Goal: Communication & Community: Participate in discussion

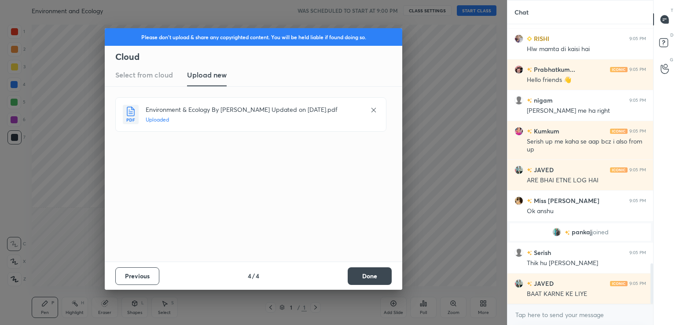
click at [368, 277] on button "Done" at bounding box center [370, 276] width 44 height 18
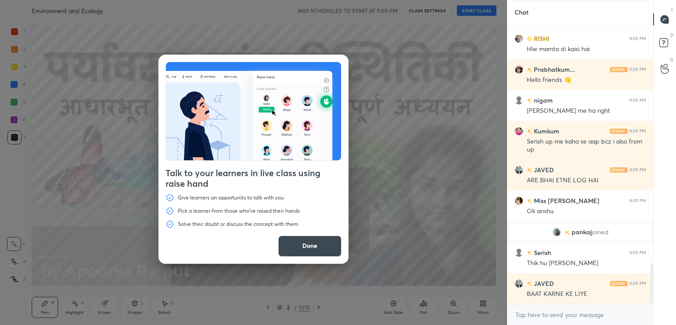
click at [314, 247] on button "Done" at bounding box center [309, 246] width 63 height 21
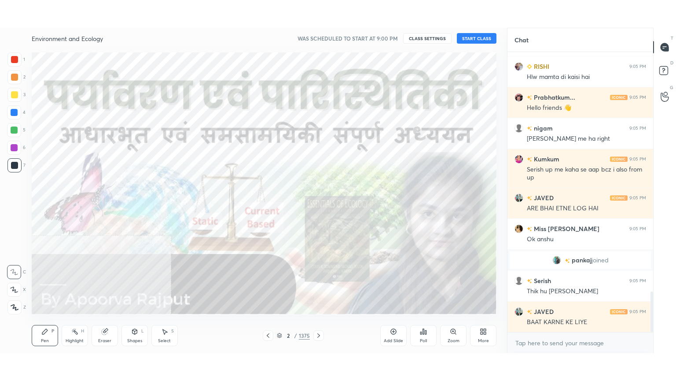
scroll to position [1680, 0]
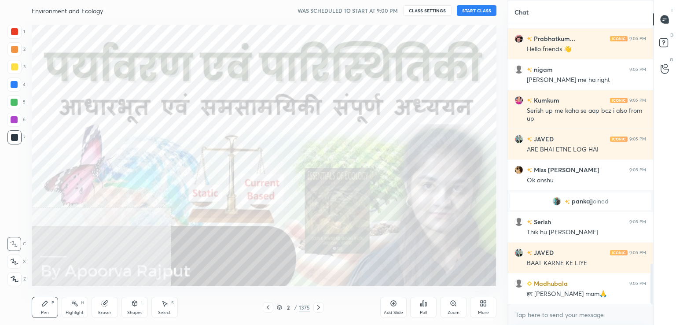
click at [9, 281] on div at bounding box center [14, 279] width 14 height 14
click at [12, 279] on icon at bounding box center [15, 279] width 8 height 6
click at [14, 83] on div at bounding box center [14, 84] width 7 height 7
click at [14, 86] on div at bounding box center [14, 84] width 7 height 7
click at [484, 305] on div "More" at bounding box center [483, 307] width 26 height 21
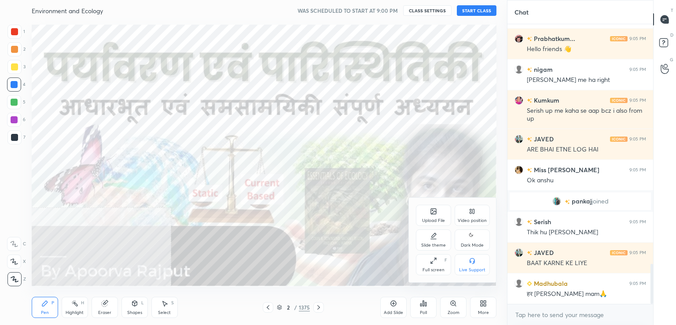
click at [477, 215] on div "Video position" at bounding box center [472, 215] width 35 height 21
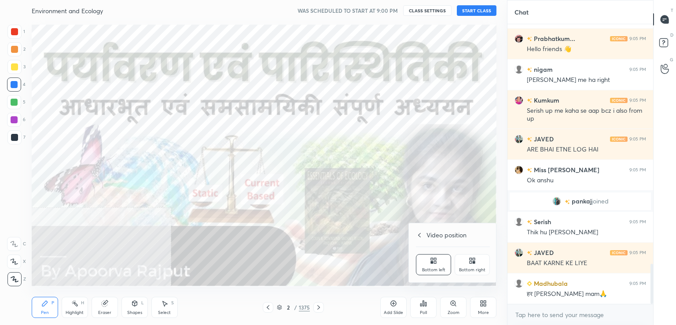
click at [475, 267] on div "Bottom right" at bounding box center [472, 264] width 35 height 21
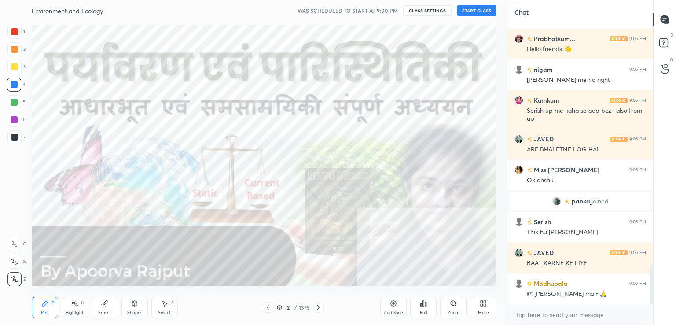
click at [486, 307] on div "More" at bounding box center [483, 307] width 26 height 21
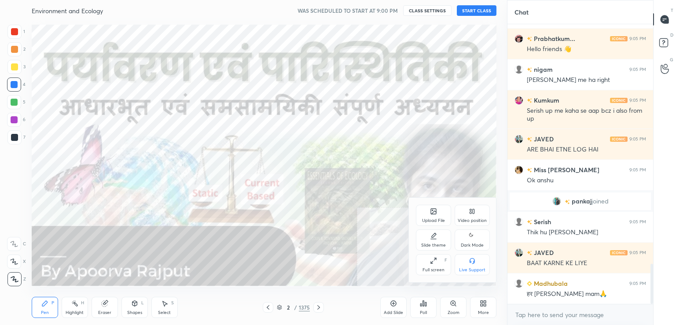
click at [432, 270] on div "Full screen" at bounding box center [434, 270] width 22 height 4
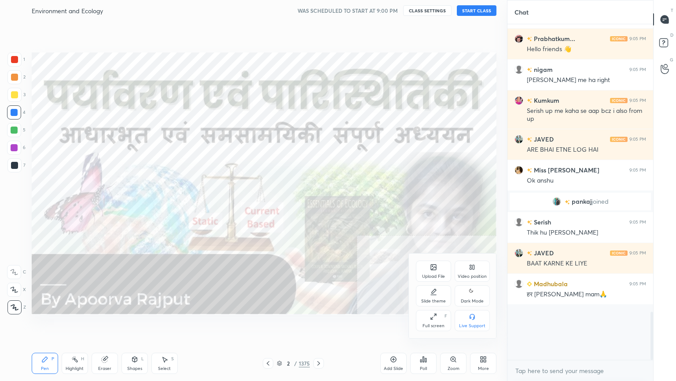
scroll to position [324, 472]
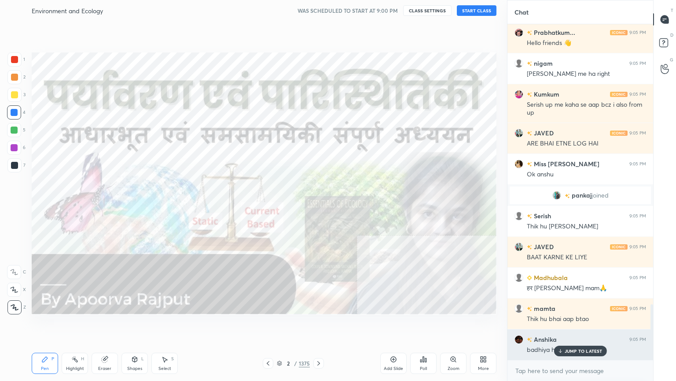
click at [596, 325] on p "JUMP TO LATEST" at bounding box center [584, 350] width 38 height 5
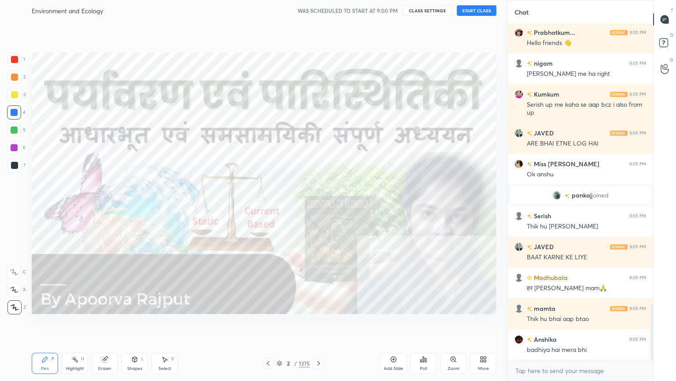
click at [474, 12] on button "START CLASS" at bounding box center [477, 10] width 40 height 11
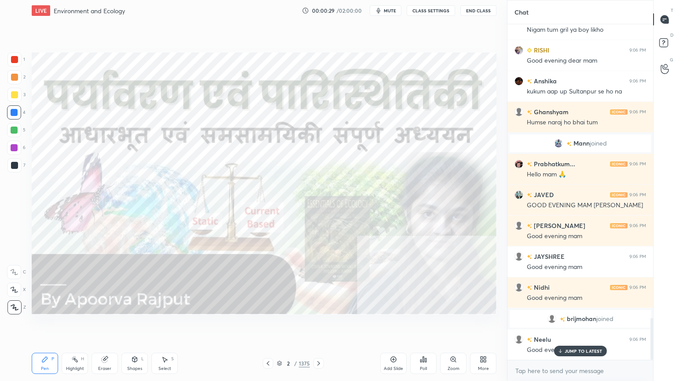
scroll to position [2374, 0]
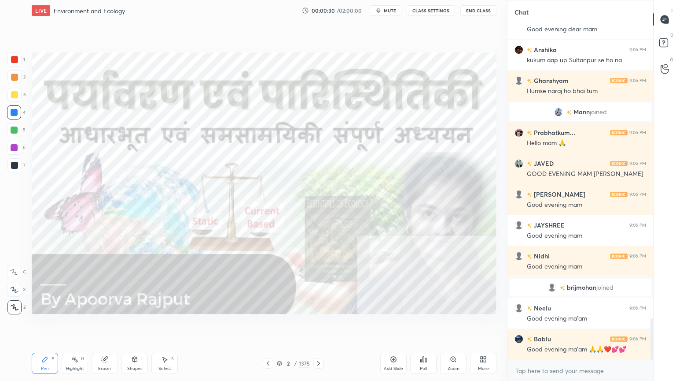
click at [545, 325] on div "x" at bounding box center [581, 370] width 146 height 21
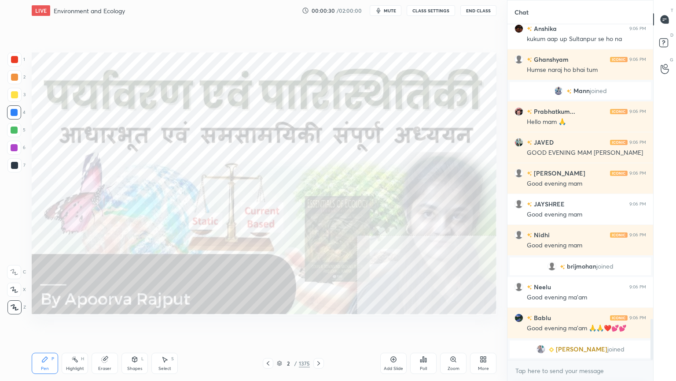
click at [546, 325] on div "x" at bounding box center [581, 370] width 146 height 21
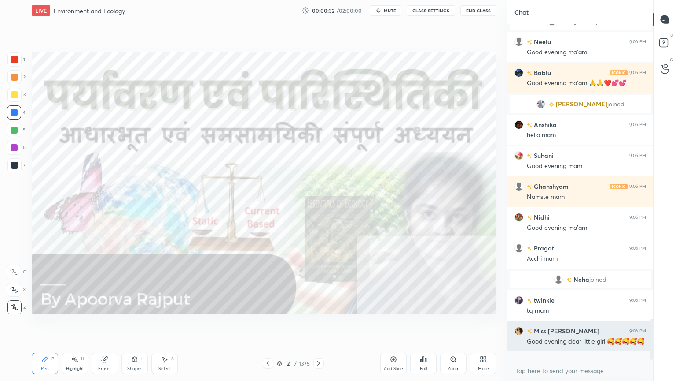
click at [569, 325] on div "Good evening dear little girl 🥰🥰🥰🥰🥰" at bounding box center [586, 341] width 119 height 9
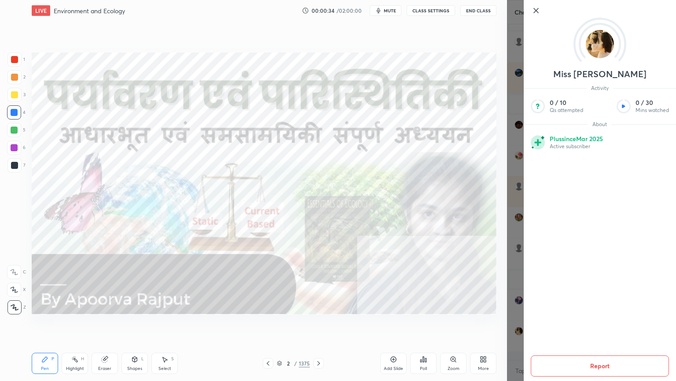
click at [533, 15] on div "Miss [PERSON_NAME] Activity 0 / 10 Qs attempted 0 / 30 Mins watched About Plus …" at bounding box center [600, 190] width 152 height 381
click at [534, 11] on icon at bounding box center [536, 10] width 11 height 11
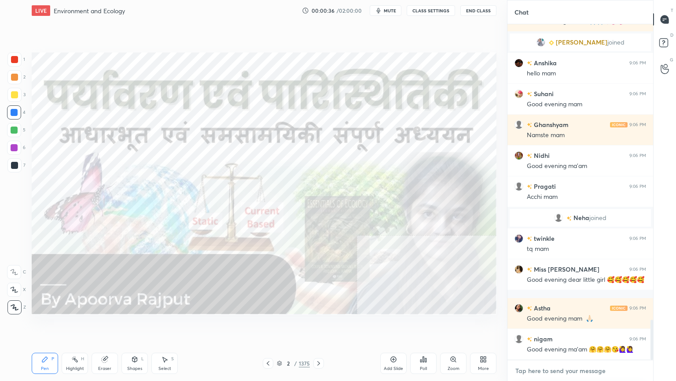
drag, startPoint x: 557, startPoint y: 373, endPoint x: 554, endPoint y: 370, distance: 4.7
click at [556, 325] on textarea at bounding box center [581, 370] width 132 height 14
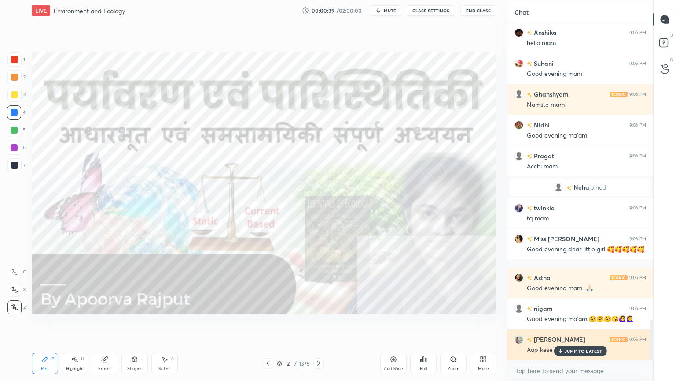
click at [567, 325] on p "JUMP TO LATEST" at bounding box center [584, 350] width 38 height 5
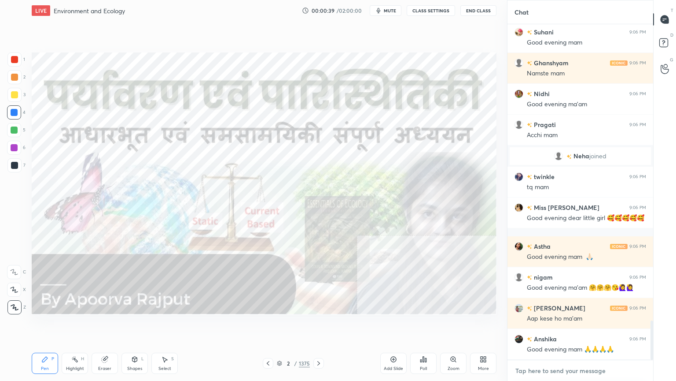
click at [564, 325] on textarea at bounding box center [581, 370] width 132 height 14
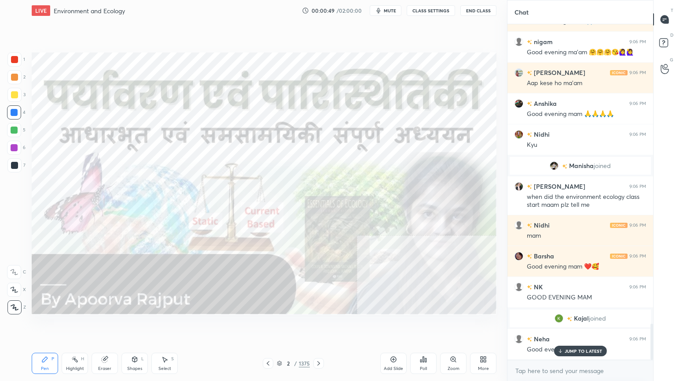
click at [562, 325] on div "[PERSON_NAME] 9:06 PM Good evening ma'am 🙏🙏❤️💕💕 [PERSON_NAME] joined [PERSON_NA…" at bounding box center [581, 191] width 146 height 335
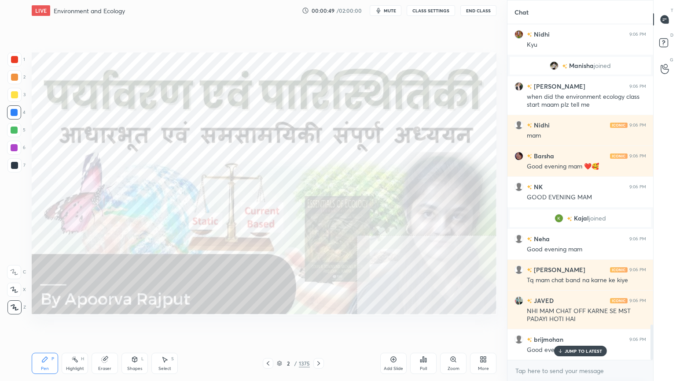
click at [563, 325] on div "x" at bounding box center [581, 370] width 146 height 21
click at [577, 325] on p "JUMP TO LATEST" at bounding box center [584, 350] width 38 height 5
click at [578, 325] on div "x" at bounding box center [581, 370] width 146 height 21
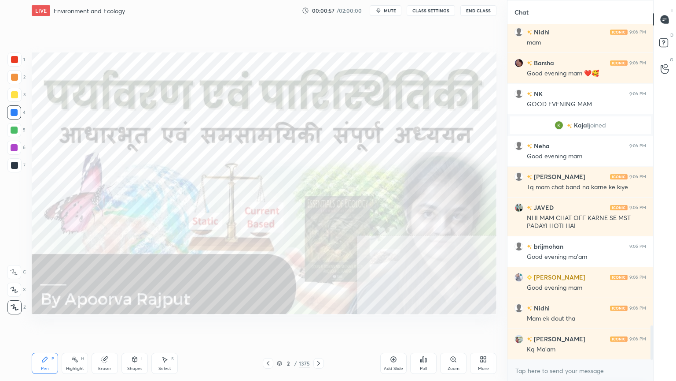
click at [281, 325] on icon at bounding box center [279, 363] width 4 height 1
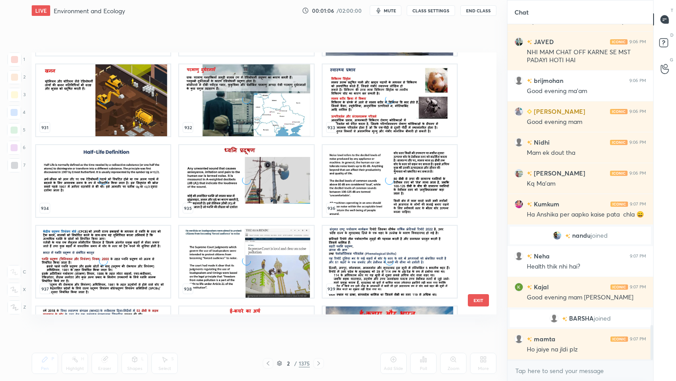
click at [282, 263] on div "grid" at bounding box center [246, 261] width 134 height 72
click at [281, 264] on div "grid" at bounding box center [246, 261] width 134 height 72
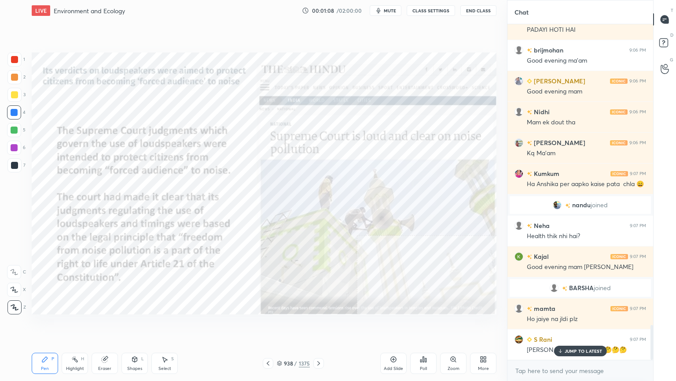
click at [264, 325] on div at bounding box center [268, 363] width 11 height 11
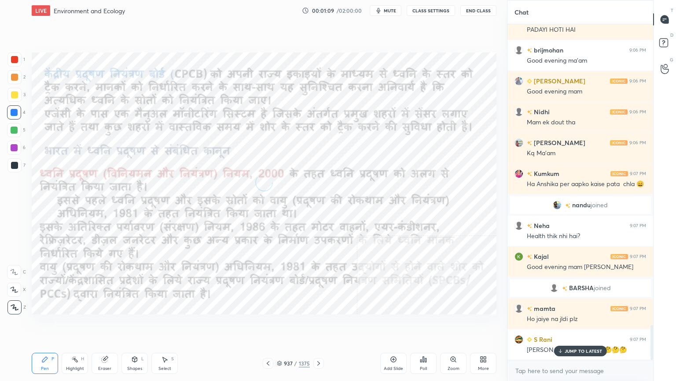
click at [268, 325] on icon at bounding box center [268, 362] width 7 height 7
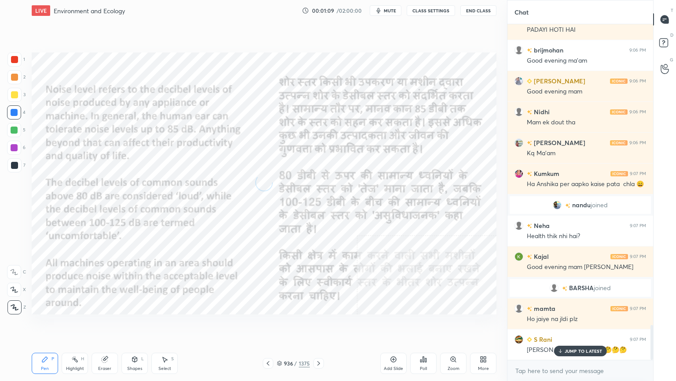
click at [270, 325] on icon at bounding box center [268, 362] width 7 height 7
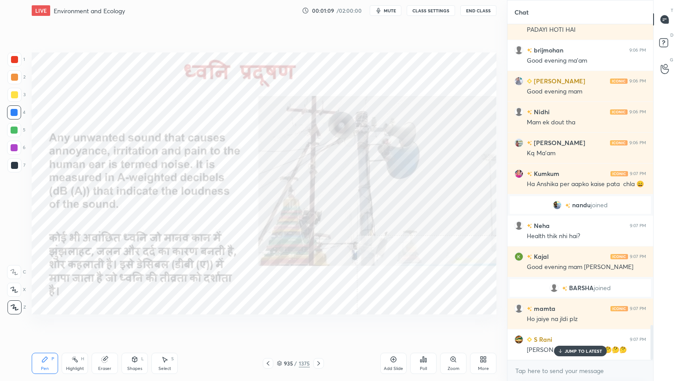
click at [270, 325] on icon at bounding box center [268, 362] width 7 height 7
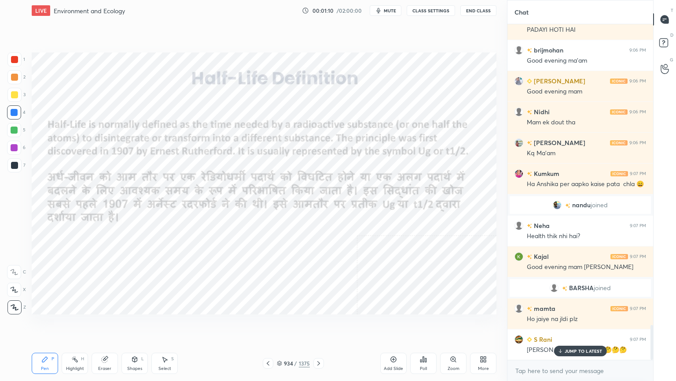
click at [271, 325] on icon at bounding box center [268, 362] width 7 height 7
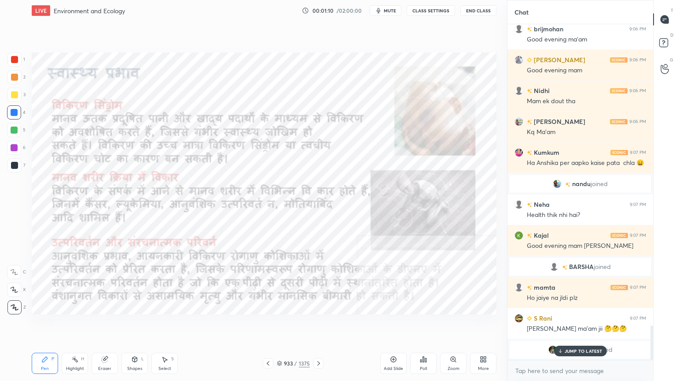
click at [271, 325] on icon at bounding box center [268, 362] width 7 height 7
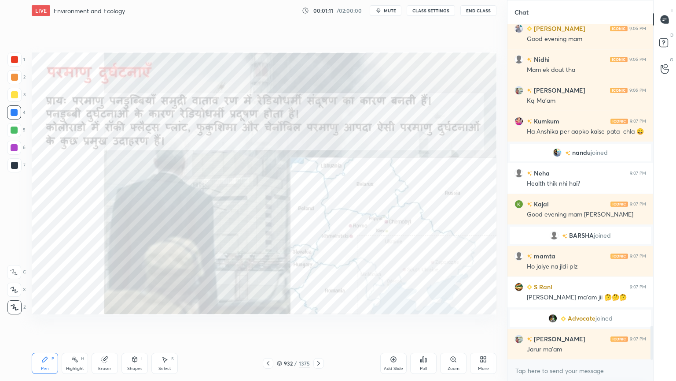
click at [270, 325] on icon at bounding box center [268, 362] width 7 height 7
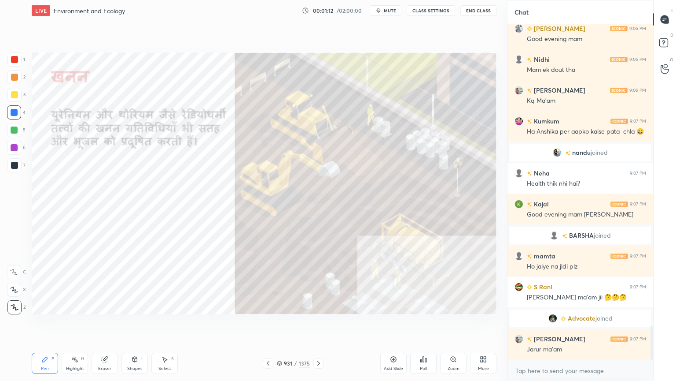
click at [270, 325] on icon at bounding box center [268, 362] width 7 height 7
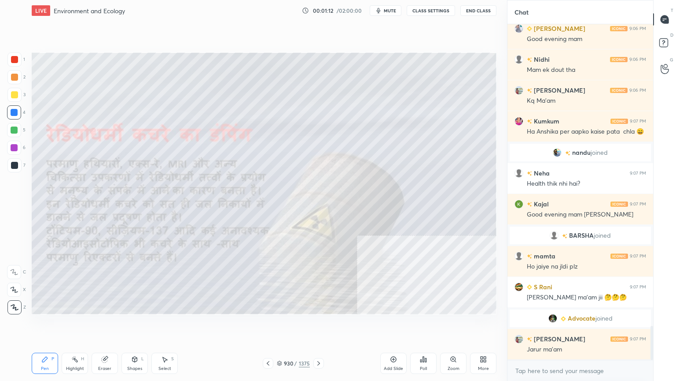
click at [278, 325] on icon at bounding box center [279, 362] width 5 height 5
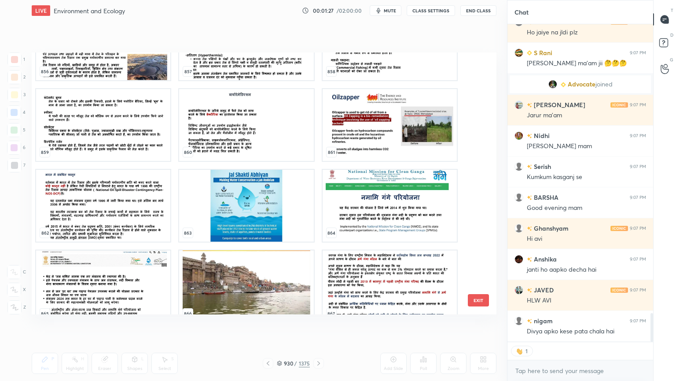
click at [130, 229] on img "grid" at bounding box center [103, 206] width 134 height 72
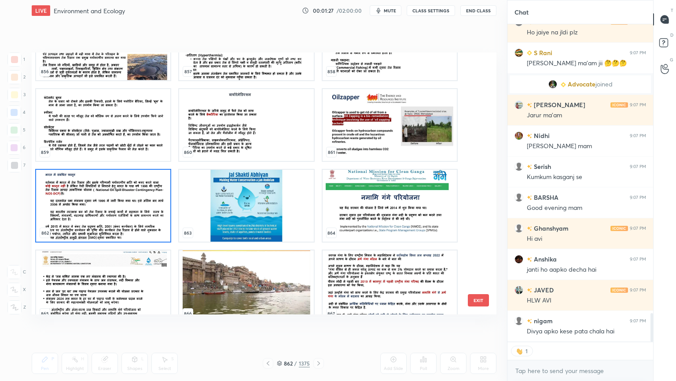
click at [130, 228] on img "grid" at bounding box center [103, 206] width 134 height 72
click at [129, 227] on img "grid" at bounding box center [103, 206] width 134 height 72
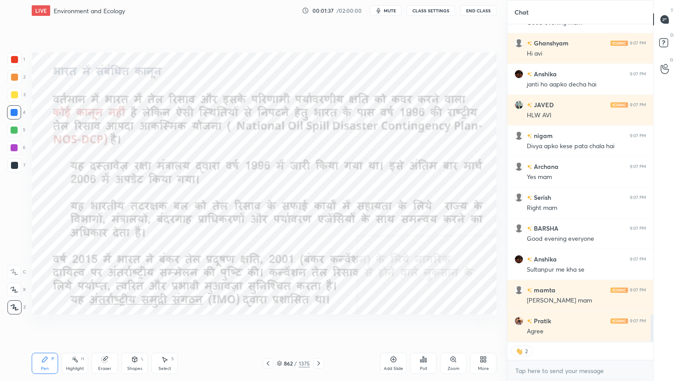
click at [17, 115] on div at bounding box center [14, 112] width 14 height 14
click at [18, 113] on div at bounding box center [14, 112] width 7 height 7
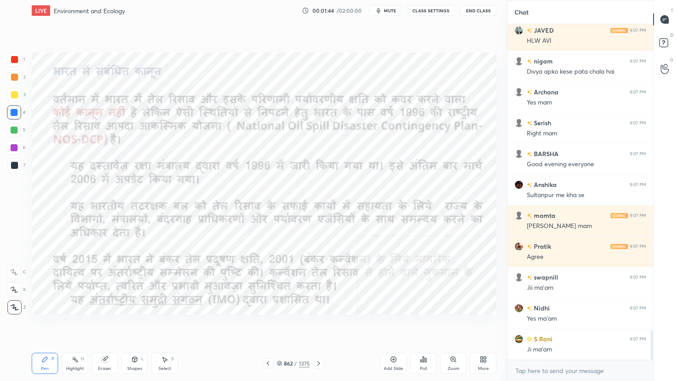
click at [109, 325] on div "Eraser" at bounding box center [105, 362] width 26 height 21
click at [13, 304] on span "Erase all" at bounding box center [13, 307] width 13 height 6
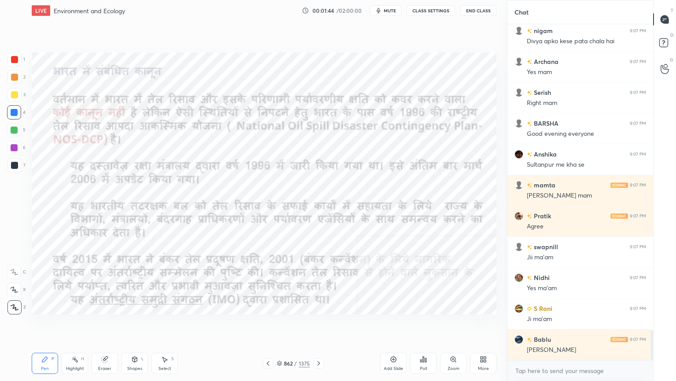
click at [14, 303] on div "1 2 3 4 5 6 7 C X Z C X Z E E Erase all H H" at bounding box center [14, 183] width 28 height 262
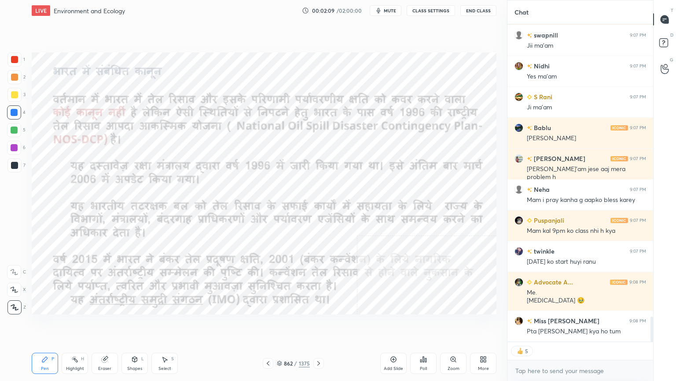
click at [439, 11] on button "CLASS SETTINGS" at bounding box center [431, 10] width 48 height 11
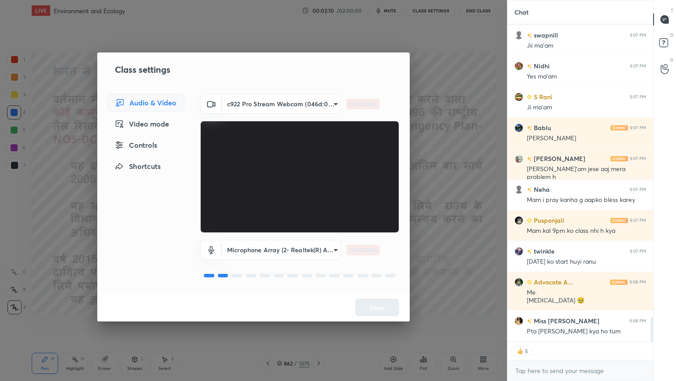
click at [155, 142] on div "Controls" at bounding box center [146, 145] width 77 height 18
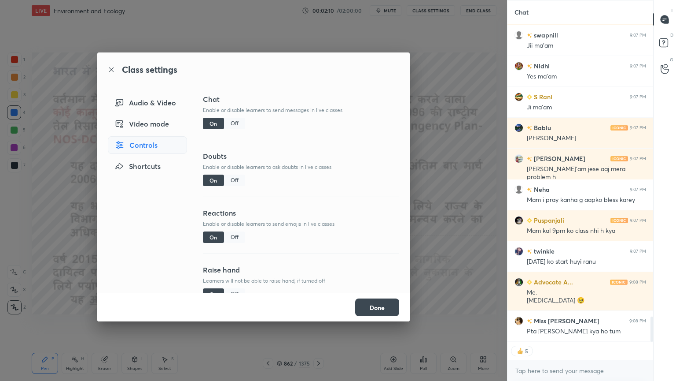
click at [232, 118] on div "Off" at bounding box center [234, 123] width 21 height 11
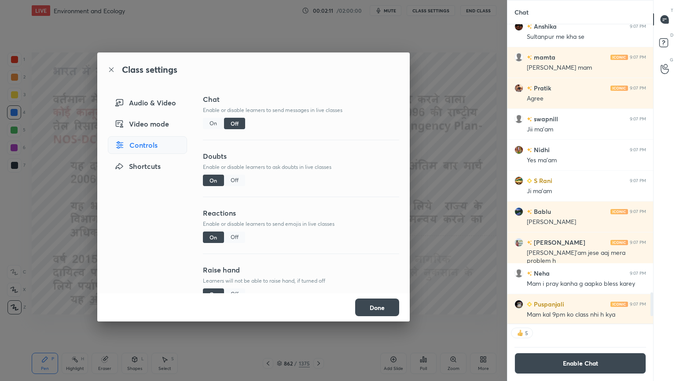
click at [375, 303] on button "Done" at bounding box center [377, 307] width 44 height 18
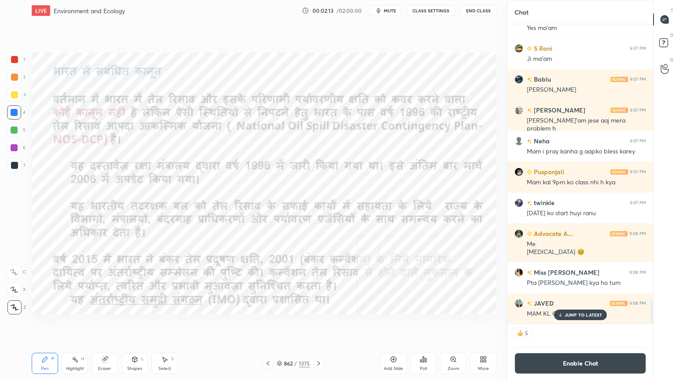
drag, startPoint x: 654, startPoint y: 306, endPoint x: 644, endPoint y: 335, distance: 30.6
click at [644, 325] on div "[PERSON_NAME] 9:07 PM Jii ma’am [PERSON_NAME] 9:07 PM Yes ma'am S Rani 9:07 PM …" at bounding box center [581, 202] width 146 height 356
click at [317, 325] on icon at bounding box center [318, 362] width 7 height 7
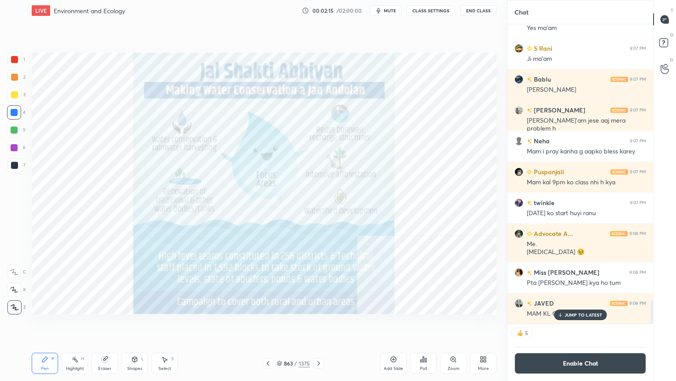
drag, startPoint x: 317, startPoint y: 362, endPoint x: 290, endPoint y: 348, distance: 29.5
click at [301, 325] on div "Pen P Highlight H Eraser Shapes L Select S 863 / 1375 Add Slide Poll Zoom More" at bounding box center [264, 362] width 465 height 35
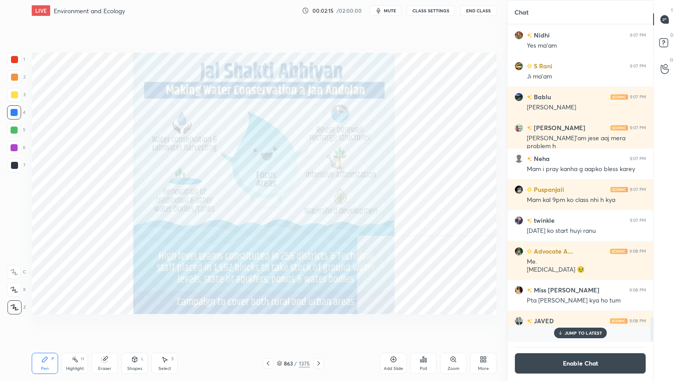
click at [268, 325] on icon at bounding box center [268, 363] width 3 height 4
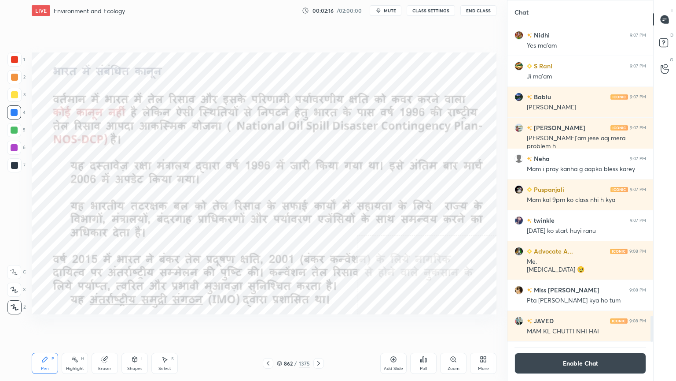
click at [281, 325] on icon at bounding box center [279, 362] width 4 height 2
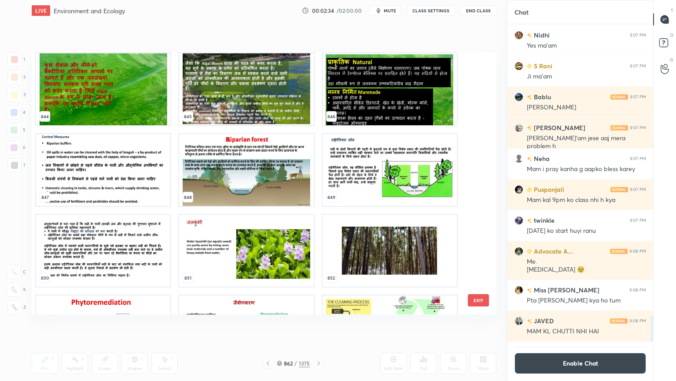
click at [139, 174] on img "grid" at bounding box center [103, 170] width 134 height 72
click at [138, 175] on img "grid" at bounding box center [103, 170] width 134 height 72
click at [137, 175] on img "grid" at bounding box center [103, 170] width 134 height 72
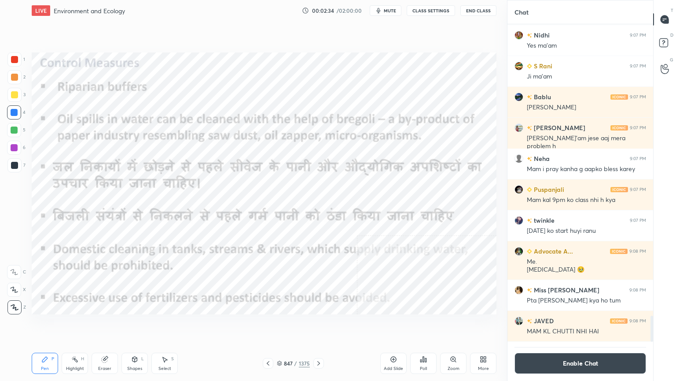
click at [137, 174] on img "grid" at bounding box center [103, 170] width 134 height 72
click at [320, 325] on icon at bounding box center [318, 362] width 7 height 7
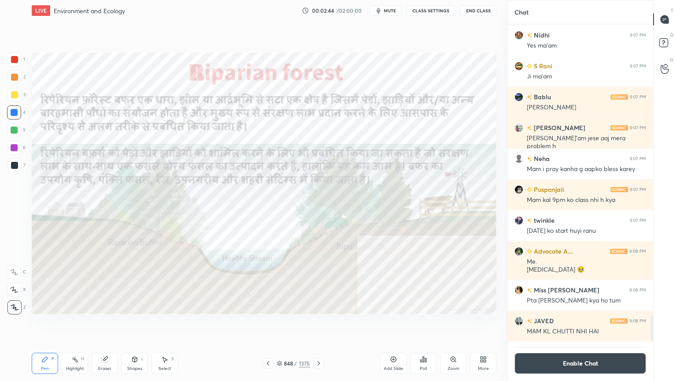
click at [317, 325] on icon at bounding box center [318, 362] width 7 height 7
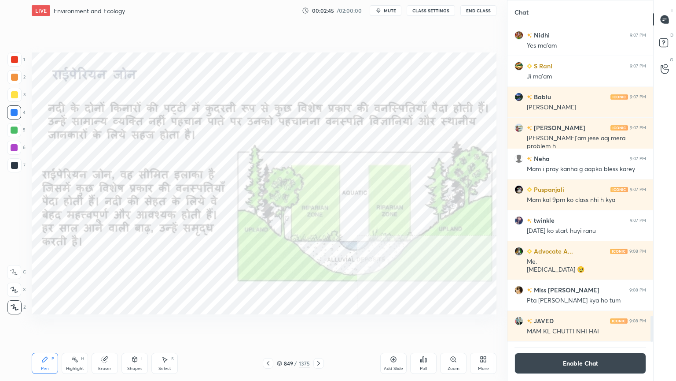
click at [318, 325] on icon at bounding box center [318, 362] width 7 height 7
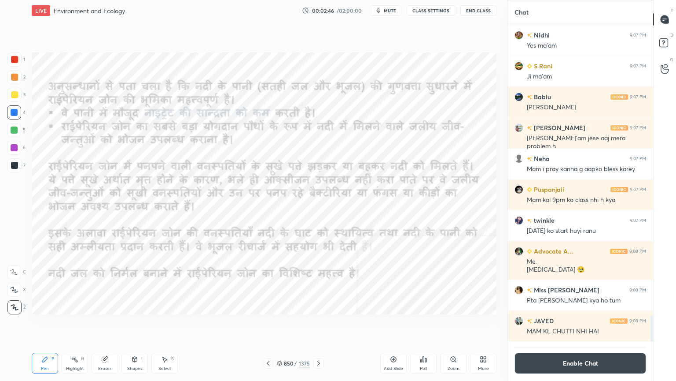
click at [317, 325] on icon at bounding box center [318, 362] width 7 height 7
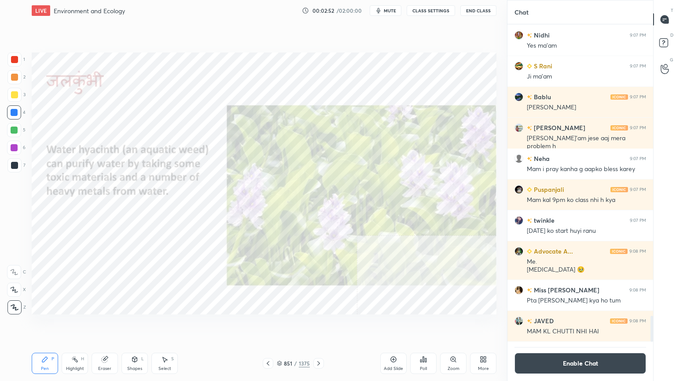
click at [111, 325] on div "Eraser" at bounding box center [105, 362] width 26 height 21
drag, startPoint x: 15, startPoint y: 305, endPoint x: 23, endPoint y: 296, distance: 12.8
click at [15, 305] on span "Erase all" at bounding box center [13, 307] width 13 height 6
click at [282, 325] on icon at bounding box center [279, 362] width 5 height 5
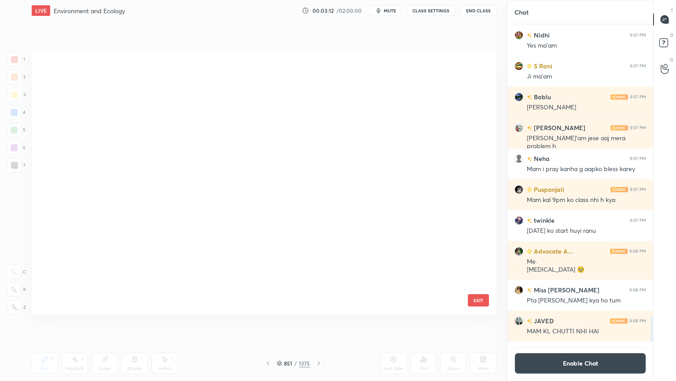
scroll to position [259, 461]
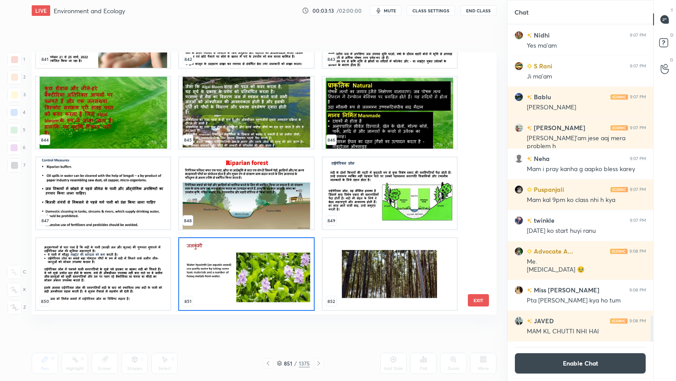
click at [418, 255] on img "grid" at bounding box center [390, 274] width 134 height 72
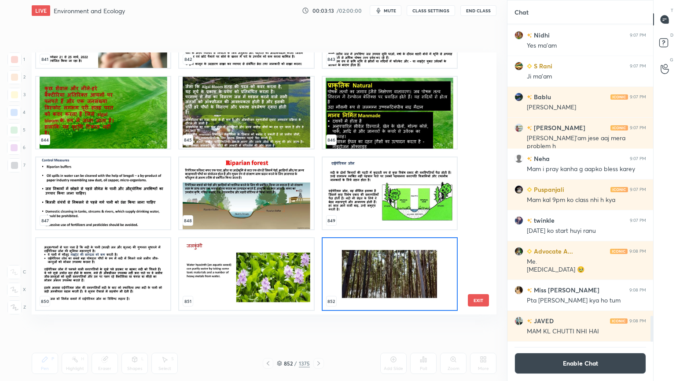
click at [418, 256] on img "grid" at bounding box center [390, 274] width 134 height 72
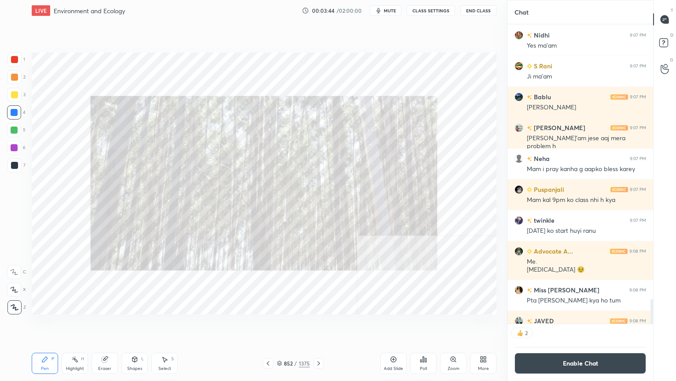
scroll to position [3536, 0]
drag, startPoint x: 283, startPoint y: 363, endPoint x: 291, endPoint y: 359, distance: 9.1
click at [283, 325] on div "852 / 1375" at bounding box center [293, 363] width 33 height 8
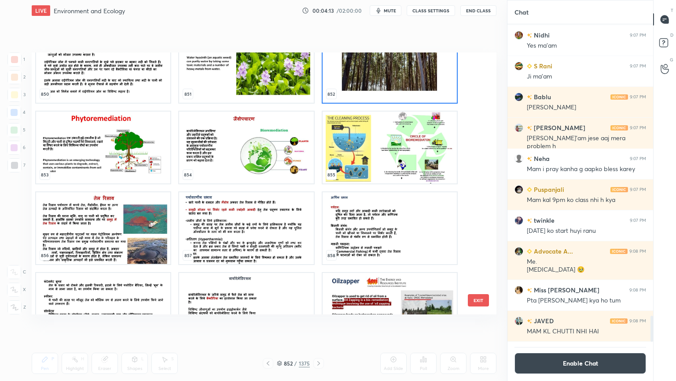
scroll to position [22773, 0]
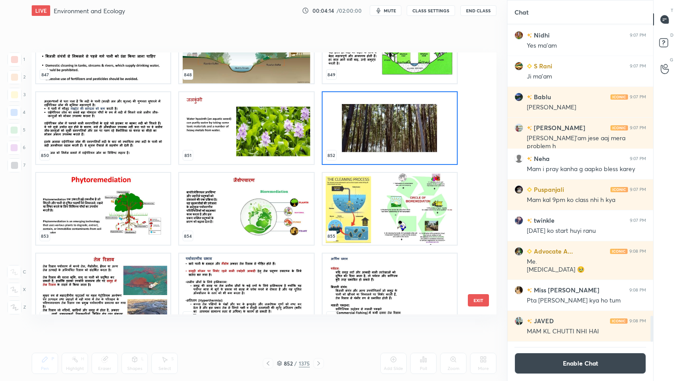
click at [226, 228] on img "grid" at bounding box center [246, 209] width 134 height 72
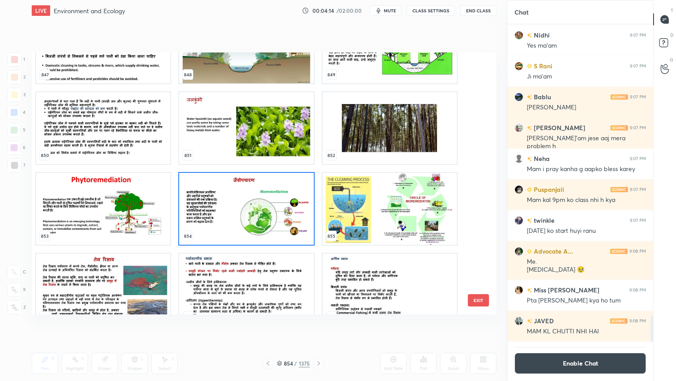
click at [226, 228] on img "grid" at bounding box center [246, 209] width 134 height 72
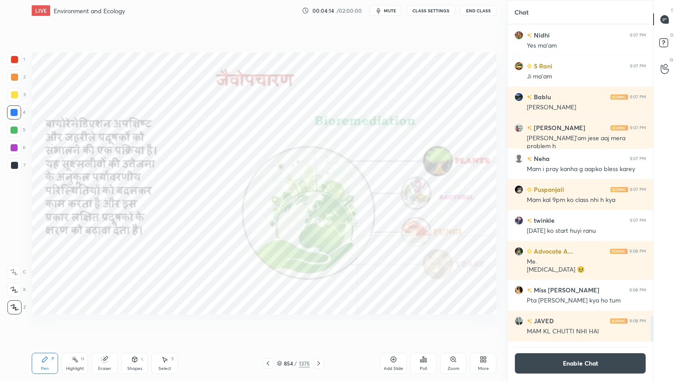
click at [226, 228] on img "grid" at bounding box center [246, 209] width 134 height 72
click at [16, 112] on div at bounding box center [14, 112] width 7 height 7
click at [16, 111] on div at bounding box center [14, 112] width 7 height 7
click at [318, 325] on icon at bounding box center [318, 362] width 7 height 7
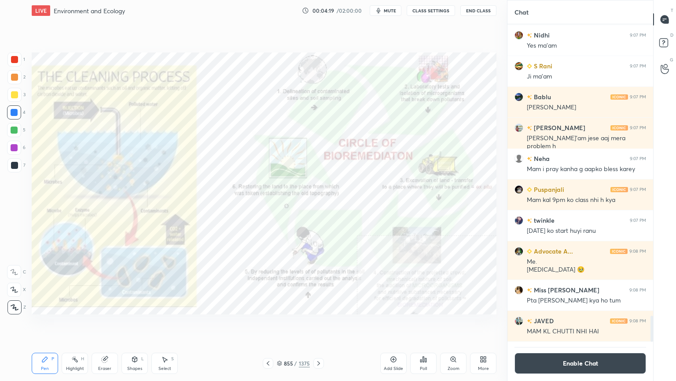
click at [316, 325] on icon at bounding box center [318, 362] width 7 height 7
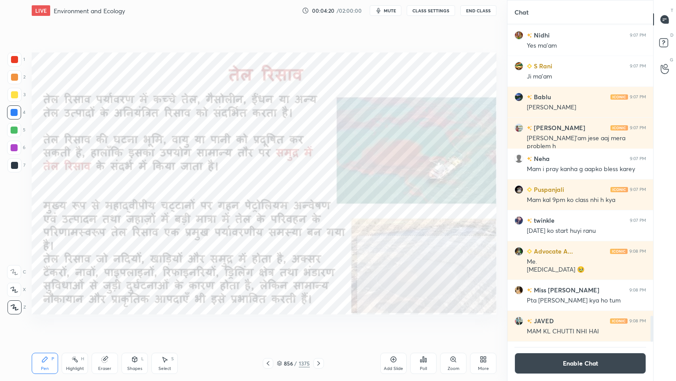
click at [266, 325] on icon at bounding box center [268, 362] width 7 height 7
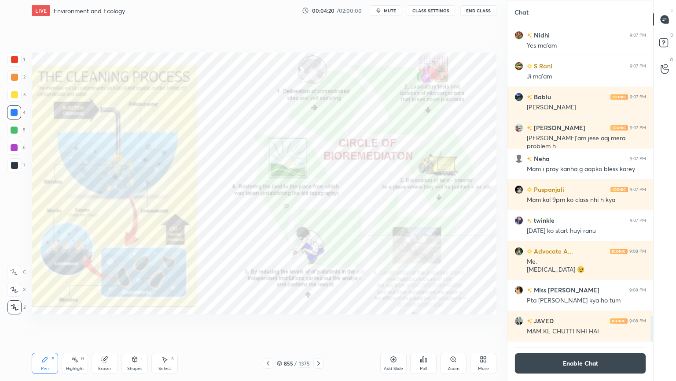
click at [268, 325] on icon at bounding box center [268, 362] width 7 height 7
click at [267, 325] on icon at bounding box center [268, 362] width 7 height 7
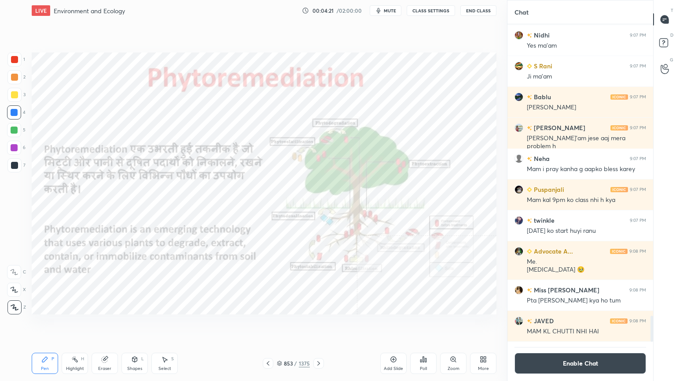
click at [268, 325] on icon at bounding box center [268, 363] width 3 height 4
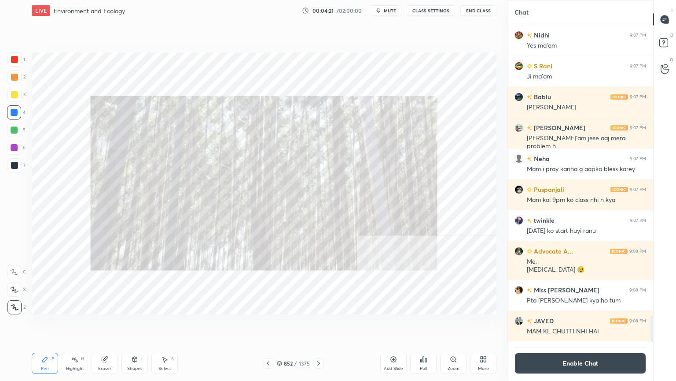
click at [267, 325] on icon at bounding box center [268, 362] width 7 height 7
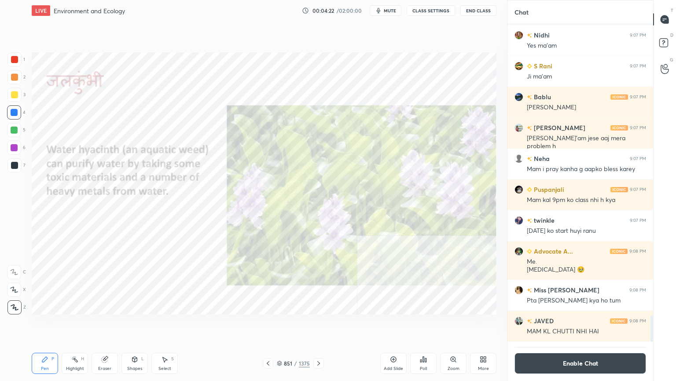
click at [269, 325] on icon at bounding box center [268, 362] width 7 height 7
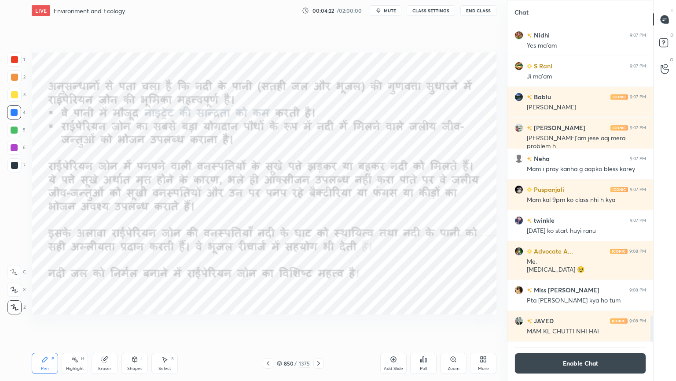
click at [269, 325] on icon at bounding box center [268, 362] width 7 height 7
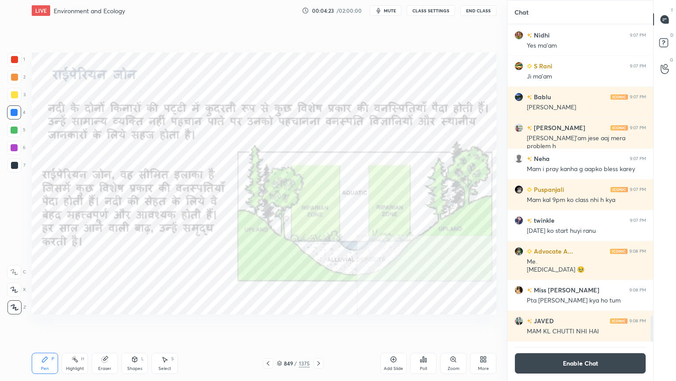
click at [270, 325] on icon at bounding box center [268, 362] width 7 height 7
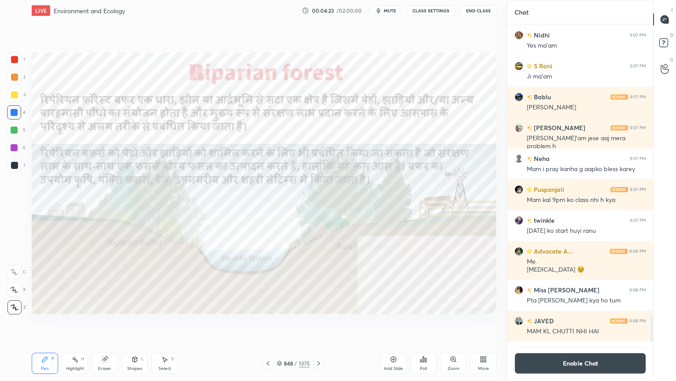
click at [270, 325] on icon at bounding box center [268, 362] width 7 height 7
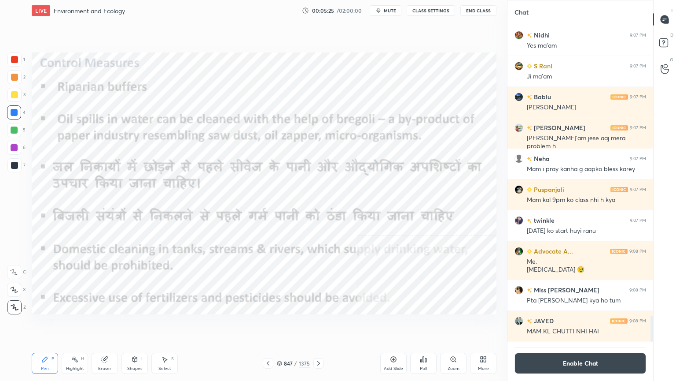
click at [284, 325] on div "847 / 1375" at bounding box center [293, 363] width 33 height 8
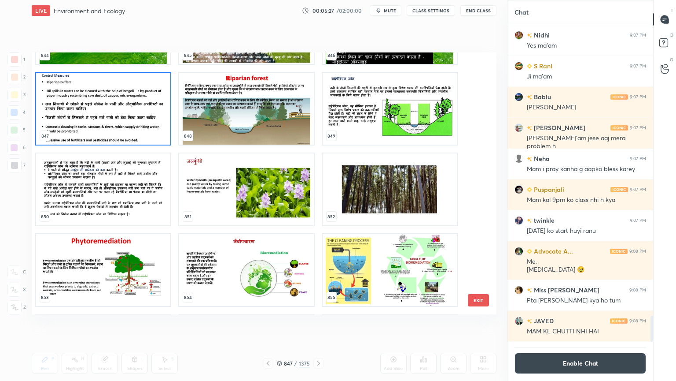
scroll to position [22835, 0]
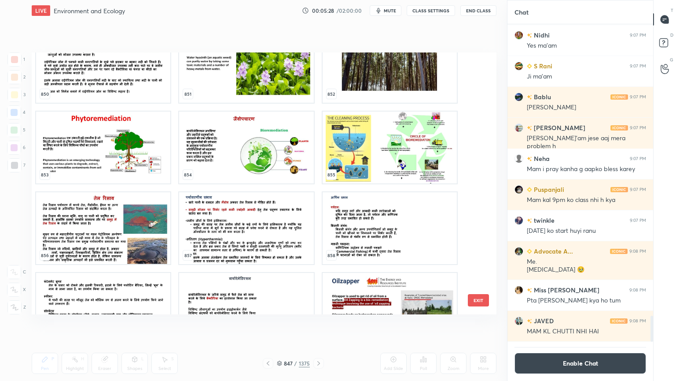
click at [204, 155] on img "grid" at bounding box center [246, 147] width 134 height 72
click at [203, 156] on img "grid" at bounding box center [246, 147] width 134 height 72
click at [206, 155] on img "grid" at bounding box center [246, 147] width 134 height 72
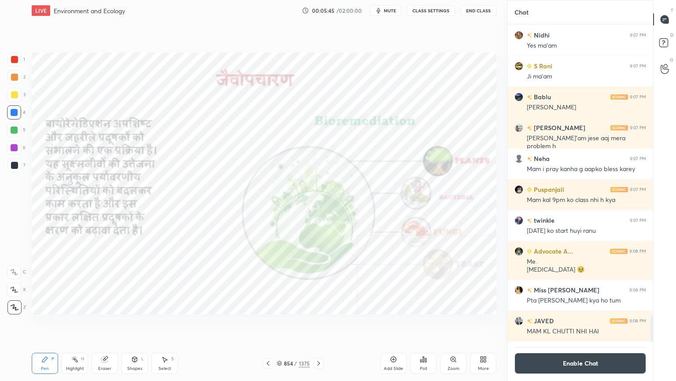
click at [281, 325] on icon at bounding box center [279, 362] width 5 height 5
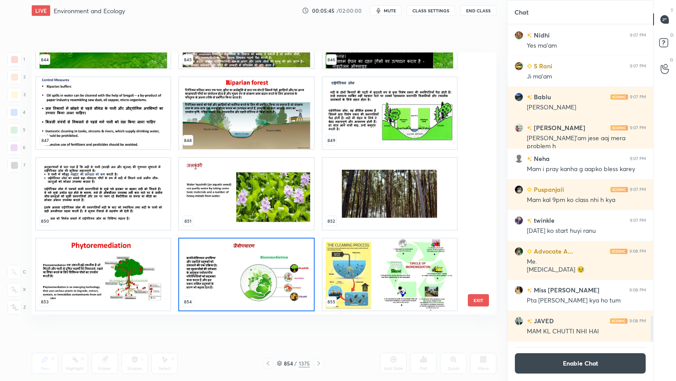
scroll to position [259, 461]
click at [82, 109] on img "grid" at bounding box center [103, 113] width 134 height 72
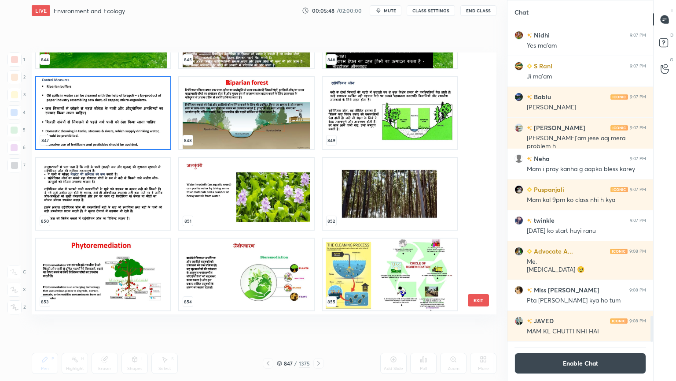
click at [81, 109] on img "grid" at bounding box center [103, 113] width 134 height 72
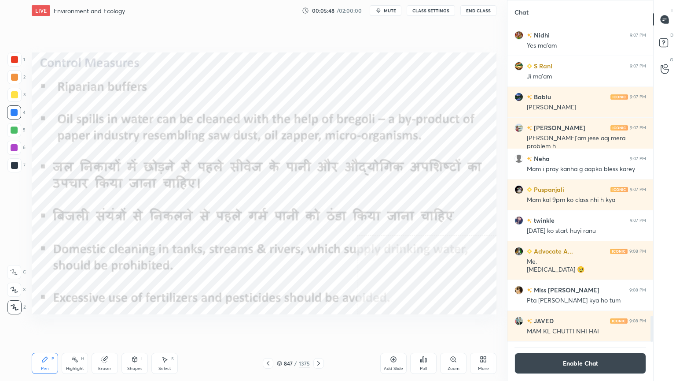
click at [81, 109] on img "grid" at bounding box center [103, 113] width 134 height 72
click at [592, 325] on button "Enable Chat" at bounding box center [581, 362] width 132 height 21
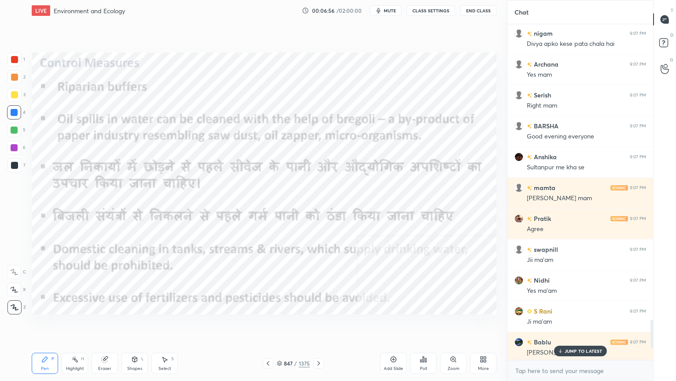
click at [593, 325] on p "JUMP TO LATEST" at bounding box center [584, 350] width 38 height 5
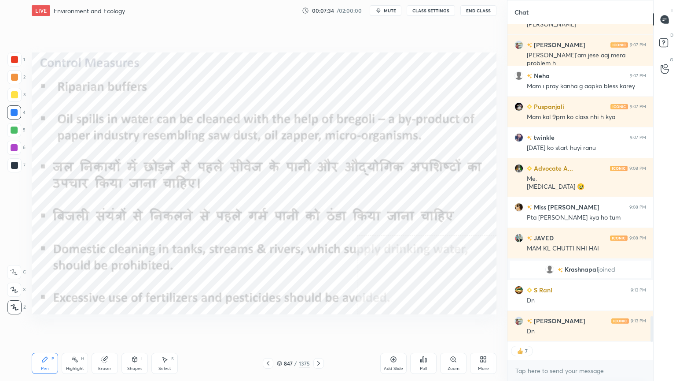
scroll to position [3632, 0]
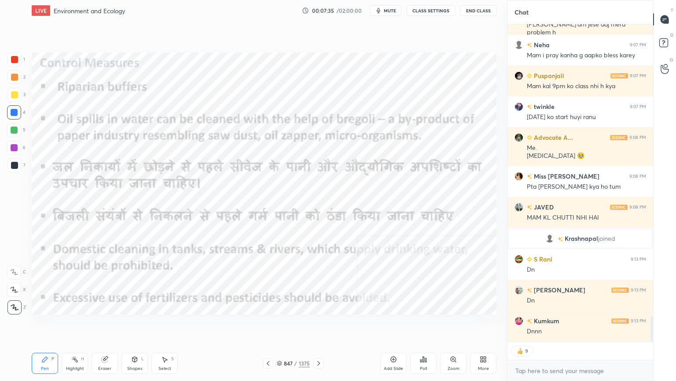
click at [541, 325] on div "x" at bounding box center [581, 370] width 146 height 21
type textarea "x"
paste textarea "[URL][DOMAIN_NAME]"
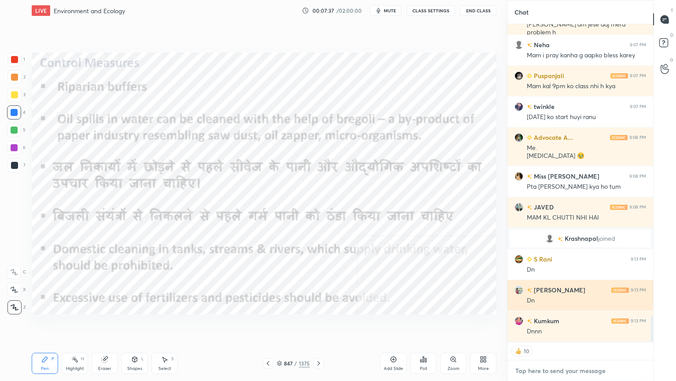
type textarea "[URL][DOMAIN_NAME]"
type textarea "x"
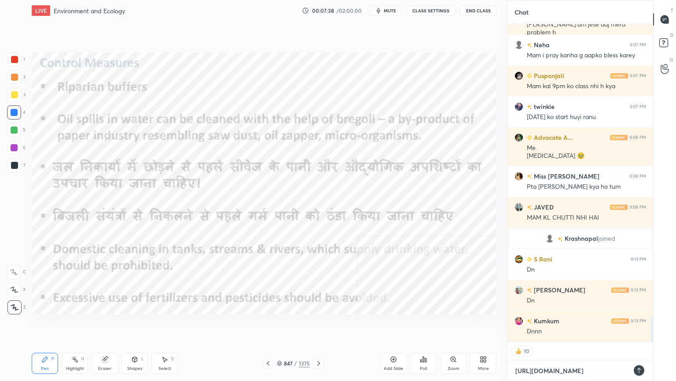
type textarea "[URL][DOMAIN_NAME]"
type textarea "x"
click at [640, 325] on icon at bounding box center [639, 369] width 7 height 7
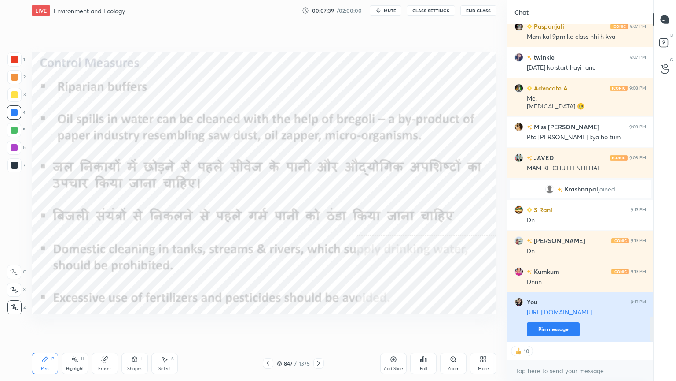
click at [546, 325] on button "Pin message" at bounding box center [553, 329] width 53 height 14
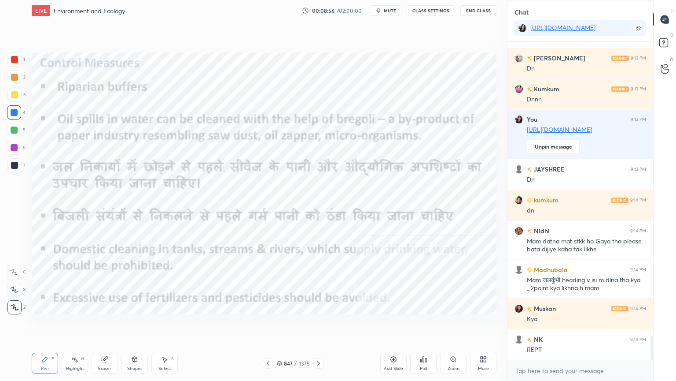
scroll to position [3912, 0]
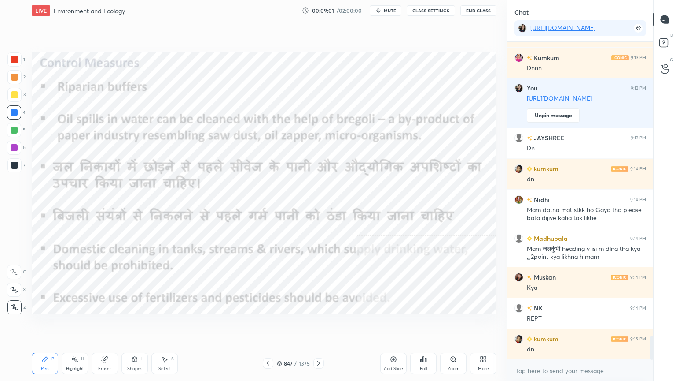
click at [103, 325] on icon at bounding box center [105, 359] width 6 height 6
click at [14, 308] on span "Erase all" at bounding box center [13, 307] width 13 height 6
click at [16, 306] on div "1 2 3 4 5 6 7 C X Z C X Z E E Erase all H H" at bounding box center [14, 183] width 28 height 262
click at [322, 325] on div "847 / 1375" at bounding box center [293, 363] width 174 height 11
click at [320, 325] on icon at bounding box center [318, 362] width 7 height 7
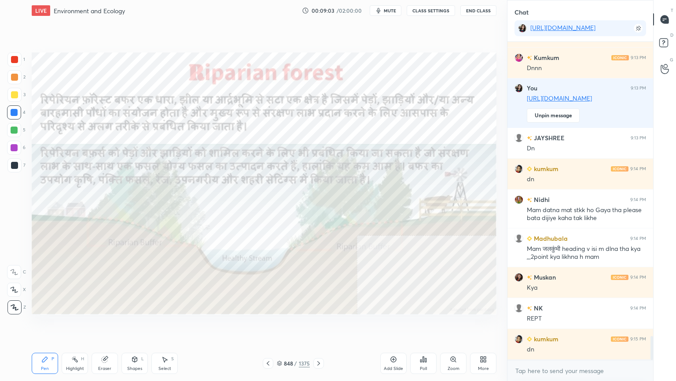
click at [319, 325] on icon at bounding box center [318, 362] width 7 height 7
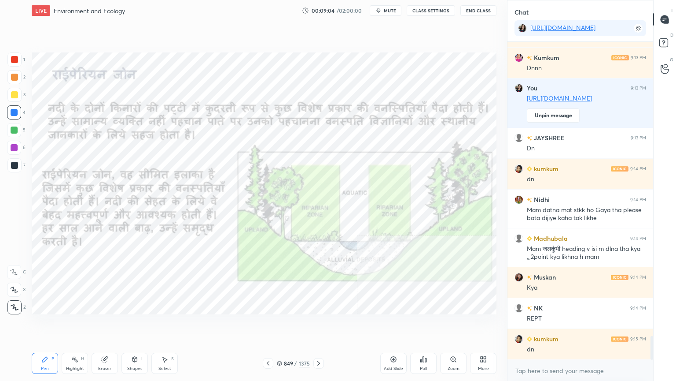
click at [320, 325] on icon at bounding box center [318, 362] width 7 height 7
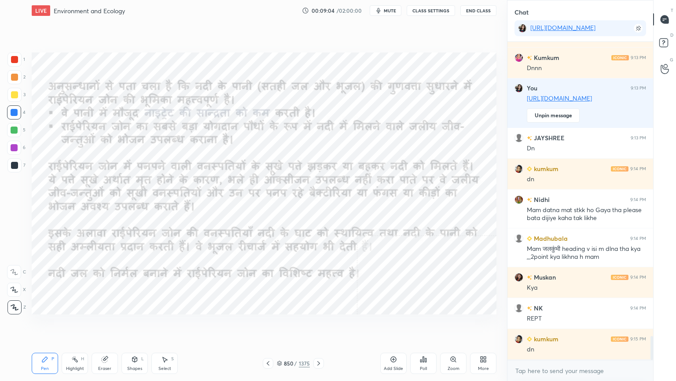
click at [321, 325] on icon at bounding box center [318, 362] width 7 height 7
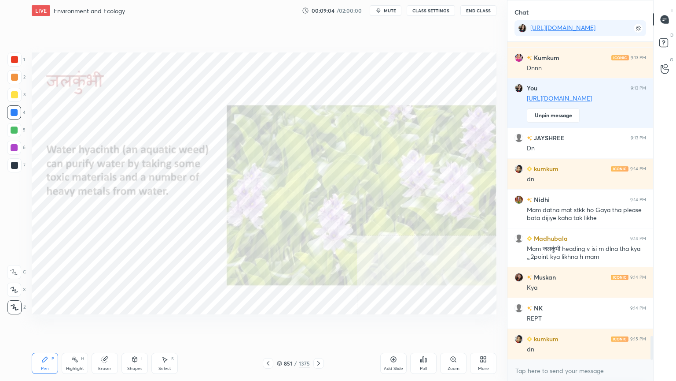
click at [321, 325] on icon at bounding box center [318, 362] width 7 height 7
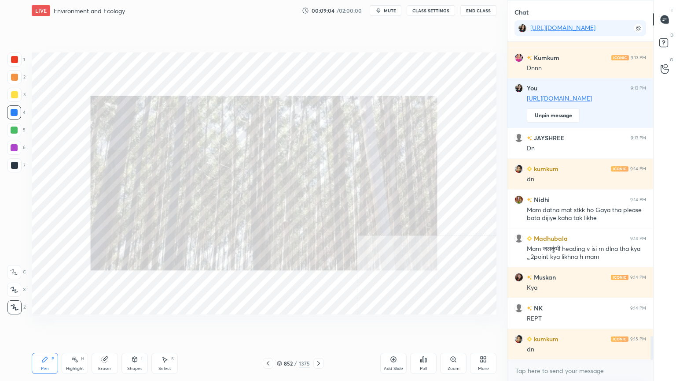
click at [321, 325] on icon at bounding box center [318, 362] width 7 height 7
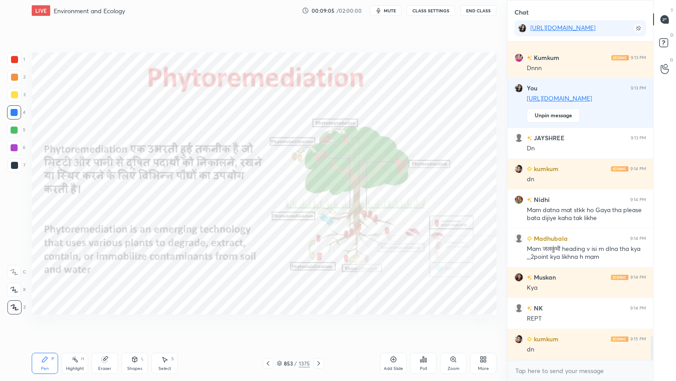
click at [322, 325] on icon at bounding box center [318, 362] width 7 height 7
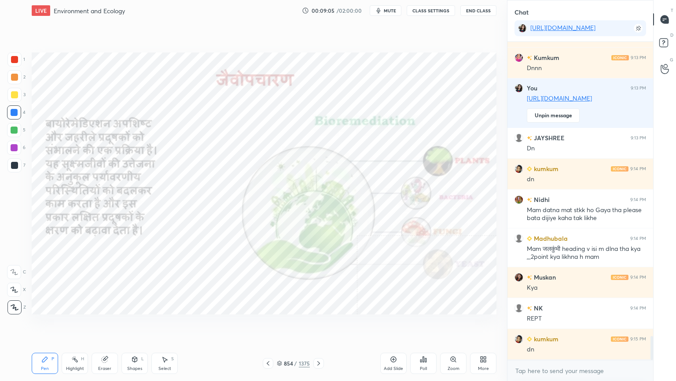
click at [322, 325] on icon at bounding box center [318, 362] width 7 height 7
click at [321, 325] on icon at bounding box center [318, 362] width 7 height 7
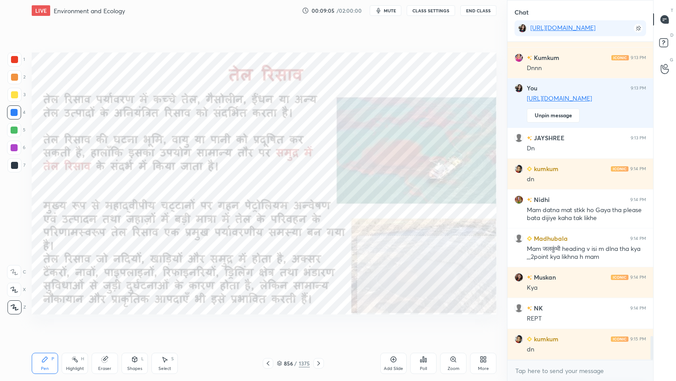
click at [322, 325] on icon at bounding box center [318, 362] width 7 height 7
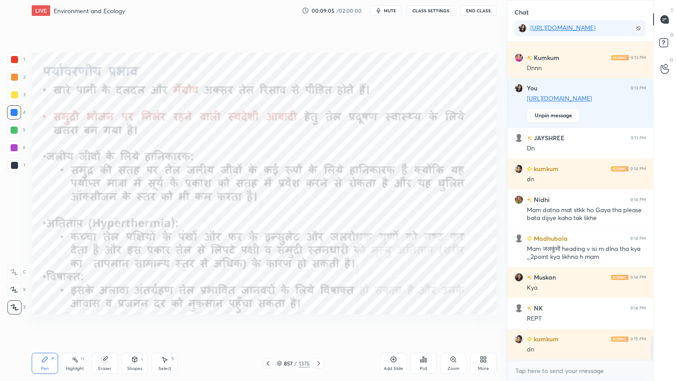
click at [322, 325] on div at bounding box center [319, 363] width 11 height 11
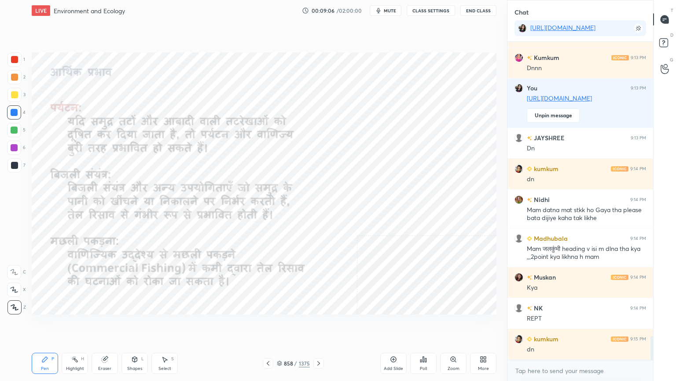
click at [322, 325] on div at bounding box center [319, 363] width 11 height 11
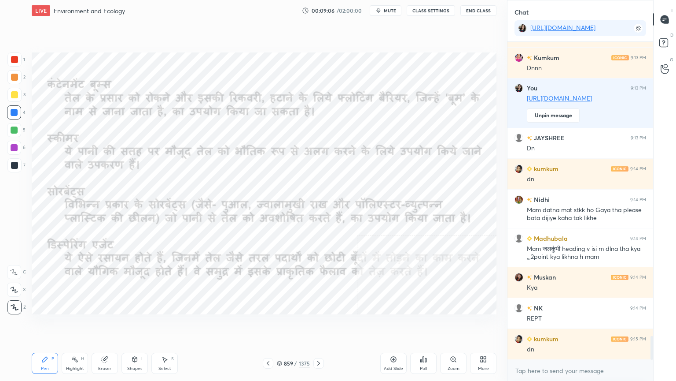
click at [322, 325] on div at bounding box center [319, 363] width 11 height 11
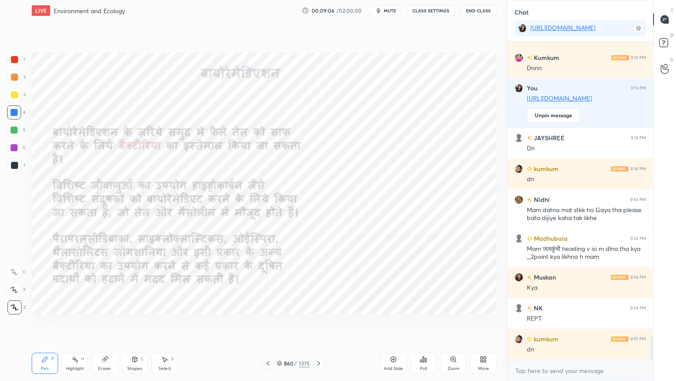
click at [322, 325] on div at bounding box center [319, 363] width 11 height 11
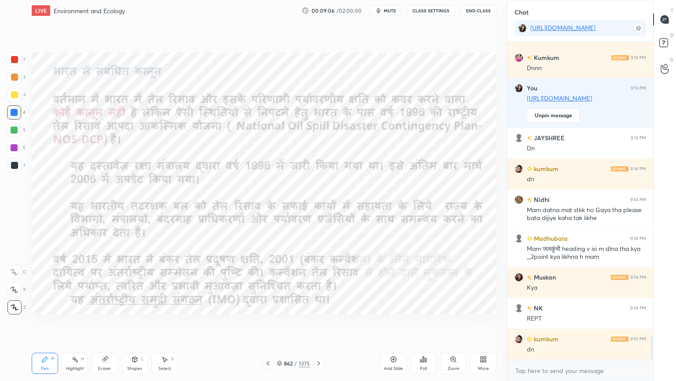
click at [321, 325] on div at bounding box center [319, 363] width 11 height 11
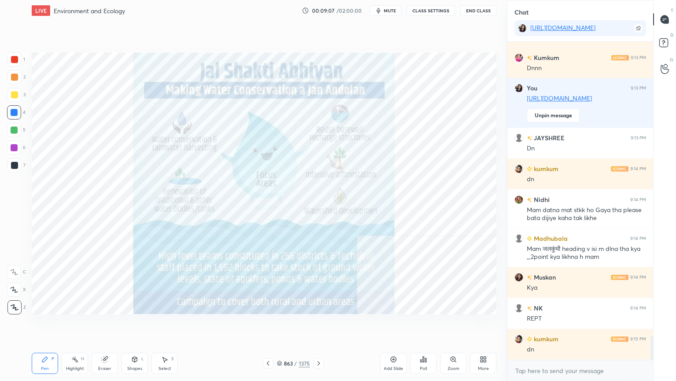
click at [321, 325] on div at bounding box center [319, 363] width 11 height 11
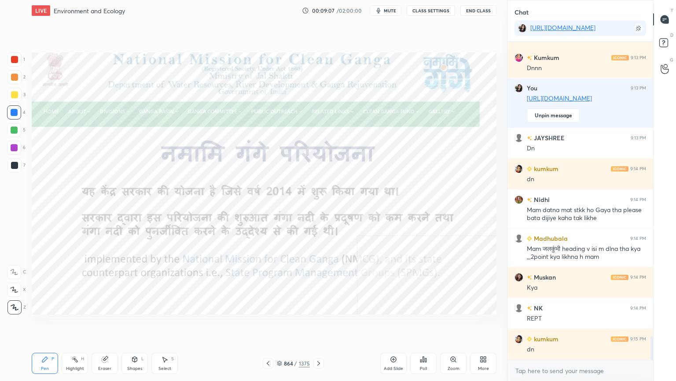
click at [321, 325] on div at bounding box center [319, 363] width 11 height 11
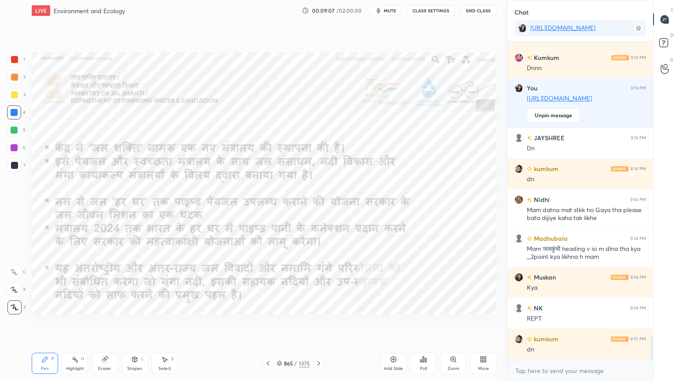
click at [321, 325] on div at bounding box center [319, 363] width 11 height 11
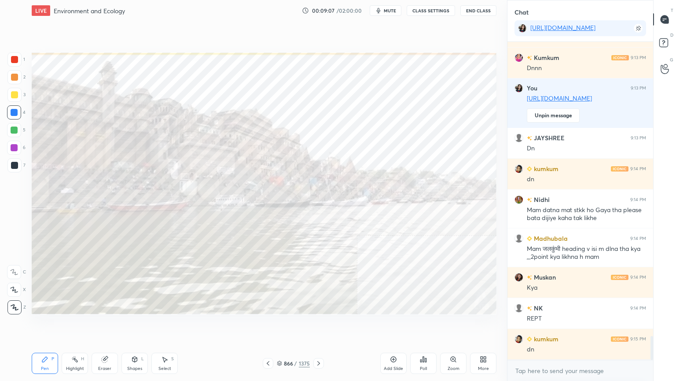
click at [321, 325] on div at bounding box center [319, 363] width 11 height 11
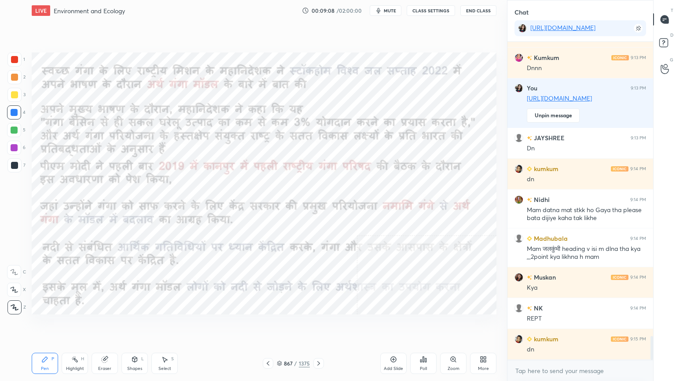
click at [321, 325] on div at bounding box center [319, 363] width 11 height 11
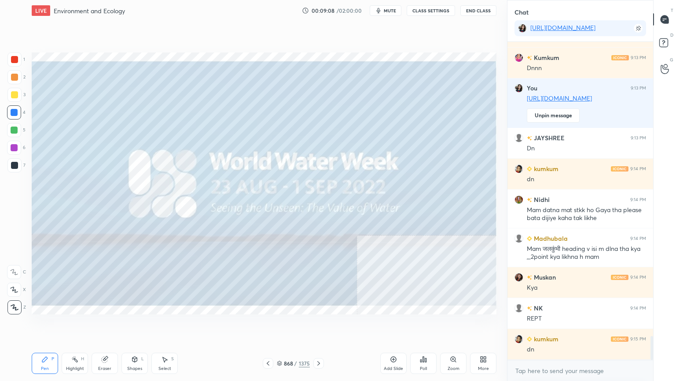
click at [321, 325] on div at bounding box center [319, 363] width 11 height 11
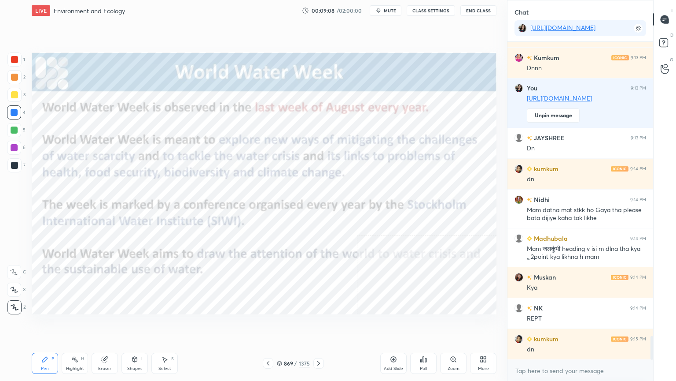
click at [321, 325] on div at bounding box center [319, 363] width 11 height 11
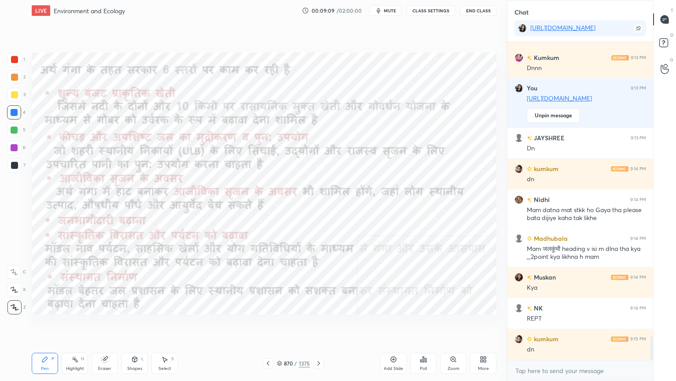
click at [321, 325] on div at bounding box center [319, 363] width 11 height 11
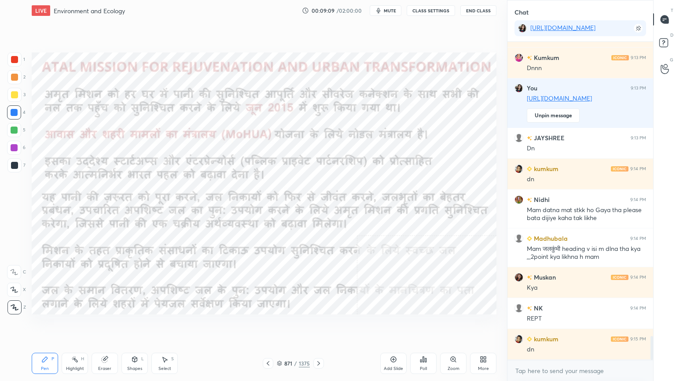
click at [321, 325] on div at bounding box center [319, 363] width 11 height 11
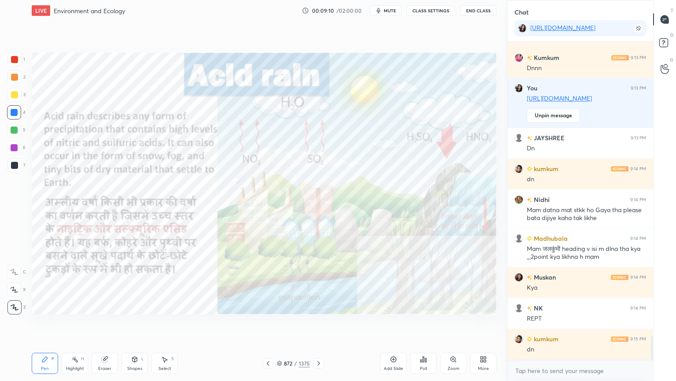
click at [320, 325] on icon at bounding box center [318, 362] width 7 height 7
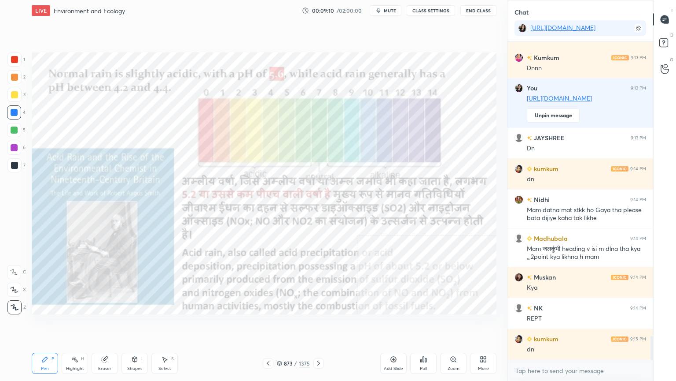
scroll to position [3943, 0]
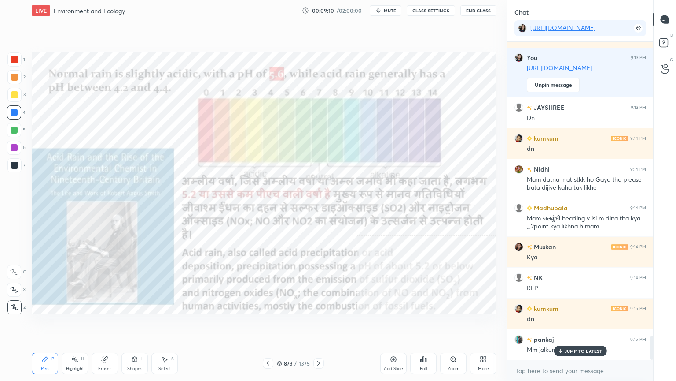
click at [270, 325] on icon at bounding box center [268, 362] width 7 height 7
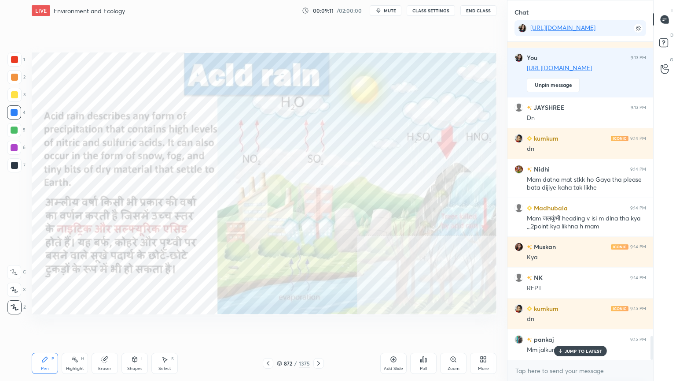
click at [566, 325] on div "JUMP TO LATEST" at bounding box center [580, 350] width 53 height 11
click at [561, 325] on textarea at bounding box center [581, 370] width 132 height 14
click at [319, 325] on icon at bounding box center [318, 362] width 7 height 7
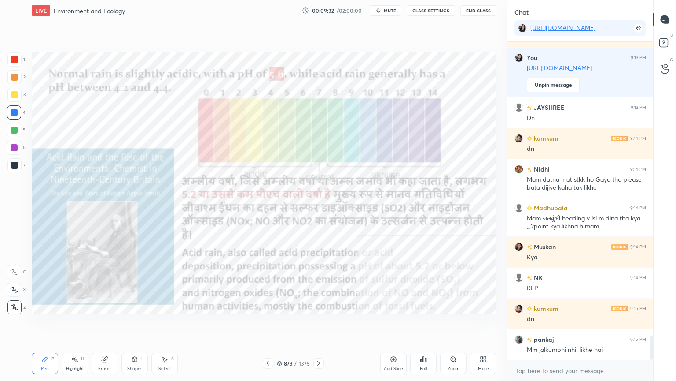
scroll to position [3974, 0]
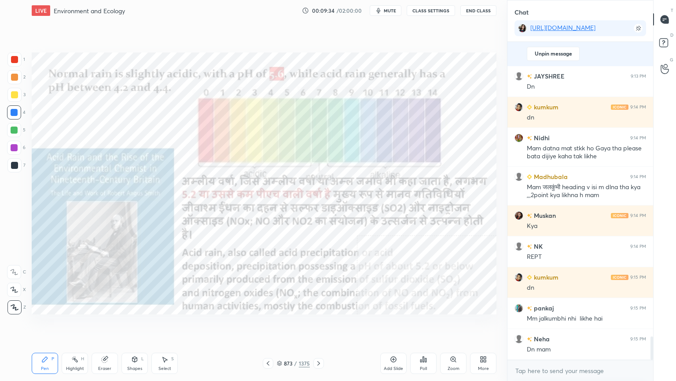
click at [268, 325] on icon at bounding box center [268, 362] width 7 height 7
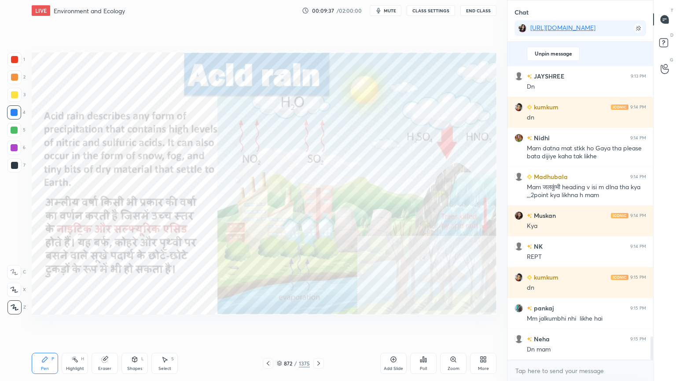
scroll to position [4004, 0]
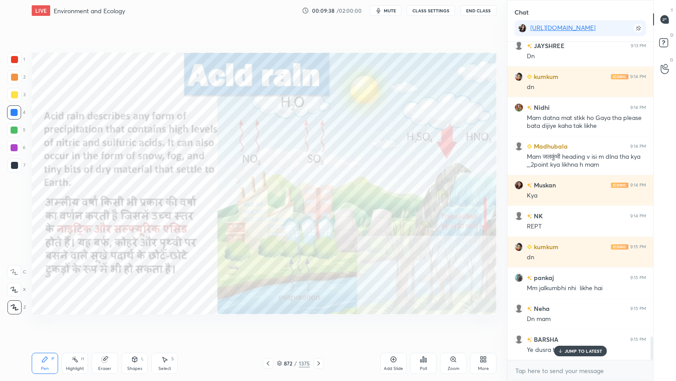
click at [571, 325] on p "JUMP TO LATEST" at bounding box center [584, 350] width 38 height 5
click at [319, 325] on icon at bounding box center [319, 363] width 3 height 4
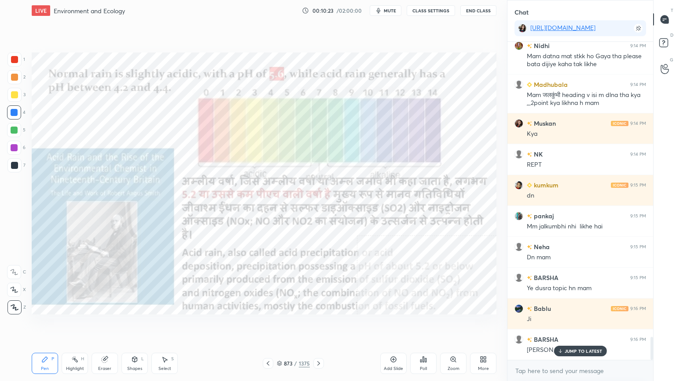
scroll to position [4097, 0]
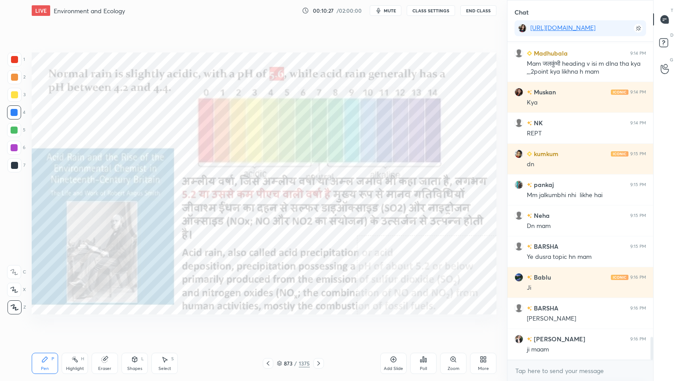
drag, startPoint x: 108, startPoint y: 363, endPoint x: 95, endPoint y: 349, distance: 19.3
click at [108, 325] on div "Eraser" at bounding box center [105, 362] width 26 height 21
click at [19, 302] on div "Erase all" at bounding box center [14, 307] width 14 height 14
drag, startPoint x: 17, startPoint y: 301, endPoint x: 23, endPoint y: 291, distance: 11.9
click at [17, 300] on div "1 2 3 4 5 6 7 C X Z C X Z E E Erase all H H" at bounding box center [14, 183] width 28 height 262
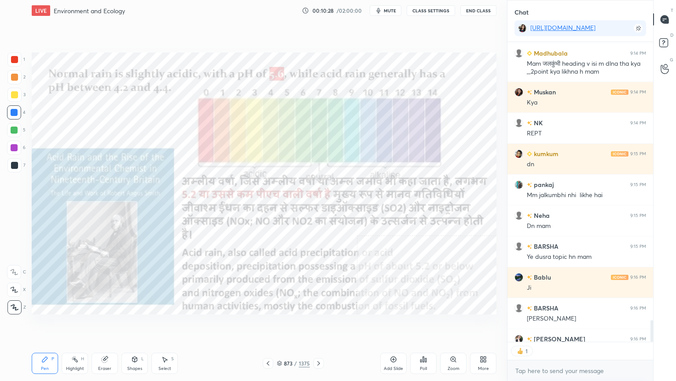
scroll to position [3, 3]
click at [429, 8] on button "CLASS SETTINGS" at bounding box center [431, 10] width 48 height 11
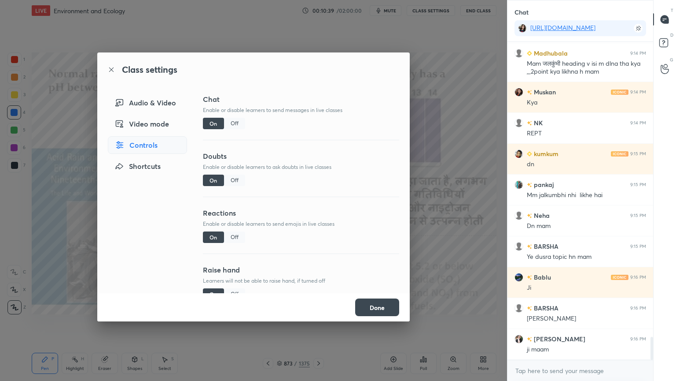
click at [381, 308] on button "Done" at bounding box center [377, 307] width 44 height 18
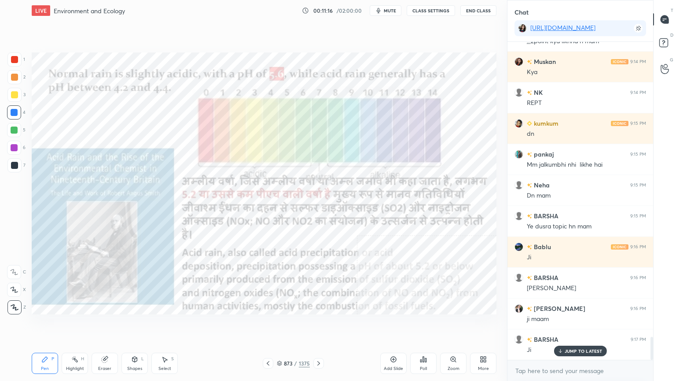
scroll to position [4159, 0]
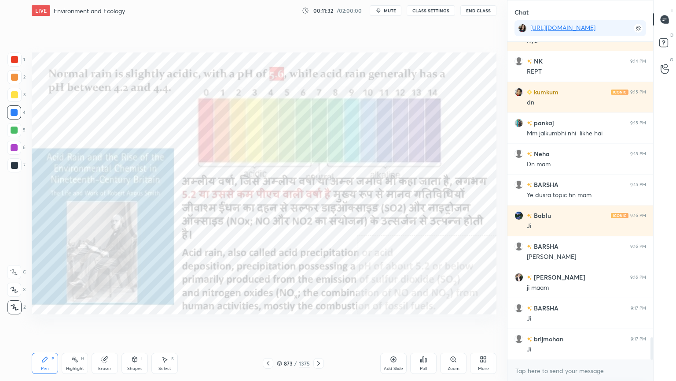
click at [267, 325] on icon at bounding box center [268, 362] width 7 height 7
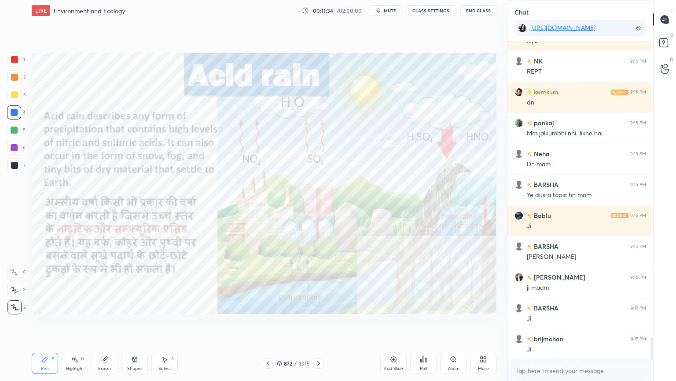
click at [324, 325] on div "872 / 1375" at bounding box center [293, 363] width 174 height 11
click at [320, 325] on div at bounding box center [319, 363] width 11 height 11
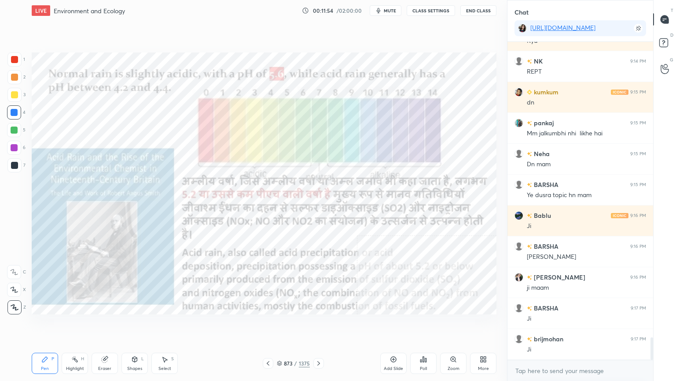
scroll to position [3, 3]
type textarea "x"
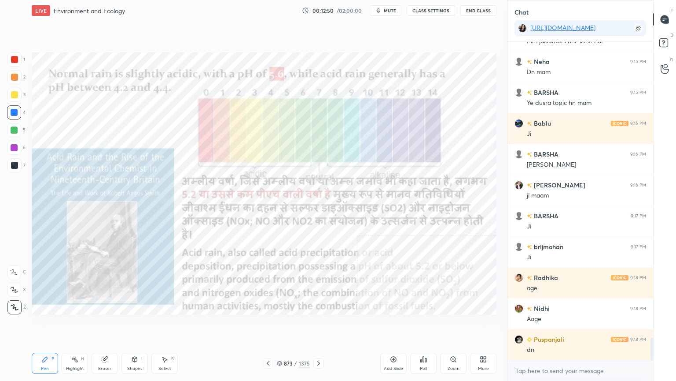
scroll to position [4282, 0]
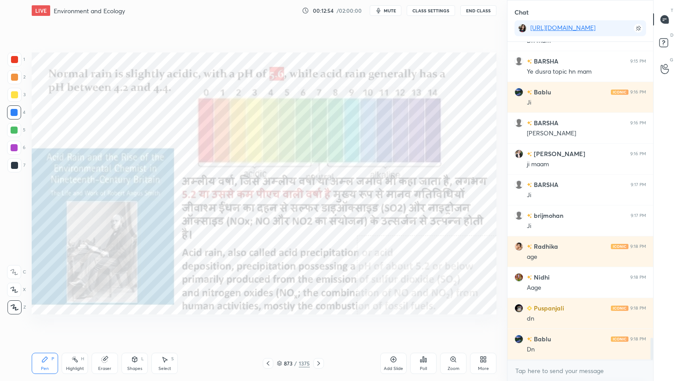
click at [268, 325] on icon at bounding box center [268, 362] width 7 height 7
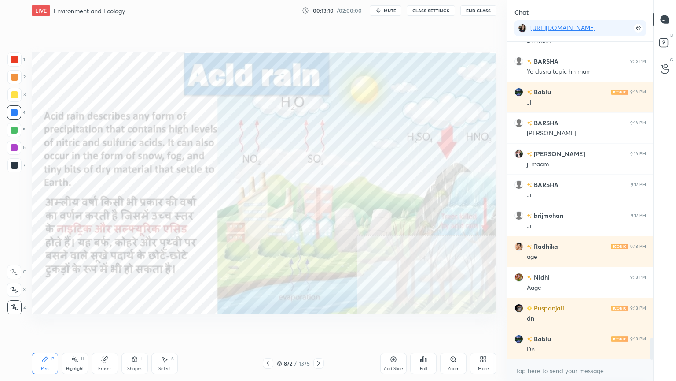
scroll to position [4313, 0]
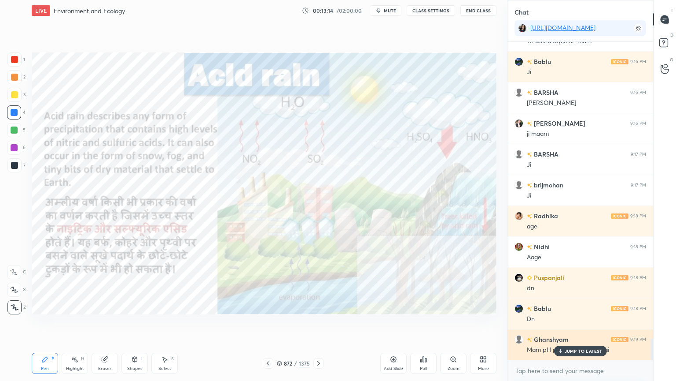
click at [582, 325] on p "JUMP TO LATEST" at bounding box center [584, 350] width 38 height 5
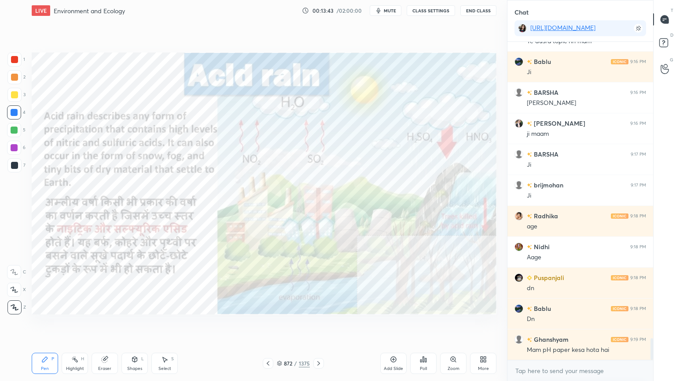
click at [486, 325] on div "More" at bounding box center [483, 362] width 26 height 21
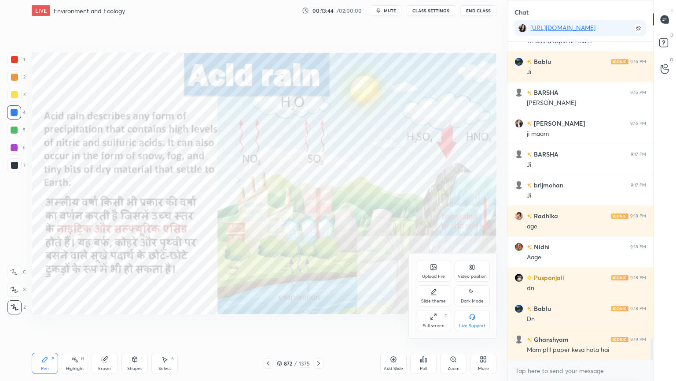
drag, startPoint x: 321, startPoint y: 344, endPoint x: 358, endPoint y: 310, distance: 50.5
click at [321, 325] on div at bounding box center [338, 190] width 676 height 381
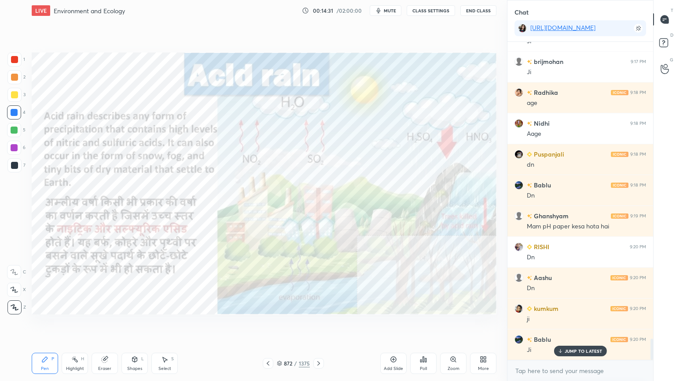
scroll to position [4475, 0]
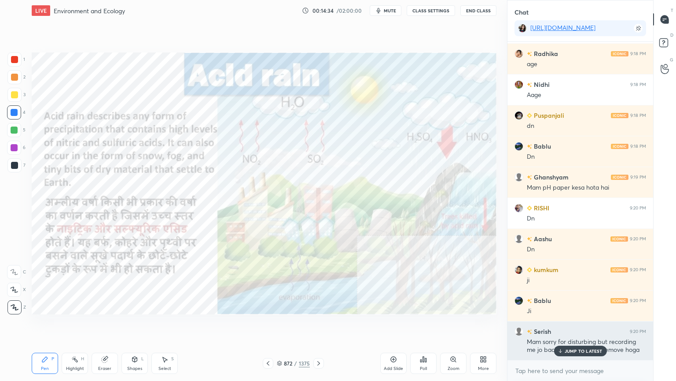
drag, startPoint x: 573, startPoint y: 349, endPoint x: 566, endPoint y: 344, distance: 9.4
click at [575, 325] on p "JUMP TO LATEST" at bounding box center [584, 350] width 38 height 5
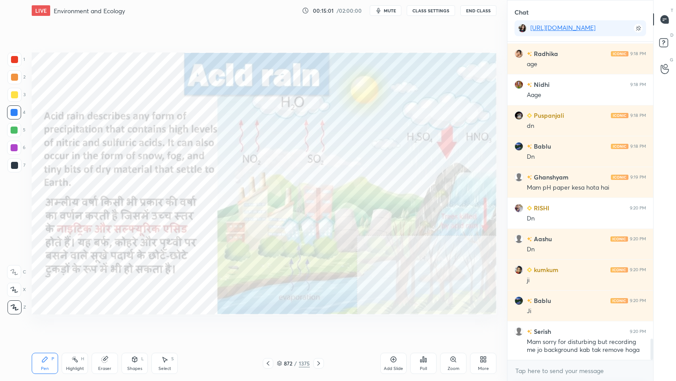
click at [16, 114] on div at bounding box center [14, 112] width 7 height 7
click at [15, 115] on div at bounding box center [14, 112] width 7 height 7
click at [12, 115] on div at bounding box center [14, 112] width 7 height 7
click at [12, 114] on div at bounding box center [14, 112] width 7 height 7
click at [13, 113] on div at bounding box center [14, 112] width 7 height 7
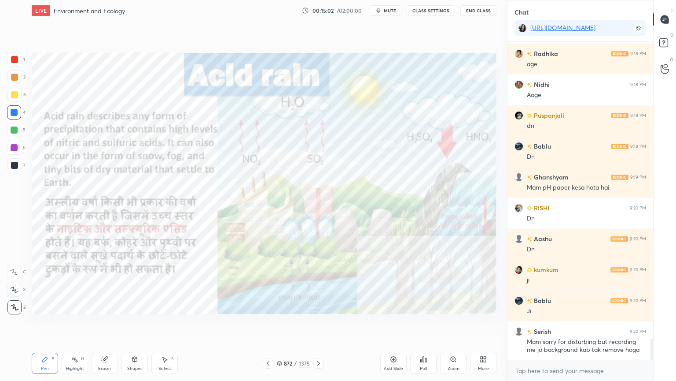
click at [13, 111] on div at bounding box center [14, 112] width 7 height 7
click at [14, 113] on div at bounding box center [14, 112] width 7 height 7
click at [439, 11] on button "CLASS SETTINGS" at bounding box center [431, 10] width 48 height 11
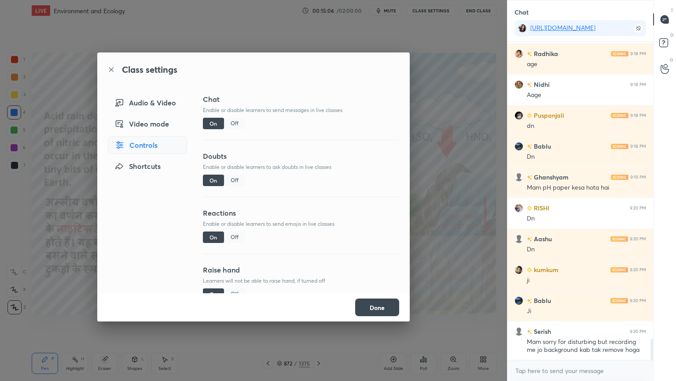
click at [230, 119] on div "Off" at bounding box center [234, 123] width 21 height 11
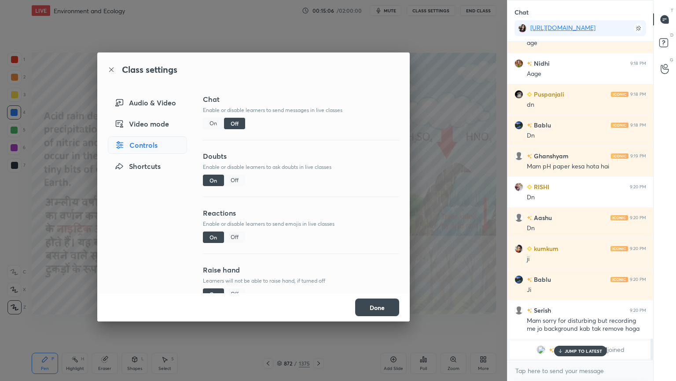
scroll to position [297, 143]
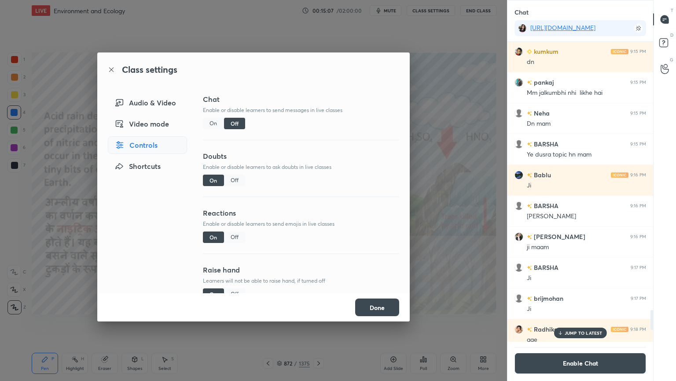
click at [571, 325] on p "JUMP TO LATEST" at bounding box center [584, 332] width 38 height 5
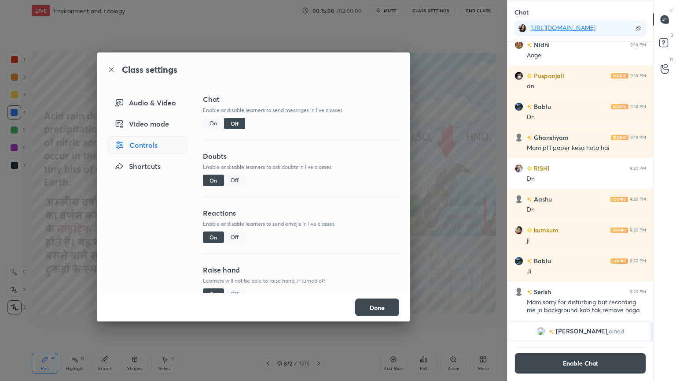
click at [373, 305] on button "Done" at bounding box center [377, 307] width 44 height 18
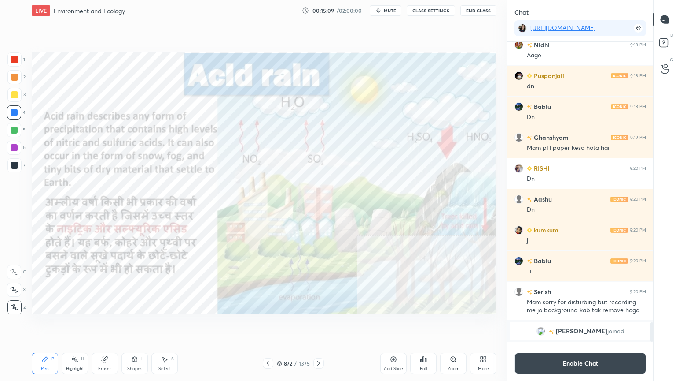
click at [599, 325] on button "Enable Chat" at bounding box center [581, 362] width 132 height 21
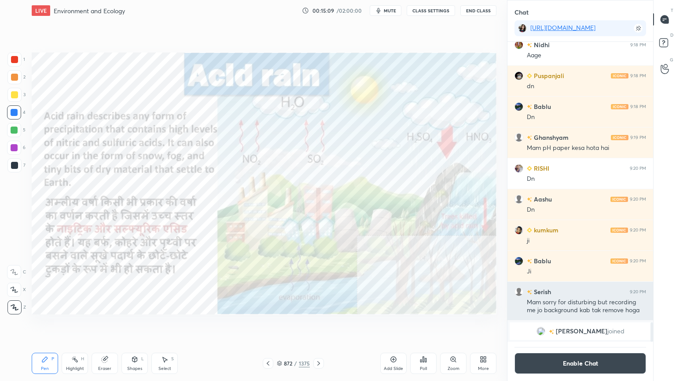
scroll to position [315, 143]
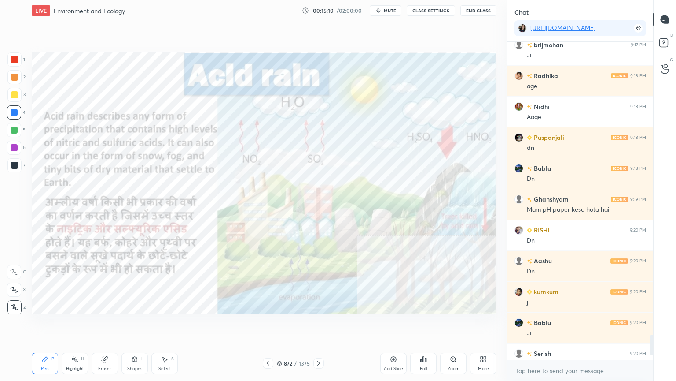
click at [13, 118] on div at bounding box center [14, 112] width 14 height 14
click at [318, 325] on icon at bounding box center [318, 362] width 7 height 7
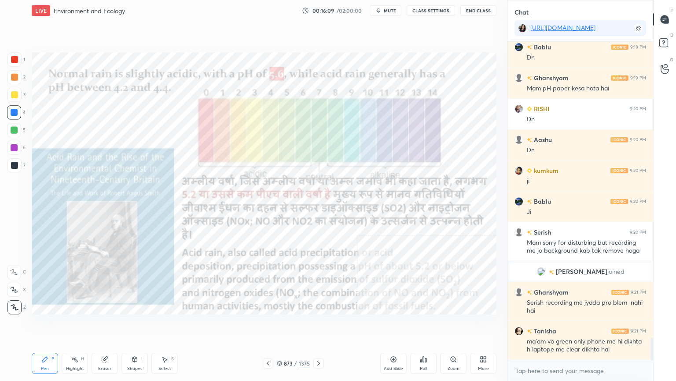
scroll to position [4298, 0]
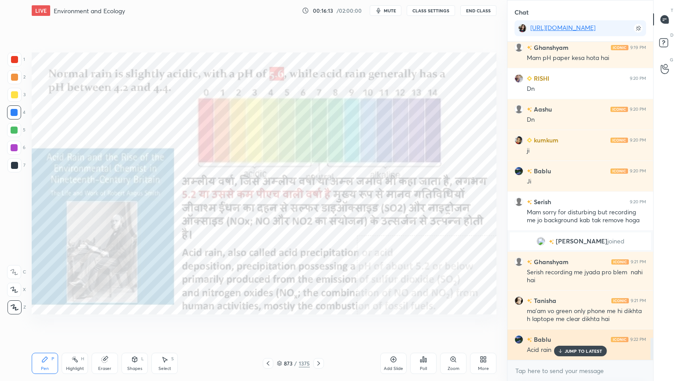
click at [574, 325] on p "JUMP TO LATEST" at bounding box center [584, 350] width 38 height 5
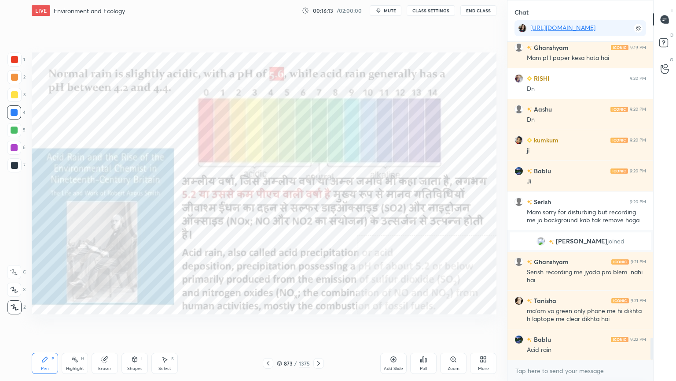
click at [573, 325] on div "x" at bounding box center [581, 370] width 146 height 21
click at [270, 325] on div "Pen P Highlight H Eraser Shapes L Select S 873 / 1375 Add Slide Poll Zoom More" at bounding box center [264, 362] width 465 height 35
click at [277, 325] on div "LIVE Environment and Ecology 00:16:17 / 02:00:00 mute CLASS SETTINGS End Class …" at bounding box center [264, 190] width 472 height 381
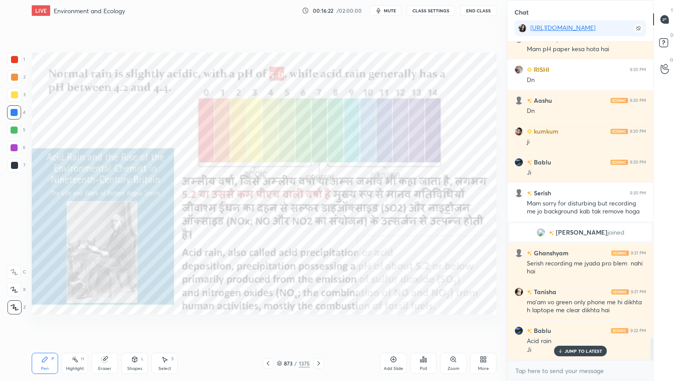
click at [267, 325] on icon at bounding box center [268, 363] width 3 height 4
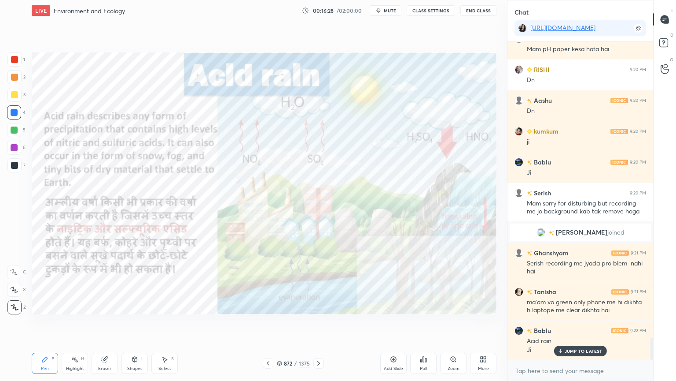
click at [318, 325] on icon at bounding box center [318, 362] width 7 height 7
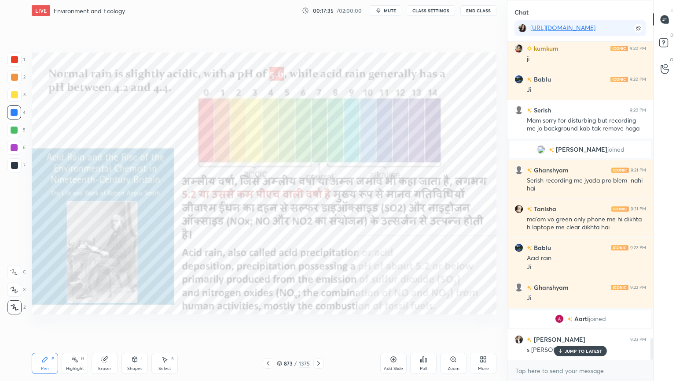
scroll to position [4394, 0]
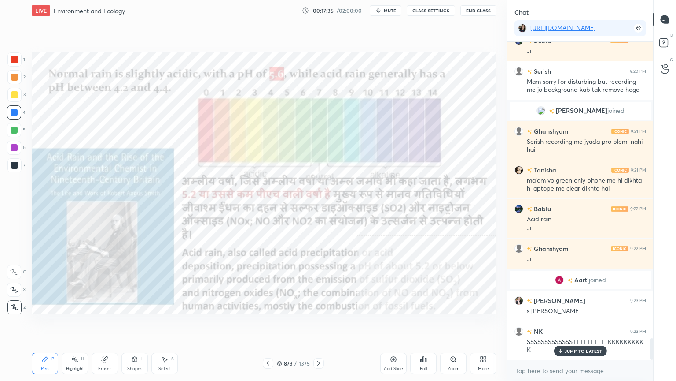
click at [569, 325] on p "JUMP TO LATEST" at bounding box center [584, 350] width 38 height 5
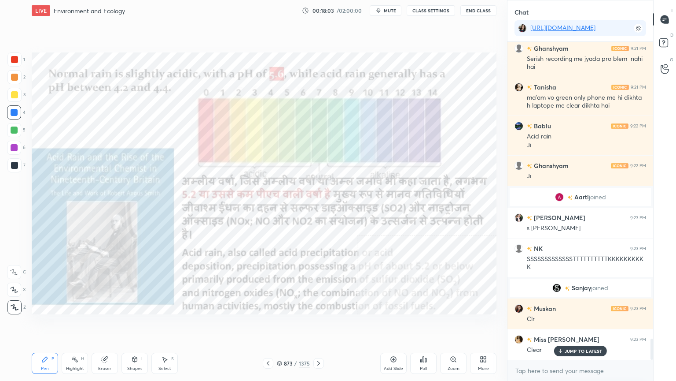
scroll to position [4455, 0]
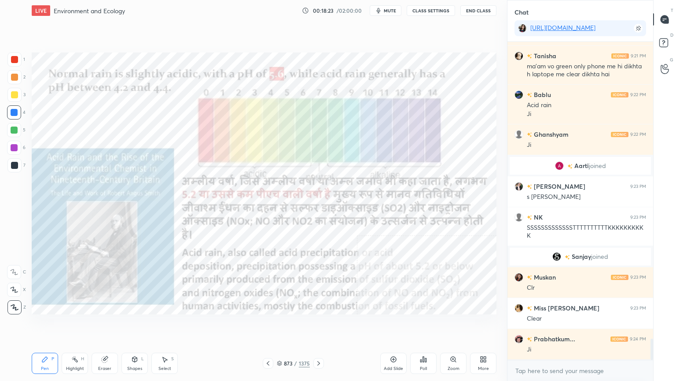
click at [107, 325] on div "Eraser" at bounding box center [104, 368] width 13 height 4
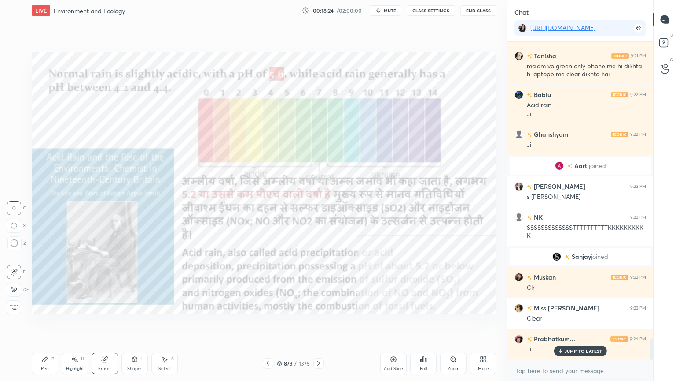
click at [14, 307] on span "Erase all" at bounding box center [13, 307] width 13 height 6
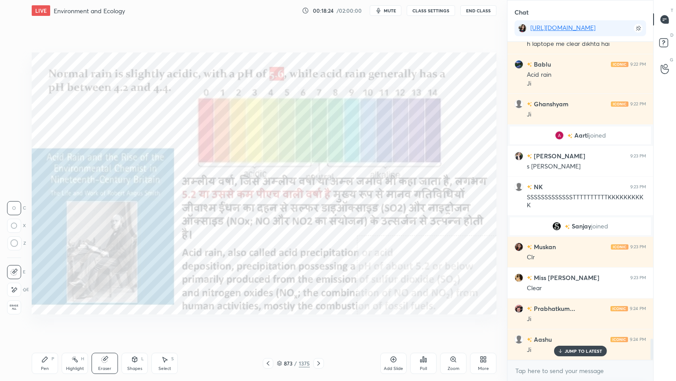
click at [18, 302] on div "1 2 3 4 5 6 7 C X Z C X Z E E Erase all H H" at bounding box center [14, 183] width 28 height 262
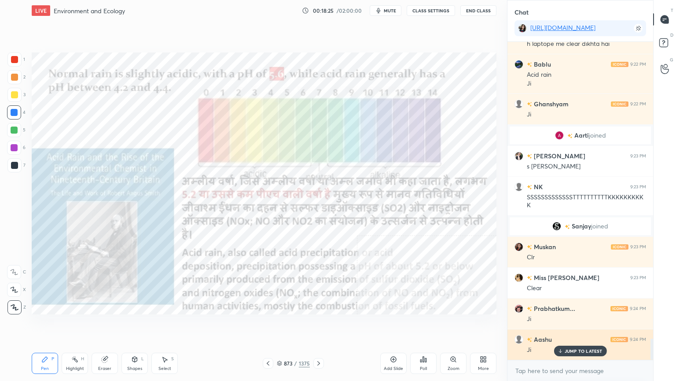
click at [574, 325] on p "JUMP TO LATEST" at bounding box center [584, 350] width 38 height 5
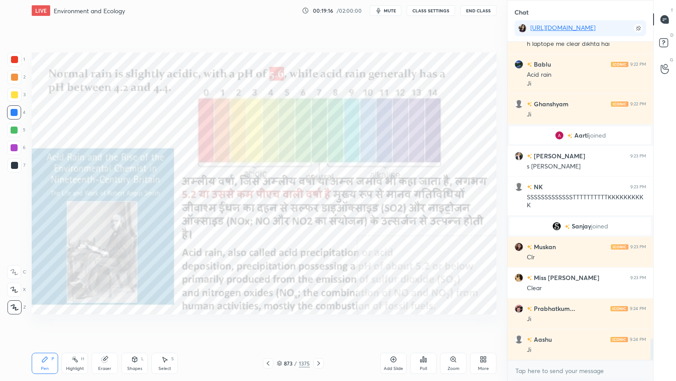
scroll to position [4516, 0]
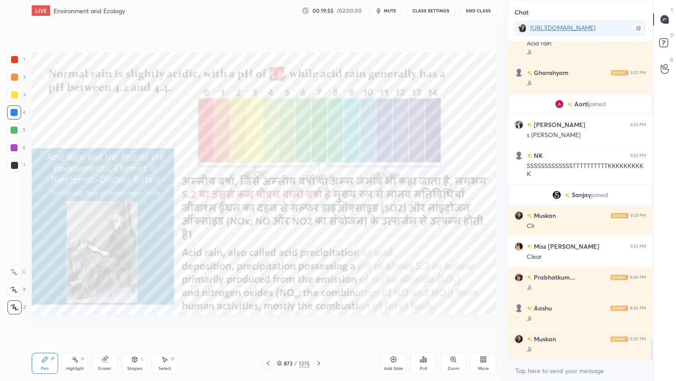
drag, startPoint x: 111, startPoint y: 363, endPoint x: 107, endPoint y: 363, distance: 4.4
click at [109, 325] on div "Eraser" at bounding box center [105, 362] width 26 height 21
click at [14, 305] on span "Erase all" at bounding box center [13, 307] width 13 height 6
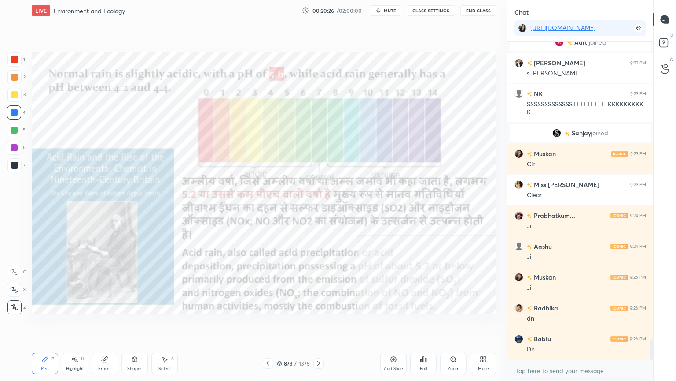
scroll to position [4609, 0]
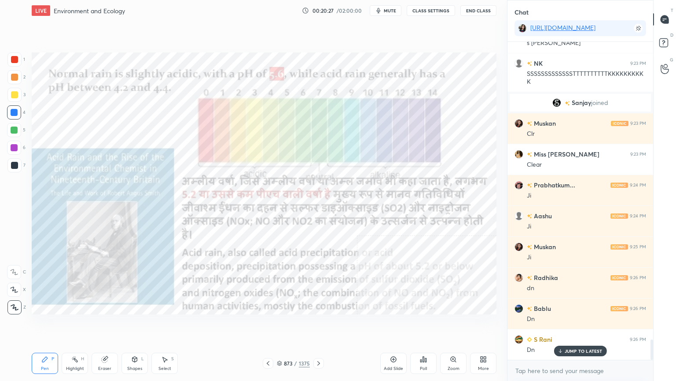
click at [320, 325] on icon at bounding box center [318, 362] width 7 height 7
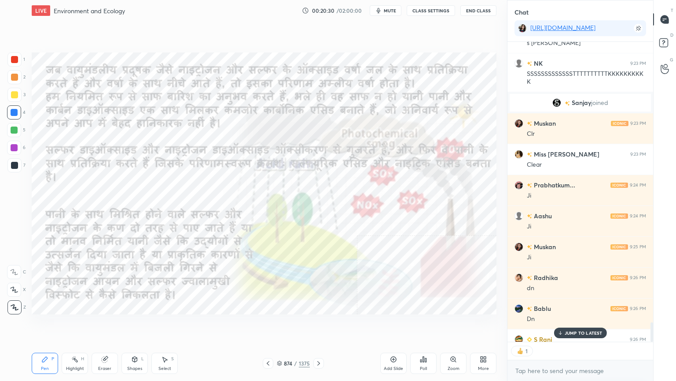
scroll to position [4658, 0]
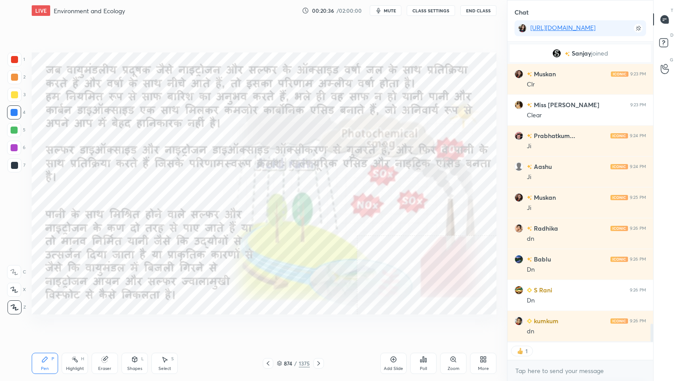
click at [108, 325] on icon at bounding box center [104, 358] width 7 height 7
click at [14, 308] on span "Erase all" at bounding box center [13, 307] width 13 height 6
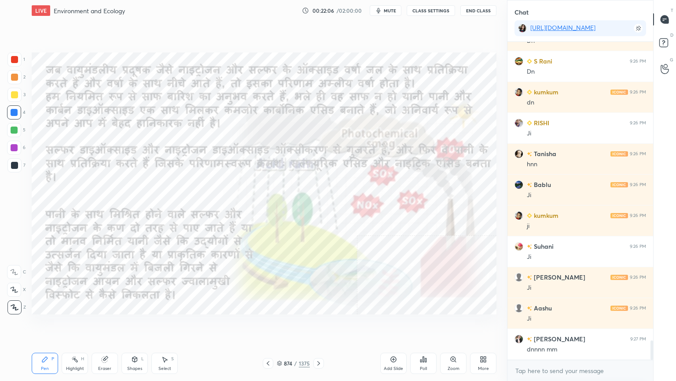
scroll to position [4917, 0]
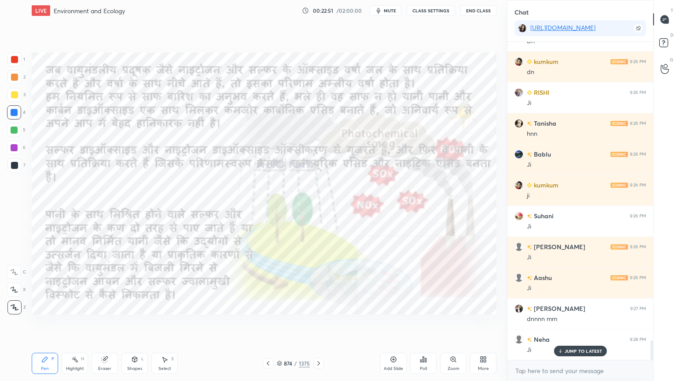
click at [319, 325] on icon at bounding box center [318, 362] width 7 height 7
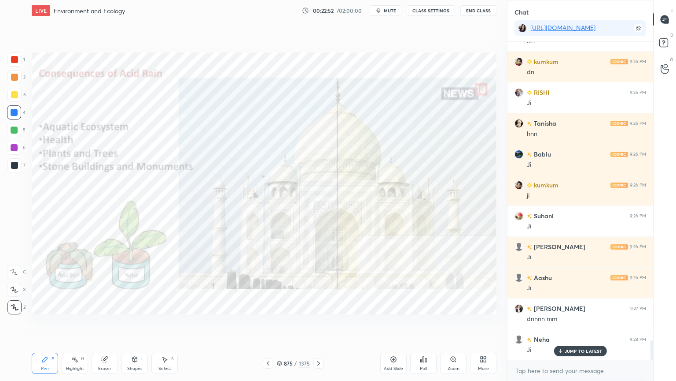
click at [318, 325] on icon at bounding box center [318, 362] width 7 height 7
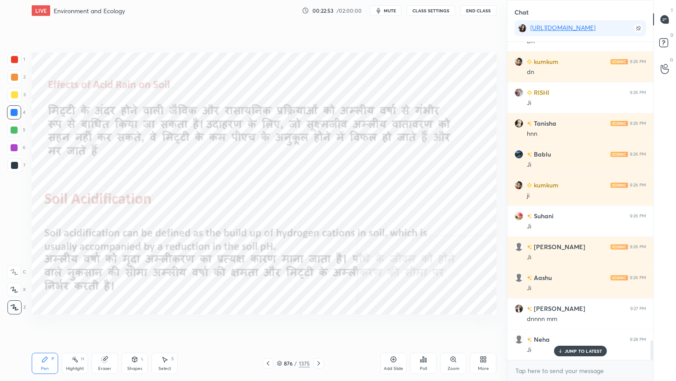
click at [268, 325] on icon at bounding box center [268, 362] width 7 height 7
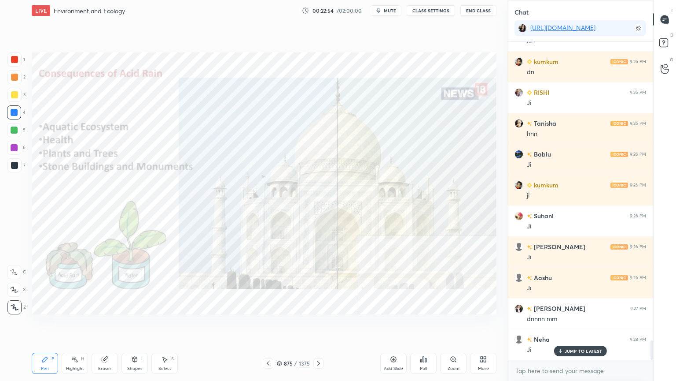
click at [279, 325] on icon at bounding box center [279, 362] width 5 height 5
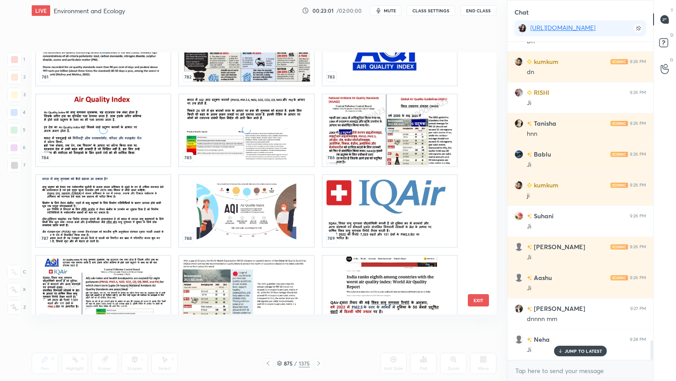
scroll to position [20937, 0]
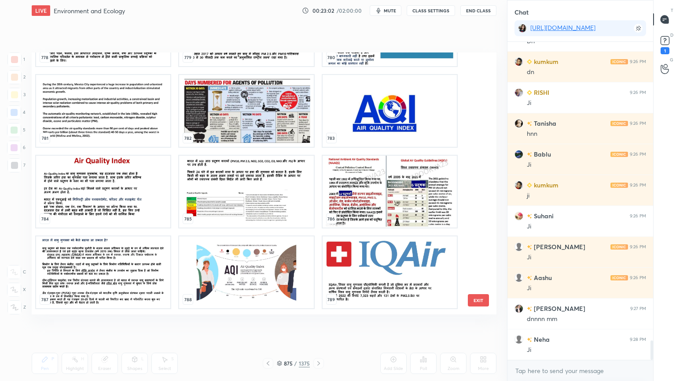
click at [475, 299] on button "EXIT" at bounding box center [478, 300] width 21 height 12
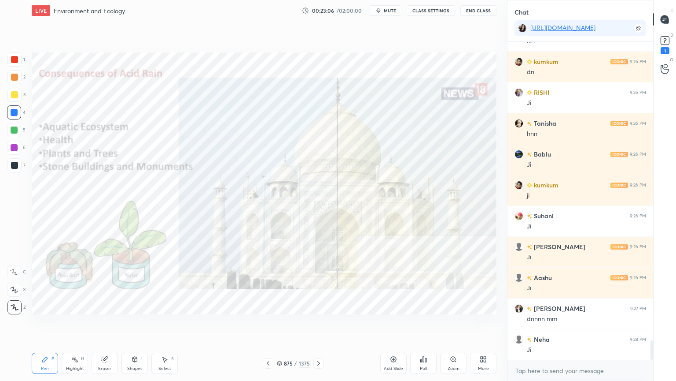
click at [489, 325] on div "More" at bounding box center [483, 362] width 26 height 21
click at [439, 296] on div "Slide theme" at bounding box center [433, 295] width 35 height 21
click at [437, 325] on div "Dark Blank" at bounding box center [434, 325] width 22 height 4
click at [366, 325] on div at bounding box center [338, 190] width 676 height 381
click at [393, 325] on div "Add Slide" at bounding box center [393, 368] width 19 height 4
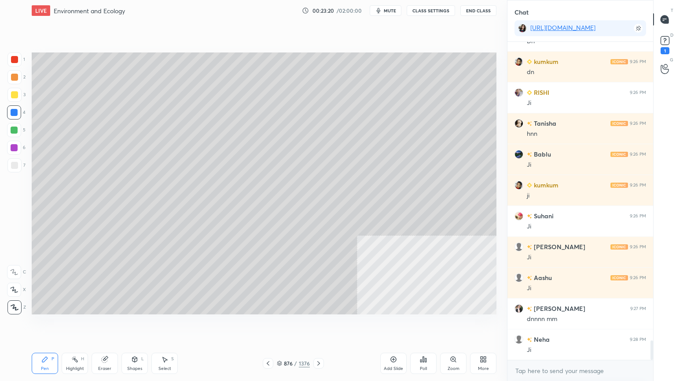
click at [2, 171] on div "1 2 3 4 5 6 7 C X Z C X Z E E Erase all H H" at bounding box center [14, 183] width 28 height 262
click at [10, 168] on div at bounding box center [14, 165] width 14 height 14
click at [12, 167] on div at bounding box center [14, 165] width 7 height 7
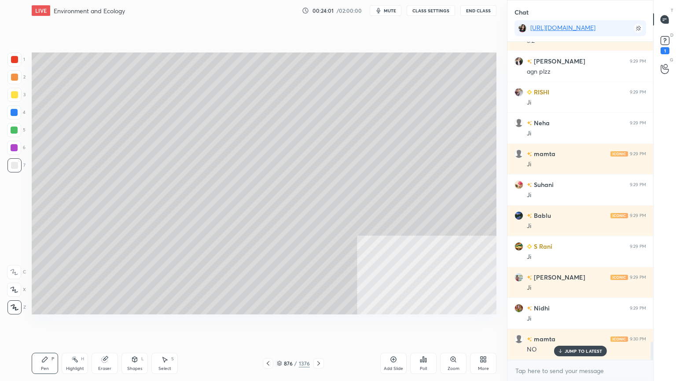
scroll to position [5287, 0]
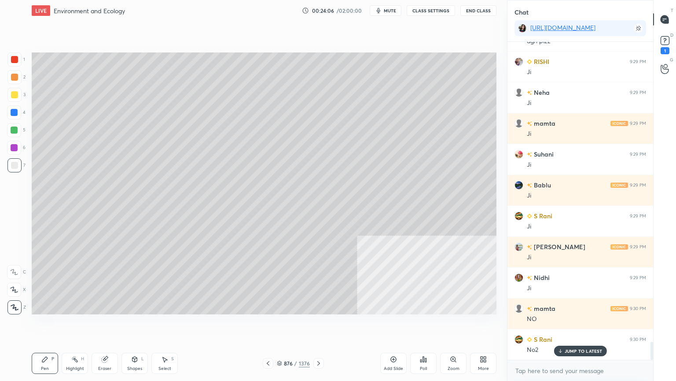
click at [15, 114] on div at bounding box center [14, 112] width 7 height 7
drag, startPoint x: 14, startPoint y: 115, endPoint x: 29, endPoint y: 130, distance: 21.8
click at [15, 115] on div at bounding box center [14, 112] width 7 height 7
click at [161, 325] on div "Select" at bounding box center [165, 368] width 13 height 4
drag, startPoint x: 165, startPoint y: 365, endPoint x: 166, endPoint y: 352, distance: 12.8
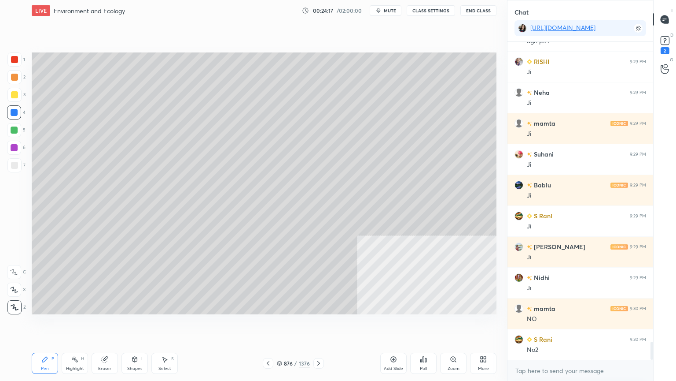
click at [165, 325] on div "Select S" at bounding box center [165, 362] width 26 height 21
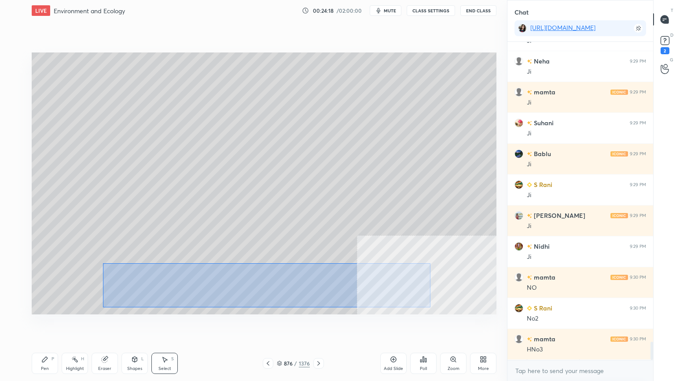
drag, startPoint x: 103, startPoint y: 262, endPoint x: 429, endPoint y: 307, distance: 329.3
click at [430, 307] on div "0 ° Undo Copy Duplicate Duplicate to new slide Delete" at bounding box center [264, 183] width 465 height 262
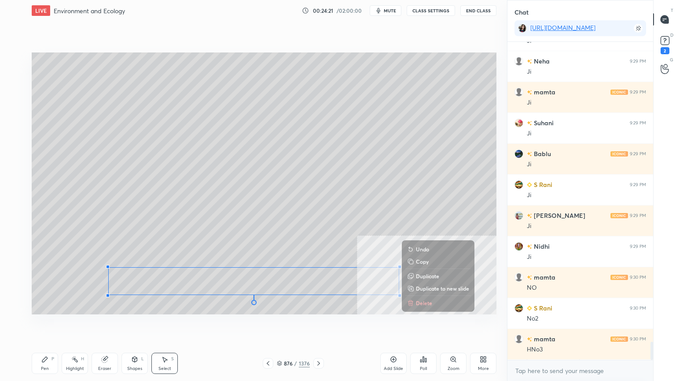
click at [413, 301] on icon at bounding box center [411, 301] width 5 height 0
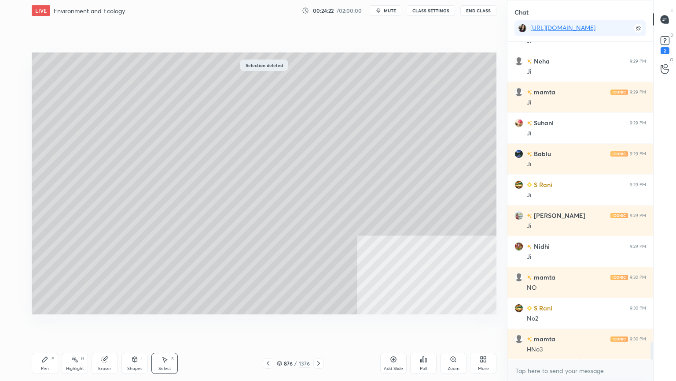
click at [41, 325] on div "Pen" at bounding box center [45, 368] width 8 height 4
click at [46, 325] on div "Pen P" at bounding box center [45, 362] width 26 height 21
click at [16, 166] on div at bounding box center [14, 165] width 7 height 7
click at [13, 113] on div at bounding box center [14, 112] width 7 height 7
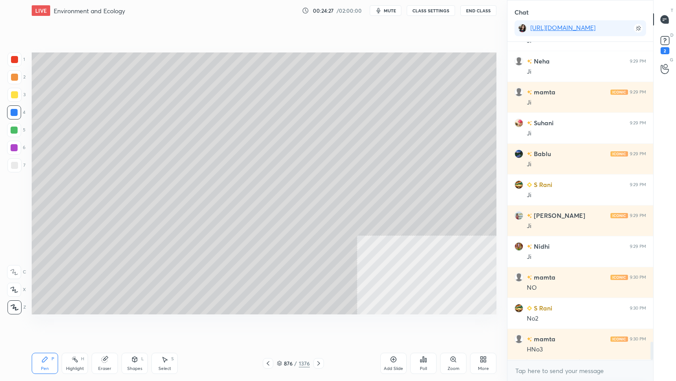
click at [13, 112] on div at bounding box center [14, 112] width 7 height 7
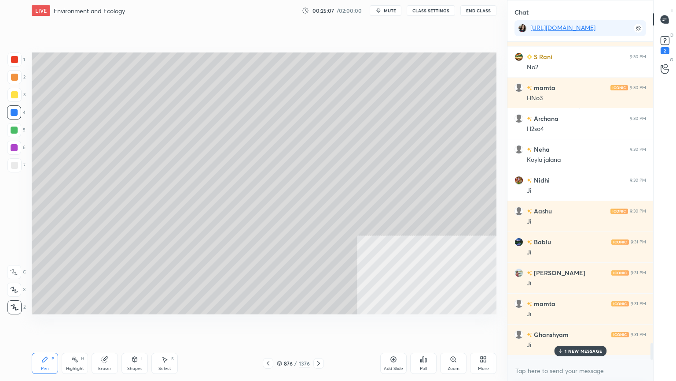
scroll to position [3, 3]
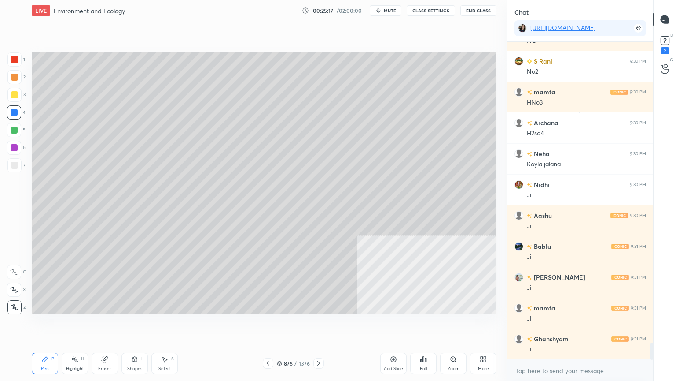
click at [282, 325] on icon at bounding box center [279, 362] width 5 height 5
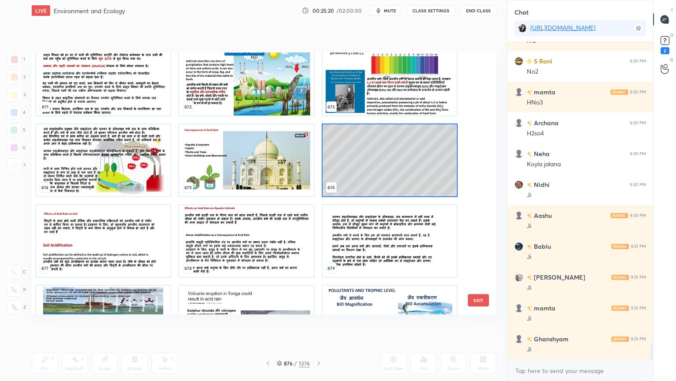
scroll to position [23447, 0]
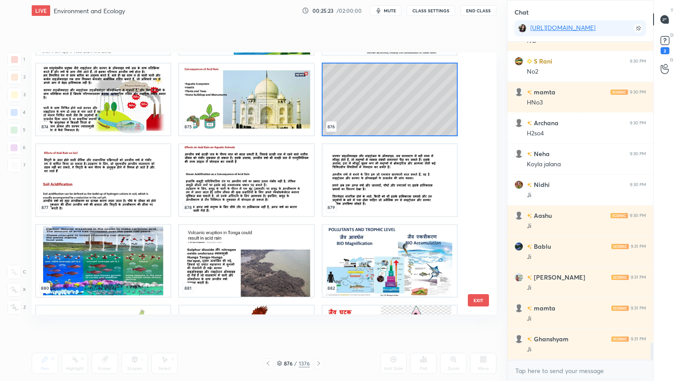
click at [201, 111] on img "grid" at bounding box center [246, 99] width 134 height 72
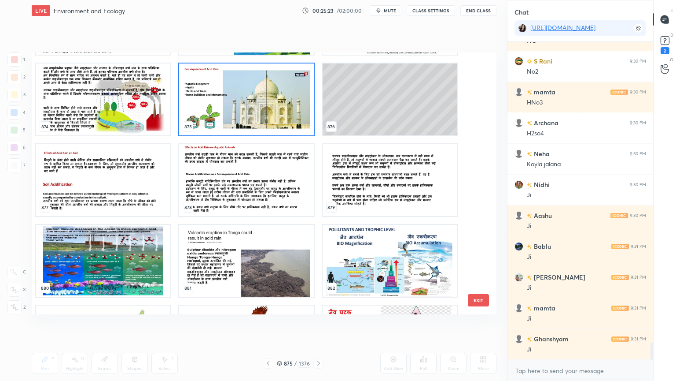
click at [203, 110] on img "grid" at bounding box center [246, 99] width 134 height 72
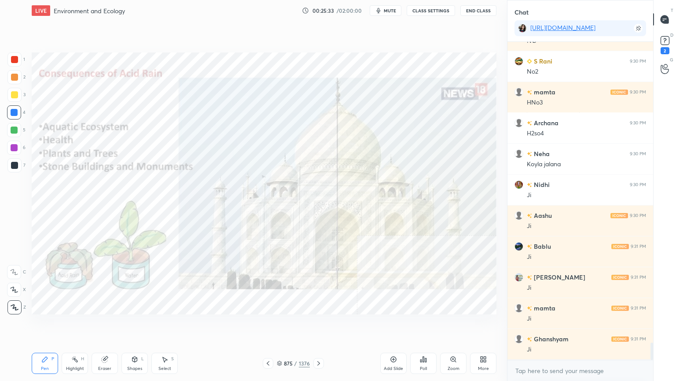
click at [320, 325] on icon at bounding box center [318, 362] width 7 height 7
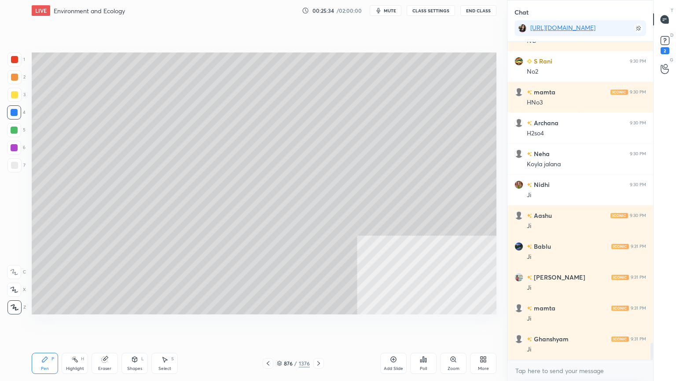
click at [319, 325] on icon at bounding box center [318, 362] width 7 height 7
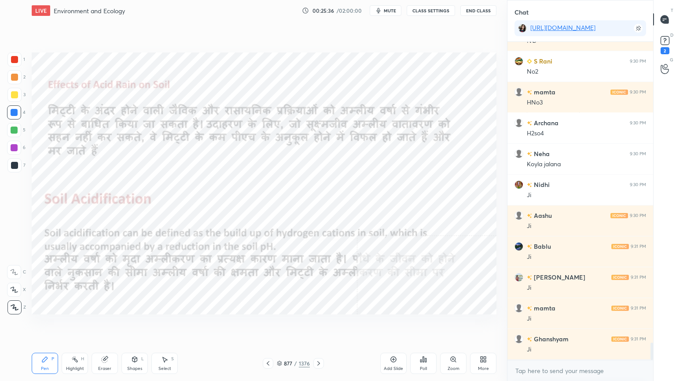
click at [322, 325] on icon at bounding box center [318, 362] width 7 height 7
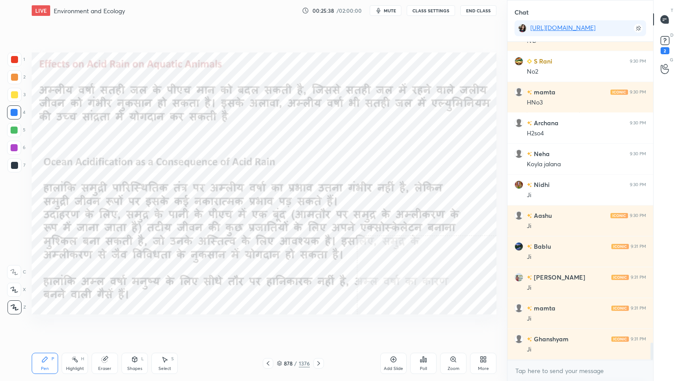
click at [316, 325] on icon at bounding box center [318, 362] width 7 height 7
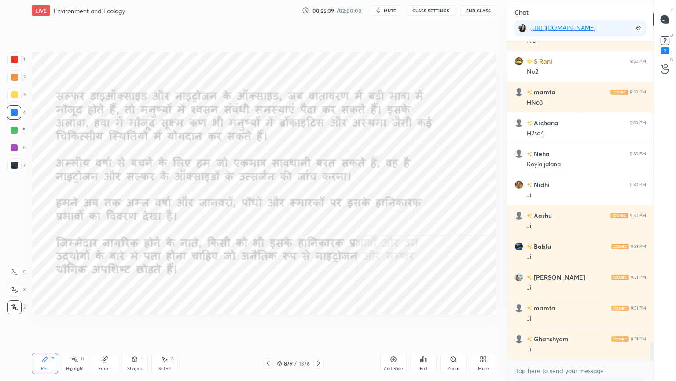
click at [315, 325] on icon at bounding box center [318, 362] width 7 height 7
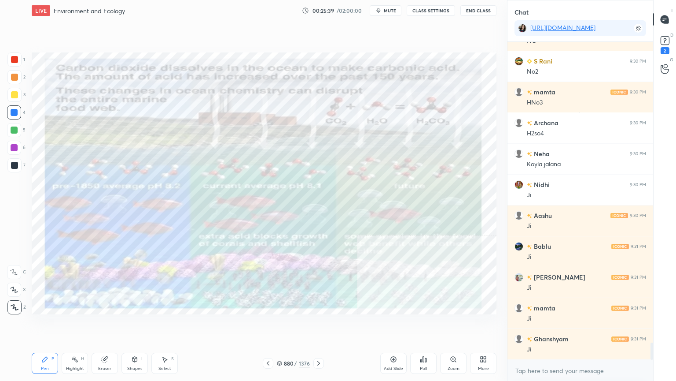
click at [314, 325] on div at bounding box center [319, 363] width 11 height 11
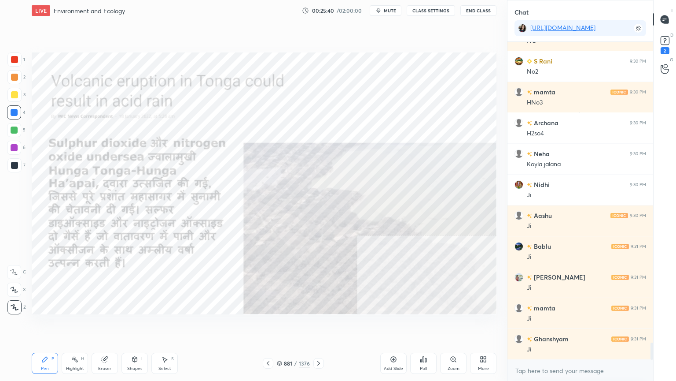
drag, startPoint x: 280, startPoint y: 363, endPoint x: 286, endPoint y: 360, distance: 6.3
click at [281, 325] on icon at bounding box center [279, 362] width 5 height 5
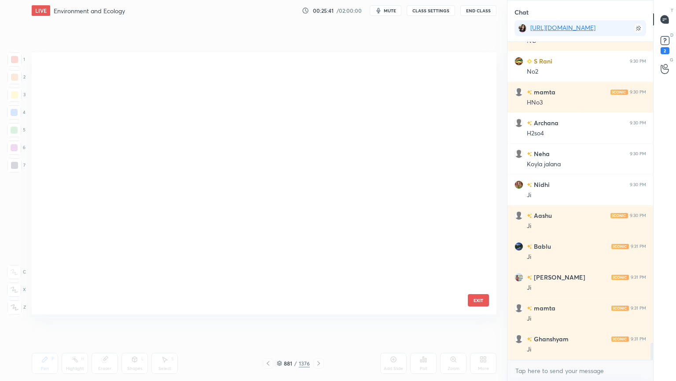
scroll to position [259, 461]
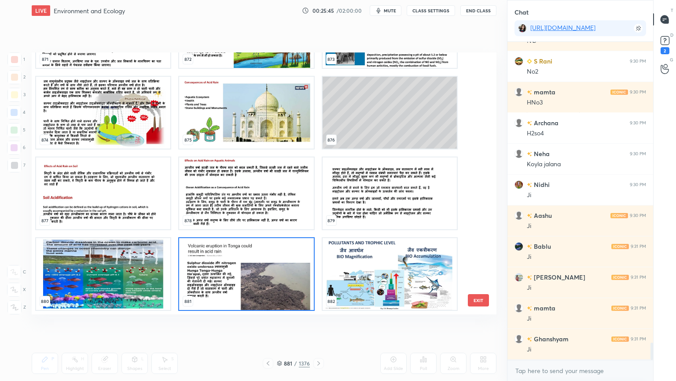
click at [131, 166] on img "grid" at bounding box center [103, 193] width 134 height 72
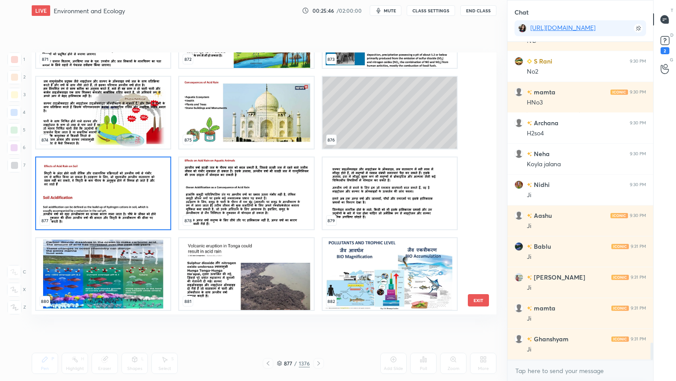
click at [132, 166] on img "grid" at bounding box center [103, 193] width 134 height 72
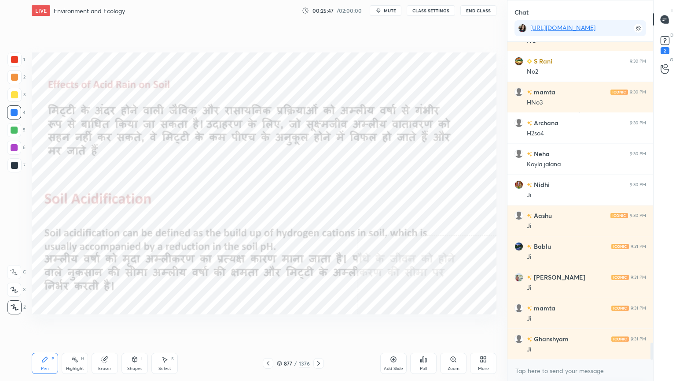
click at [316, 325] on icon at bounding box center [318, 362] width 7 height 7
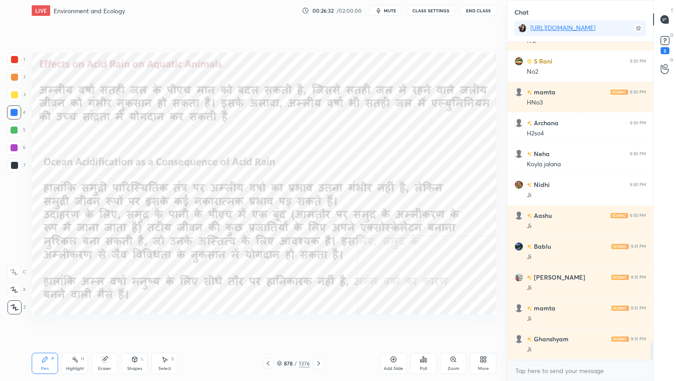
click at [315, 325] on icon at bounding box center [318, 362] width 7 height 7
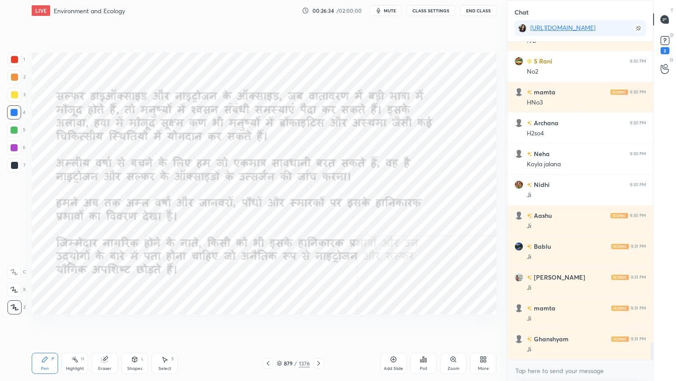
scroll to position [5595, 0]
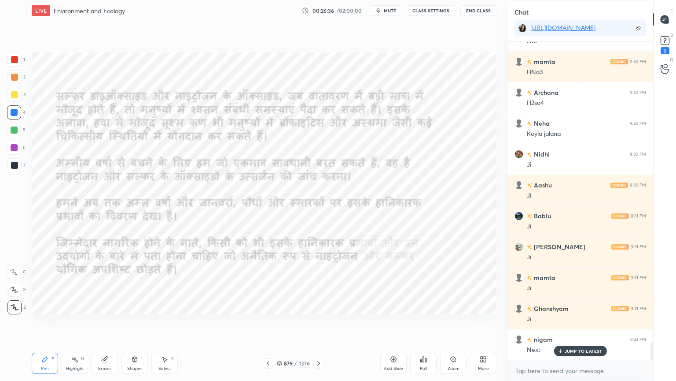
click at [317, 325] on icon at bounding box center [318, 362] width 7 height 7
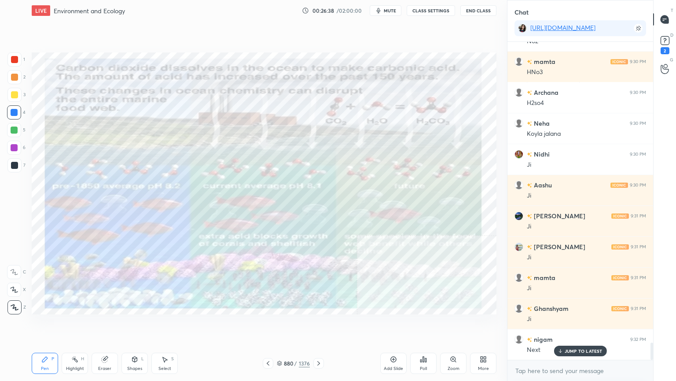
click at [282, 325] on icon at bounding box center [279, 362] width 5 height 5
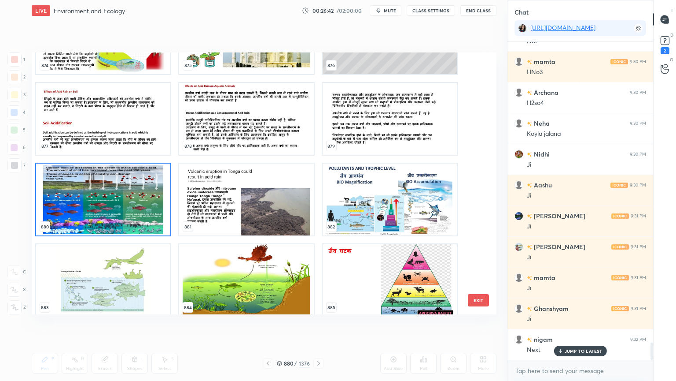
scroll to position [23447, 0]
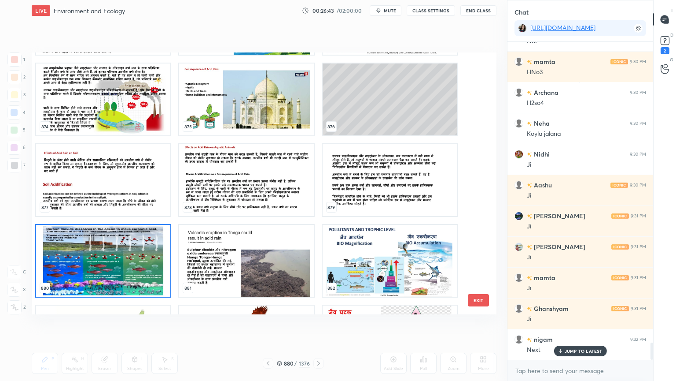
click at [280, 166] on img "grid" at bounding box center [246, 180] width 134 height 72
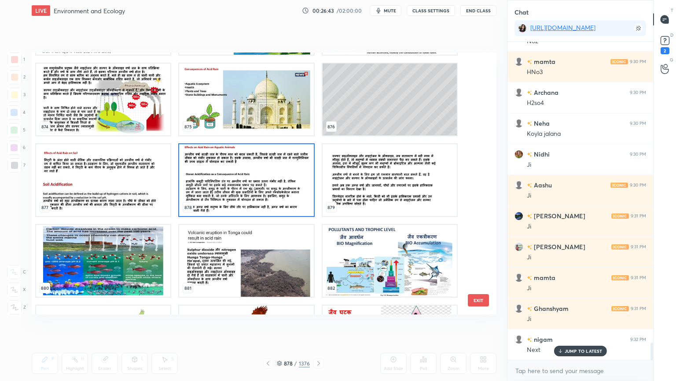
click at [280, 167] on img "grid" at bounding box center [246, 180] width 134 height 72
click at [281, 167] on img "grid" at bounding box center [246, 180] width 134 height 72
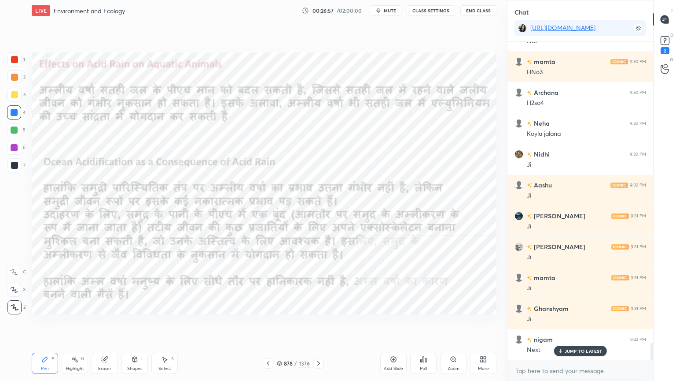
click at [317, 325] on icon at bounding box center [318, 362] width 7 height 7
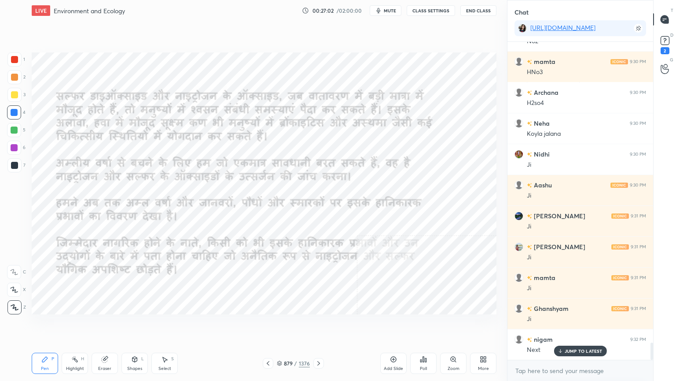
click at [317, 325] on icon at bounding box center [318, 362] width 7 height 7
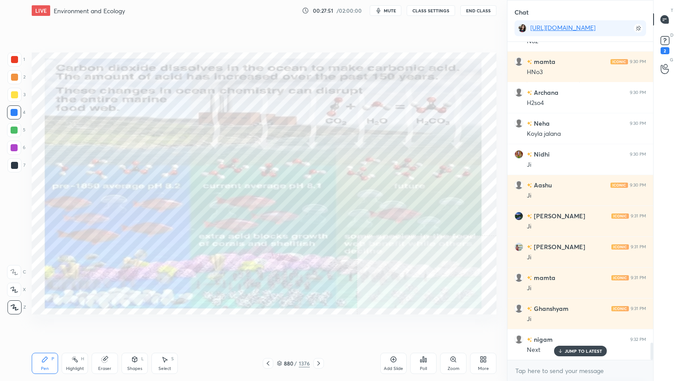
click at [111, 325] on div "Eraser" at bounding box center [105, 362] width 26 height 21
click at [15, 305] on span "Erase all" at bounding box center [13, 307] width 13 height 6
click at [14, 303] on div "1 2 3 4 5 6 7 C X Z C X Z E E Erase all H H" at bounding box center [14, 183] width 28 height 262
click at [266, 325] on icon at bounding box center [268, 362] width 7 height 7
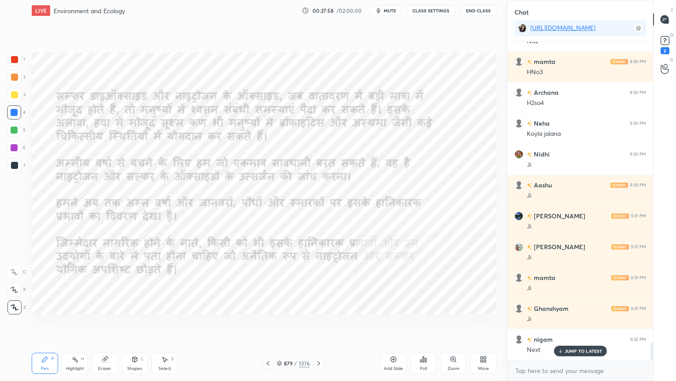
click at [271, 325] on icon at bounding box center [268, 362] width 7 height 7
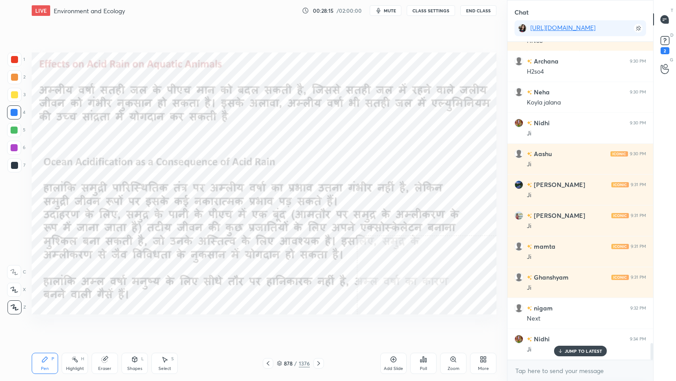
scroll to position [5657, 0]
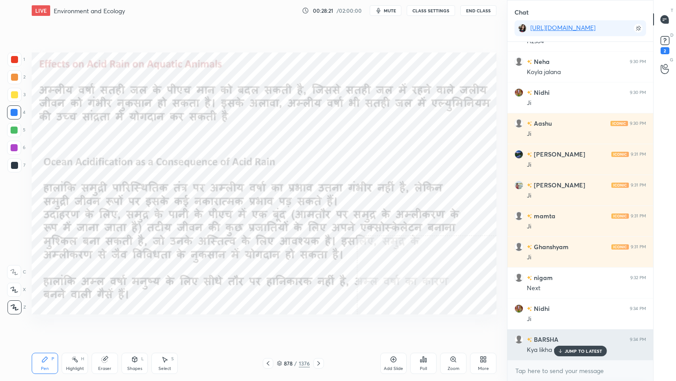
click at [580, 325] on p "JUMP TO LATEST" at bounding box center [584, 350] width 38 height 5
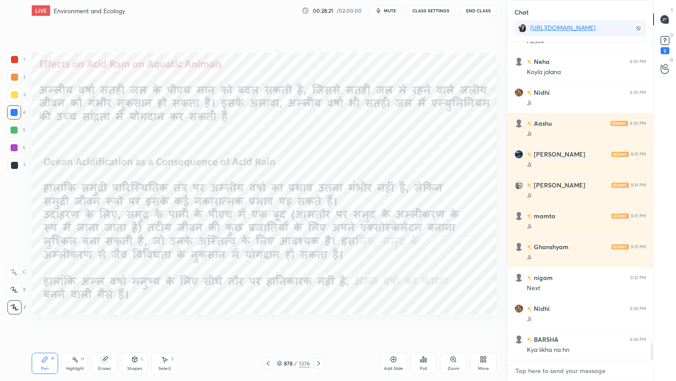
click at [573, 325] on textarea at bounding box center [581, 370] width 132 height 14
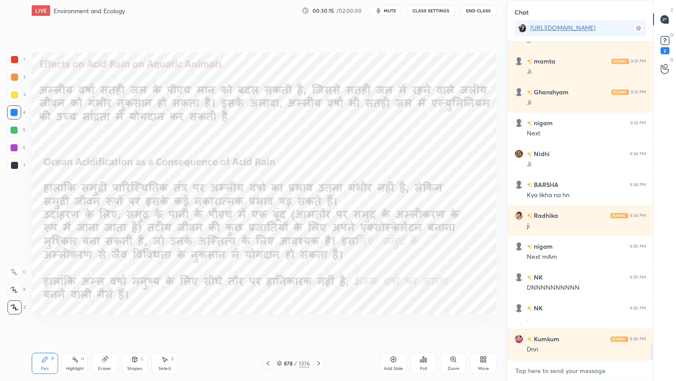
scroll to position [5850, 0]
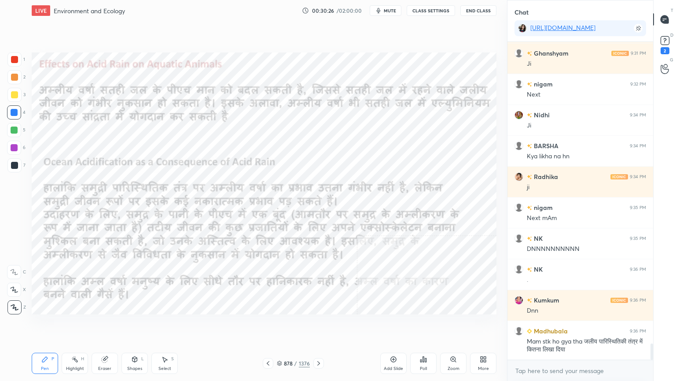
click at [282, 325] on icon at bounding box center [279, 364] width 4 height 1
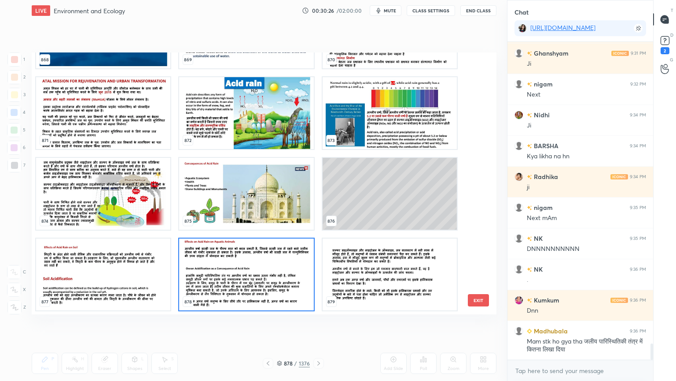
scroll to position [259, 461]
click at [432, 253] on img "grid" at bounding box center [390, 274] width 134 height 72
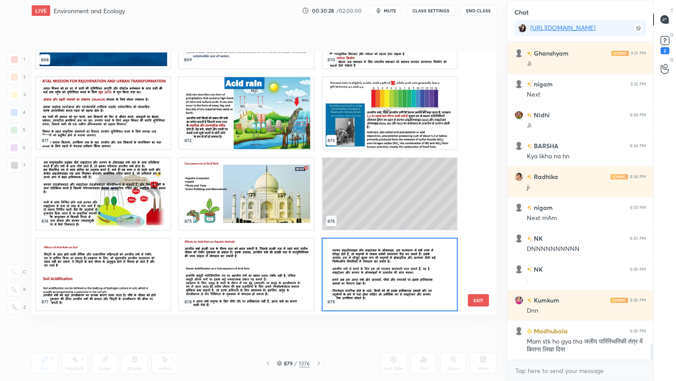
click at [432, 253] on img "grid" at bounding box center [390, 274] width 134 height 72
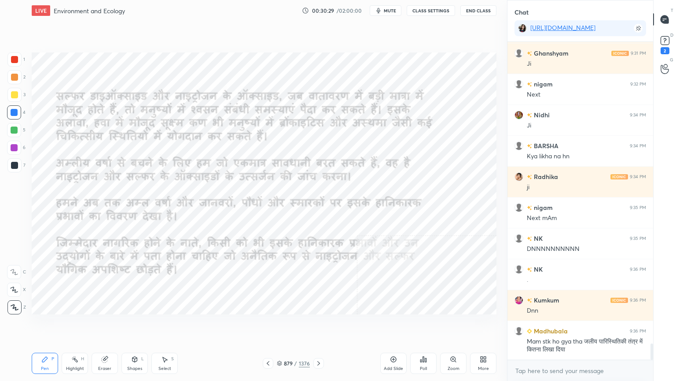
click at [432, 253] on img "grid" at bounding box center [390, 274] width 134 height 72
click at [269, 325] on icon at bounding box center [268, 363] width 3 height 4
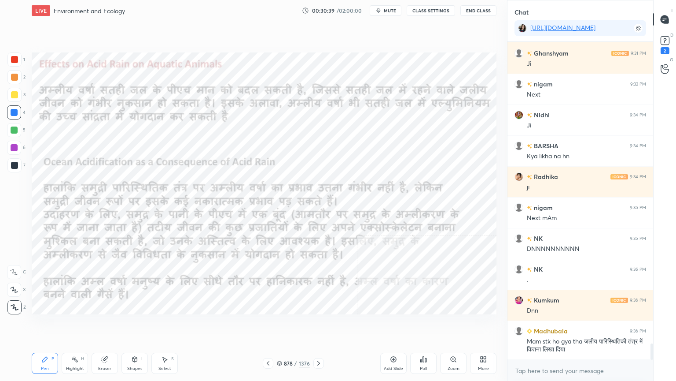
click at [107, 325] on icon at bounding box center [105, 359] width 6 height 6
click at [10, 307] on span "Erase all" at bounding box center [13, 307] width 13 height 6
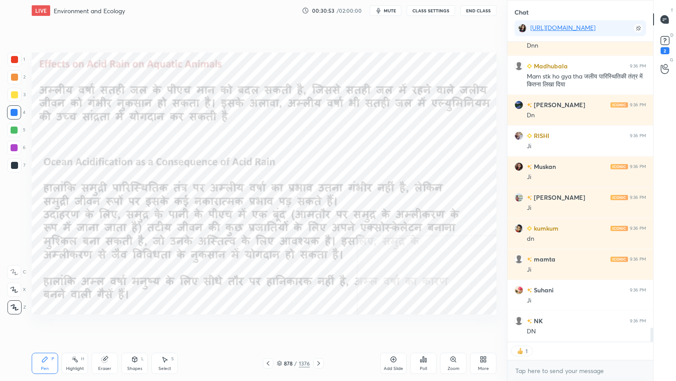
scroll to position [6146, 0]
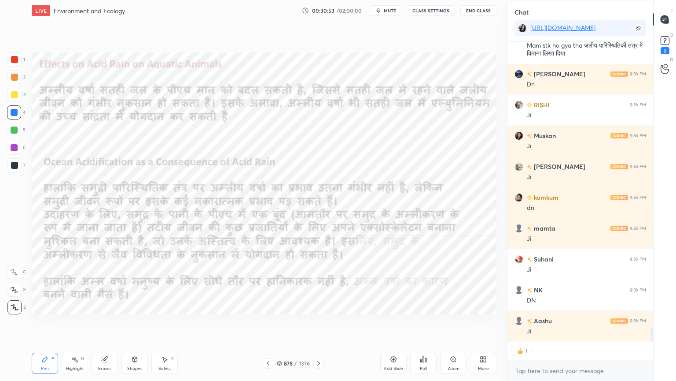
click at [271, 325] on icon at bounding box center [268, 362] width 7 height 7
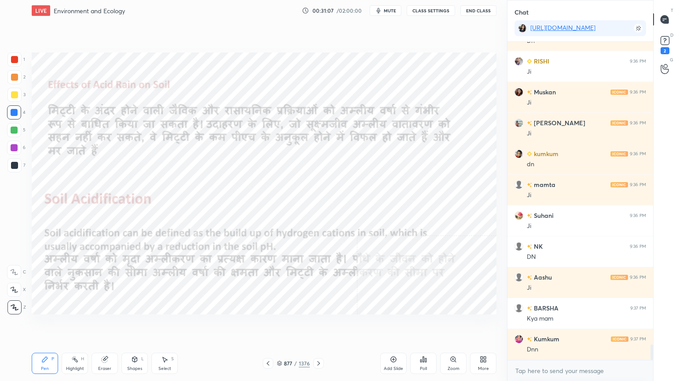
scroll to position [6220, 0]
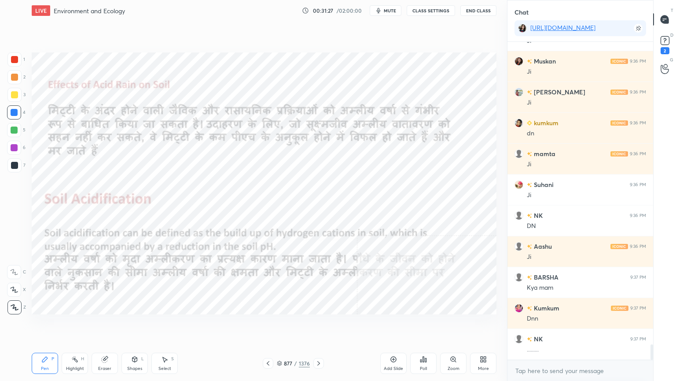
click at [280, 325] on icon at bounding box center [279, 362] width 5 height 5
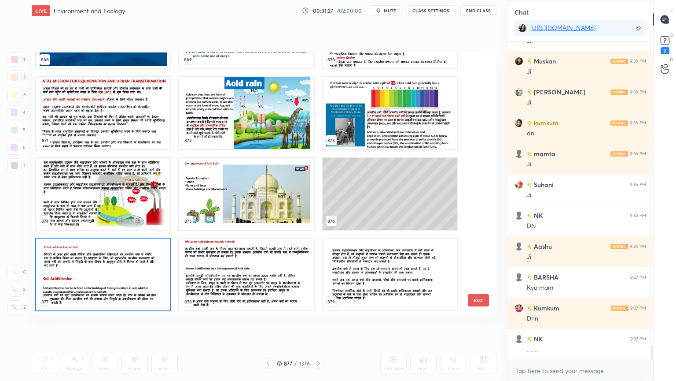
scroll to position [259, 461]
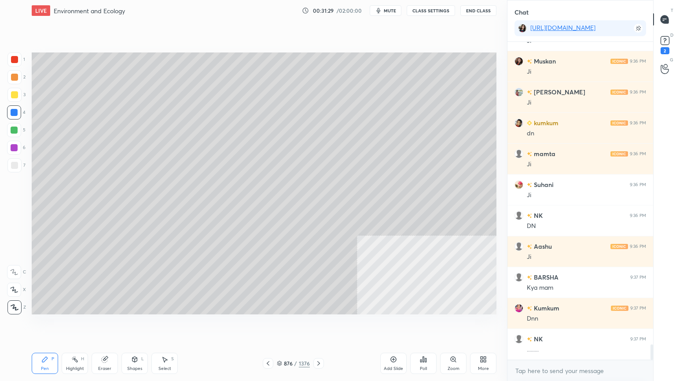
click at [167, 325] on div "Select S" at bounding box center [165, 362] width 26 height 21
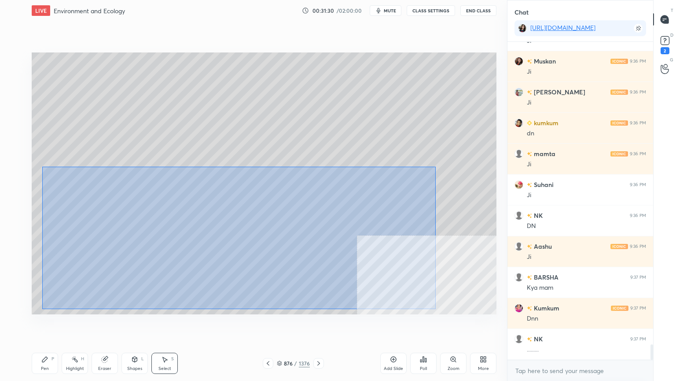
drag, startPoint x: 42, startPoint y: 166, endPoint x: 436, endPoint y: 301, distance: 416.2
click at [445, 305] on div "0 ° Undo Copy Duplicate Duplicate to new slide Delete" at bounding box center [264, 183] width 465 height 262
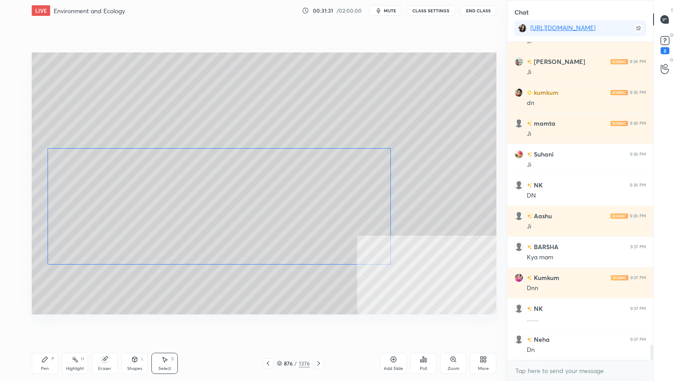
drag, startPoint x: 285, startPoint y: 244, endPoint x: 262, endPoint y: 215, distance: 37.0
click at [264, 218] on div "0 ° Undo Copy Duplicate Duplicate to new slide Delete" at bounding box center [264, 183] width 465 height 262
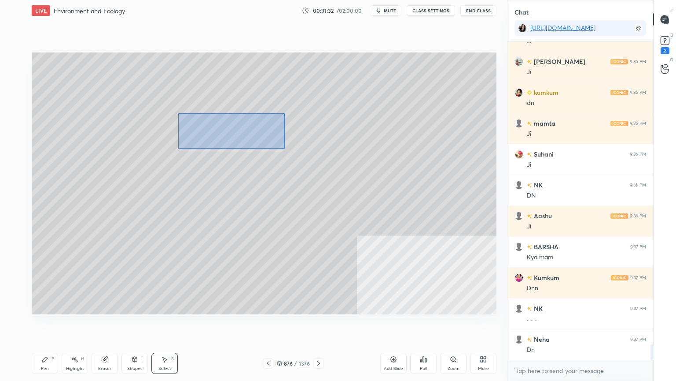
drag, startPoint x: 178, startPoint y: 114, endPoint x: 269, endPoint y: 138, distance: 93.6
click at [280, 145] on div "0 ° Undo Copy Duplicate Duplicate to new slide Delete" at bounding box center [264, 183] width 465 height 262
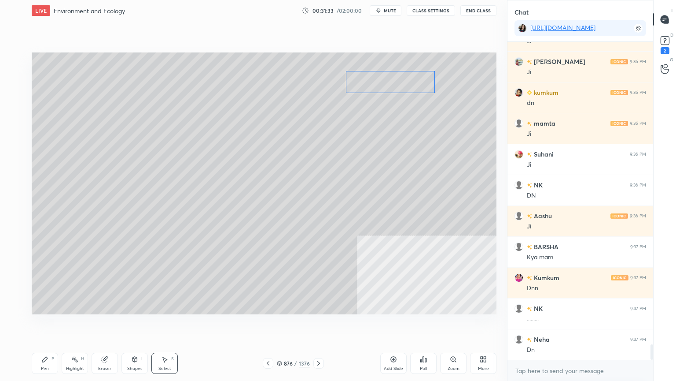
drag, startPoint x: 284, startPoint y: 135, endPoint x: 393, endPoint y: 89, distance: 118.4
click at [395, 88] on div "0 ° Undo Copy Duplicate Duplicate to new slide Delete" at bounding box center [264, 183] width 465 height 262
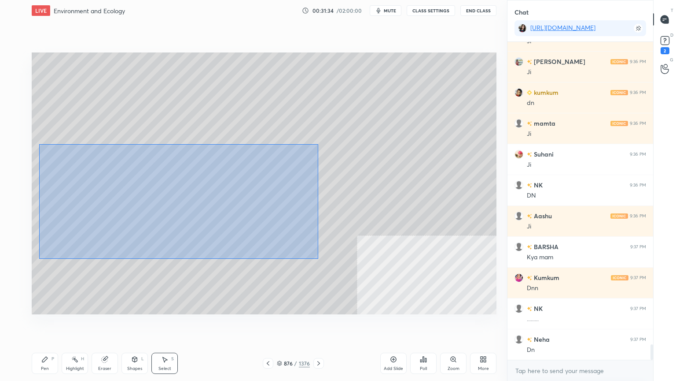
drag, startPoint x: 39, startPoint y: 144, endPoint x: 442, endPoint y: 285, distance: 426.9
click at [446, 288] on div "0 ° Undo Copy Duplicate Duplicate to new slide Delete" at bounding box center [264, 183] width 465 height 262
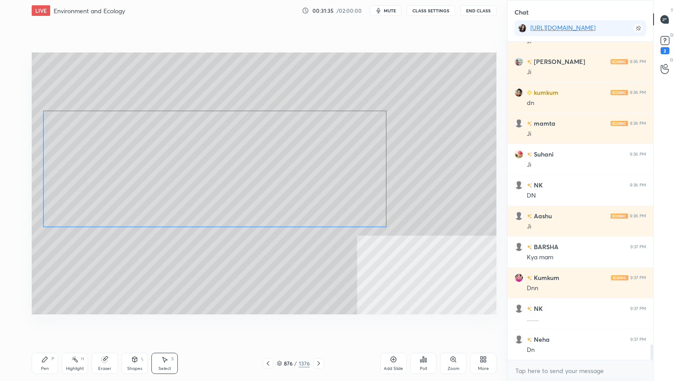
drag, startPoint x: 222, startPoint y: 182, endPoint x: 166, endPoint y: 229, distance: 73.8
click at [226, 181] on div "0 ° Undo Copy Duplicate Duplicate to new slide Delete" at bounding box center [264, 183] width 465 height 262
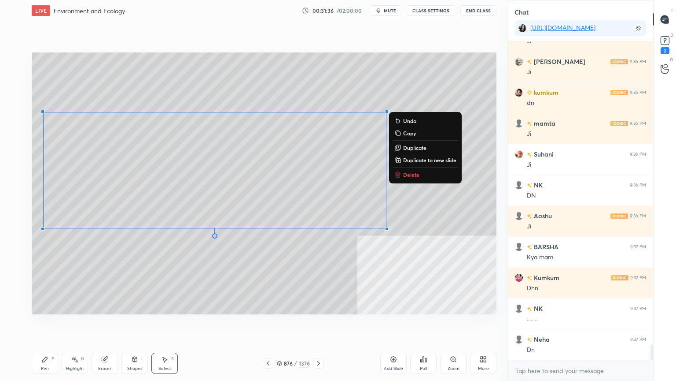
click at [46, 325] on div "Pen" at bounding box center [45, 368] width 8 height 4
click at [49, 325] on div "Pen P" at bounding box center [45, 362] width 26 height 21
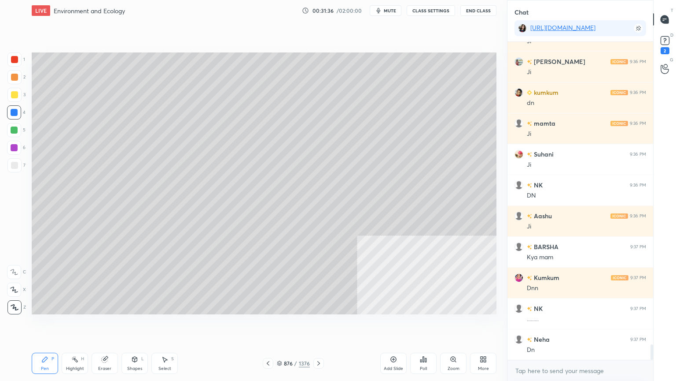
click at [17, 168] on div at bounding box center [14, 165] width 7 height 7
click at [11, 118] on div at bounding box center [14, 112] width 14 height 14
click at [14, 115] on div at bounding box center [14, 112] width 7 height 7
click at [164, 325] on div "Select" at bounding box center [165, 368] width 13 height 4
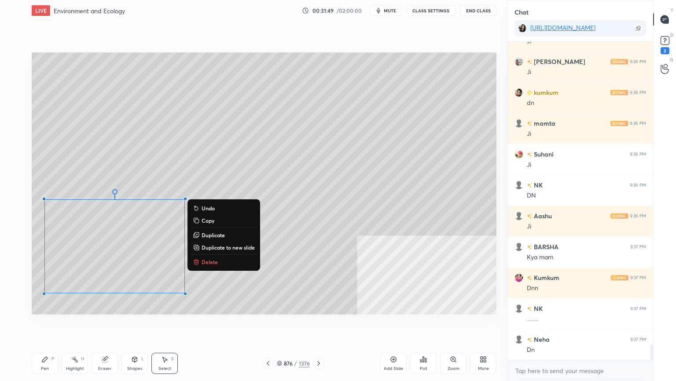
drag, startPoint x: 64, startPoint y: 218, endPoint x: 182, endPoint y: 267, distance: 127.2
click at [259, 322] on div "0 ° Undo Copy Duplicate Duplicate to new slide Delete Setting up your live clas…" at bounding box center [264, 183] width 472 height 324
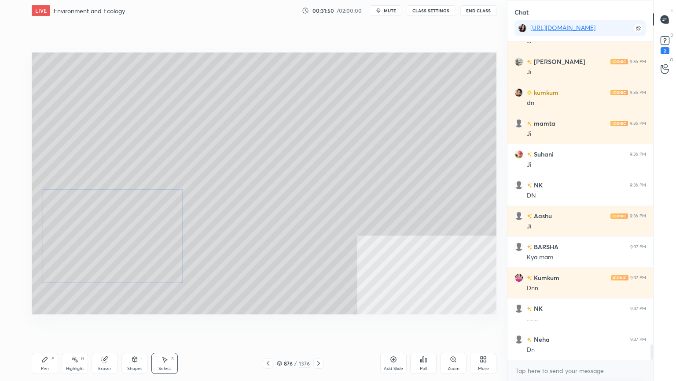
drag, startPoint x: 135, startPoint y: 241, endPoint x: 132, endPoint y: 230, distance: 11.8
click at [134, 233] on div "0 ° Undo Copy Duplicate Duplicate to new slide Delete" at bounding box center [264, 183] width 465 height 262
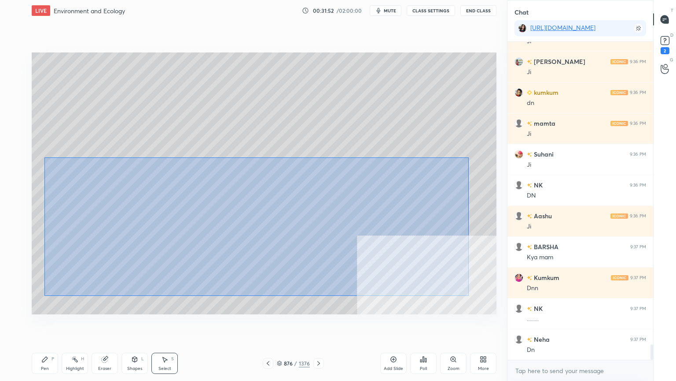
drag, startPoint x: 46, startPoint y: 159, endPoint x: 412, endPoint y: 271, distance: 382.8
click at [464, 294] on div "0 ° Undo Copy Duplicate Duplicate to new slide Delete" at bounding box center [264, 183] width 465 height 262
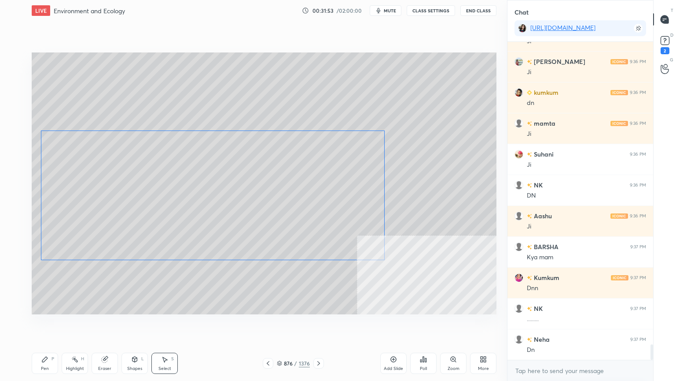
drag, startPoint x: 345, startPoint y: 216, endPoint x: 344, endPoint y: 196, distance: 19.4
click at [345, 203] on div "0 ° Undo Copy Duplicate Duplicate to new slide Delete" at bounding box center [264, 183] width 465 height 262
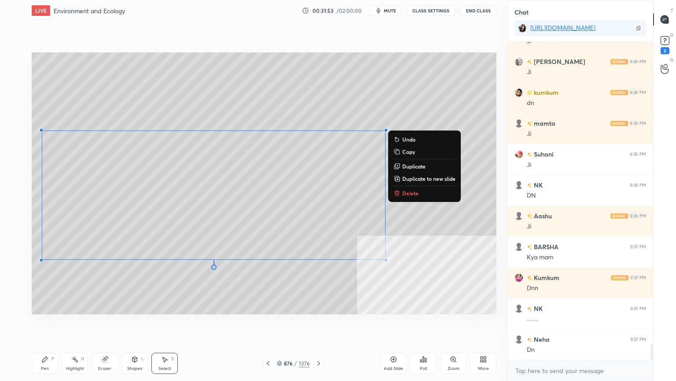
click at [104, 96] on div "0 ° Undo Copy Duplicate Duplicate to new slide Delete" at bounding box center [264, 183] width 465 height 262
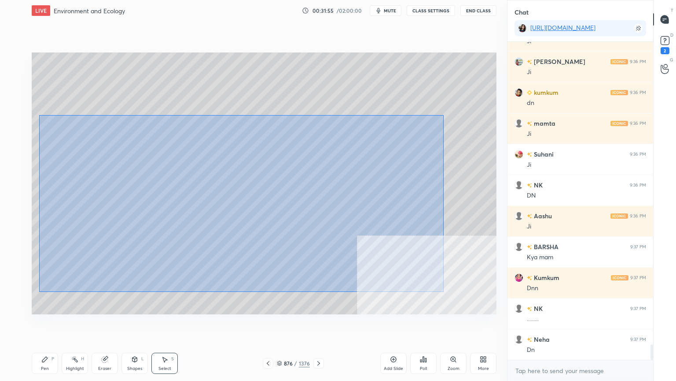
drag, startPoint x: 39, startPoint y: 115, endPoint x: 442, endPoint y: 291, distance: 439.8
click at [443, 291] on div "0 ° Undo Copy Duplicate Duplicate to new slide Delete" at bounding box center [264, 183] width 465 height 262
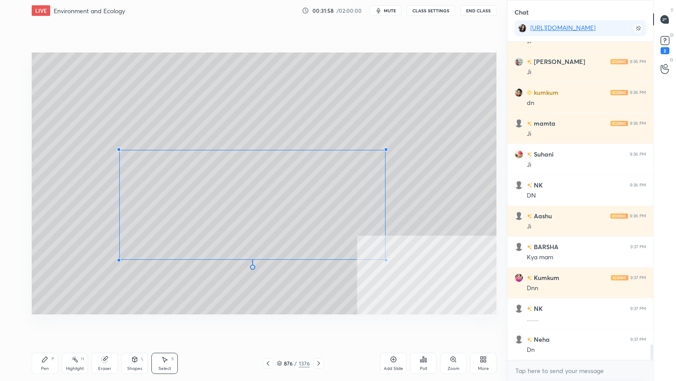
drag, startPoint x: 49, startPoint y: 118, endPoint x: 120, endPoint y: 152, distance: 78.2
click at [120, 151] on div at bounding box center [119, 150] width 4 height 4
drag, startPoint x: 184, startPoint y: 187, endPoint x: 151, endPoint y: 166, distance: 39.2
click at [150, 163] on div "0 ° Undo Copy Duplicate Duplicate to new slide Delete" at bounding box center [264, 183] width 465 height 262
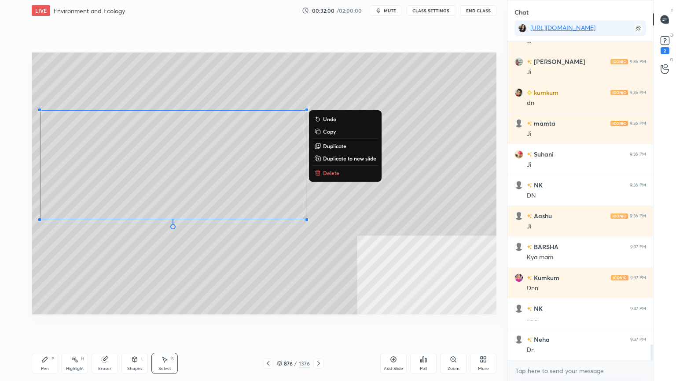
click at [41, 325] on div "Pen P" at bounding box center [45, 362] width 26 height 21
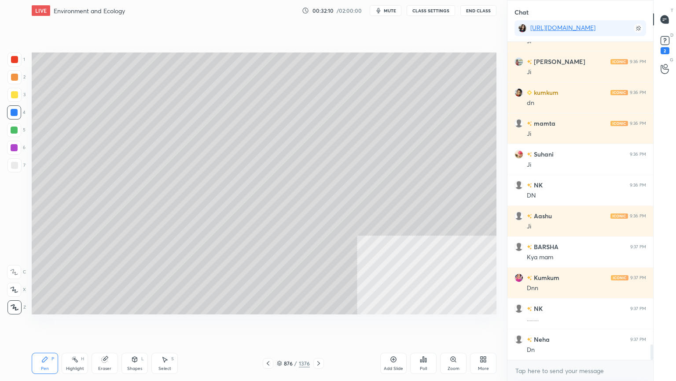
scroll to position [6282, 0]
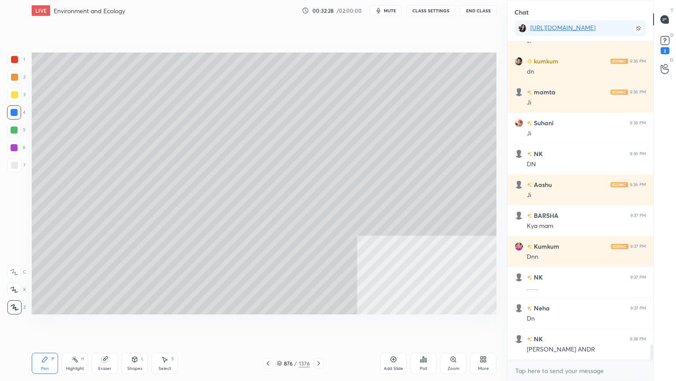
click at [280, 325] on icon at bounding box center [279, 362] width 4 height 2
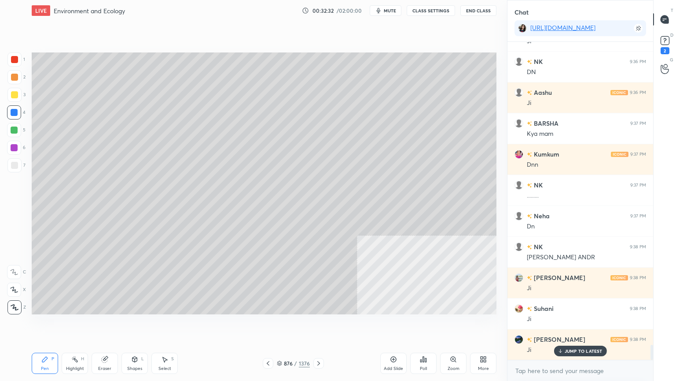
scroll to position [6435, 0]
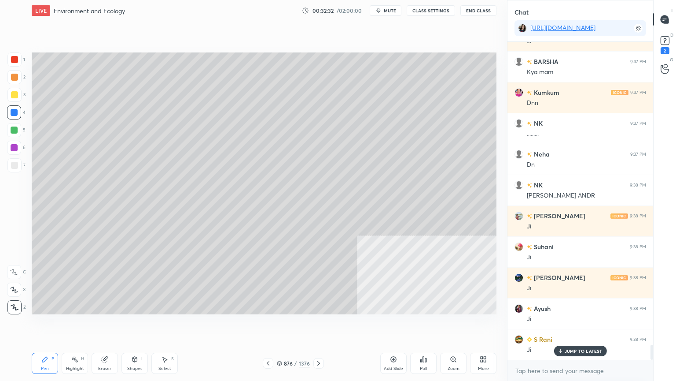
click at [317, 325] on icon at bounding box center [318, 362] width 7 height 7
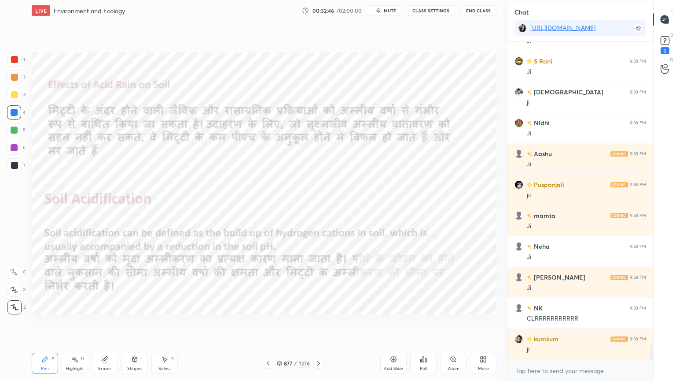
scroll to position [6752, 0]
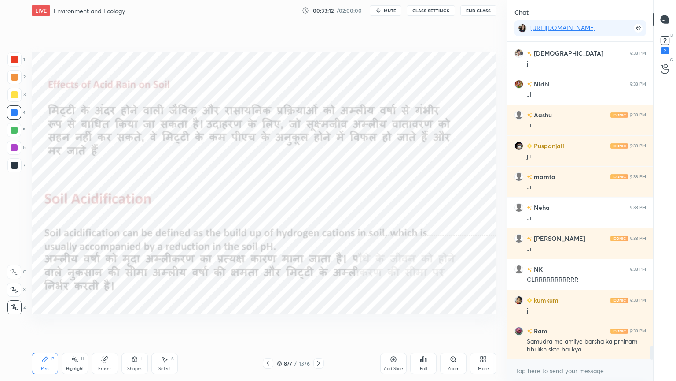
click at [103, 325] on icon at bounding box center [105, 359] width 6 height 6
click at [12, 307] on span "Erase all" at bounding box center [13, 307] width 13 height 6
click at [11, 306] on div "E E Erase all" at bounding box center [18, 287] width 22 height 53
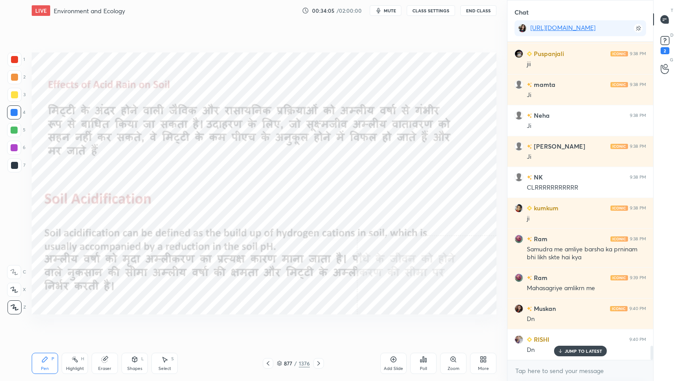
scroll to position [6875, 0]
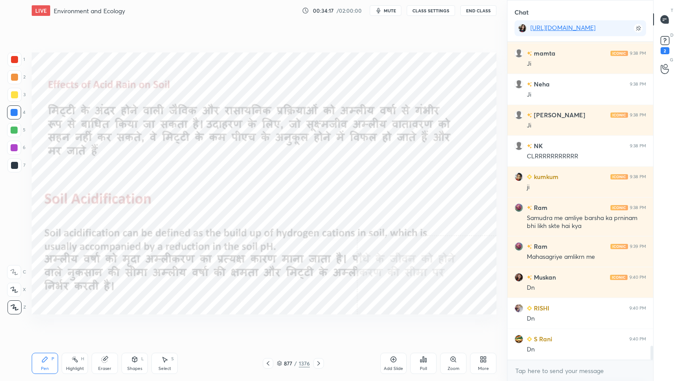
click at [106, 325] on icon at bounding box center [104, 358] width 7 height 7
click at [107, 325] on div "Eraser" at bounding box center [105, 362] width 26 height 21
click at [13, 290] on icon at bounding box center [14, 289] width 7 height 7
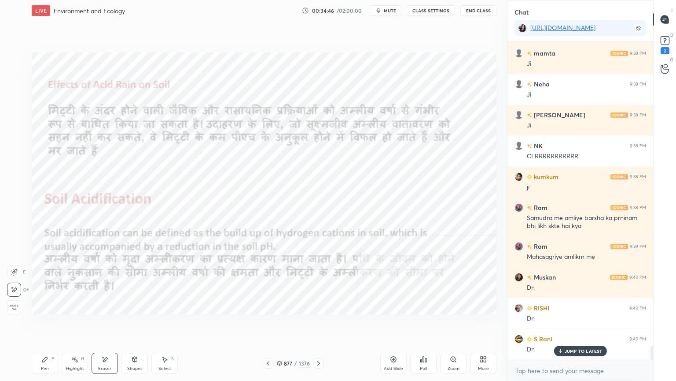
scroll to position [6906, 0]
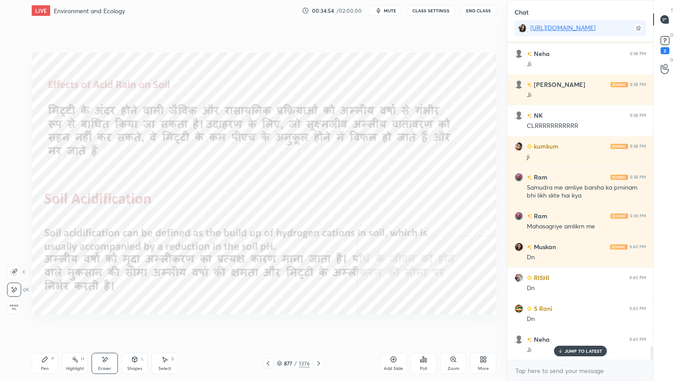
click at [41, 325] on div "Pen P" at bounding box center [45, 362] width 26 height 21
click at [47, 325] on div "Pen P" at bounding box center [45, 362] width 26 height 21
drag, startPoint x: 51, startPoint y: 358, endPoint x: 52, endPoint y: 345, distance: 13.2
click at [49, 325] on div "Pen P" at bounding box center [45, 362] width 26 height 21
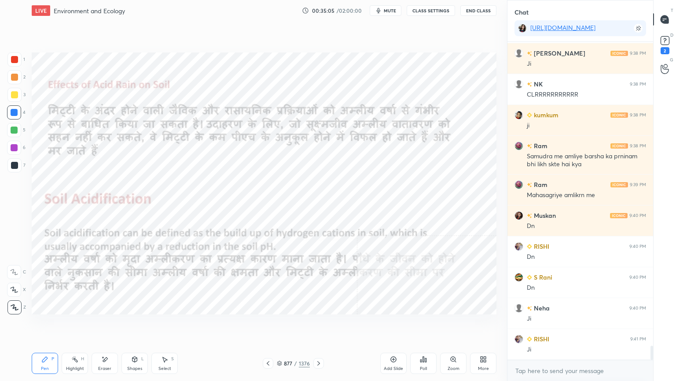
click at [14, 131] on div at bounding box center [14, 129] width 7 height 7
drag, startPoint x: 14, startPoint y: 131, endPoint x: 29, endPoint y: 127, distance: 15.6
click at [15, 130] on div at bounding box center [14, 129] width 7 height 7
click at [14, 116] on div at bounding box center [14, 112] width 14 height 14
drag, startPoint x: 14, startPoint y: 114, endPoint x: 29, endPoint y: 114, distance: 15.0
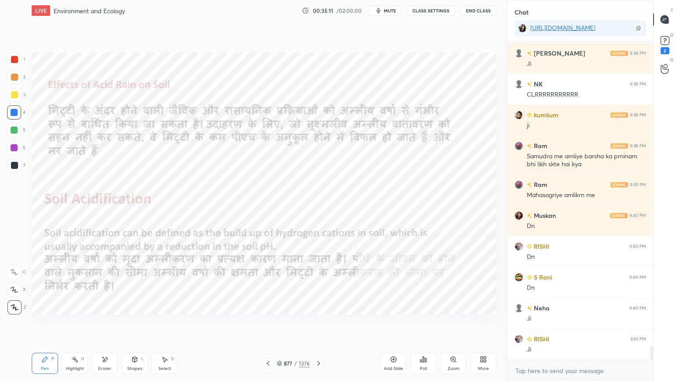
click at [15, 113] on div at bounding box center [14, 112] width 7 height 7
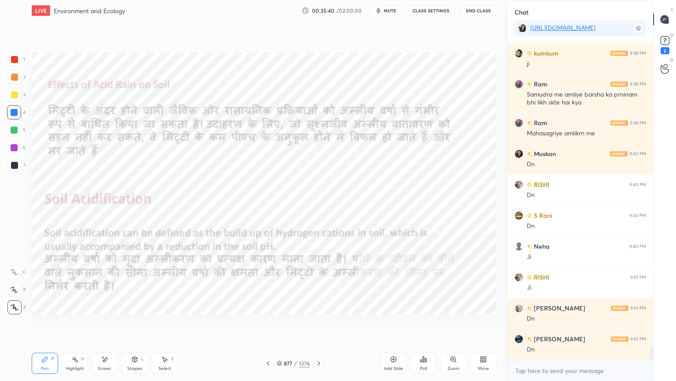
scroll to position [7029, 0]
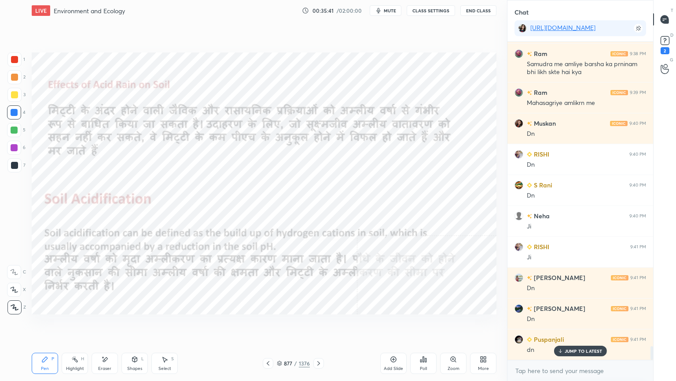
click at [581, 325] on p "JUMP TO LATEST" at bounding box center [584, 350] width 38 height 5
click at [583, 325] on div "x" at bounding box center [581, 370] width 146 height 21
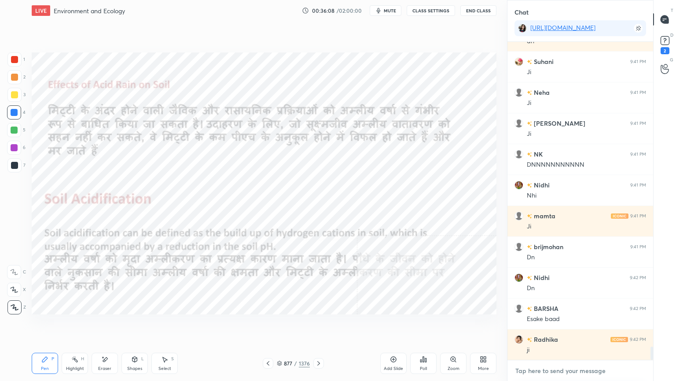
scroll to position [7369, 0]
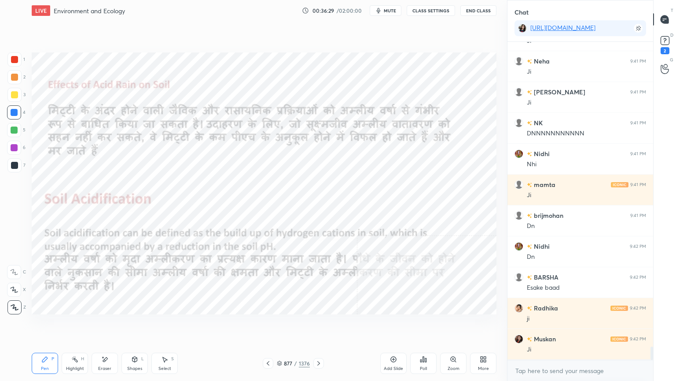
click at [105, 325] on div "Eraser" at bounding box center [105, 362] width 26 height 21
click at [12, 302] on div "Erase all" at bounding box center [14, 307] width 14 height 14
click at [316, 325] on icon at bounding box center [318, 362] width 7 height 7
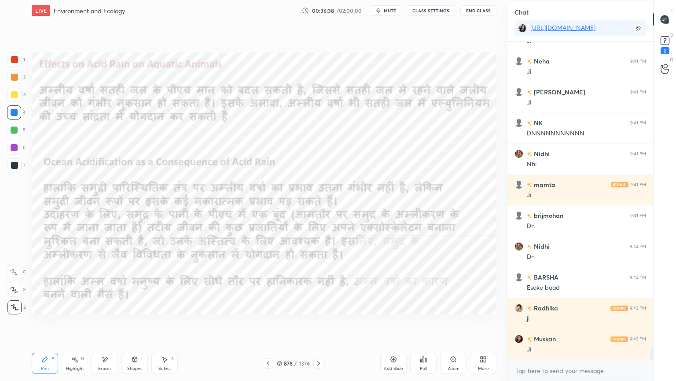
click at [319, 325] on icon at bounding box center [318, 362] width 7 height 7
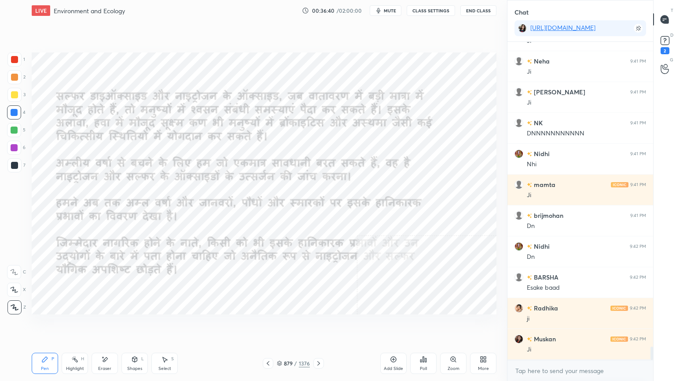
click at [270, 325] on icon at bounding box center [268, 362] width 7 height 7
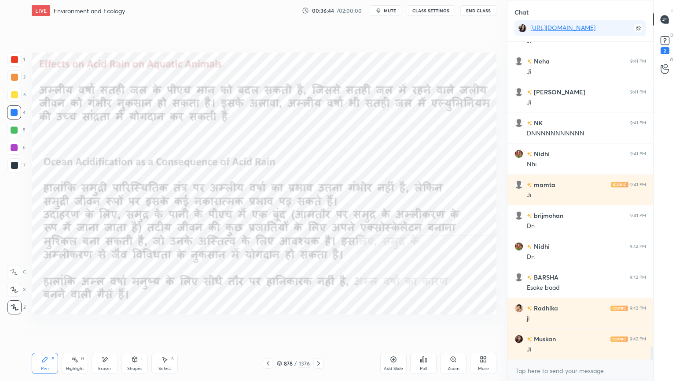
click at [314, 325] on div at bounding box center [319, 363] width 11 height 11
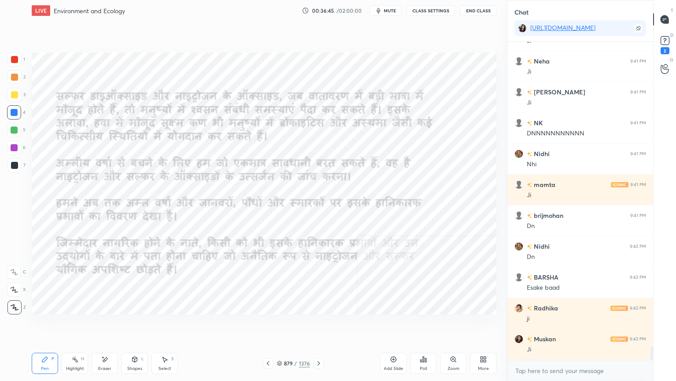
click at [316, 325] on div at bounding box center [319, 363] width 11 height 11
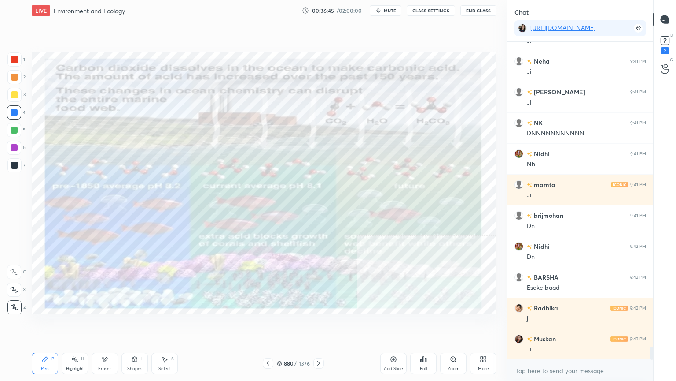
click at [317, 325] on icon at bounding box center [318, 362] width 7 height 7
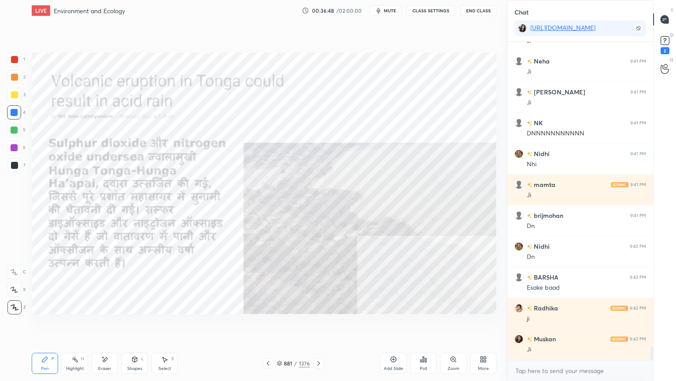
click at [314, 325] on div at bounding box center [319, 363] width 11 height 11
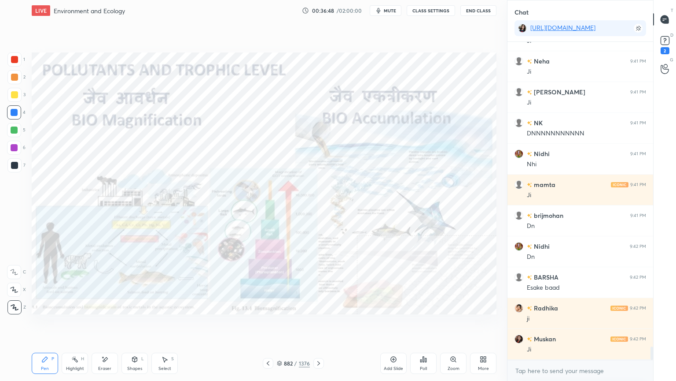
click at [322, 325] on div at bounding box center [319, 363] width 11 height 11
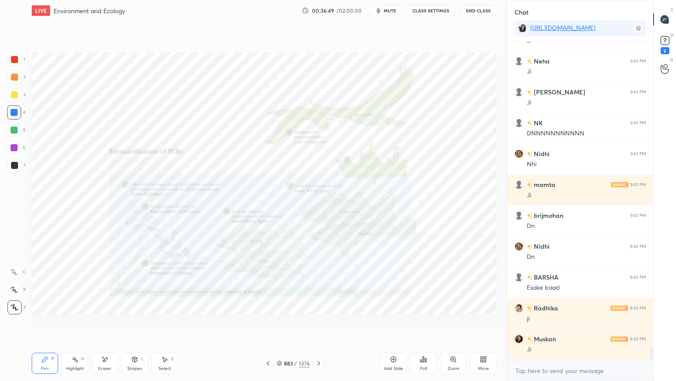
click at [265, 325] on icon at bounding box center [268, 362] width 7 height 7
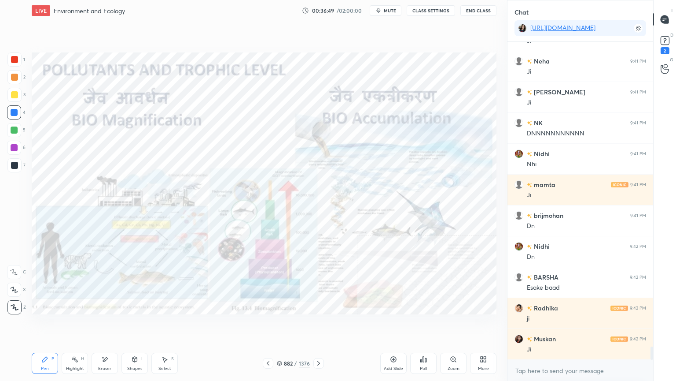
click at [266, 325] on icon at bounding box center [268, 362] width 7 height 7
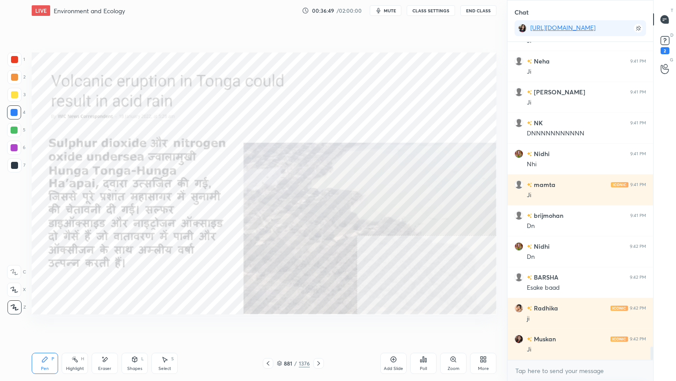
click at [266, 325] on icon at bounding box center [268, 362] width 7 height 7
click at [267, 325] on icon at bounding box center [268, 362] width 7 height 7
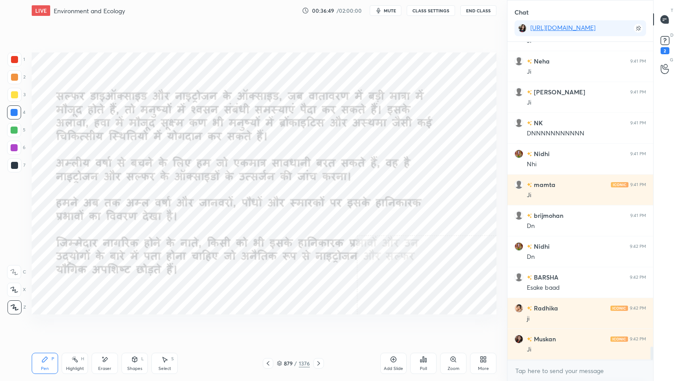
click at [269, 325] on icon at bounding box center [268, 362] width 7 height 7
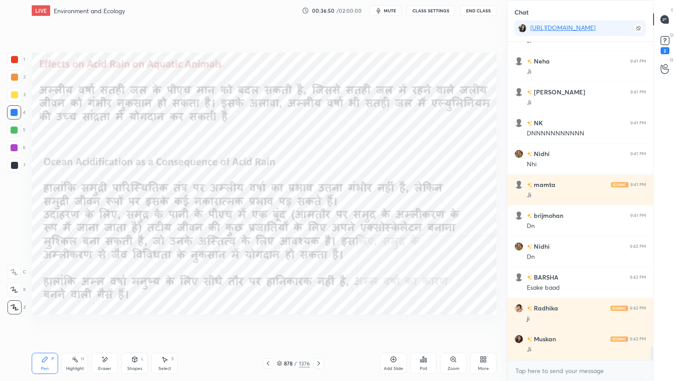
click at [270, 325] on icon at bounding box center [268, 362] width 7 height 7
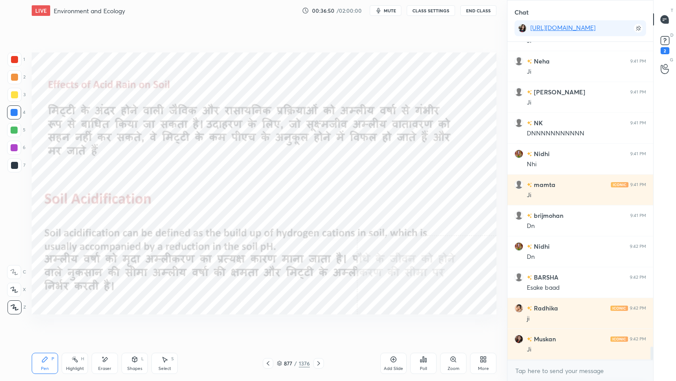
click at [270, 325] on icon at bounding box center [268, 362] width 7 height 7
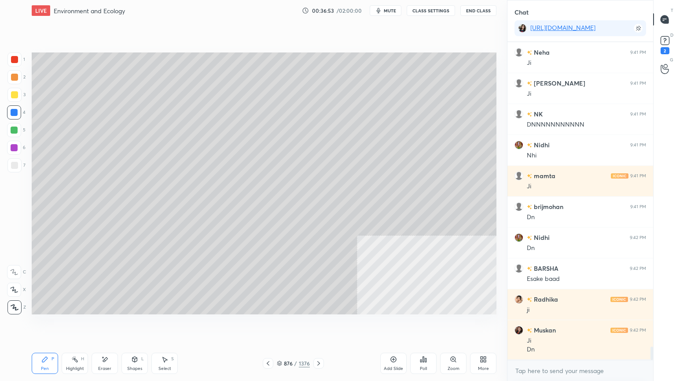
scroll to position [7408, 0]
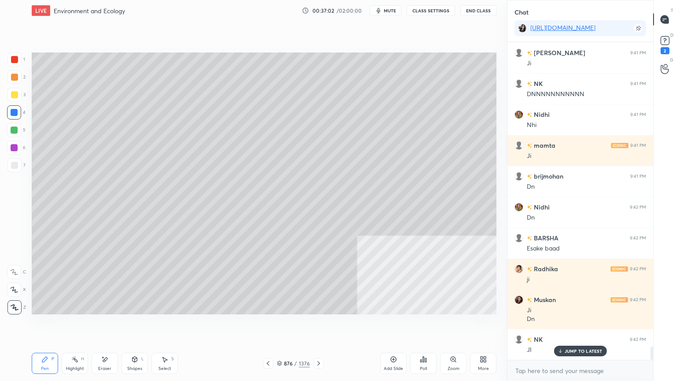
click at [266, 325] on icon at bounding box center [268, 362] width 7 height 7
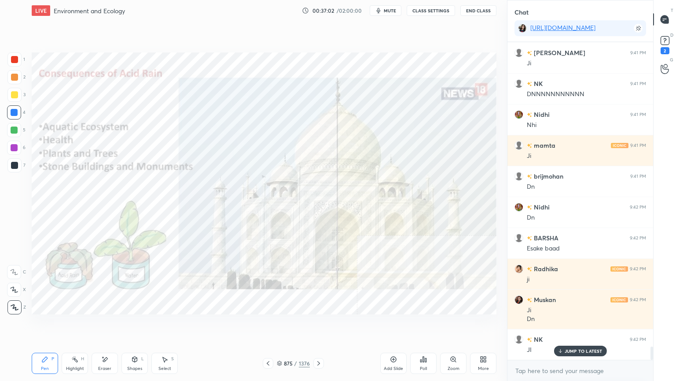
click at [268, 325] on icon at bounding box center [268, 362] width 7 height 7
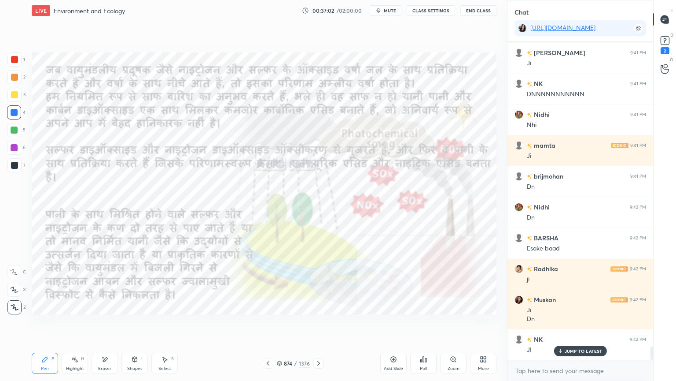
click at [270, 325] on icon at bounding box center [268, 362] width 7 height 7
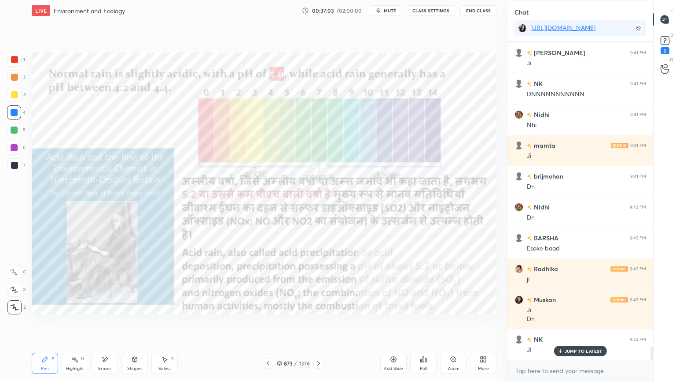
click at [322, 325] on icon at bounding box center [318, 362] width 7 height 7
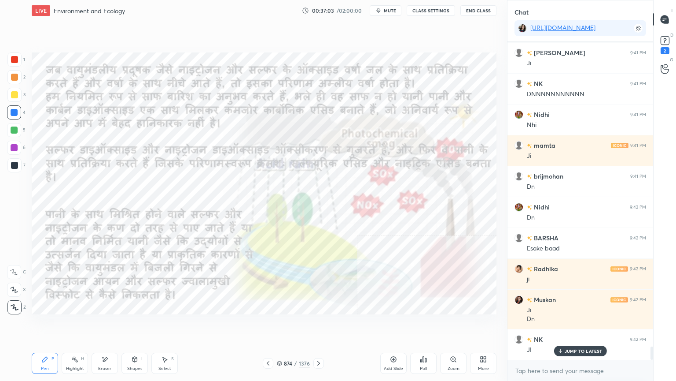
click at [318, 325] on icon at bounding box center [318, 362] width 7 height 7
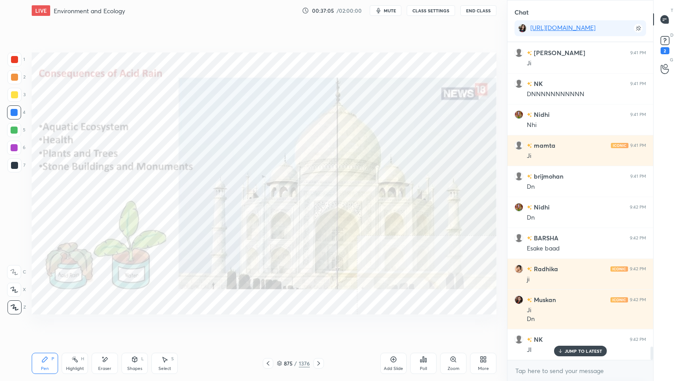
click at [319, 325] on icon at bounding box center [318, 362] width 7 height 7
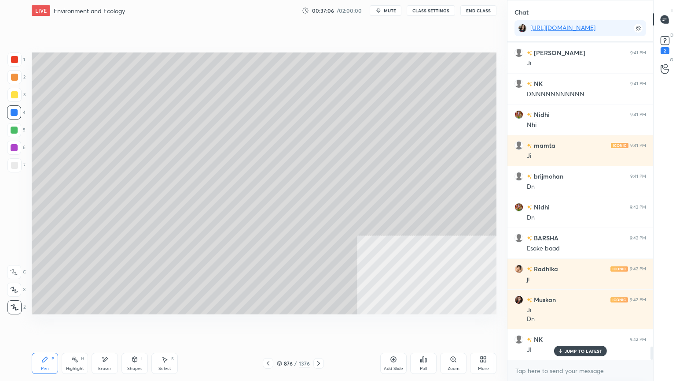
click at [320, 325] on icon at bounding box center [318, 362] width 7 height 7
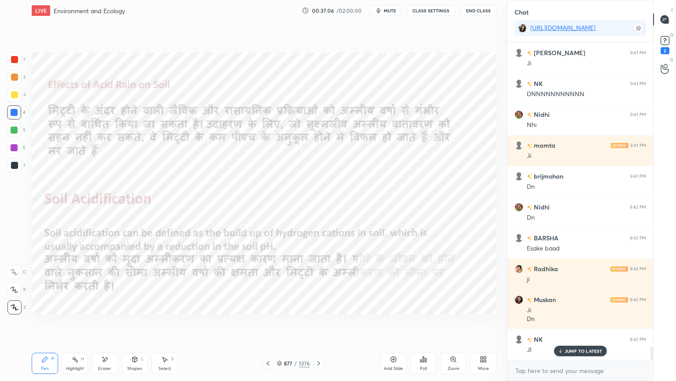
click at [270, 325] on icon at bounding box center [268, 362] width 7 height 7
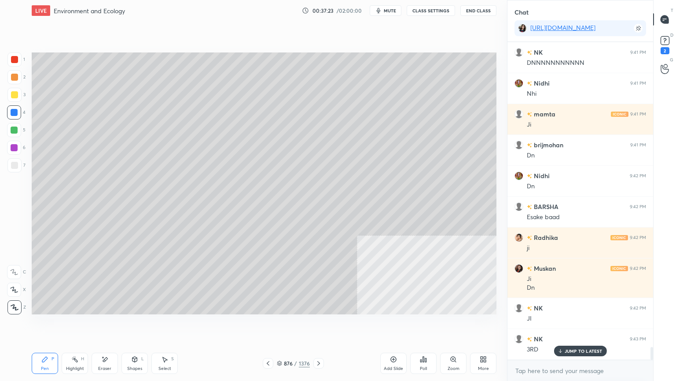
scroll to position [7469, 0]
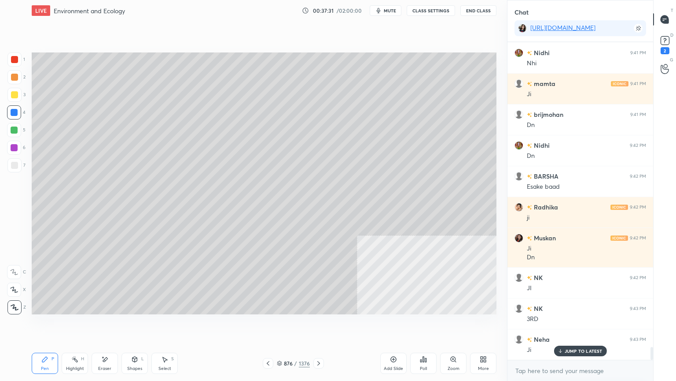
click at [285, 325] on div "876" at bounding box center [288, 362] width 9 height 5
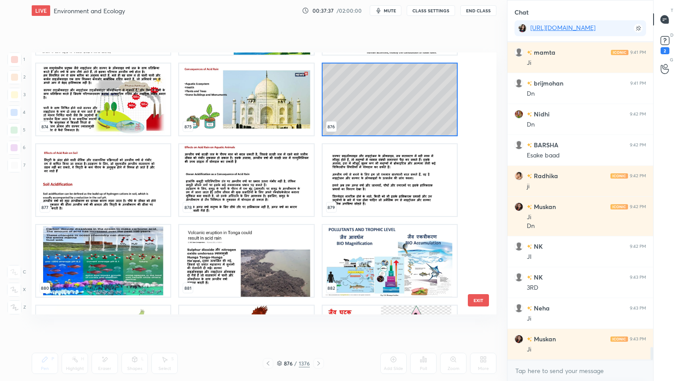
scroll to position [7531, 0]
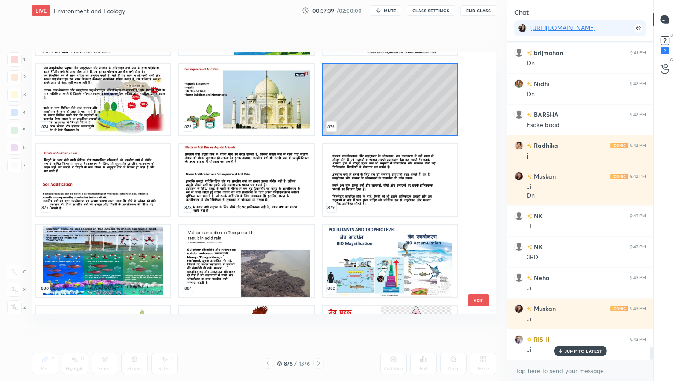
click at [222, 99] on img "grid" at bounding box center [246, 99] width 134 height 72
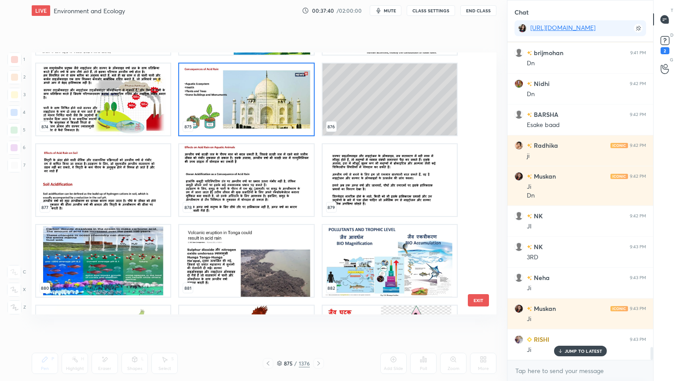
click at [222, 99] on img "grid" at bounding box center [246, 99] width 134 height 72
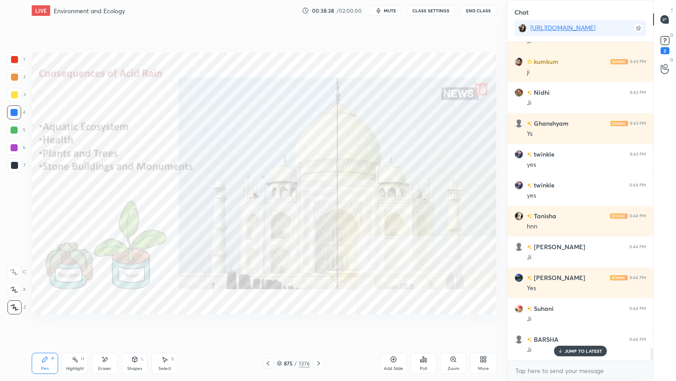
scroll to position [8117, 0]
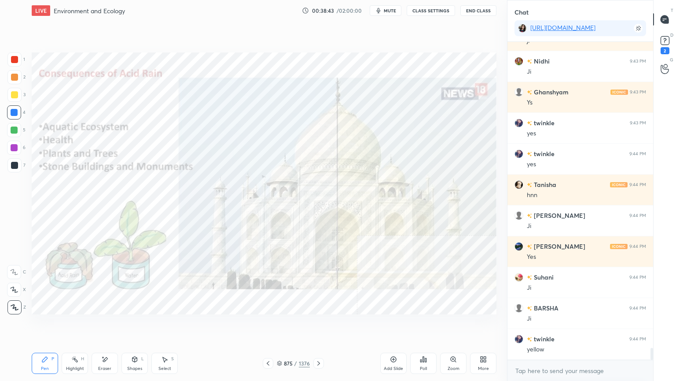
click at [107, 325] on div "Eraser" at bounding box center [105, 362] width 26 height 21
click at [22, 306] on div "Erase all" at bounding box center [15, 307] width 16 height 14
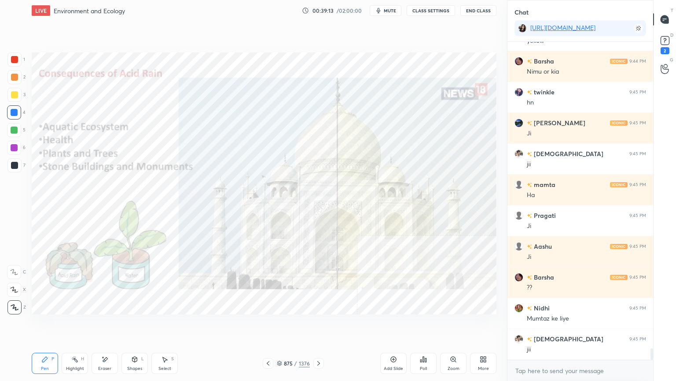
scroll to position [8456, 0]
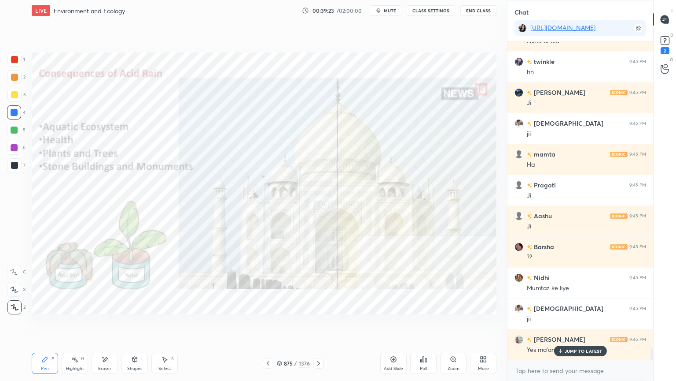
click at [565, 325] on p "JUMP TO LATEST" at bounding box center [584, 350] width 38 height 5
click at [562, 325] on textarea at bounding box center [581, 370] width 132 height 14
click at [427, 12] on button "CLASS SETTINGS" at bounding box center [431, 10] width 48 height 11
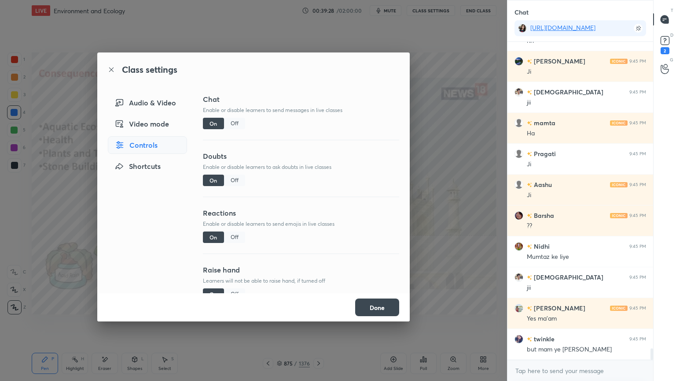
scroll to position [8518, 0]
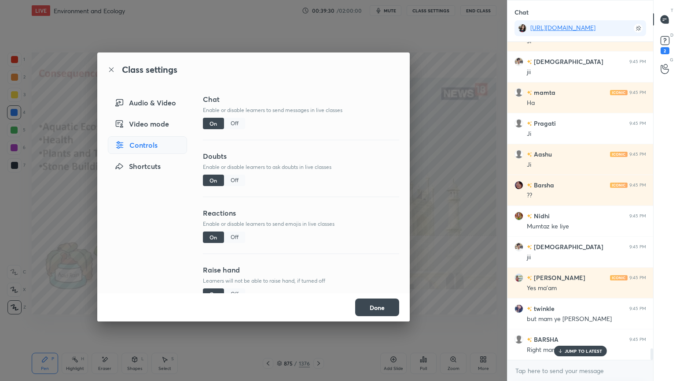
drag, startPoint x: 390, startPoint y: 308, endPoint x: 406, endPoint y: 308, distance: 15.9
click at [391, 307] on button "Done" at bounding box center [377, 307] width 44 height 18
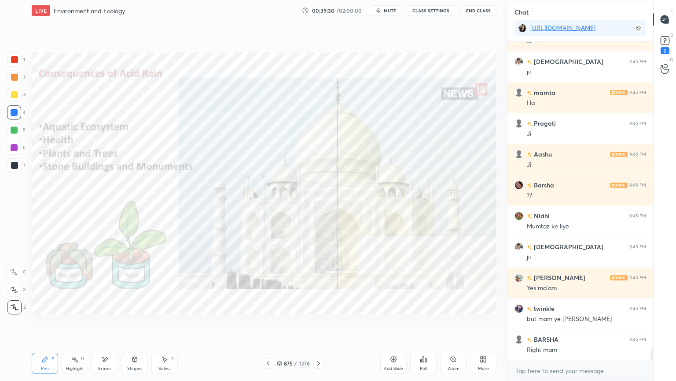
scroll to position [8549, 0]
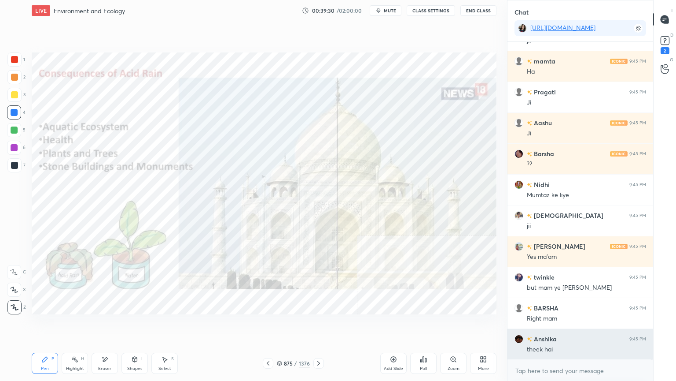
click at [574, 325] on div "theek hai" at bounding box center [586, 349] width 119 height 9
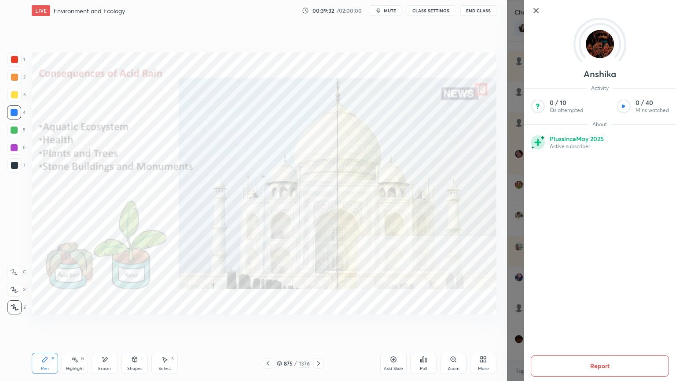
click at [539, 11] on icon at bounding box center [536, 10] width 11 height 11
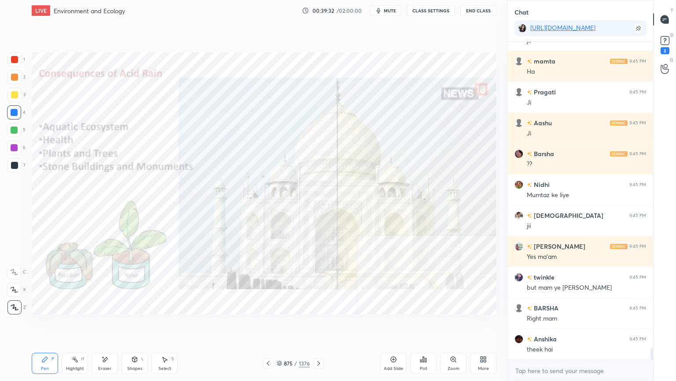
click at [548, 325] on div "x" at bounding box center [581, 370] width 146 height 21
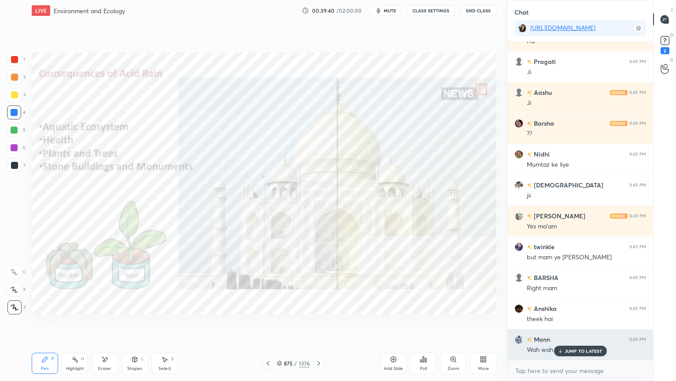
click at [583, 325] on div "JUMP TO LATEST" at bounding box center [580, 350] width 53 height 11
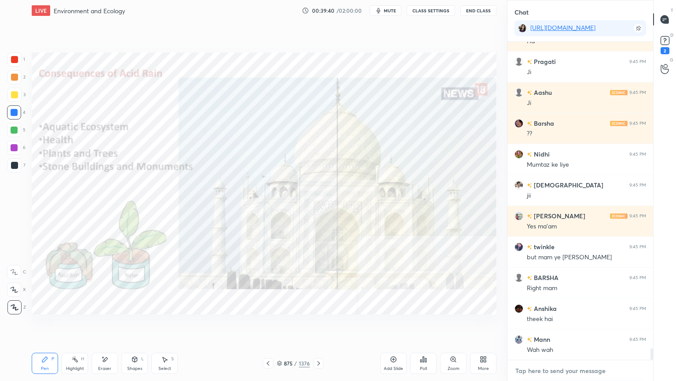
click at [580, 325] on textarea at bounding box center [581, 370] width 132 height 14
type textarea "x"
click at [429, 11] on button "CLASS SETTINGS" at bounding box center [431, 10] width 48 height 11
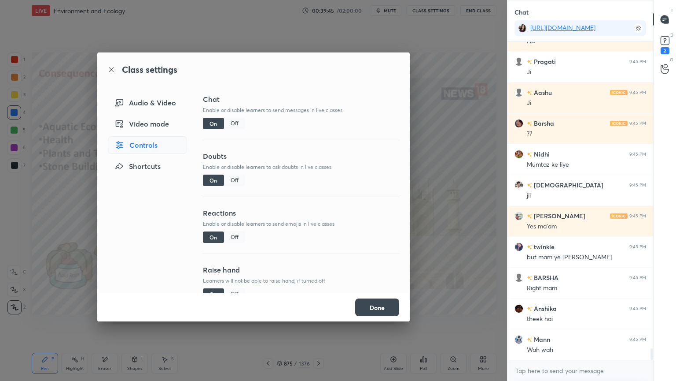
scroll to position [8618, 0]
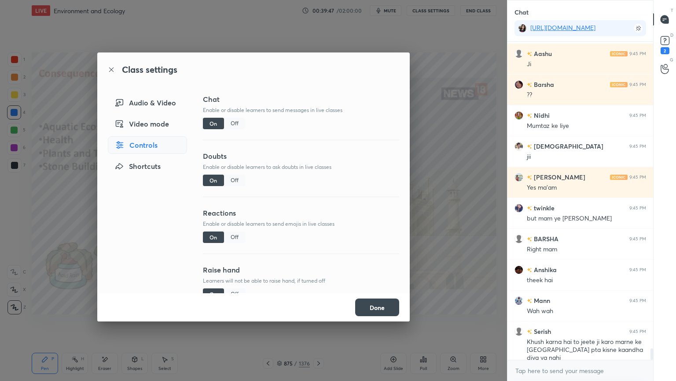
click at [235, 122] on div "Off" at bounding box center [234, 123] width 21 height 11
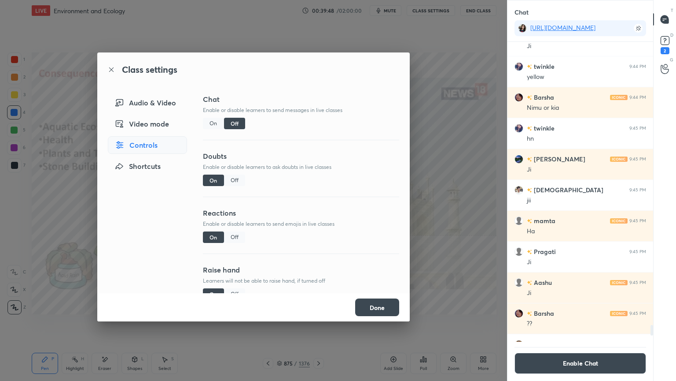
click at [376, 307] on button "Done" at bounding box center [377, 307] width 44 height 18
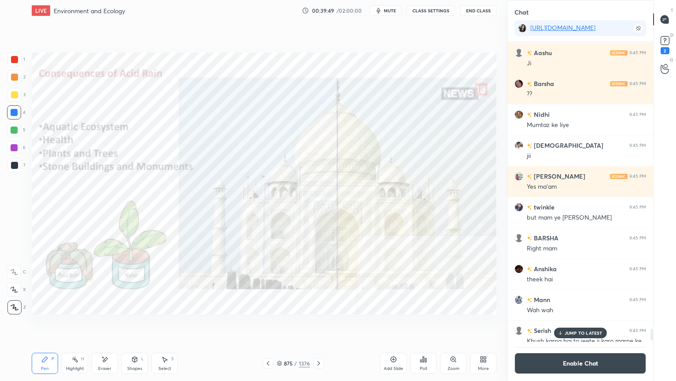
scroll to position [7508, 0]
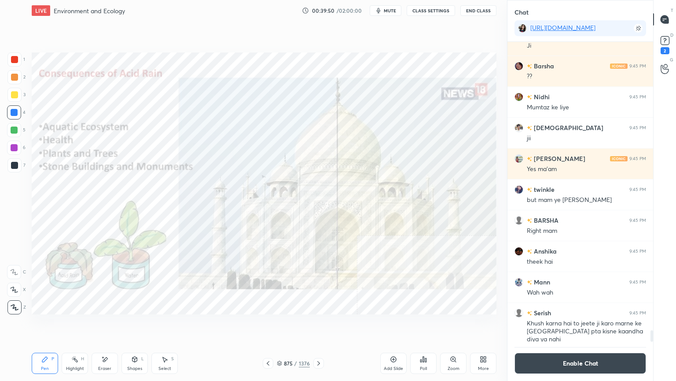
drag, startPoint x: 652, startPoint y: 330, endPoint x: 644, endPoint y: 360, distance: 30.6
click at [644, 325] on div "[PERSON_NAME] 9:45 PM [PERSON_NAME] 9:45 PM [PERSON_NAME] 9:45 PM ?? [PERSON_NA…" at bounding box center [581, 211] width 146 height 339
click at [115, 325] on div "Eraser" at bounding box center [105, 362] width 26 height 21
click at [17, 304] on span "Erase all" at bounding box center [13, 307] width 13 height 6
click at [21, 300] on div "1 2 3 4 5 6 7 C X Z E E Erase all H H" at bounding box center [14, 183] width 28 height 262
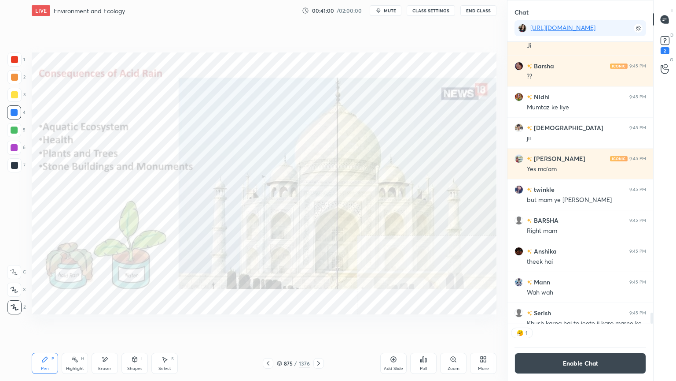
scroll to position [3, 3]
click at [445, 8] on button "CLASS SETTINGS" at bounding box center [431, 10] width 48 height 11
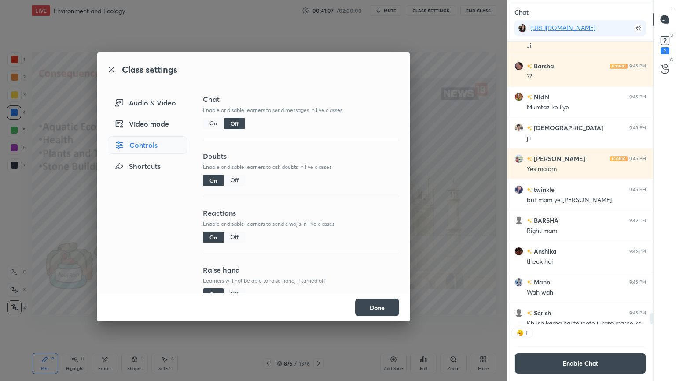
click at [238, 238] on div "Off" at bounding box center [234, 236] width 21 height 11
click at [379, 303] on button "Done" at bounding box center [377, 307] width 44 height 18
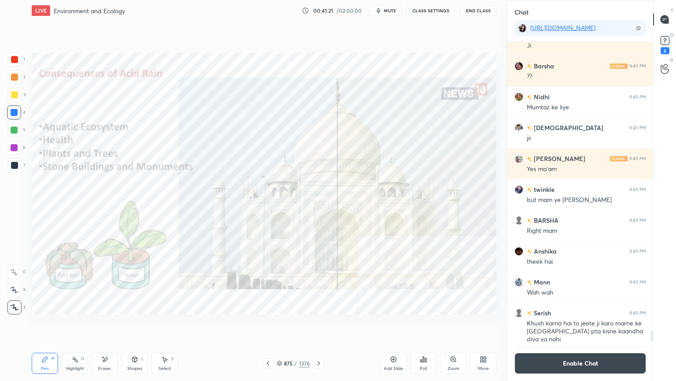
click at [320, 325] on icon at bounding box center [318, 362] width 7 height 7
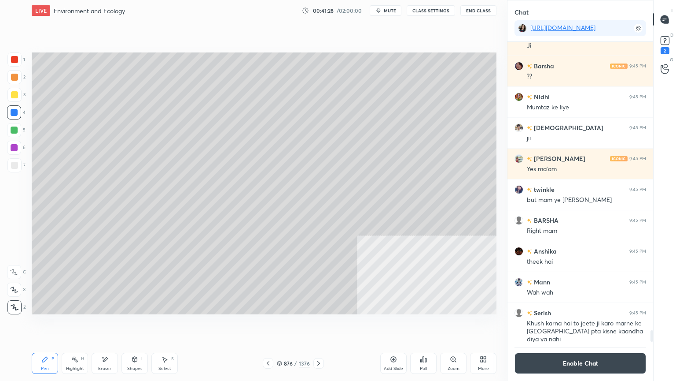
drag, startPoint x: 109, startPoint y: 363, endPoint x: 89, endPoint y: 317, distance: 50.3
click at [106, 325] on div "Eraser" at bounding box center [105, 362] width 26 height 21
drag, startPoint x: 47, startPoint y: 368, endPoint x: 55, endPoint y: 318, distance: 50.8
click at [48, 325] on div "Pen P" at bounding box center [45, 362] width 26 height 21
click at [281, 325] on icon at bounding box center [279, 362] width 5 height 5
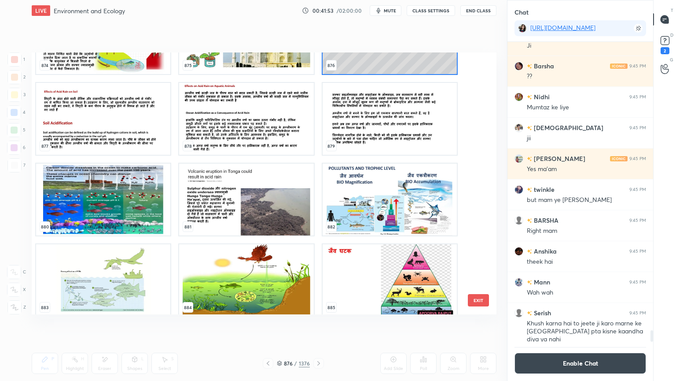
scroll to position [23447, 0]
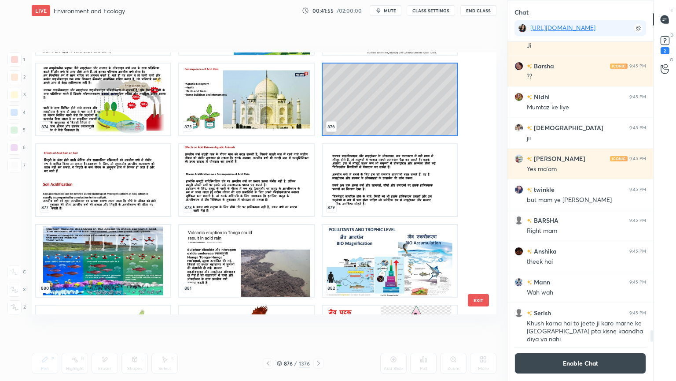
click at [249, 184] on img "grid" at bounding box center [246, 180] width 134 height 72
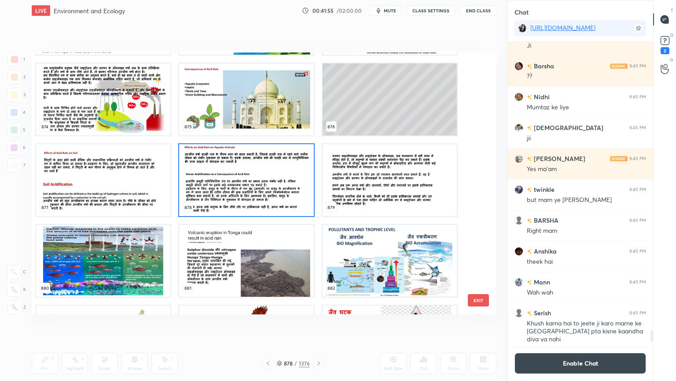
click at [250, 184] on img "grid" at bounding box center [246, 180] width 134 height 72
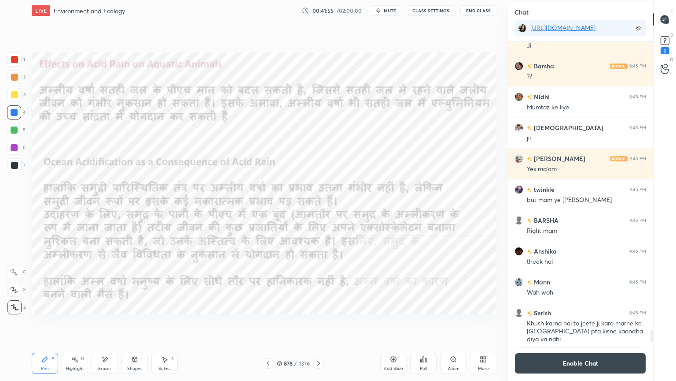
click at [249, 184] on img "grid" at bounding box center [246, 180] width 134 height 72
click at [486, 325] on div "More" at bounding box center [483, 362] width 26 height 21
click at [421, 265] on div "Slide theme" at bounding box center [453, 265] width 74 height 9
click at [468, 266] on div "Video position" at bounding box center [472, 270] width 35 height 21
click at [430, 320] on div "Bottom left" at bounding box center [433, 320] width 35 height 21
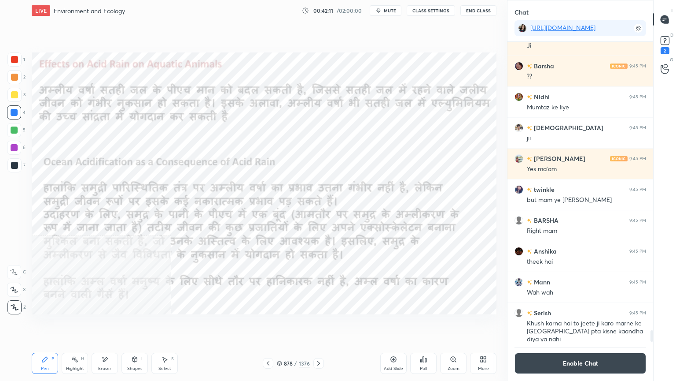
click at [486, 325] on icon at bounding box center [483, 358] width 7 height 7
drag, startPoint x: 472, startPoint y: 270, endPoint x: 473, endPoint y: 305, distance: 34.8
click at [472, 270] on icon at bounding box center [472, 266] width 7 height 7
click at [474, 322] on div "Bottom right" at bounding box center [472, 320] width 35 height 21
click at [108, 325] on div "Eraser" at bounding box center [105, 362] width 26 height 21
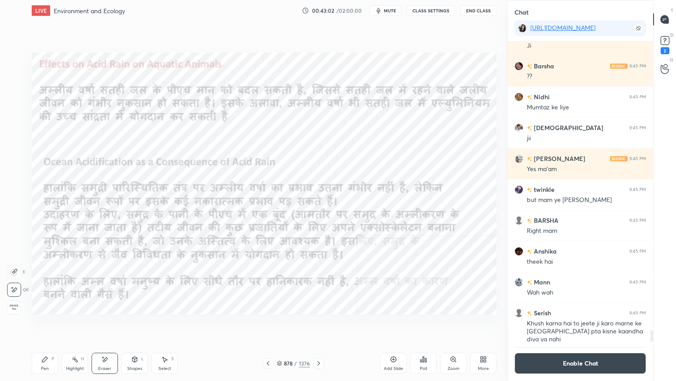
click at [12, 306] on span "Erase all" at bounding box center [13, 307] width 13 height 6
click at [549, 325] on button "Enable Chat" at bounding box center [581, 362] width 132 height 21
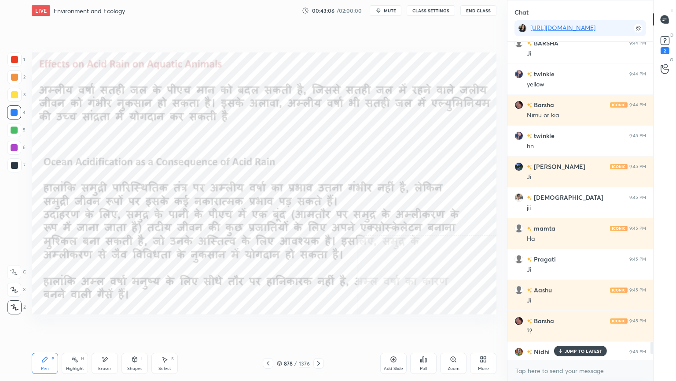
click at [318, 325] on icon at bounding box center [318, 362] width 7 height 7
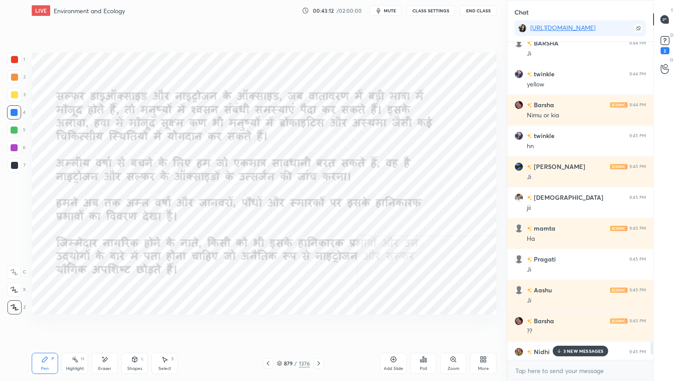
click at [604, 325] on div "3 NEW MESSAGES" at bounding box center [580, 350] width 55 height 11
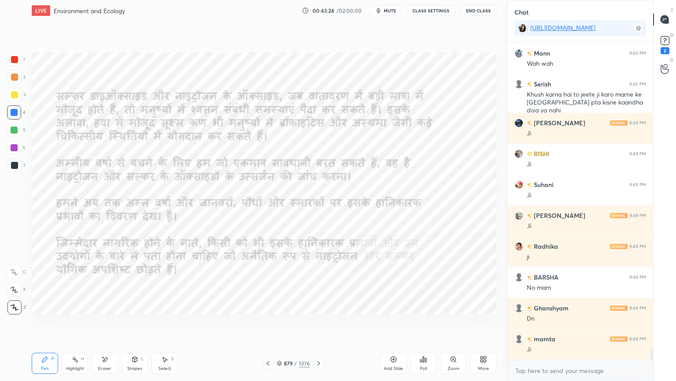
scroll to position [7767, 0]
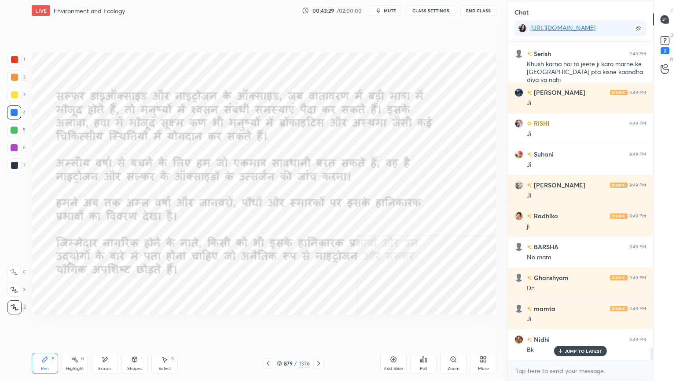
click at [272, 325] on div at bounding box center [268, 363] width 11 height 11
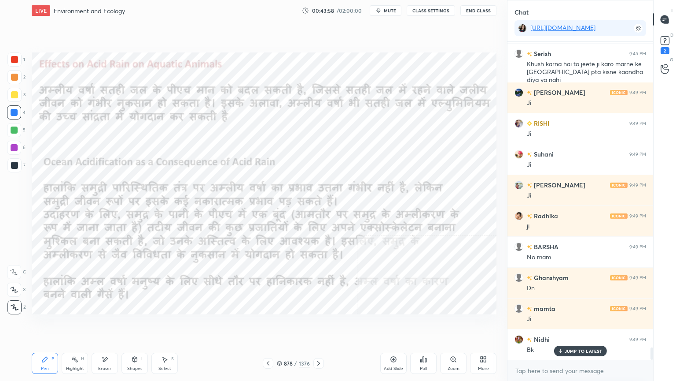
scroll to position [7798, 0]
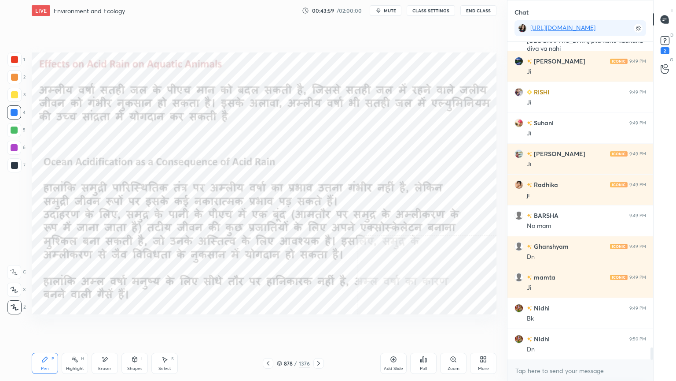
click at [319, 325] on icon at bounding box center [318, 362] width 7 height 7
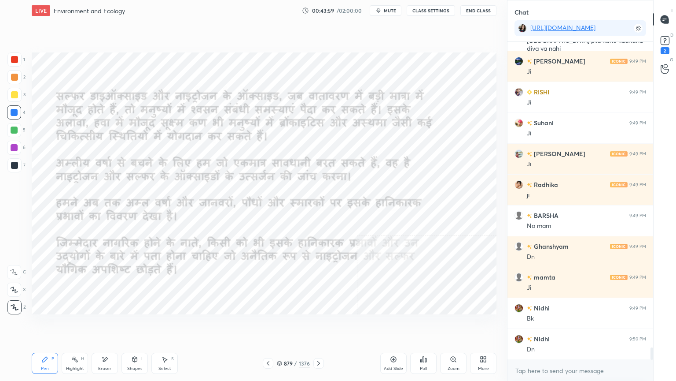
scroll to position [7829, 0]
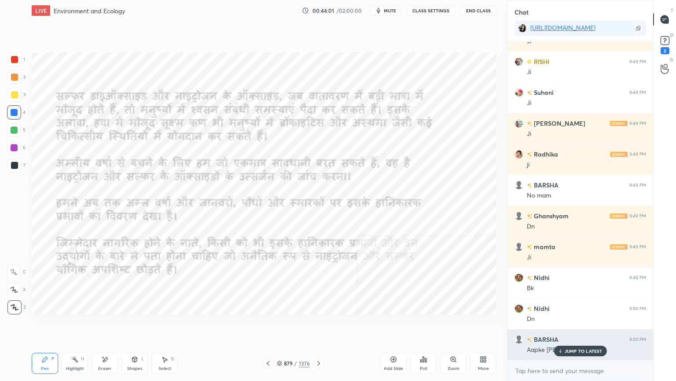
click at [582, 325] on p "JUMP TO LATEST" at bounding box center [584, 350] width 38 height 5
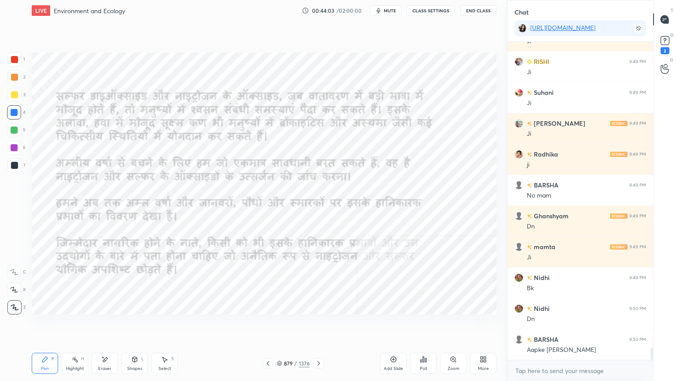
click at [267, 325] on icon at bounding box center [268, 362] width 7 height 7
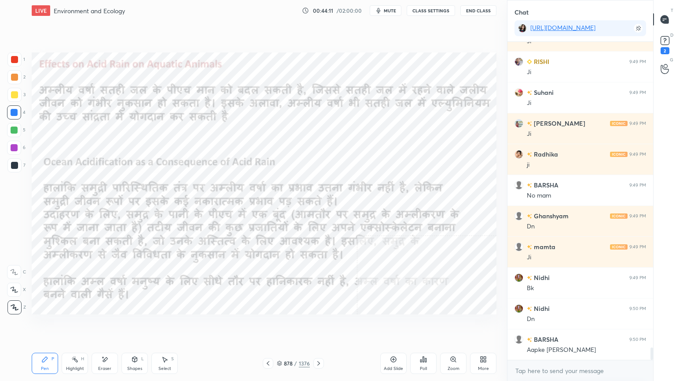
click at [320, 325] on icon at bounding box center [318, 362] width 7 height 7
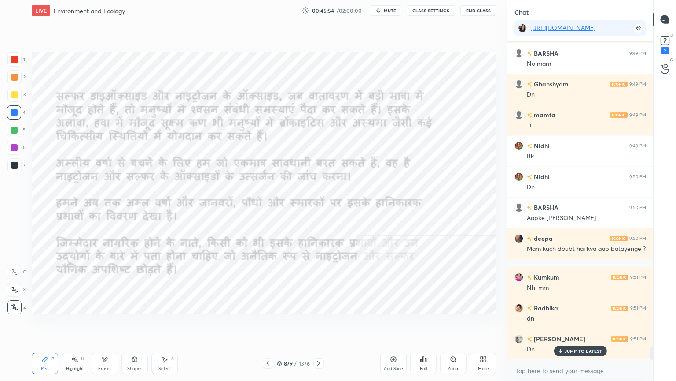
scroll to position [7991, 0]
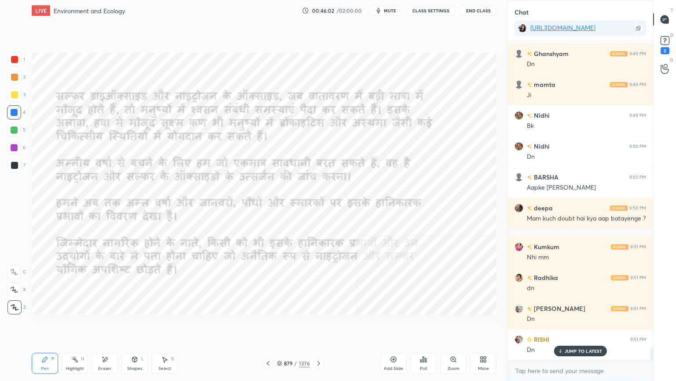
drag, startPoint x: 284, startPoint y: 362, endPoint x: 290, endPoint y: 359, distance: 6.9
click at [284, 325] on div "879 / 1376" at bounding box center [293, 363] width 33 height 8
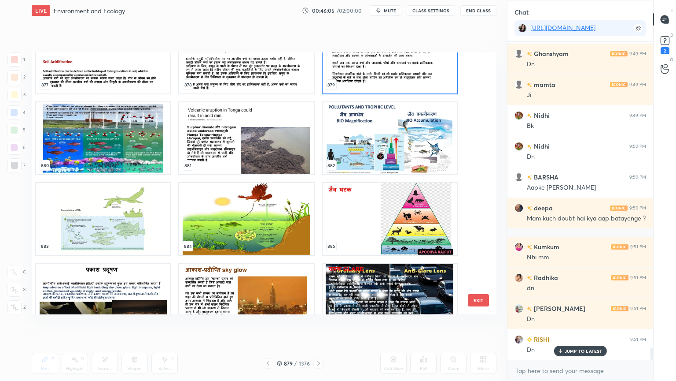
scroll to position [23631, 0]
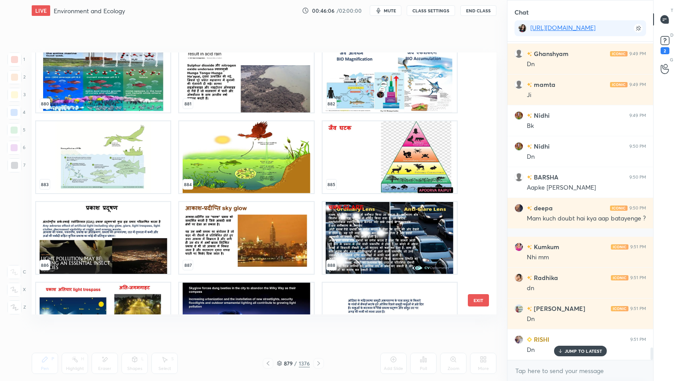
click at [474, 299] on button "EXIT" at bounding box center [478, 300] width 21 height 12
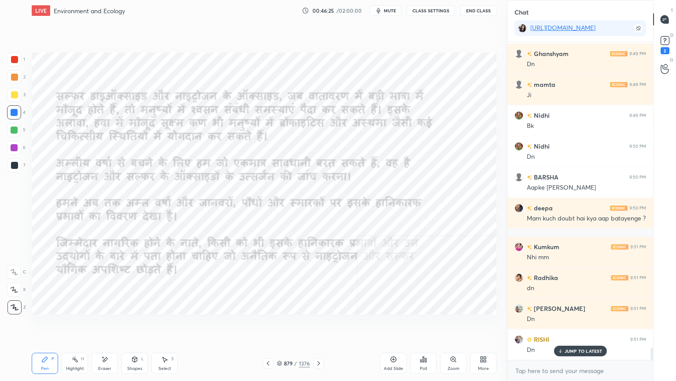
click at [104, 325] on div "Eraser" at bounding box center [105, 362] width 26 height 21
click at [13, 305] on span "Erase all" at bounding box center [13, 307] width 13 height 6
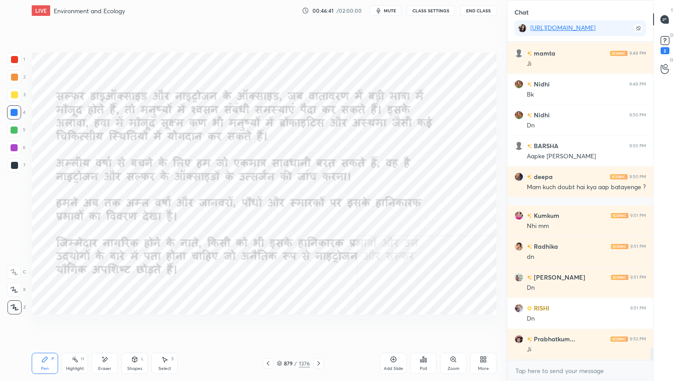
drag, startPoint x: 104, startPoint y: 372, endPoint x: 101, endPoint y: 366, distance: 6.7
click at [104, 325] on div "Eraser" at bounding box center [105, 362] width 26 height 21
click at [7, 305] on span "Erase all" at bounding box center [13, 307] width 13 height 6
drag, startPoint x: 280, startPoint y: 365, endPoint x: 283, endPoint y: 354, distance: 11.0
click at [283, 325] on div "879 / 1376" at bounding box center [293, 363] width 33 height 8
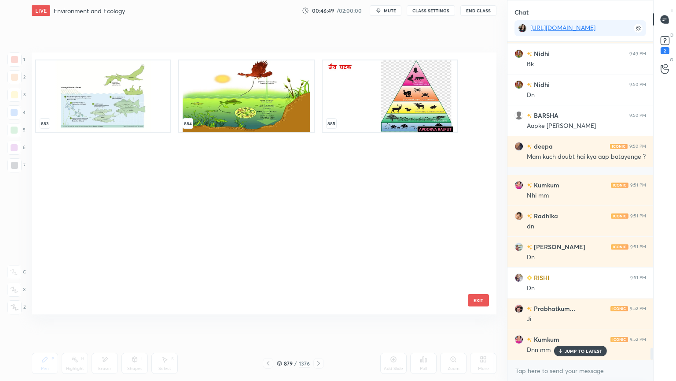
scroll to position [23508, 0]
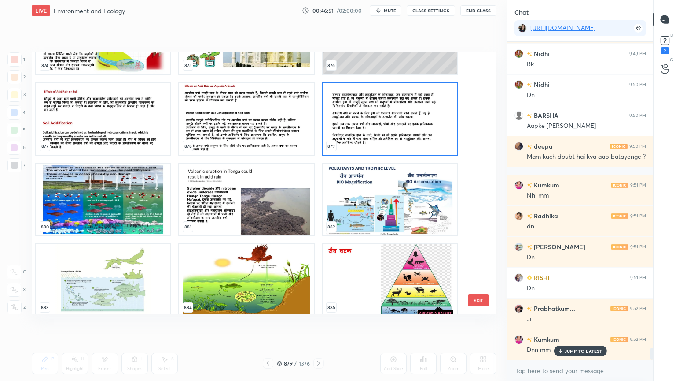
click at [405, 200] on img "grid" at bounding box center [390, 199] width 134 height 72
click at [406, 200] on img "grid" at bounding box center [390, 199] width 134 height 72
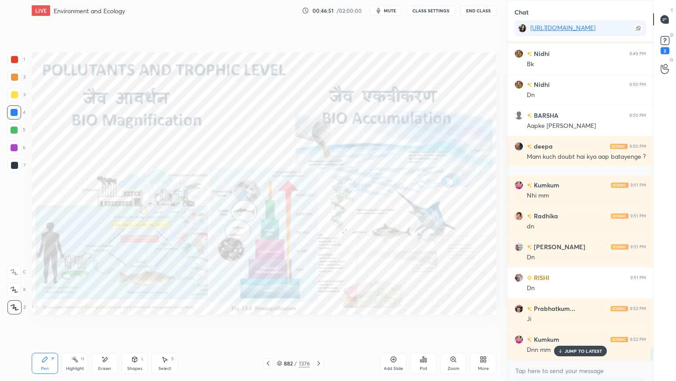
click at [406, 200] on img "grid" at bounding box center [390, 199] width 134 height 72
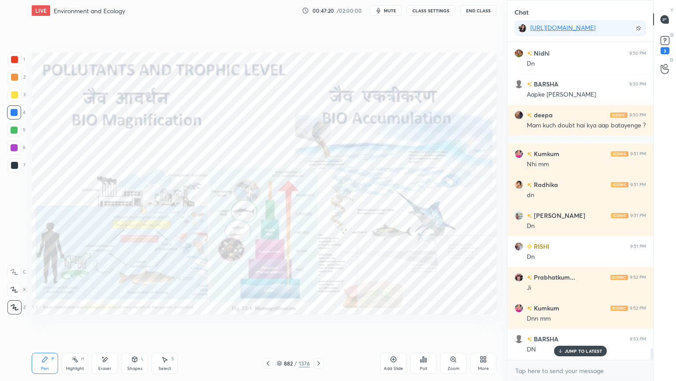
scroll to position [8114, 0]
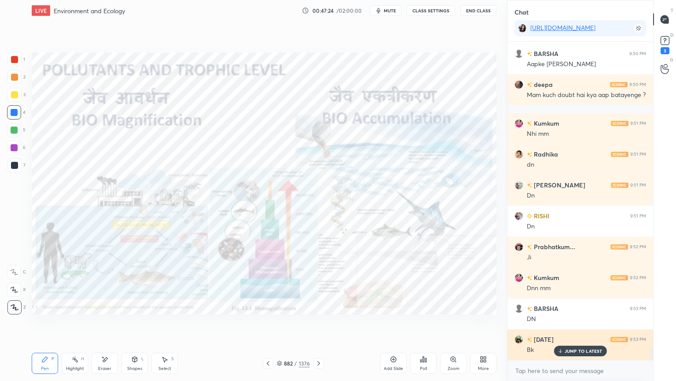
click at [576, 325] on p "JUMP TO LATEST" at bounding box center [584, 350] width 38 height 5
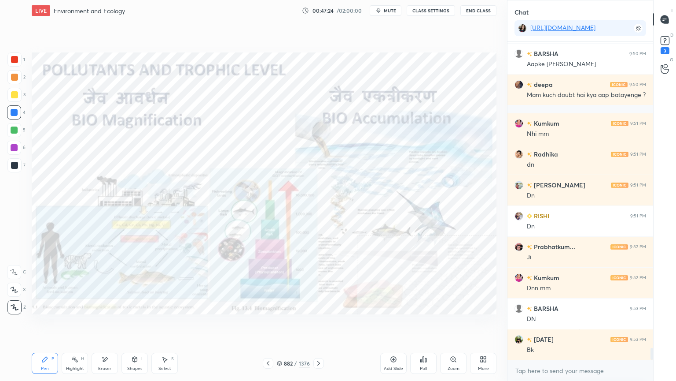
click at [564, 325] on div "x" at bounding box center [581, 370] width 146 height 21
click at [109, 325] on div "Eraser" at bounding box center [105, 362] width 26 height 21
click at [14, 307] on span "Erase all" at bounding box center [13, 307] width 13 height 6
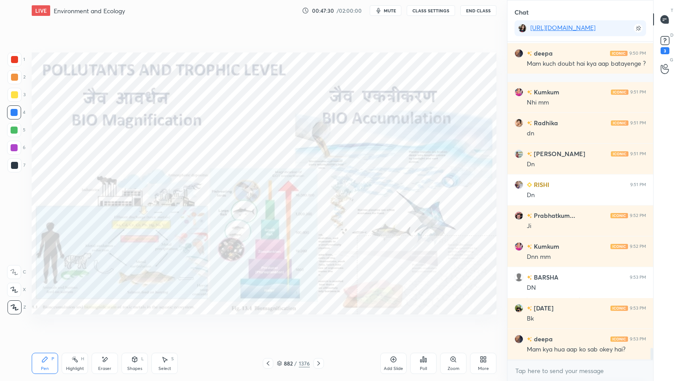
drag, startPoint x: 281, startPoint y: 361, endPoint x: 285, endPoint y: 359, distance: 4.9
click at [282, 325] on icon at bounding box center [279, 362] width 5 height 5
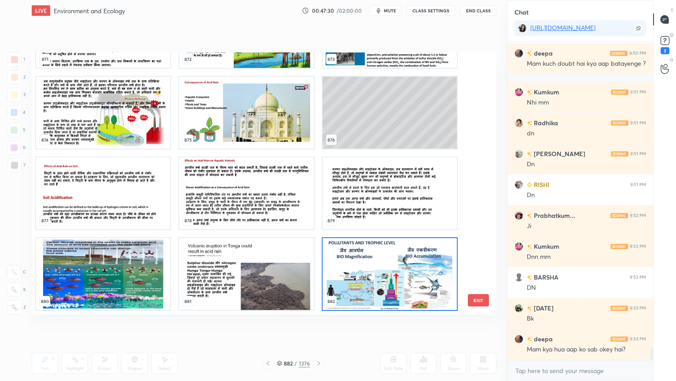
scroll to position [259, 461]
click at [374, 178] on img "grid" at bounding box center [390, 193] width 134 height 72
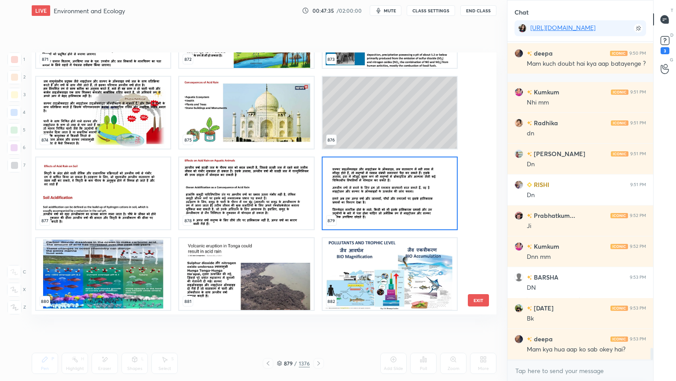
click at [375, 177] on img "grid" at bounding box center [390, 193] width 134 height 72
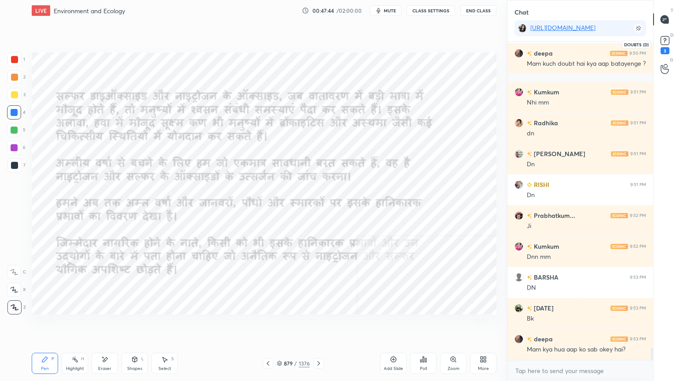
click at [669, 46] on icon at bounding box center [665, 40] width 13 height 13
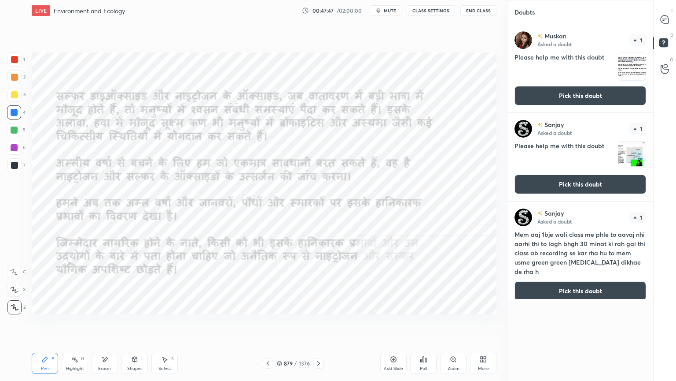
click at [576, 285] on button "Pick this doubt" at bounding box center [581, 290] width 132 height 19
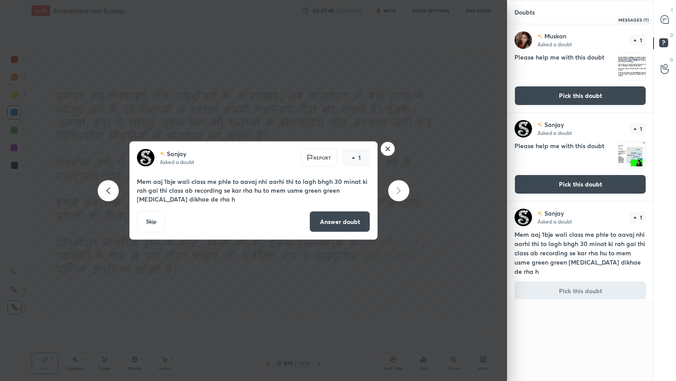
click at [668, 25] on div at bounding box center [666, 19] width 18 height 16
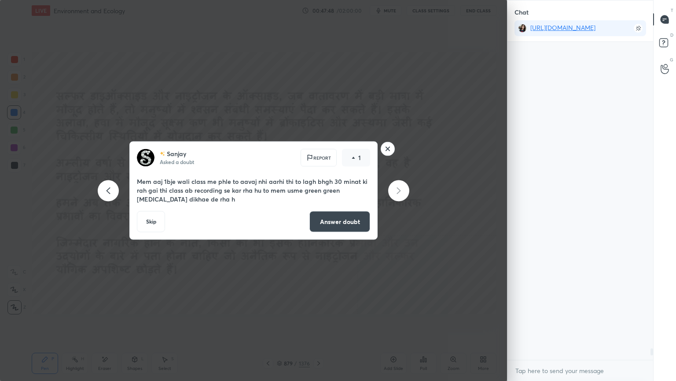
scroll to position [315, 143]
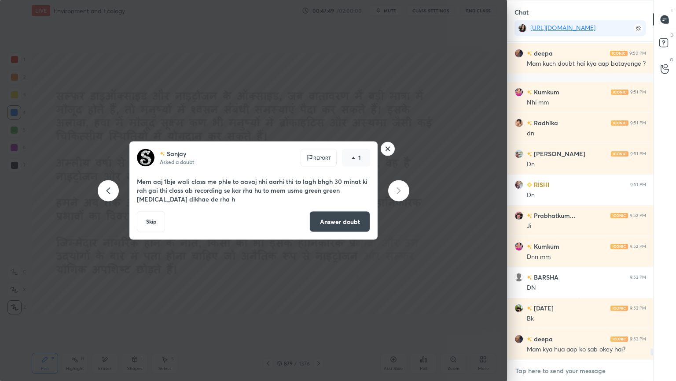
click at [569, 325] on textarea at bounding box center [581, 370] width 132 height 14
click at [388, 150] on rect at bounding box center [388, 149] width 14 height 14
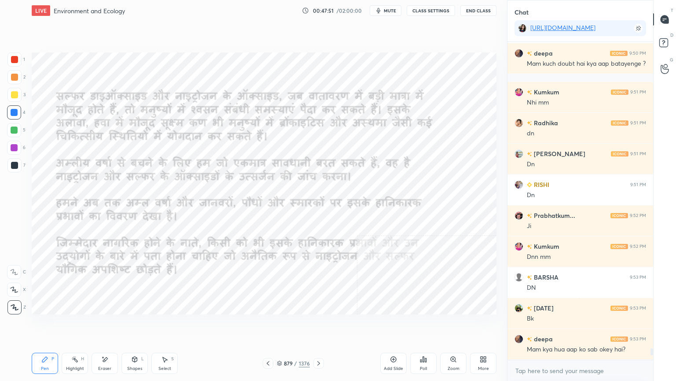
click at [104, 325] on div "Eraser" at bounding box center [104, 368] width 13 height 4
click at [106, 325] on div "Eraser" at bounding box center [105, 362] width 26 height 21
click at [11, 304] on span "Erase all" at bounding box center [13, 307] width 13 height 6
click at [11, 300] on div "Z" at bounding box center [16, 307] width 18 height 14
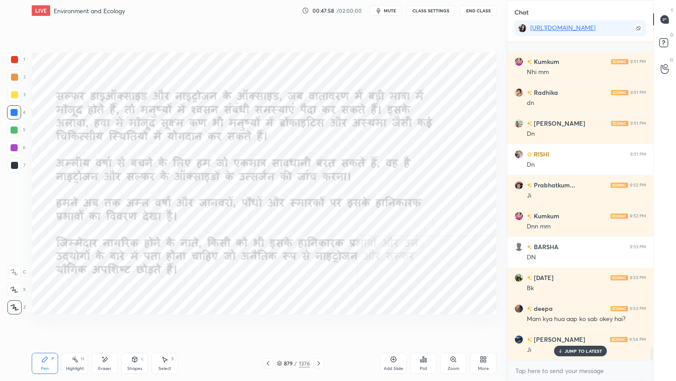
click at [318, 325] on icon at bounding box center [318, 362] width 7 height 7
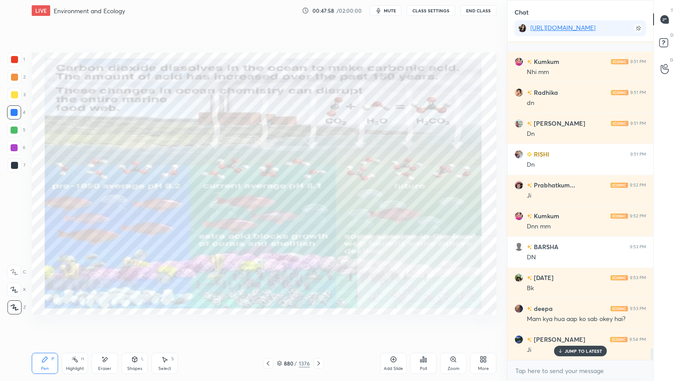
click at [319, 325] on icon at bounding box center [318, 362] width 7 height 7
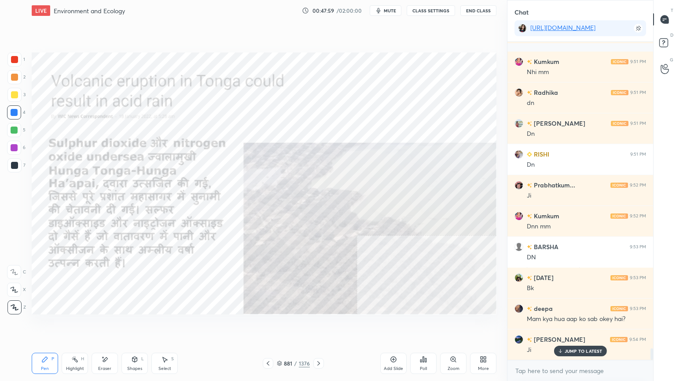
click at [319, 325] on icon at bounding box center [318, 362] width 7 height 7
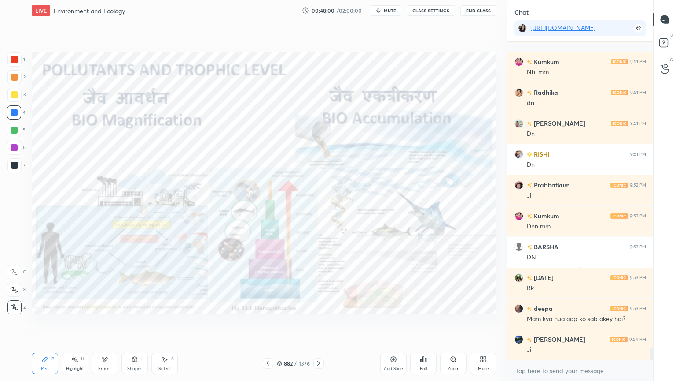
scroll to position [8397, 0]
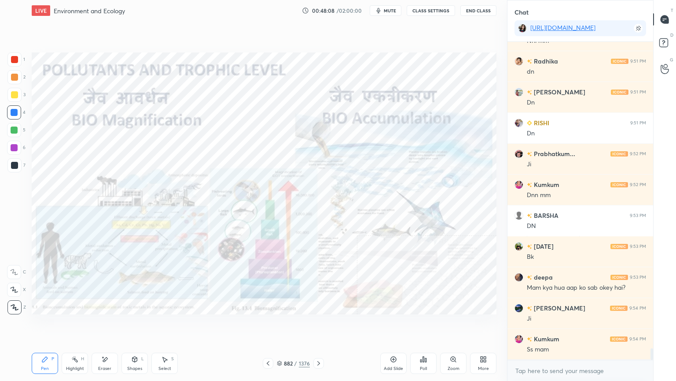
drag, startPoint x: 280, startPoint y: 366, endPoint x: 288, endPoint y: 355, distance: 13.3
click at [281, 325] on div "882 / 1376" at bounding box center [293, 363] width 33 height 8
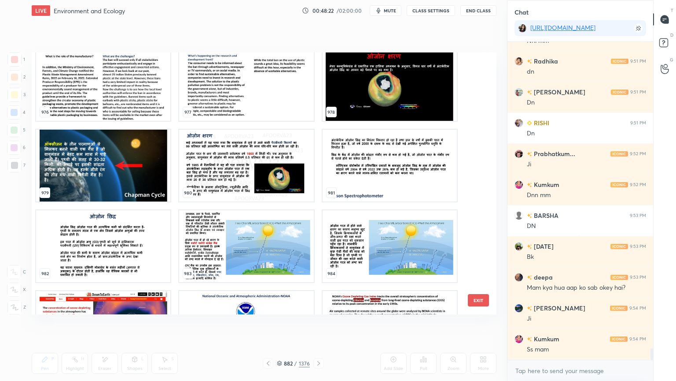
scroll to position [26263, 0]
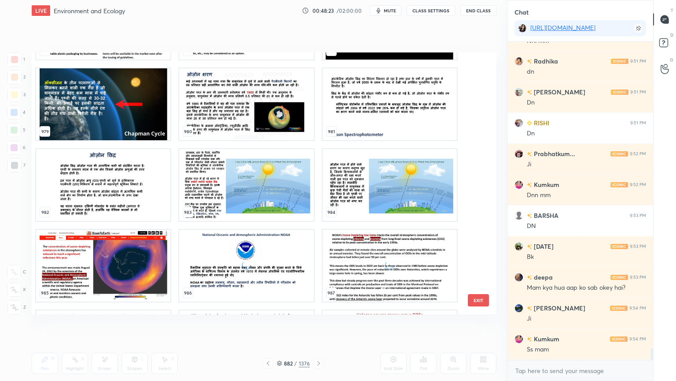
drag, startPoint x: 479, startPoint y: 295, endPoint x: 489, endPoint y: 291, distance: 10.5
click at [480, 294] on button "EXIT" at bounding box center [478, 300] width 21 height 12
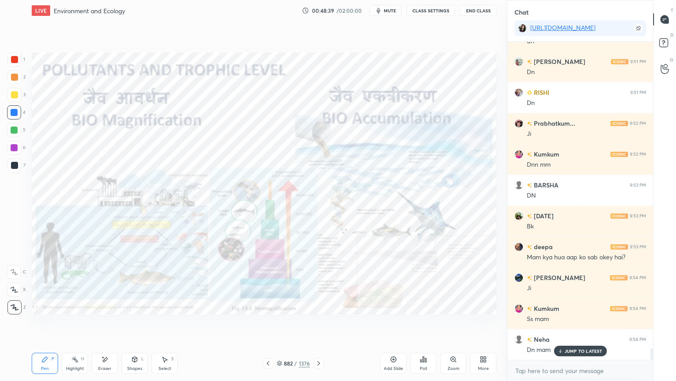
scroll to position [8489, 0]
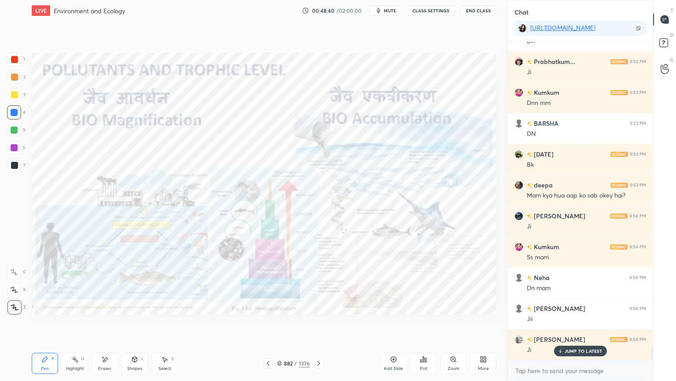
drag, startPoint x: 577, startPoint y: 349, endPoint x: 578, endPoint y: 366, distance: 17.6
click at [578, 325] on p "JUMP TO LATEST" at bounding box center [584, 350] width 38 height 5
click at [578, 325] on textarea at bounding box center [581, 370] width 132 height 14
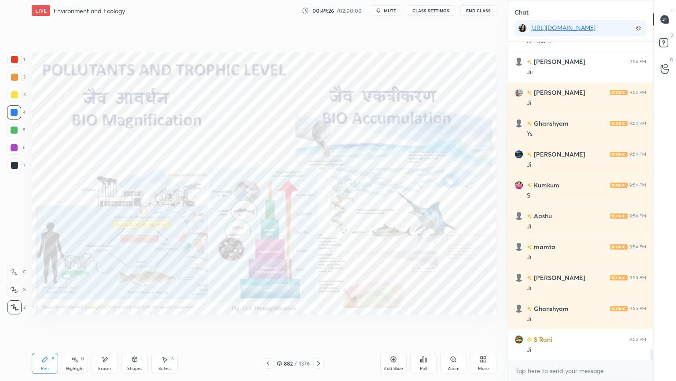
scroll to position [8767, 0]
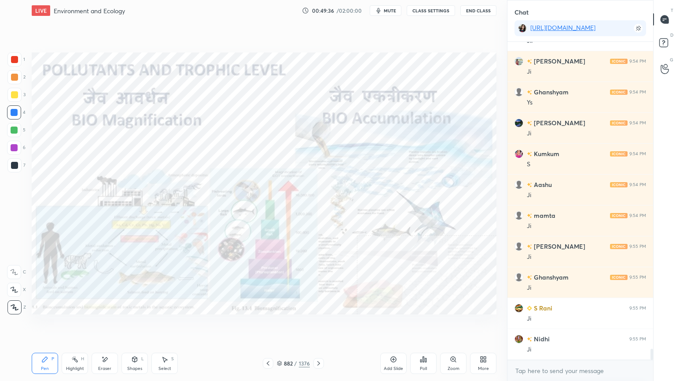
drag, startPoint x: 109, startPoint y: 362, endPoint x: 106, endPoint y: 359, distance: 5.0
click at [107, 325] on div "Eraser" at bounding box center [105, 362] width 26 height 21
click at [16, 304] on span "Erase all" at bounding box center [13, 307] width 13 height 6
click at [16, 302] on div "1 2 3 4 5 6 7 C X Z E E Erase all H H" at bounding box center [14, 183] width 28 height 262
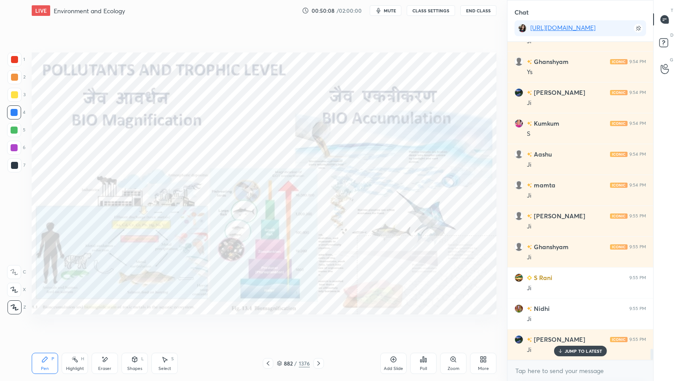
click at [106, 325] on div "Eraser" at bounding box center [104, 368] width 13 height 4
click at [18, 307] on span "Erase all" at bounding box center [13, 307] width 13 height 6
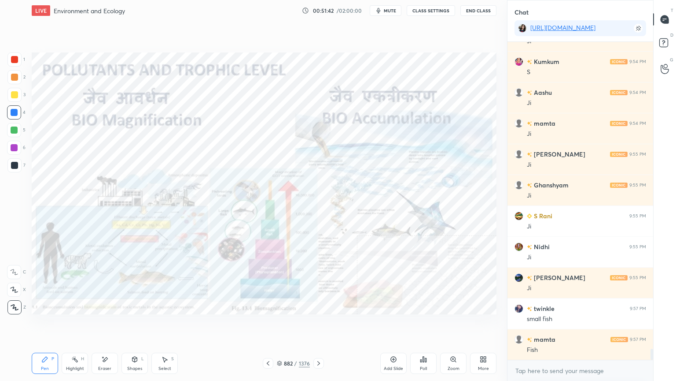
scroll to position [8891, 0]
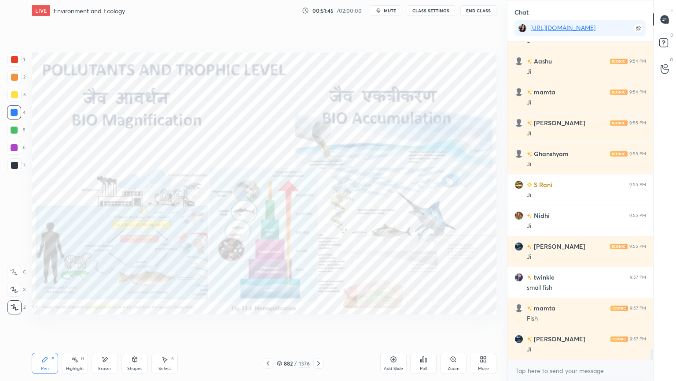
click at [319, 325] on icon at bounding box center [318, 362] width 7 height 7
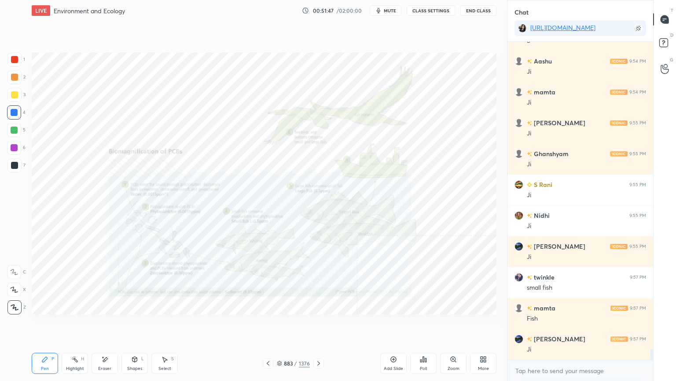
scroll to position [8921, 0]
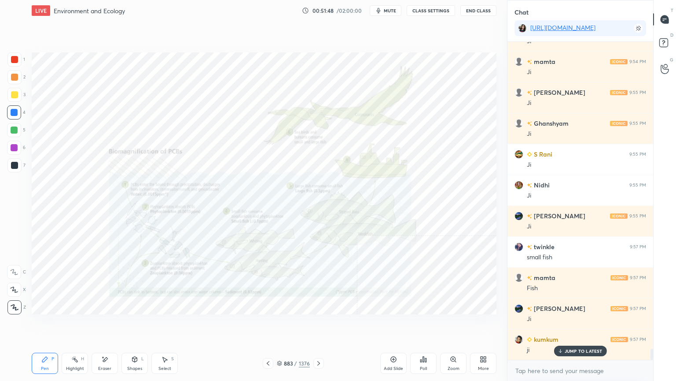
click at [319, 325] on icon at bounding box center [318, 362] width 7 height 7
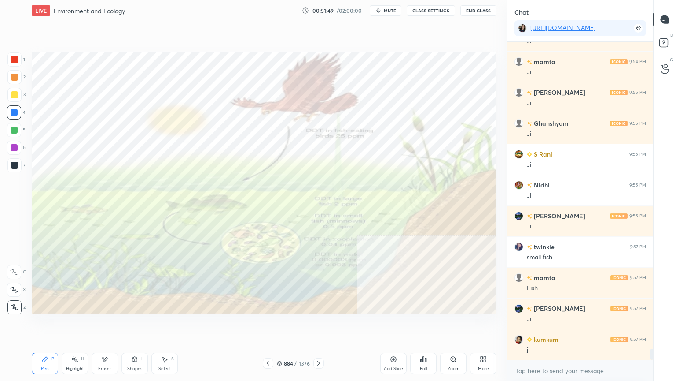
scroll to position [8952, 0]
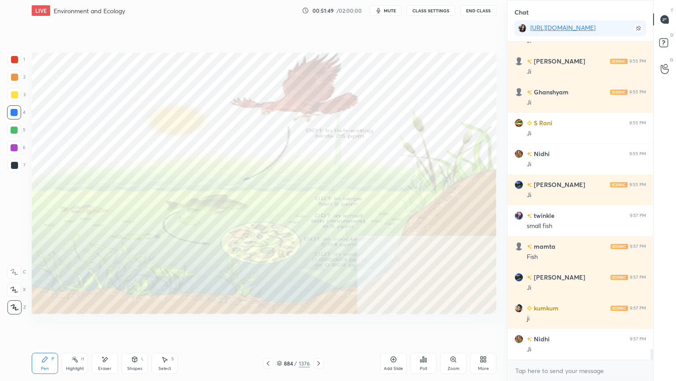
click at [320, 325] on icon at bounding box center [318, 362] width 7 height 7
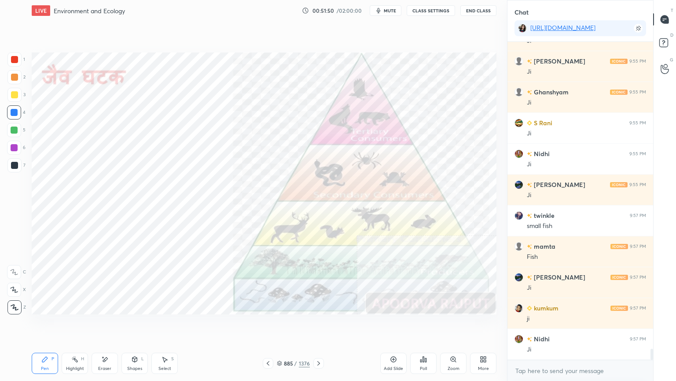
click at [263, 325] on div at bounding box center [268, 363] width 11 height 11
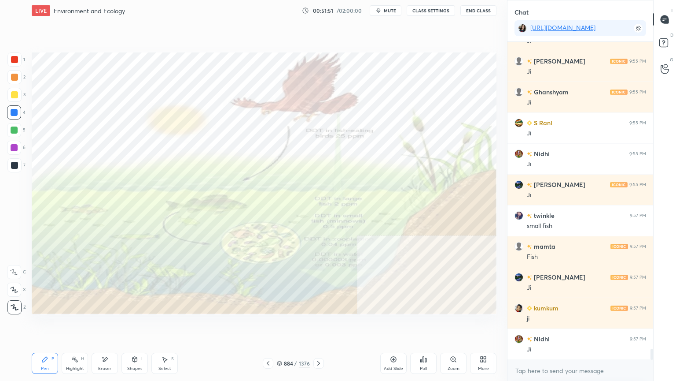
click at [264, 325] on div at bounding box center [268, 363] width 11 height 11
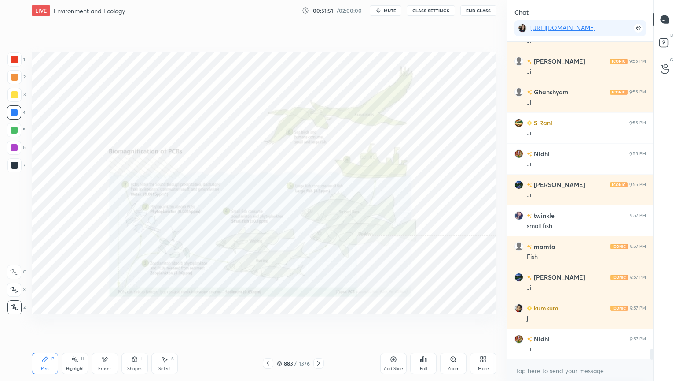
click at [266, 325] on icon at bounding box center [268, 362] width 7 height 7
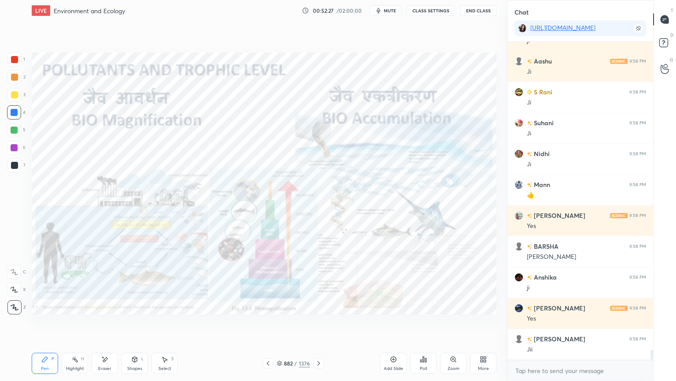
scroll to position [9538, 0]
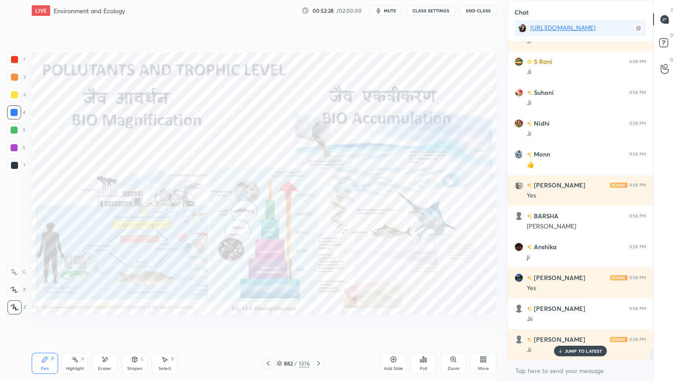
click at [314, 325] on div at bounding box center [319, 363] width 11 height 11
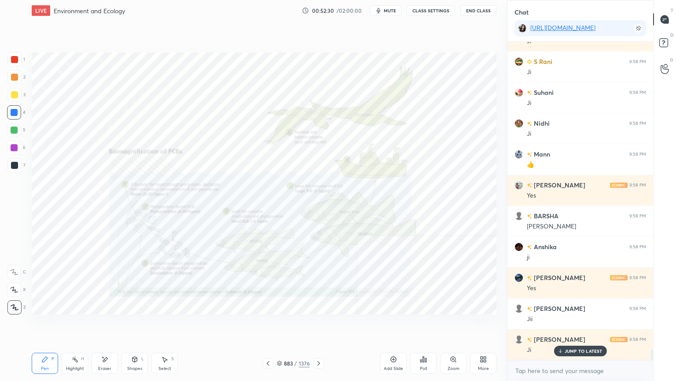
click at [317, 325] on icon at bounding box center [318, 362] width 7 height 7
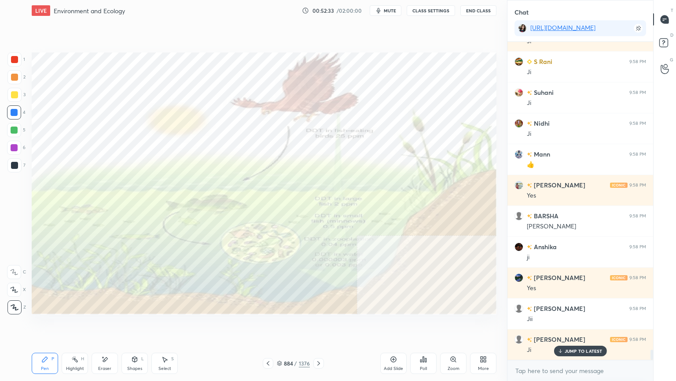
drag, startPoint x: 318, startPoint y: 362, endPoint x: 289, endPoint y: 354, distance: 30.4
click at [299, 325] on div "Pen P Highlight H Eraser Shapes L Select S 884 / 1376 Add Slide Poll Zoom More" at bounding box center [264, 362] width 465 height 35
click at [270, 325] on icon at bounding box center [268, 362] width 7 height 7
click at [269, 325] on icon at bounding box center [268, 362] width 7 height 7
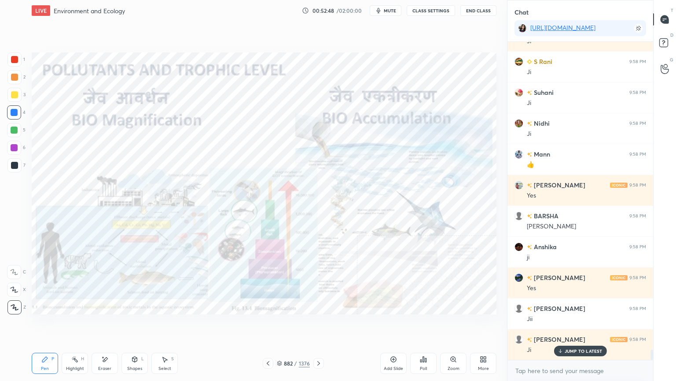
scroll to position [9576, 0]
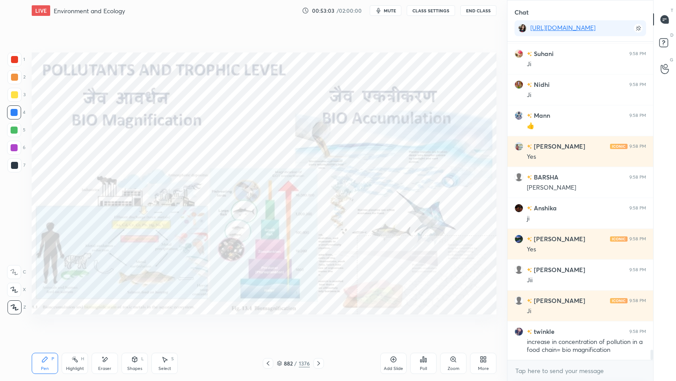
click at [106, 325] on div "Eraser" at bounding box center [104, 368] width 13 height 4
click at [15, 304] on span "Erase all" at bounding box center [13, 307] width 13 height 6
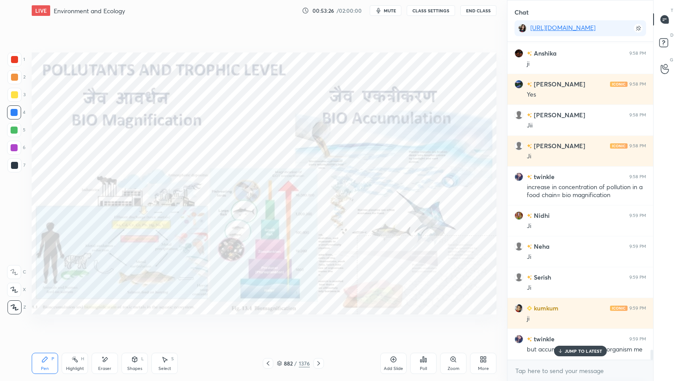
scroll to position [9761, 0]
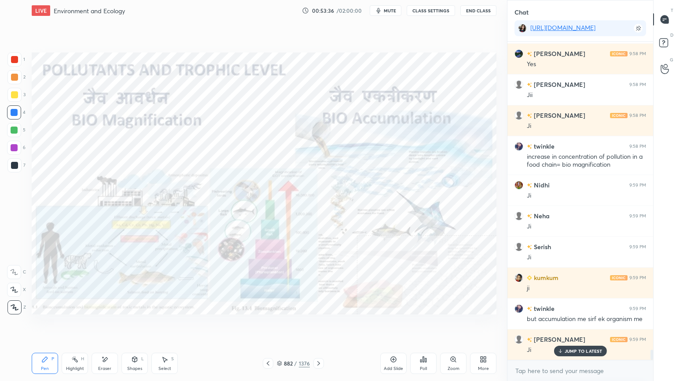
click at [322, 325] on div at bounding box center [319, 363] width 11 height 11
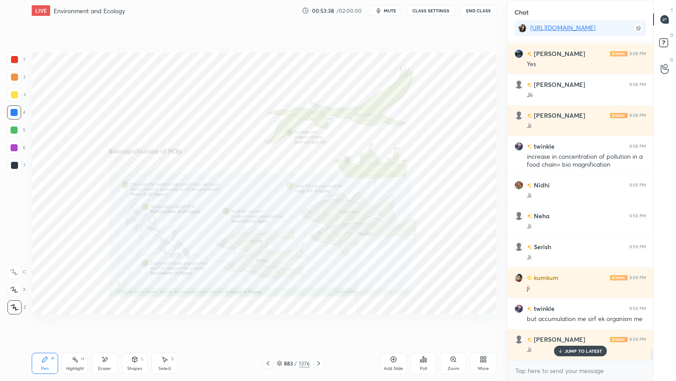
click at [268, 325] on icon at bounding box center [268, 362] width 7 height 7
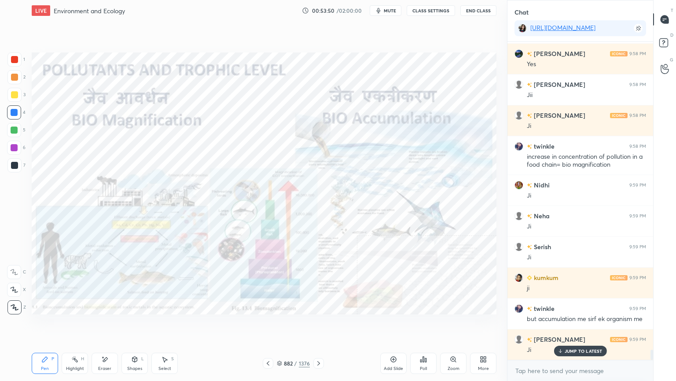
click at [104, 325] on icon at bounding box center [105, 359] width 5 height 4
click at [15, 304] on span "Erase all" at bounding box center [13, 307] width 13 height 6
click at [14, 302] on div "1 2 3 4 5 6 7 C X Z E E Erase all H H" at bounding box center [14, 183] width 28 height 262
click at [319, 325] on icon at bounding box center [318, 362] width 7 height 7
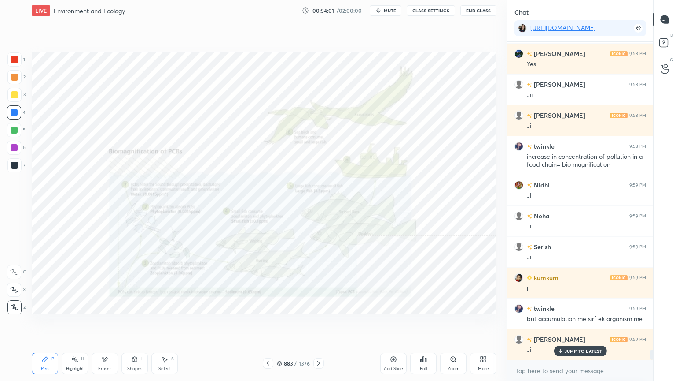
scroll to position [9793, 0]
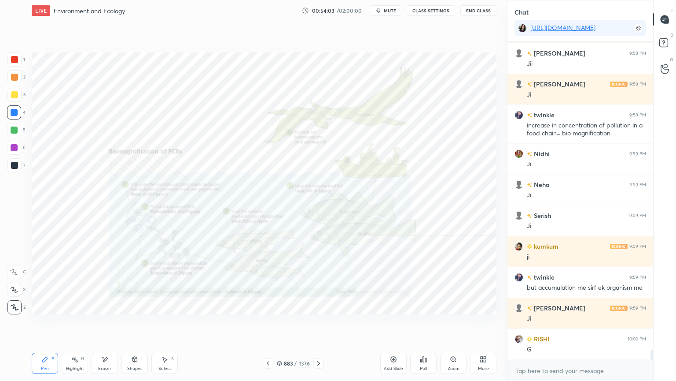
drag, startPoint x: 108, startPoint y: 365, endPoint x: 104, endPoint y: 362, distance: 5.0
click at [106, 325] on div "Eraser" at bounding box center [105, 362] width 26 height 21
click at [16, 305] on span "Erase all" at bounding box center [13, 307] width 13 height 6
click at [319, 325] on icon at bounding box center [319, 363] width 3 height 4
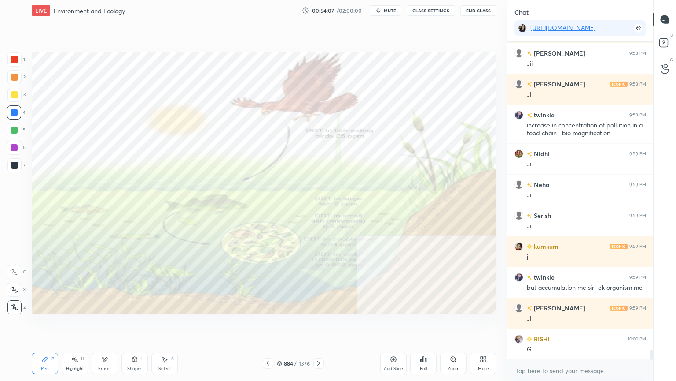
click at [104, 325] on div "Eraser" at bounding box center [105, 362] width 26 height 21
click at [15, 304] on span "Erase all" at bounding box center [13, 307] width 13 height 6
drag, startPoint x: 283, startPoint y: 365, endPoint x: 286, endPoint y: 361, distance: 4.7
click at [283, 325] on div "884 / 1376" at bounding box center [293, 363] width 33 height 8
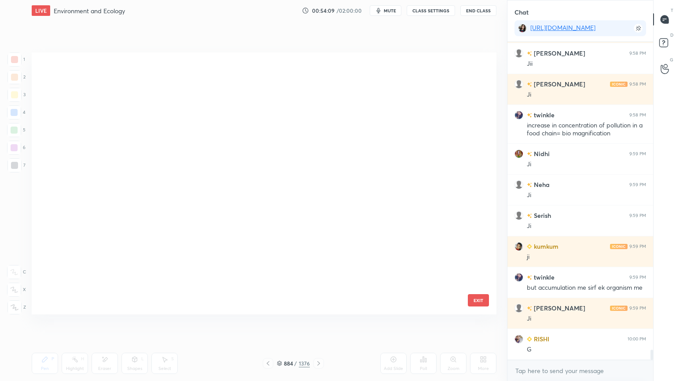
scroll to position [259, 461]
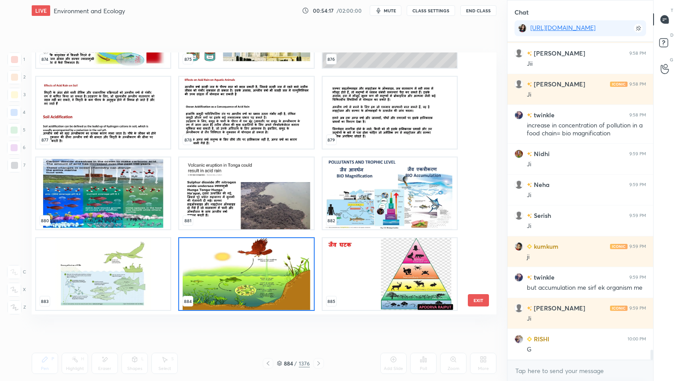
click at [381, 201] on img "grid" at bounding box center [390, 193] width 134 height 72
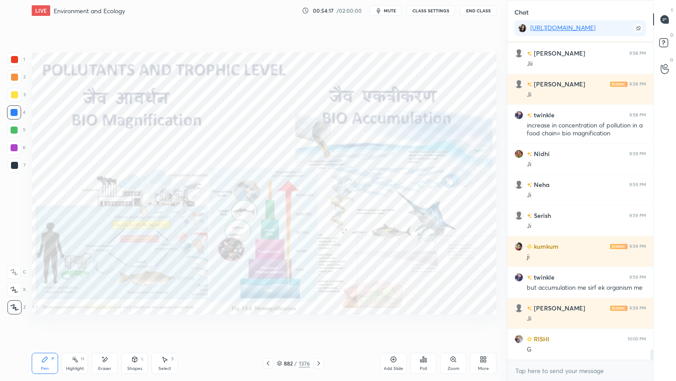
click at [382, 201] on img "grid" at bounding box center [390, 193] width 134 height 72
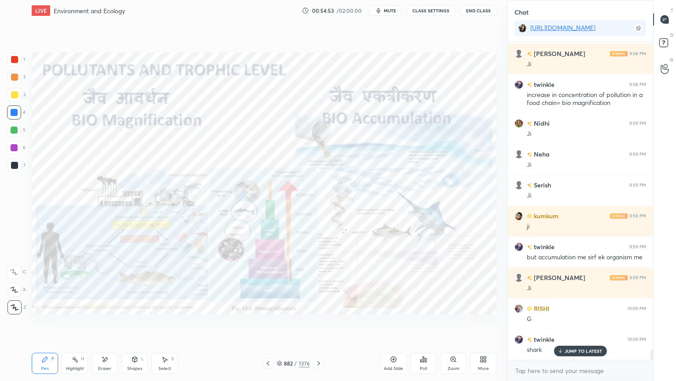
click at [318, 325] on icon at bounding box center [318, 362] width 7 height 7
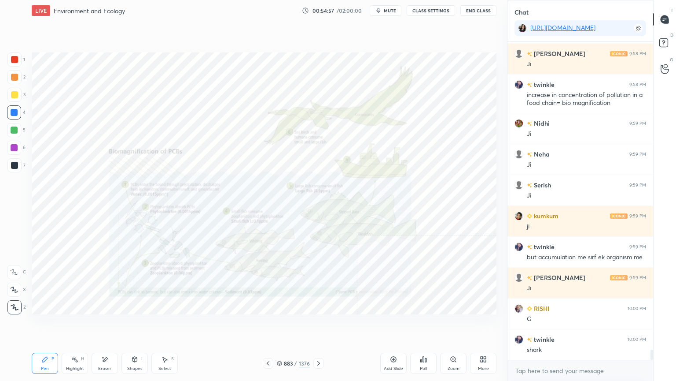
scroll to position [9854, 0]
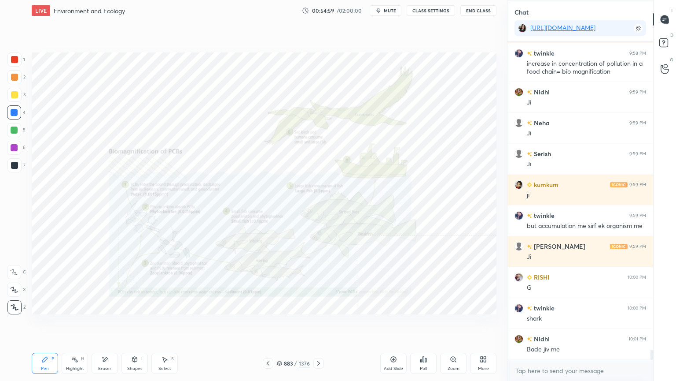
drag, startPoint x: 113, startPoint y: 363, endPoint x: 107, endPoint y: 361, distance: 5.7
click at [113, 325] on div "Eraser" at bounding box center [105, 362] width 26 height 21
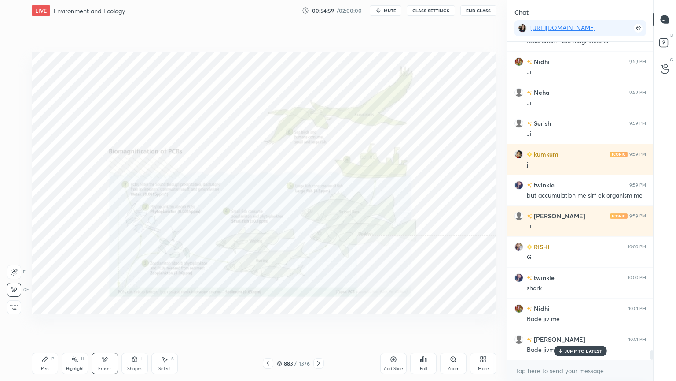
click at [15, 301] on div "Erase all" at bounding box center [14, 307] width 14 height 14
click at [318, 325] on icon at bounding box center [318, 362] width 7 height 7
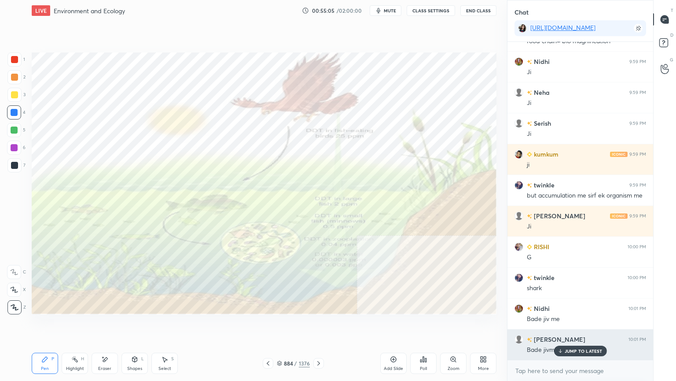
drag, startPoint x: 574, startPoint y: 351, endPoint x: 539, endPoint y: 353, distance: 34.9
click at [574, 325] on p "JUMP TO LATEST" at bounding box center [584, 350] width 38 height 5
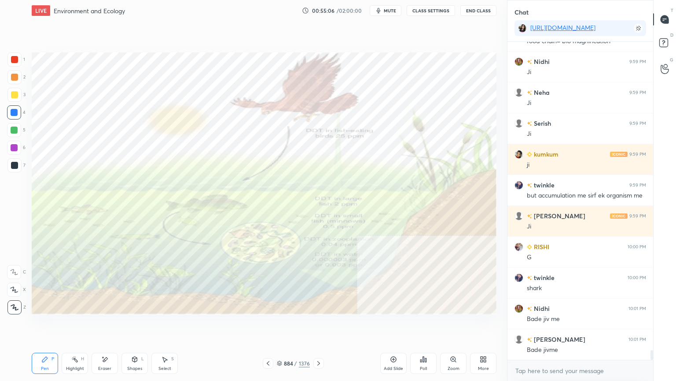
click at [103, 325] on icon at bounding box center [104, 358] width 7 height 7
drag, startPoint x: 13, startPoint y: 305, endPoint x: 18, endPoint y: 298, distance: 8.5
click at [15, 304] on span "Erase all" at bounding box center [13, 307] width 13 height 6
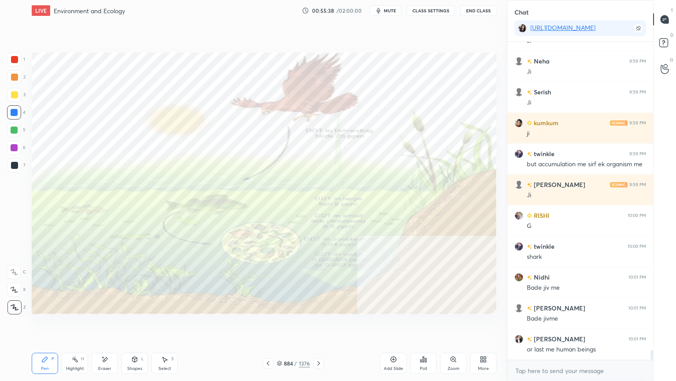
click at [107, 325] on div "Eraser" at bounding box center [105, 362] width 26 height 21
click at [19, 304] on span "Erase all" at bounding box center [13, 307] width 13 height 6
drag, startPoint x: 18, startPoint y: 299, endPoint x: 15, endPoint y: 303, distance: 5.4
click at [18, 299] on div "1 2 3 4 5 6 7 C X Z E E Erase all H H" at bounding box center [14, 183] width 28 height 262
click at [15, 303] on div at bounding box center [14, 307] width 14 height 14
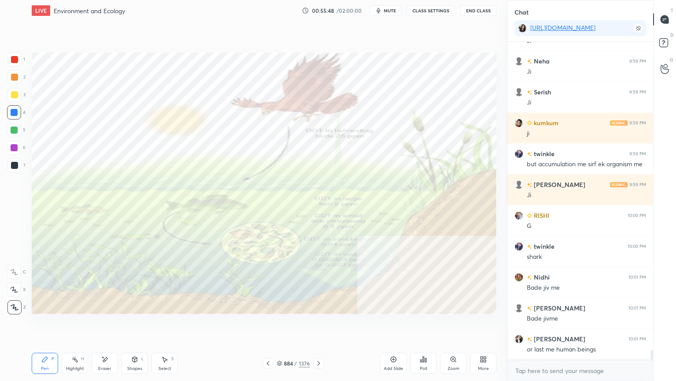
click at [280, 325] on icon at bounding box center [279, 362] width 5 height 5
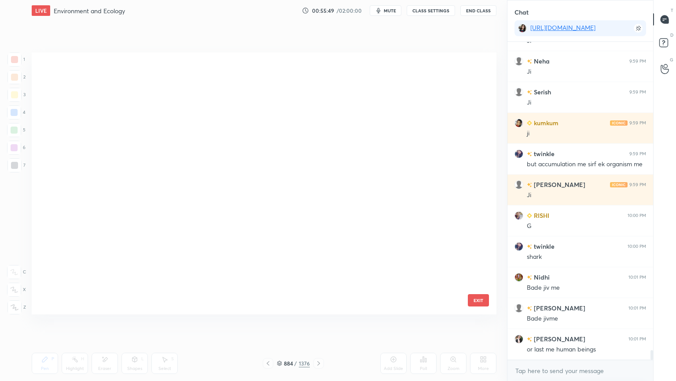
scroll to position [259, 461]
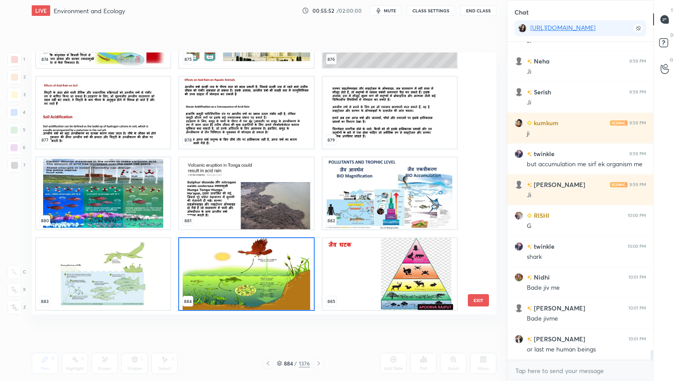
click at [369, 196] on img "grid" at bounding box center [390, 193] width 134 height 72
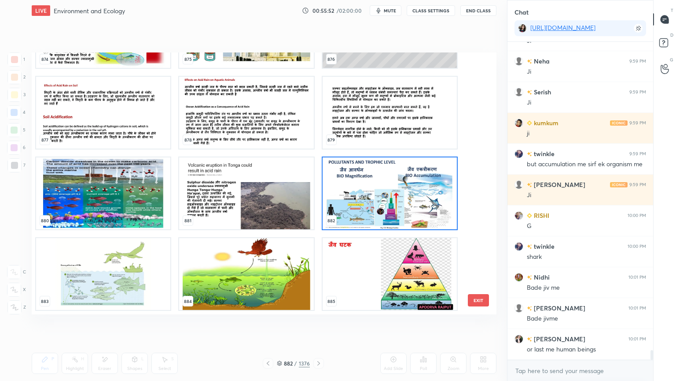
click at [369, 196] on img "grid" at bounding box center [390, 193] width 134 height 72
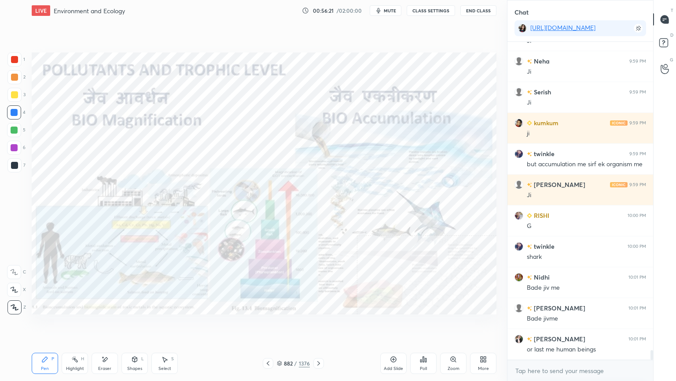
drag, startPoint x: 99, startPoint y: 362, endPoint x: 78, endPoint y: 351, distance: 24.0
click at [97, 325] on div "Eraser" at bounding box center [105, 362] width 26 height 21
click at [15, 304] on span "Erase all" at bounding box center [13, 307] width 13 height 6
click at [281, 325] on icon at bounding box center [279, 362] width 5 height 5
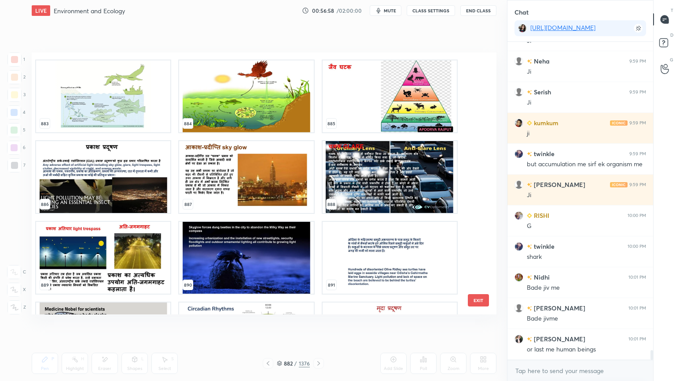
scroll to position [23753, 0]
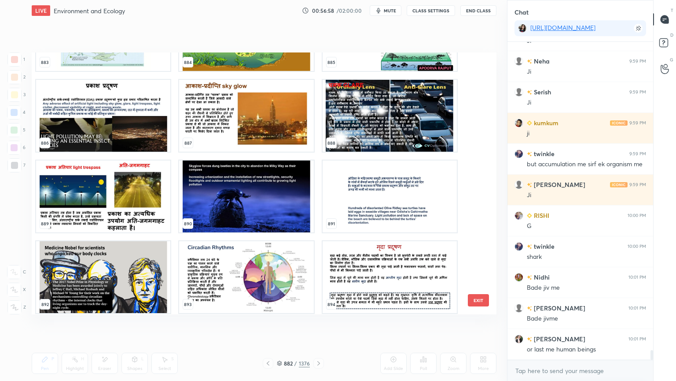
click at [476, 303] on button "EXIT" at bounding box center [478, 300] width 21 height 12
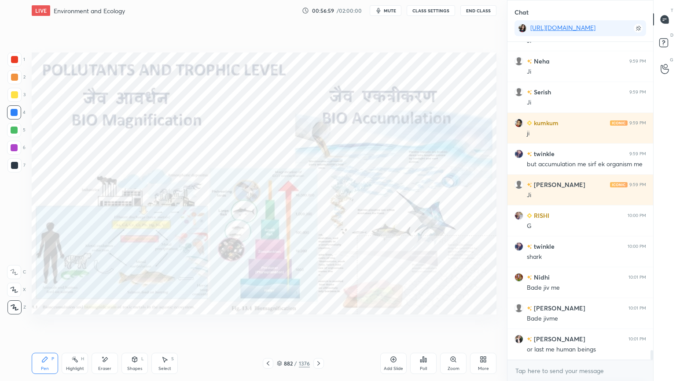
scroll to position [9946, 0]
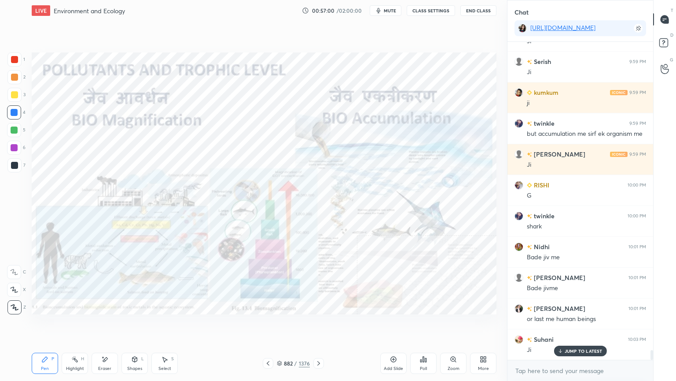
drag, startPoint x: 575, startPoint y: 349, endPoint x: 576, endPoint y: 365, distance: 15.9
click at [576, 325] on p "JUMP TO LATEST" at bounding box center [584, 350] width 38 height 5
click at [570, 325] on div "x" at bounding box center [581, 370] width 146 height 21
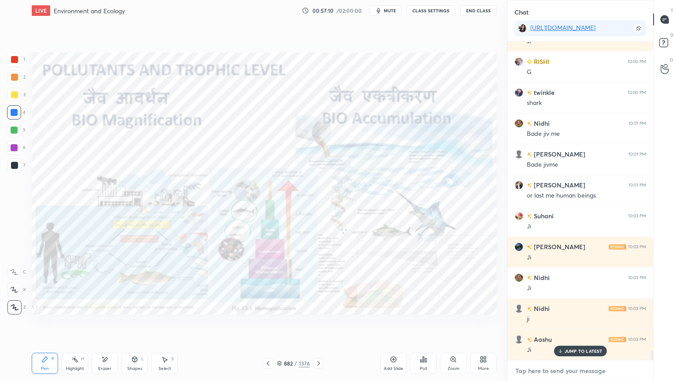
scroll to position [10101, 0]
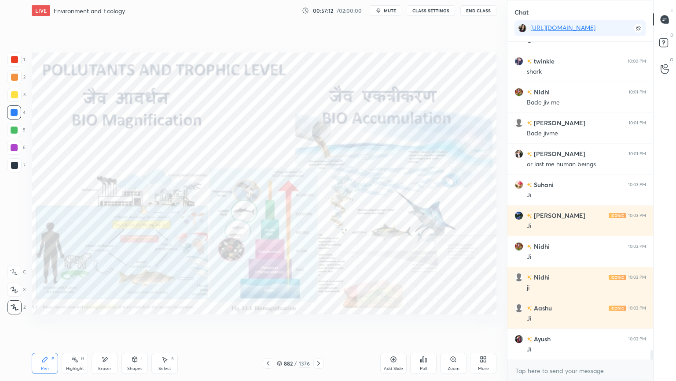
drag, startPoint x: 317, startPoint y: 340, endPoint x: 324, endPoint y: 342, distance: 6.8
click at [322, 325] on div "Setting up your live class Poll for secs No correct answer Start poll" at bounding box center [264, 183] width 472 height 324
drag, startPoint x: 324, startPoint y: 342, endPoint x: 324, endPoint y: 351, distance: 9.2
click at [325, 325] on div "Setting up your live class Poll for secs No correct answer Start poll" at bounding box center [264, 183] width 472 height 324
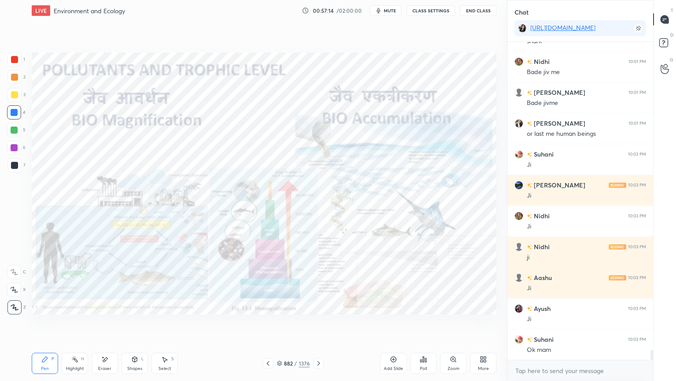
scroll to position [10163, 0]
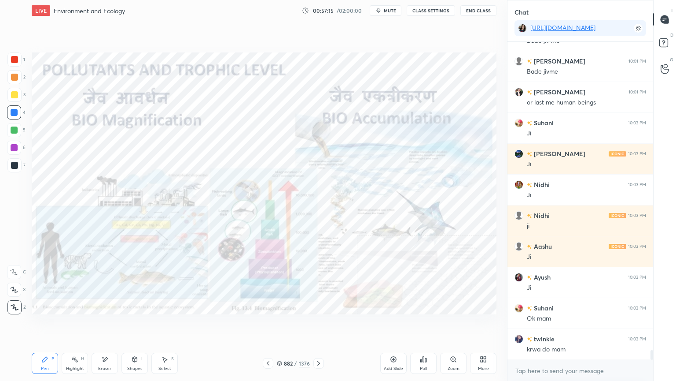
drag, startPoint x: 316, startPoint y: 347, endPoint x: 322, endPoint y: 345, distance: 5.6
click at [322, 325] on div "Pen P Highlight H Eraser Shapes L Select S 882 / 1376 Add Slide Poll Zoom More" at bounding box center [264, 362] width 465 height 35
drag, startPoint x: 323, startPoint y: 347, endPoint x: 314, endPoint y: 354, distance: 10.7
click at [322, 325] on div "Pen P Highlight H Eraser Shapes L Select S 882 / 1376 Add Slide Poll Zoom More" at bounding box center [264, 362] width 465 height 35
click at [310, 325] on div "LIVE Environment and Ecology 00:57:16 / 02:00:00 mute CLASS SETTINGS End Class …" at bounding box center [264, 190] width 472 height 381
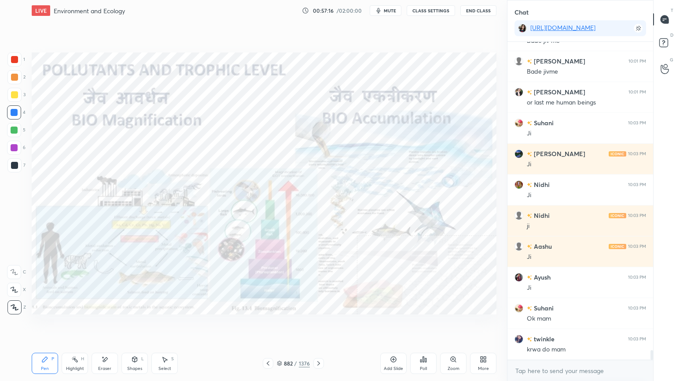
click at [314, 325] on div "Pen P Highlight H Eraser Shapes L Select S 882 / 1376 Add Slide Poll Zoom More" at bounding box center [264, 362] width 465 height 35
click at [310, 325] on div "Setting up your live class Poll for secs No correct answer Start poll" at bounding box center [264, 183] width 472 height 324
click at [329, 325] on div "Setting up your live class Poll for secs No correct answer Start poll" at bounding box center [264, 183] width 472 height 324
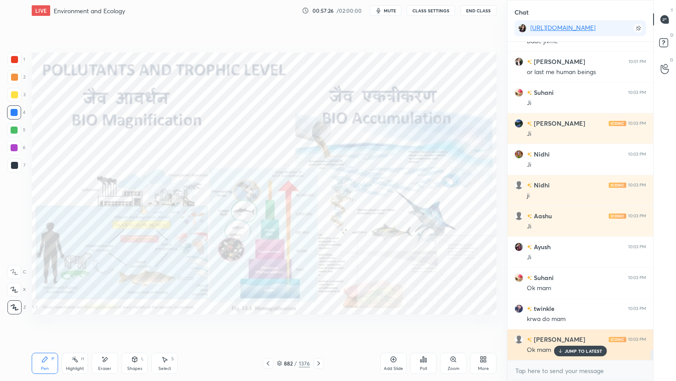
click at [578, 325] on p "JUMP TO LATEST" at bounding box center [584, 350] width 38 height 5
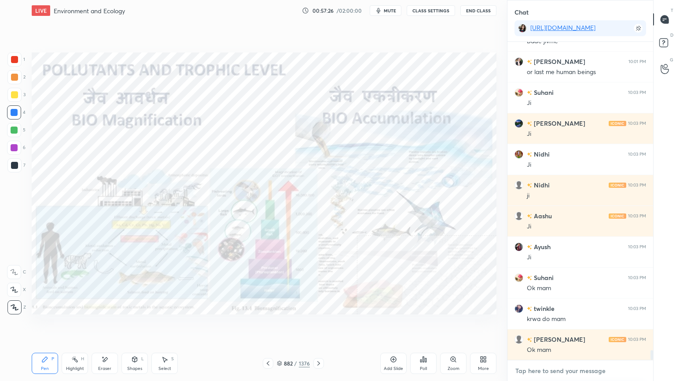
click at [574, 325] on textarea at bounding box center [581, 370] width 132 height 14
drag, startPoint x: 291, startPoint y: 345, endPoint x: 296, endPoint y: 345, distance: 5.3
click at [296, 325] on div "LIVE Environment and Ecology 00:57:27 / 02:00:00 mute CLASS SETTINGS End Class …" at bounding box center [264, 190] width 472 height 381
drag, startPoint x: 284, startPoint y: 362, endPoint x: 303, endPoint y: 358, distance: 19.5
click at [285, 325] on div "882" at bounding box center [288, 362] width 9 height 5
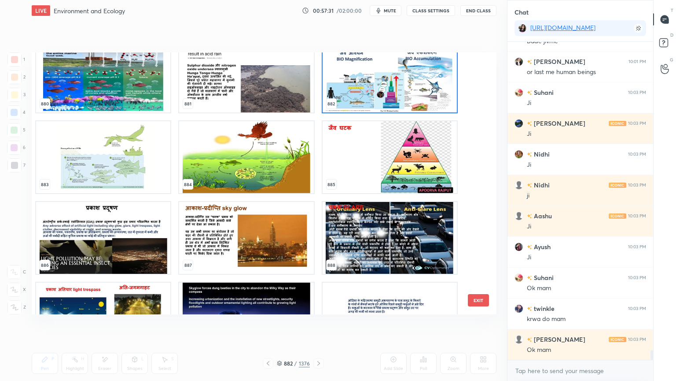
scroll to position [23692, 0]
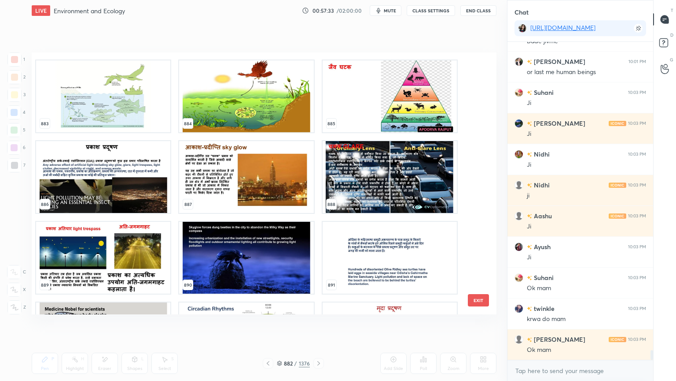
click at [381, 115] on img "grid" at bounding box center [390, 96] width 134 height 72
click at [381, 113] on img "grid" at bounding box center [390, 96] width 134 height 72
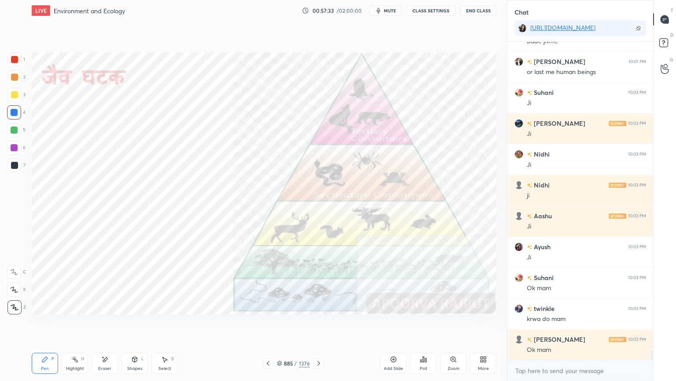
click at [381, 113] on img "grid" at bounding box center [390, 96] width 134 height 72
click at [266, 325] on icon at bounding box center [268, 362] width 7 height 7
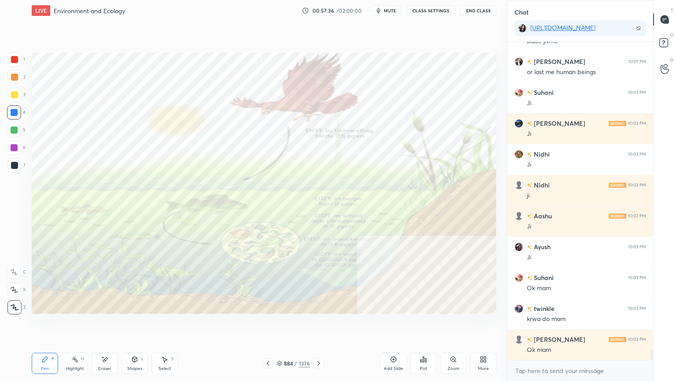
click at [269, 325] on icon at bounding box center [268, 362] width 7 height 7
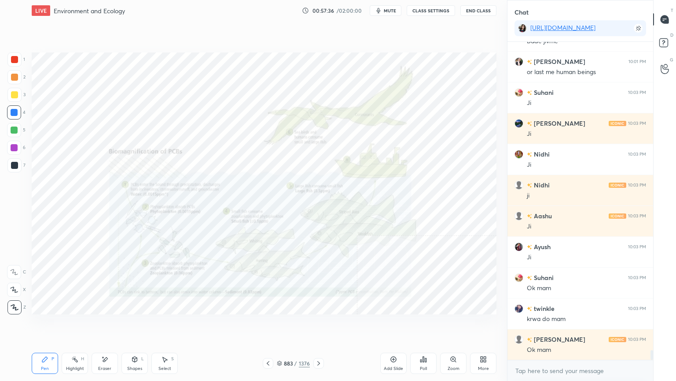
click at [270, 325] on icon at bounding box center [268, 362] width 7 height 7
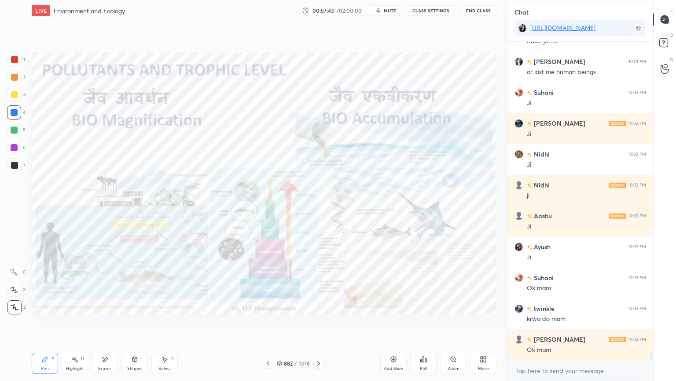
scroll to position [10224, 0]
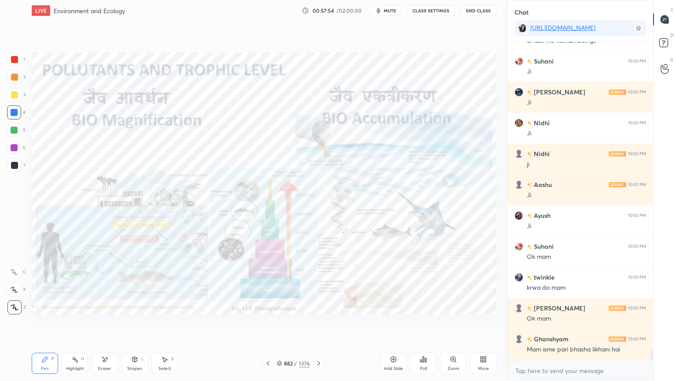
click at [282, 325] on div "882 / 1376" at bounding box center [293, 363] width 33 height 8
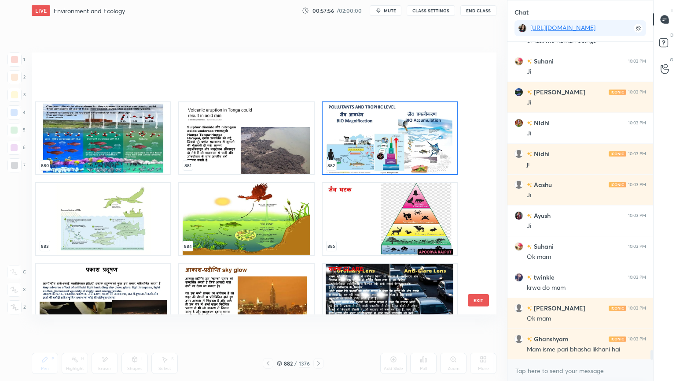
scroll to position [23692, 0]
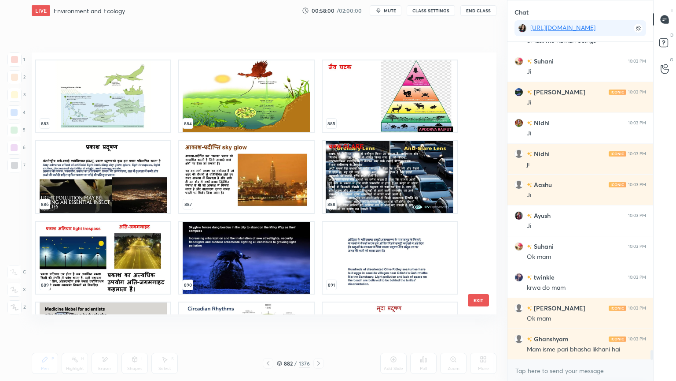
click at [477, 299] on button "EXIT" at bounding box center [478, 300] width 21 height 12
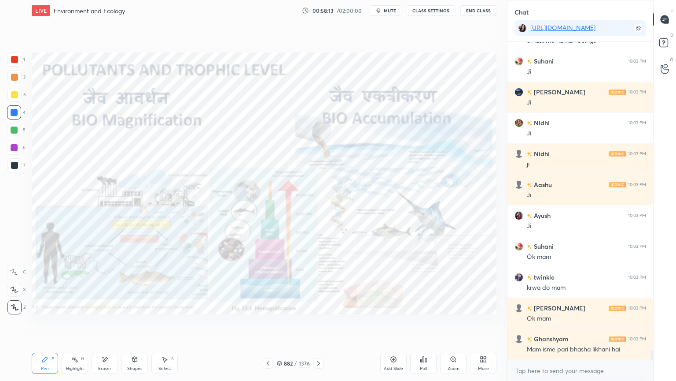
click at [317, 325] on icon at bounding box center [318, 362] width 7 height 7
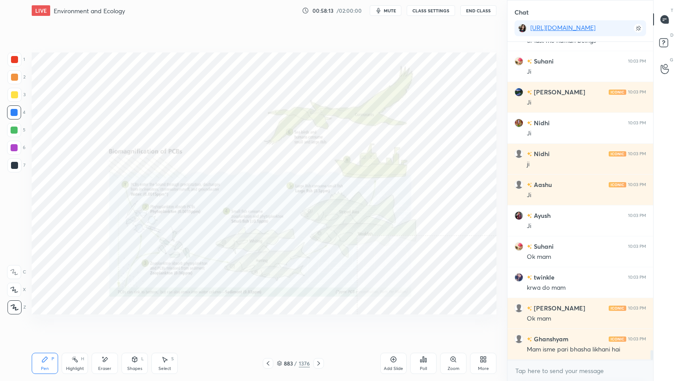
click at [317, 325] on icon at bounding box center [318, 362] width 7 height 7
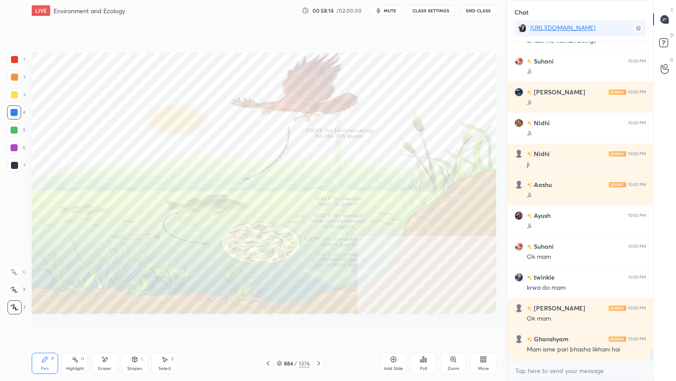
scroll to position [10255, 0]
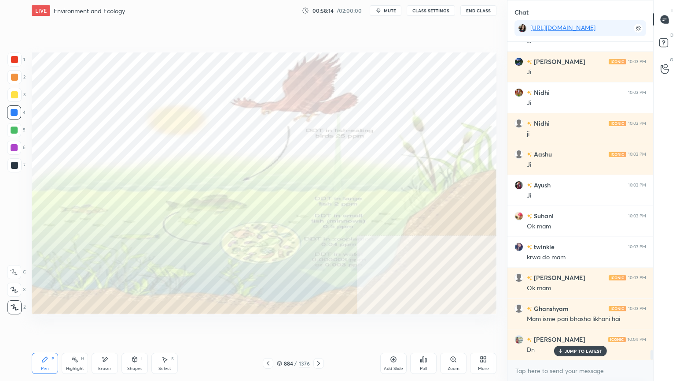
click at [270, 325] on icon at bounding box center [268, 362] width 7 height 7
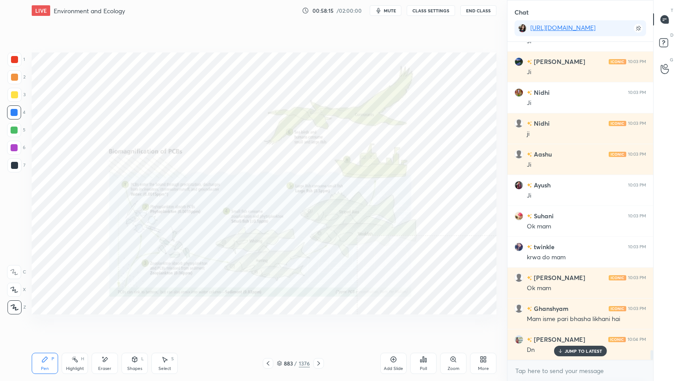
click at [270, 325] on icon at bounding box center [268, 362] width 7 height 7
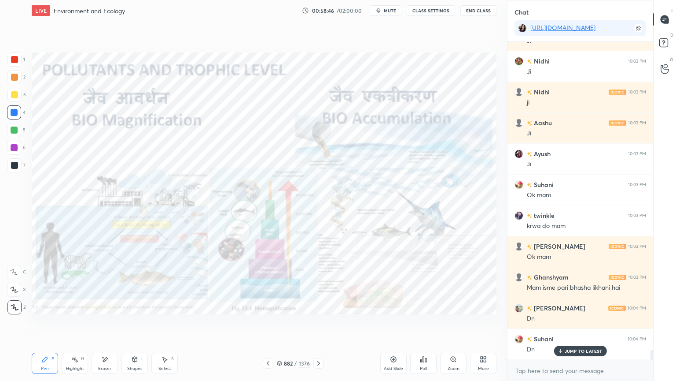
scroll to position [10316, 0]
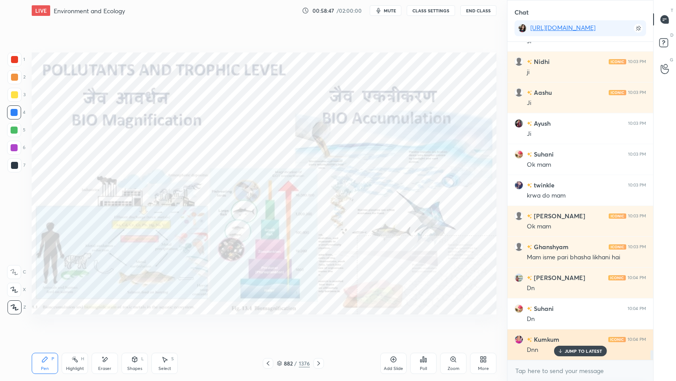
click at [567, 325] on p "JUMP TO LATEST" at bounding box center [584, 350] width 38 height 5
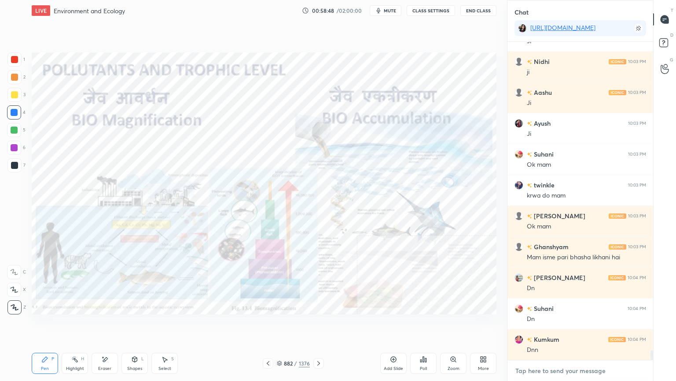
click at [563, 325] on textarea at bounding box center [581, 370] width 132 height 14
click at [13, 112] on div at bounding box center [14, 112] width 7 height 7
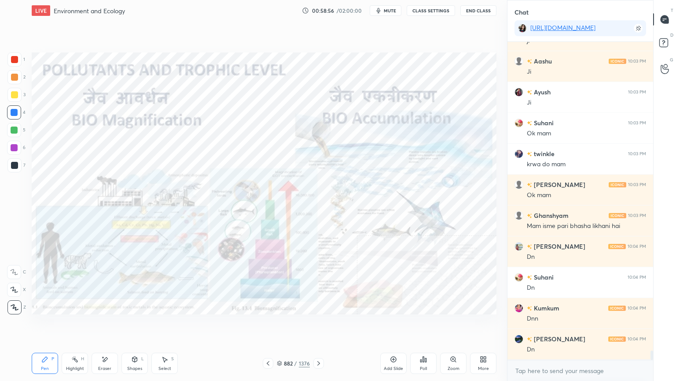
click at [315, 325] on icon at bounding box center [318, 362] width 7 height 7
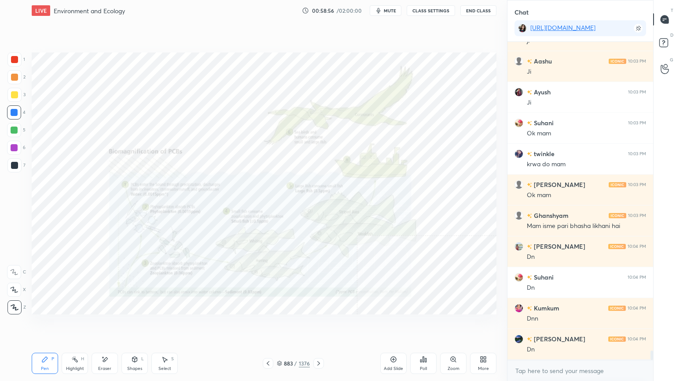
click at [320, 325] on icon at bounding box center [318, 362] width 7 height 7
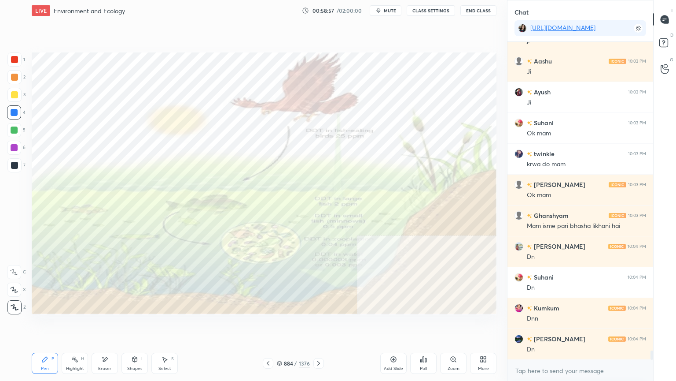
click at [321, 325] on icon at bounding box center [318, 362] width 7 height 7
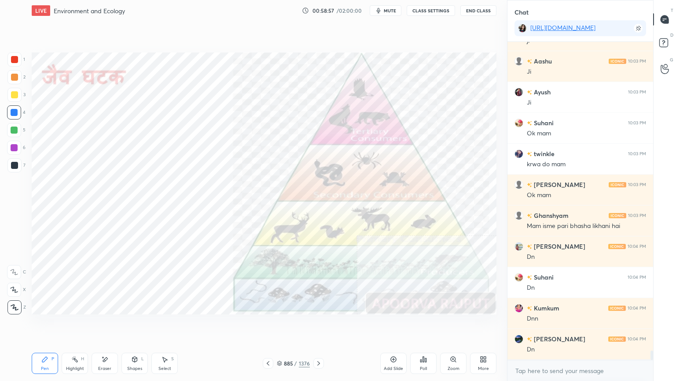
click at [320, 325] on icon at bounding box center [318, 362] width 7 height 7
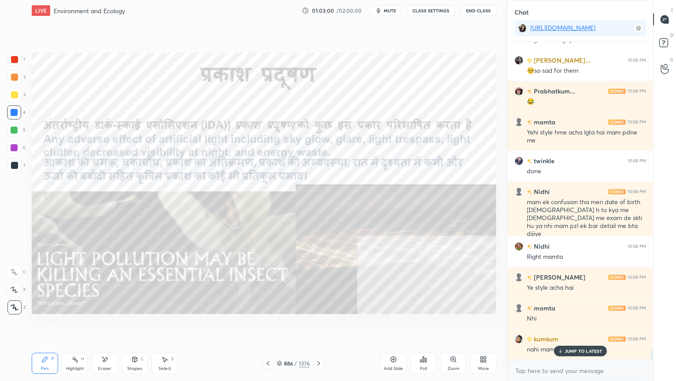
scroll to position [10135, 0]
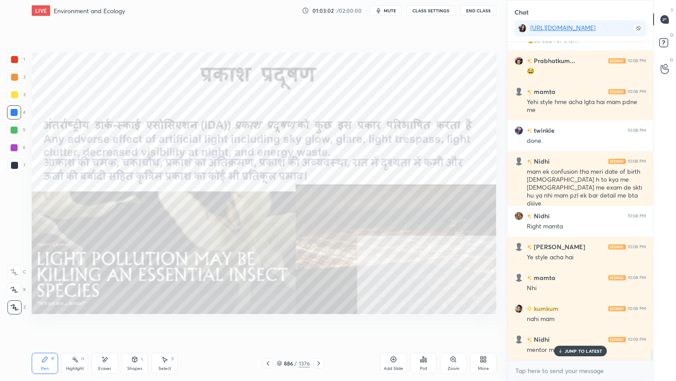
drag, startPoint x: 580, startPoint y: 353, endPoint x: 576, endPoint y: 362, distance: 10.1
click at [580, 325] on div "JUMP TO LATEST" at bounding box center [580, 350] width 53 height 11
drag, startPoint x: 573, startPoint y: 380, endPoint x: 570, endPoint y: 376, distance: 5.0
click at [573, 325] on div "x" at bounding box center [581, 370] width 146 height 21
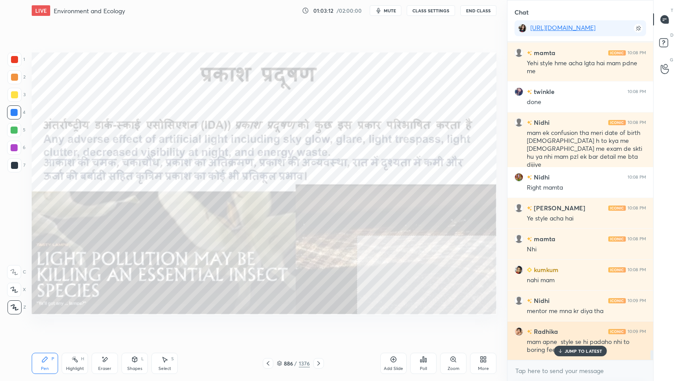
click at [581, 325] on div "JUMP TO LATEST" at bounding box center [580, 350] width 53 height 11
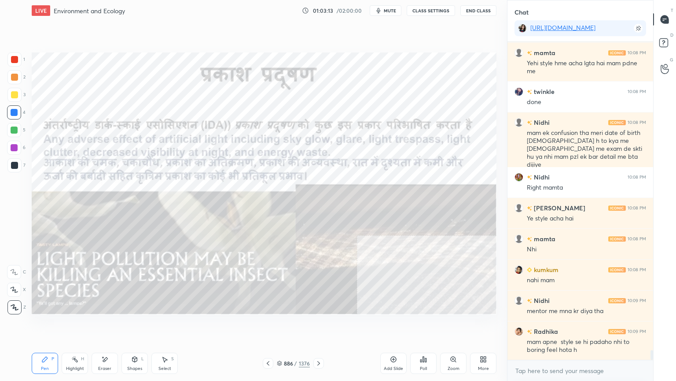
scroll to position [10205, 0]
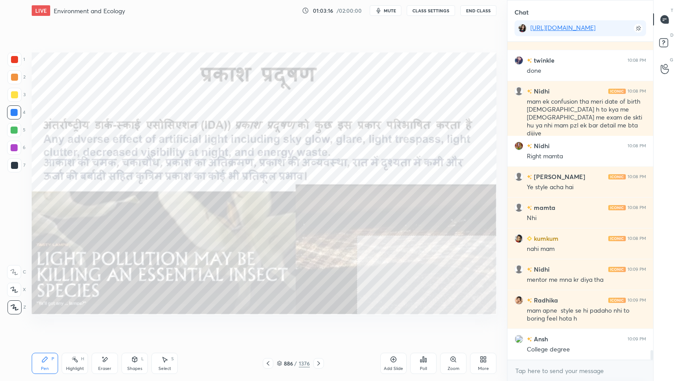
click at [103, 325] on div "Eraser" at bounding box center [104, 368] width 13 height 4
click at [17, 307] on span "Erase all" at bounding box center [13, 307] width 13 height 6
click at [16, 304] on div "1 2 3 4 5 6 7 C X Z E E Erase all H H" at bounding box center [14, 183] width 28 height 262
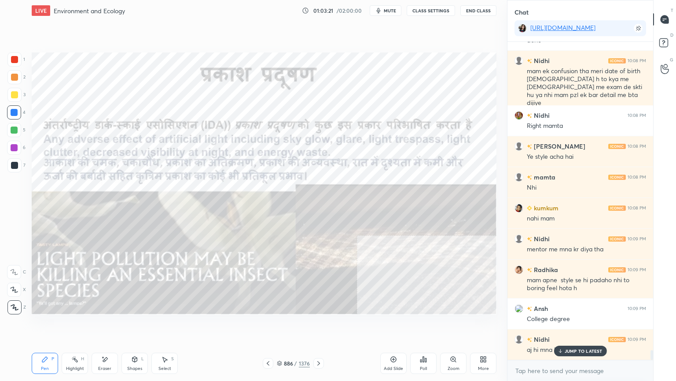
scroll to position [10267, 0]
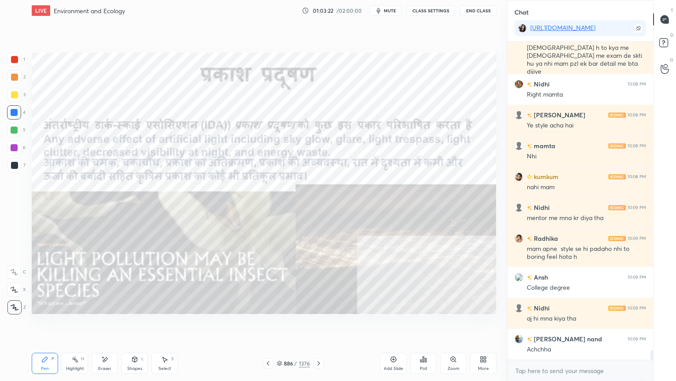
click at [554, 325] on div "x" at bounding box center [581, 370] width 146 height 21
click at [557, 325] on div "x" at bounding box center [581, 370] width 146 height 21
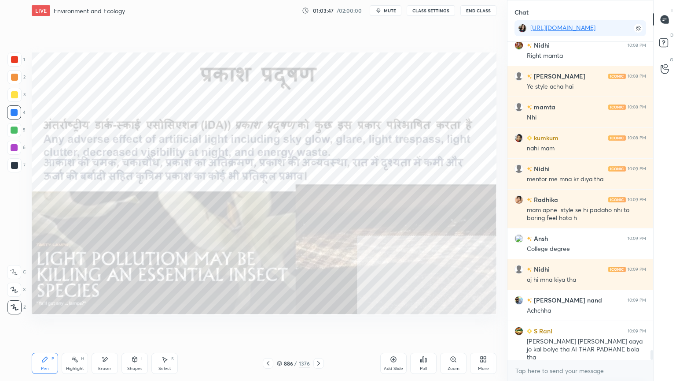
scroll to position [10336, 0]
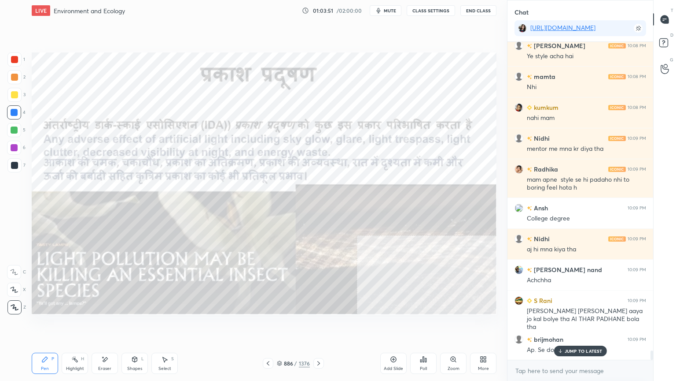
click at [105, 325] on div "Eraser" at bounding box center [105, 362] width 26 height 21
click at [13, 304] on span "Erase all" at bounding box center [13, 307] width 13 height 6
click at [577, 325] on p "JUMP TO LATEST" at bounding box center [584, 350] width 38 height 5
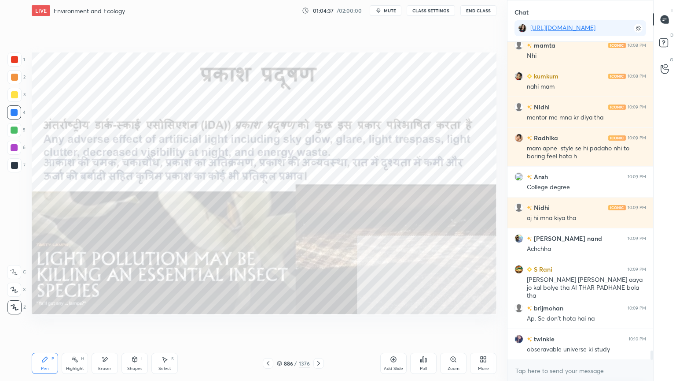
scroll to position [10397, 0]
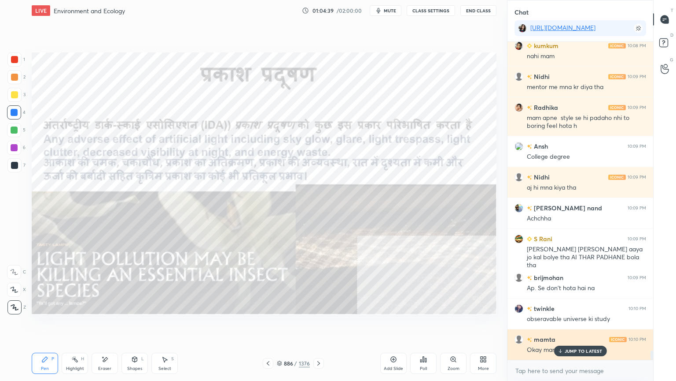
click at [573, 325] on p "JUMP TO LATEST" at bounding box center [584, 350] width 38 height 5
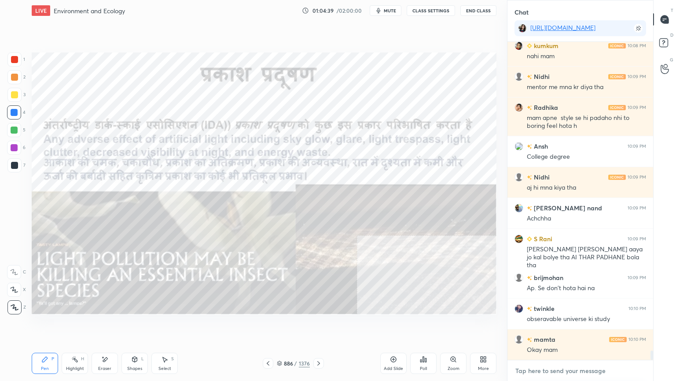
click at [569, 325] on textarea at bounding box center [581, 370] width 132 height 14
click at [283, 325] on div "886 / 1376" at bounding box center [293, 363] width 33 height 8
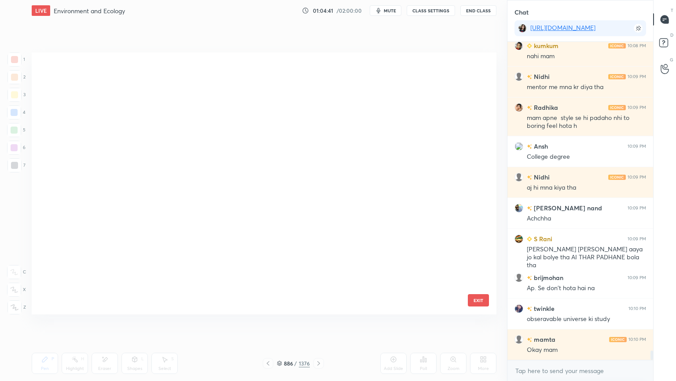
scroll to position [259, 461]
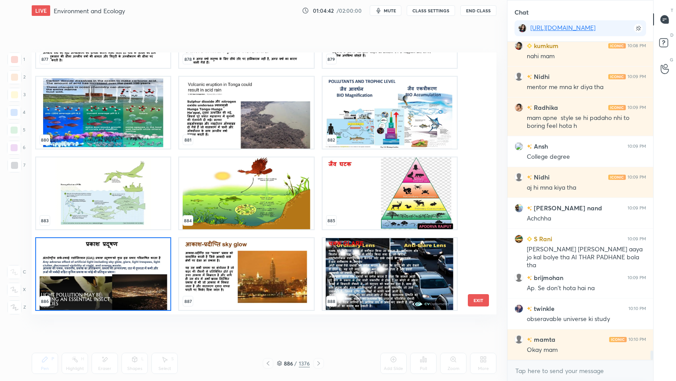
click at [116, 285] on img "grid" at bounding box center [103, 274] width 134 height 72
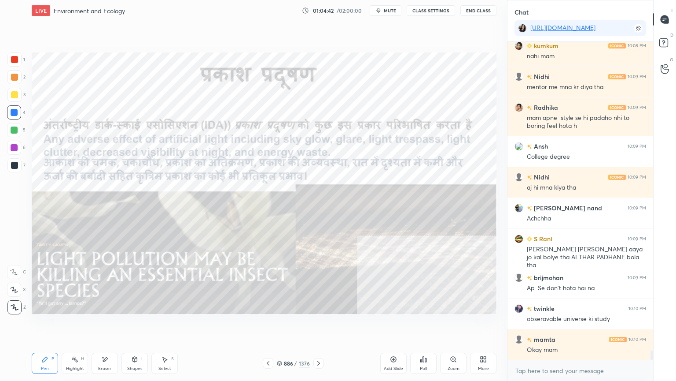
click at [116, 285] on img "grid" at bounding box center [103, 274] width 134 height 72
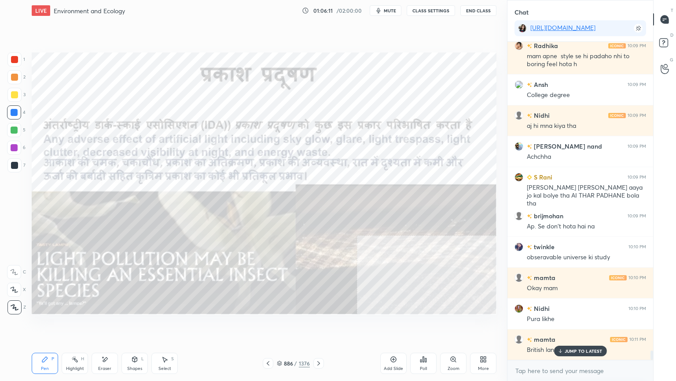
scroll to position [10490, 0]
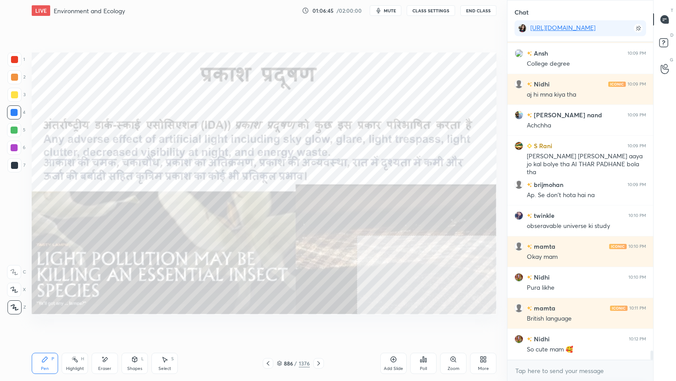
click at [111, 325] on div "Eraser" at bounding box center [105, 362] width 26 height 21
click at [13, 308] on span "Erase all" at bounding box center [13, 307] width 13 height 6
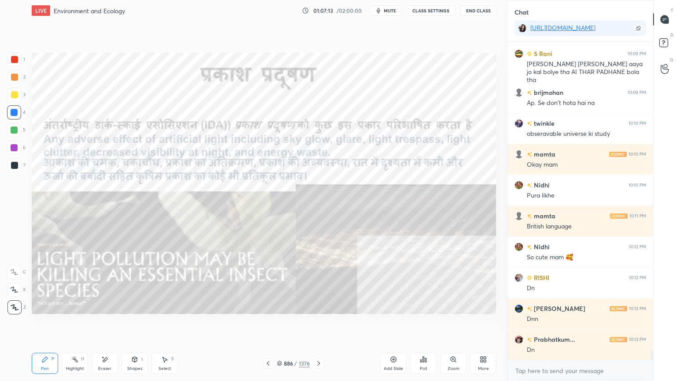
scroll to position [10614, 0]
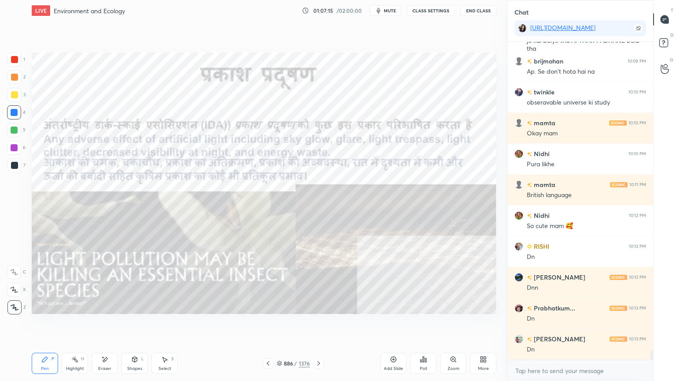
click at [317, 325] on icon at bounding box center [318, 362] width 7 height 7
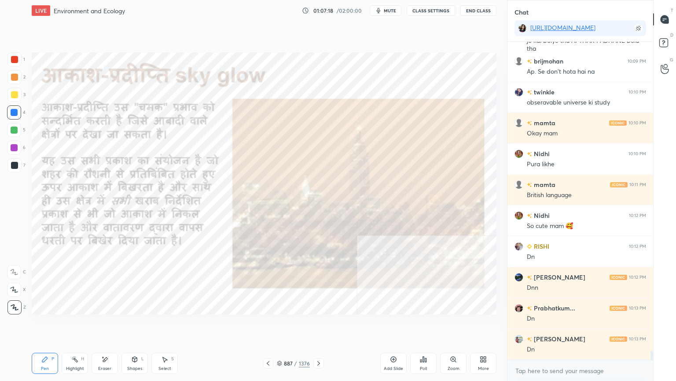
click at [272, 325] on div at bounding box center [268, 363] width 11 height 11
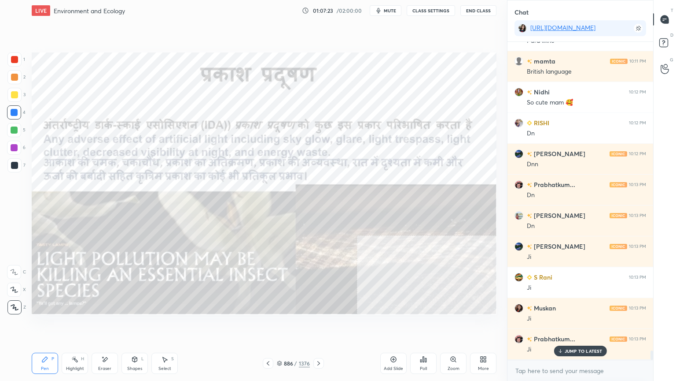
scroll to position [10767, 0]
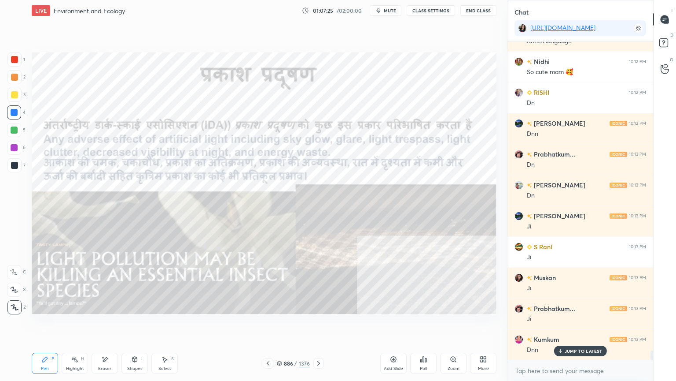
click at [317, 325] on icon at bounding box center [318, 362] width 7 height 7
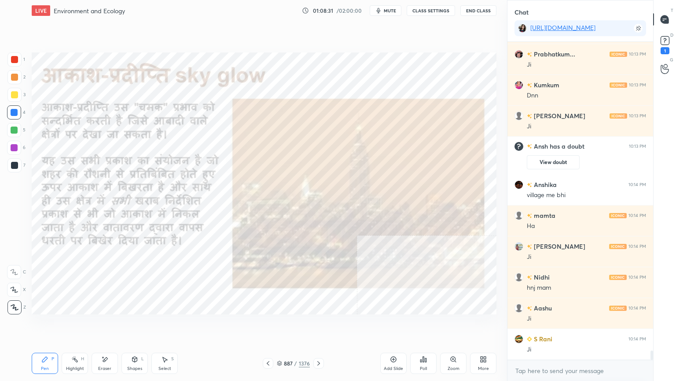
scroll to position [10690, 0]
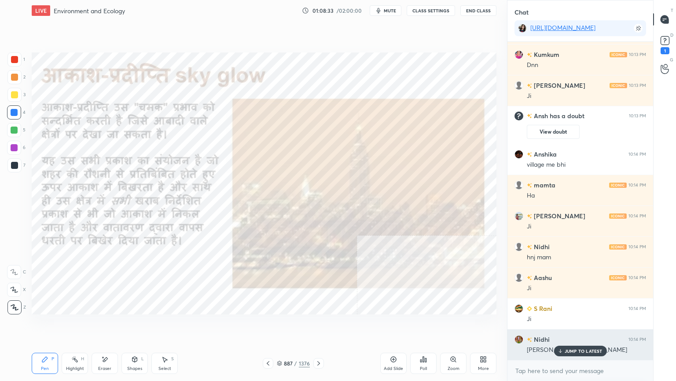
click at [569, 325] on p "JUMP TO LATEST" at bounding box center [584, 350] width 38 height 5
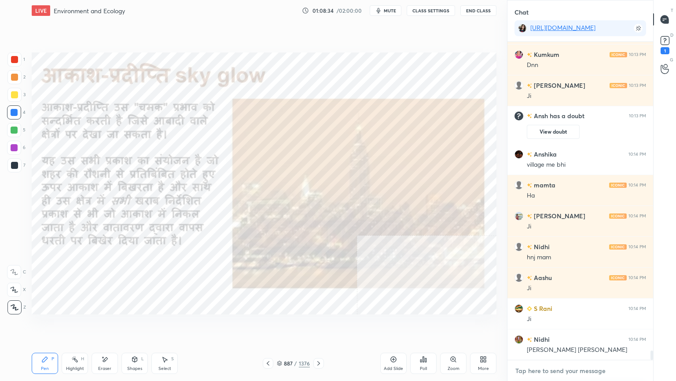
click at [571, 325] on textarea at bounding box center [581, 370] width 132 height 14
click at [568, 325] on div "x" at bounding box center [581, 370] width 146 height 21
click at [572, 325] on div "x" at bounding box center [581, 370] width 146 height 21
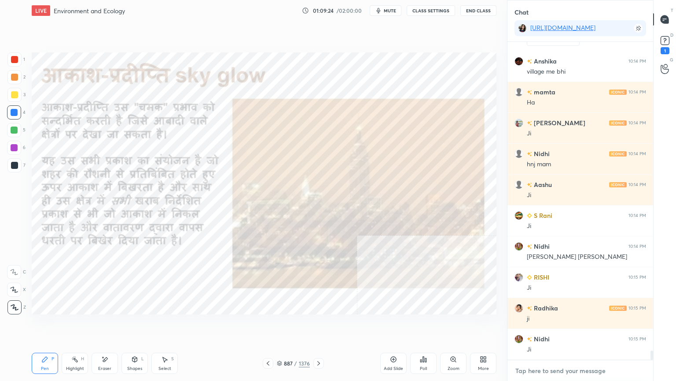
scroll to position [10813, 0]
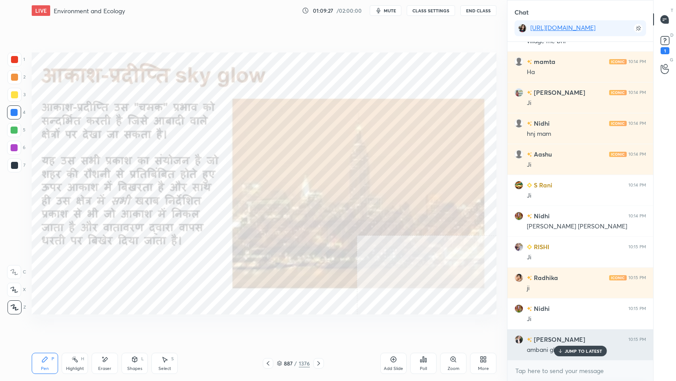
click at [566, 325] on p "JUMP TO LATEST" at bounding box center [584, 350] width 38 height 5
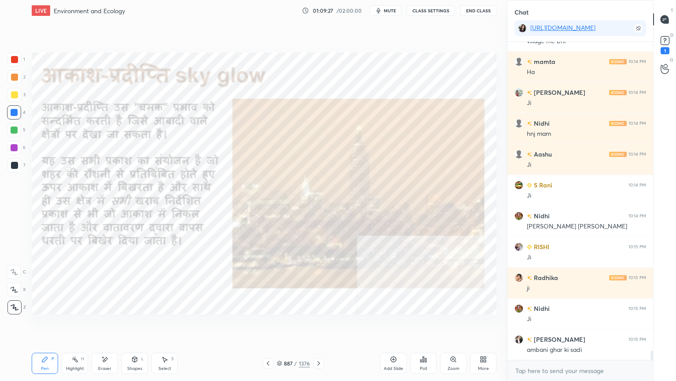
click at [571, 325] on div "x" at bounding box center [581, 370] width 146 height 21
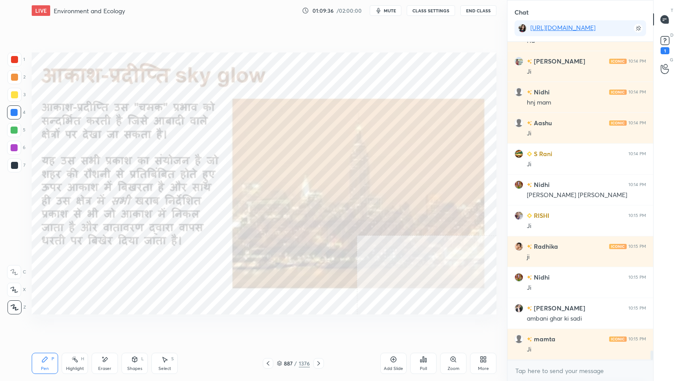
click at [110, 325] on div "Eraser" at bounding box center [105, 362] width 26 height 21
click at [11, 304] on span "Erase all" at bounding box center [13, 307] width 13 height 6
click at [319, 325] on icon at bounding box center [318, 362] width 7 height 7
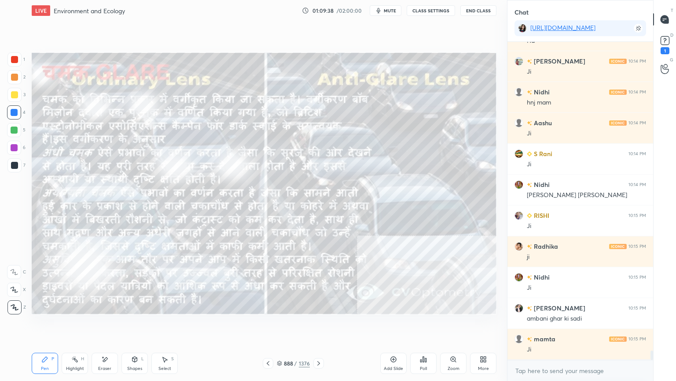
click at [271, 325] on icon at bounding box center [268, 362] width 7 height 7
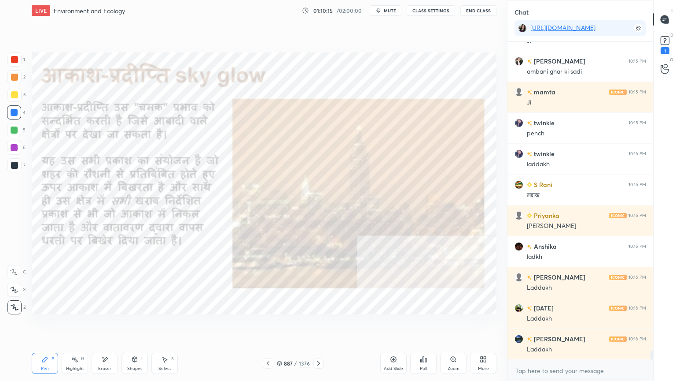
scroll to position [11153, 0]
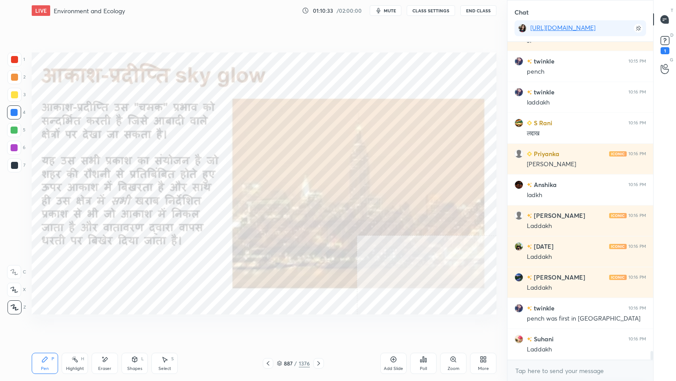
click at [317, 325] on icon at bounding box center [318, 362] width 7 height 7
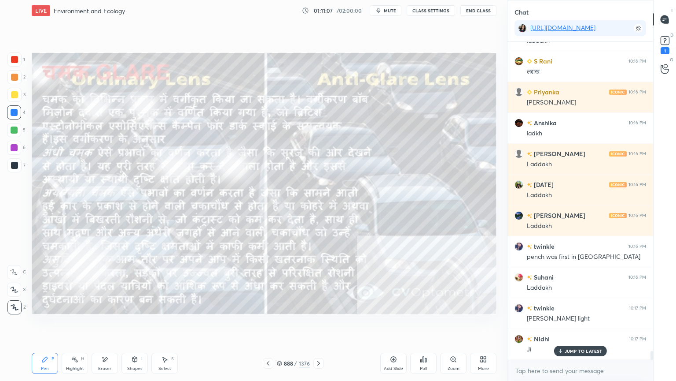
scroll to position [11245, 0]
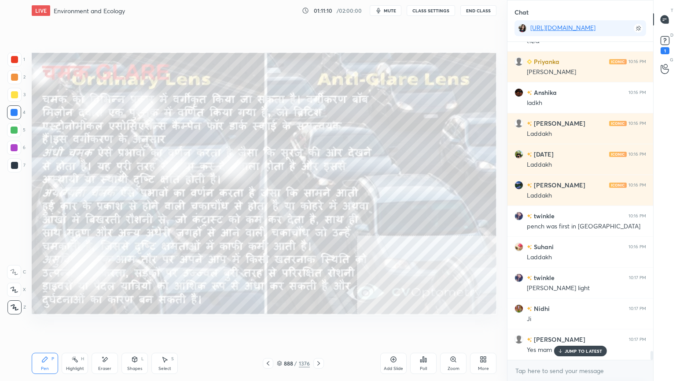
click at [112, 325] on div "Eraser" at bounding box center [105, 362] width 26 height 21
drag, startPoint x: 16, startPoint y: 301, endPoint x: 16, endPoint y: 296, distance: 5.7
click at [16, 302] on div "Erase all" at bounding box center [14, 307] width 14 height 14
click at [318, 325] on icon at bounding box center [318, 362] width 7 height 7
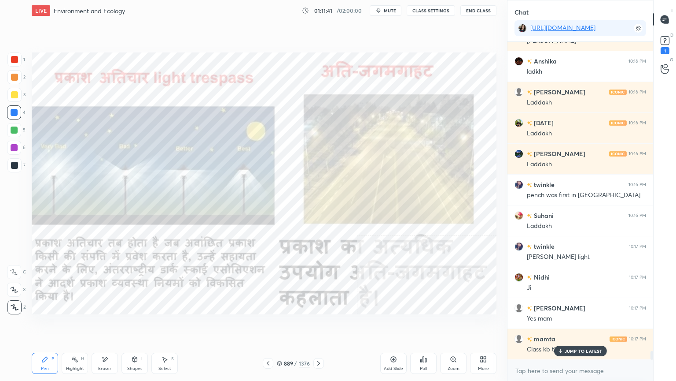
scroll to position [11306, 0]
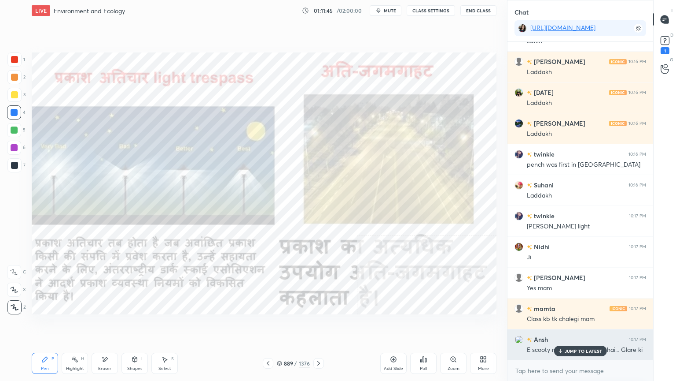
click at [583, 325] on p "JUMP TO LATEST" at bounding box center [584, 350] width 38 height 5
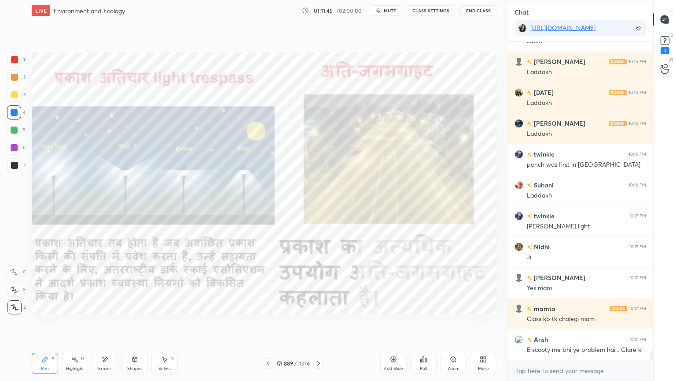
click at [578, 325] on div "x" at bounding box center [581, 370] width 146 height 21
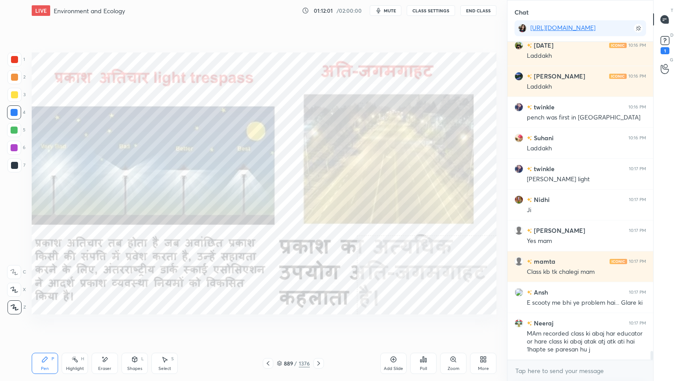
click at [115, 325] on div "Eraser" at bounding box center [105, 362] width 26 height 21
click at [10, 302] on div "Erase all" at bounding box center [14, 307] width 14 height 14
click at [12, 303] on div "1 2 3 4 5 6 7 C X Z E E Erase all H H" at bounding box center [14, 183] width 28 height 262
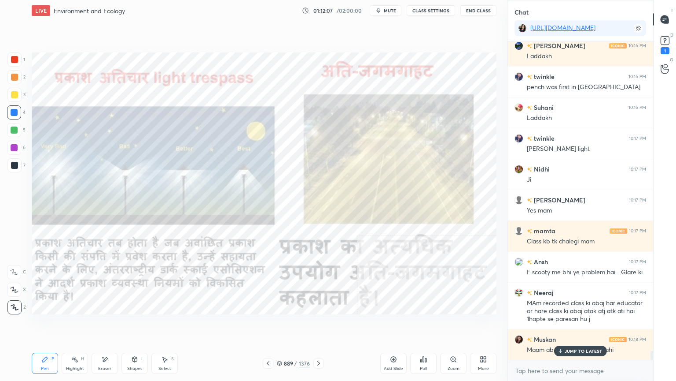
click at [570, 325] on div "JUMP TO LATEST" at bounding box center [580, 350] width 53 height 11
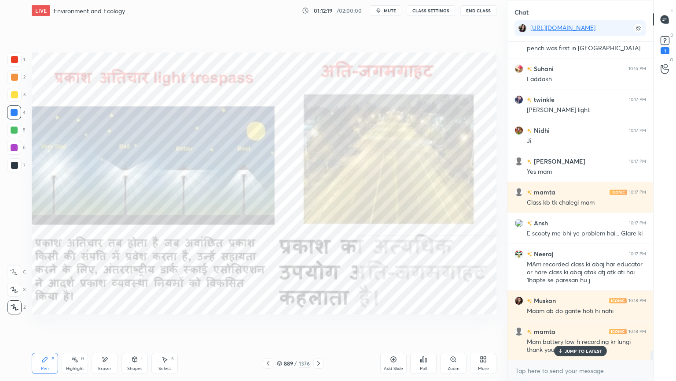
scroll to position [11454, 0]
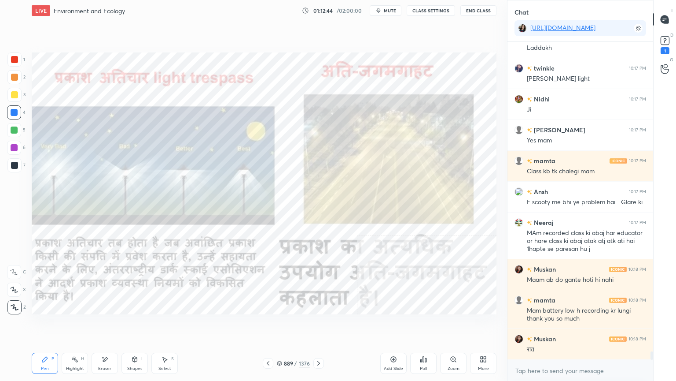
click at [107, 325] on icon at bounding box center [104, 358] width 7 height 7
drag, startPoint x: 17, startPoint y: 304, endPoint x: 30, endPoint y: 288, distance: 20.3
click at [17, 304] on span "Erase all" at bounding box center [13, 307] width 13 height 6
click at [109, 325] on div "Eraser" at bounding box center [105, 362] width 26 height 21
click at [18, 304] on span "Erase all" at bounding box center [13, 307] width 13 height 6
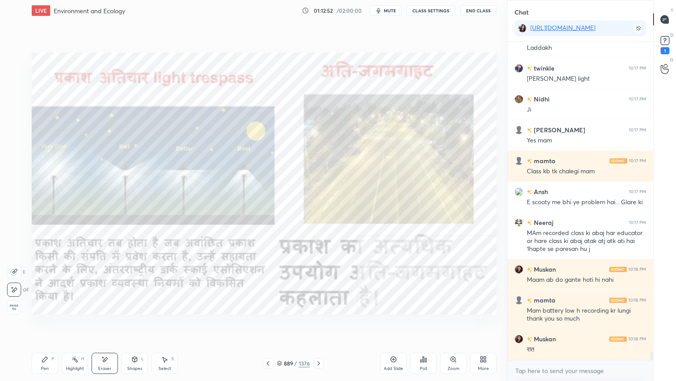
click at [16, 303] on div "1 2 3 4 5 6 7 C X Z E E Erase all H H" at bounding box center [14, 183] width 28 height 262
click at [318, 325] on icon at bounding box center [318, 362] width 7 height 7
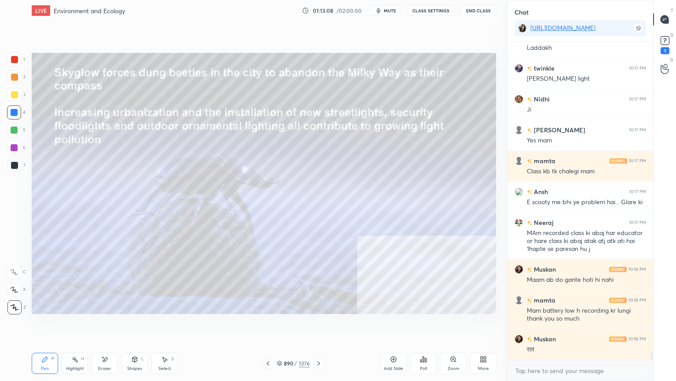
scroll to position [11484, 0]
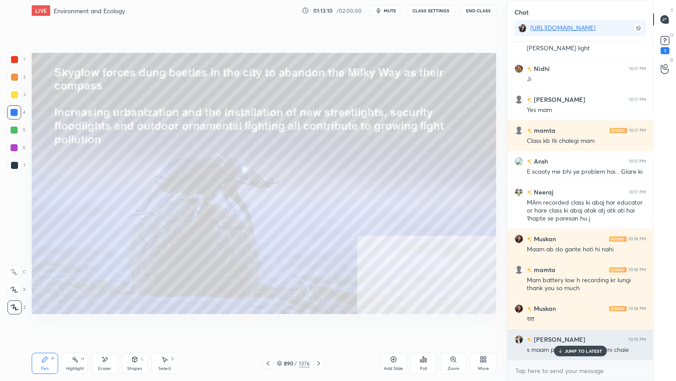
click at [570, 325] on p "JUMP TO LATEST" at bounding box center [584, 350] width 38 height 5
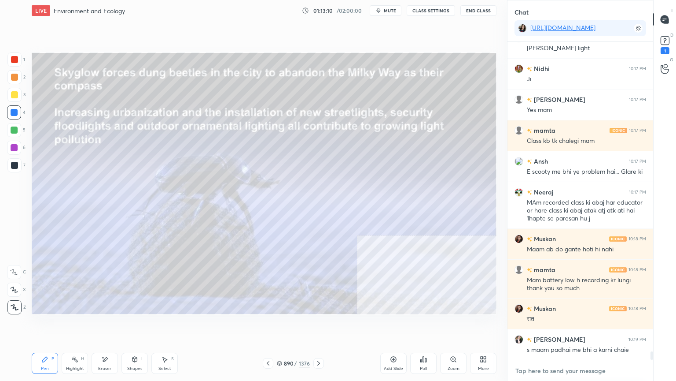
click at [564, 325] on textarea at bounding box center [581, 370] width 132 height 14
click at [107, 325] on div "Eraser" at bounding box center [105, 362] width 26 height 21
click at [22, 303] on div "Erase all" at bounding box center [15, 307] width 16 height 14
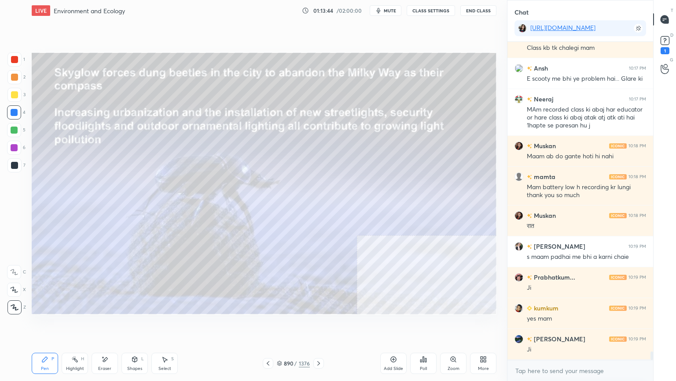
scroll to position [11608, 0]
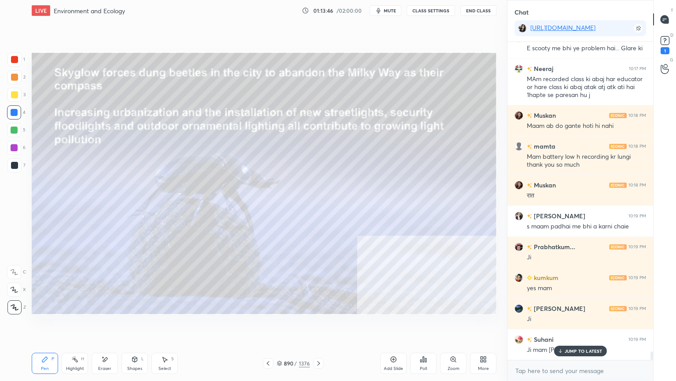
click at [581, 325] on p "JUMP TO LATEST" at bounding box center [584, 350] width 38 height 5
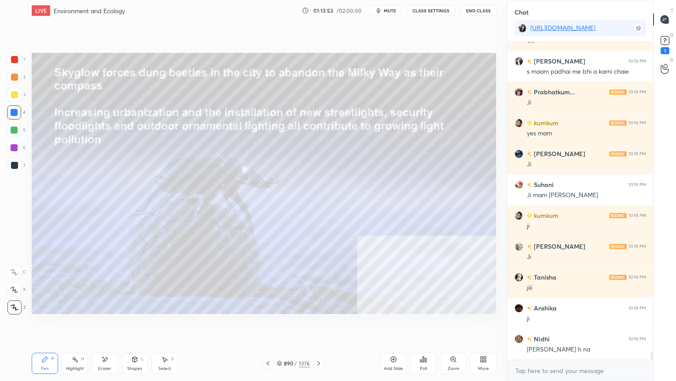
scroll to position [11854, 0]
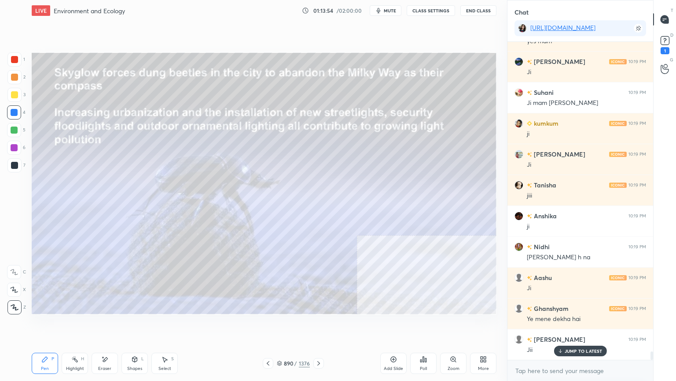
click at [104, 325] on div "Eraser" at bounding box center [104, 368] width 13 height 4
click at [15, 303] on div "Erase all" at bounding box center [14, 307] width 14 height 14
click at [16, 301] on div "1 2 3 4 5 6 7 C X Z E E Erase all H H" at bounding box center [14, 183] width 28 height 262
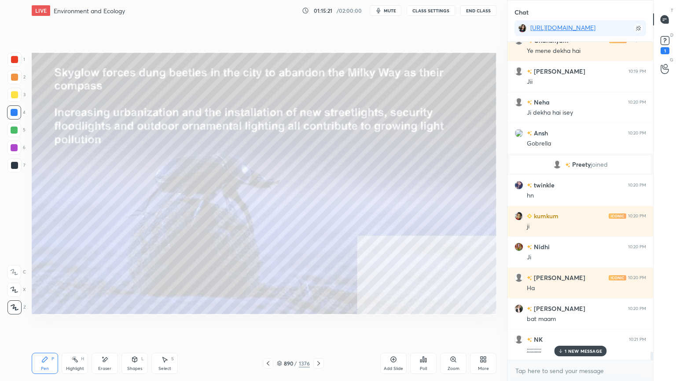
scroll to position [12153, 0]
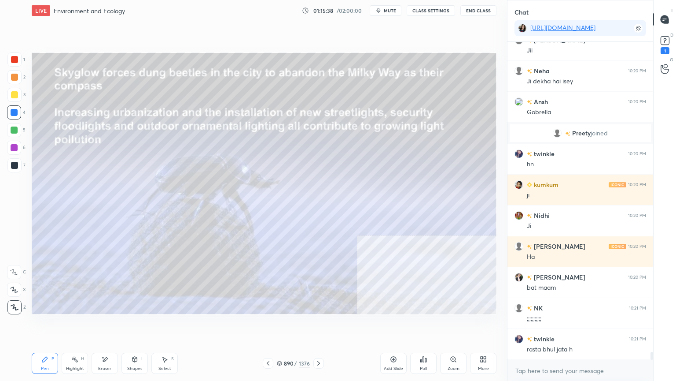
drag, startPoint x: 111, startPoint y: 366, endPoint x: 106, endPoint y: 359, distance: 9.2
click at [111, 325] on div "Eraser" at bounding box center [105, 362] width 26 height 21
drag, startPoint x: 19, startPoint y: 305, endPoint x: 27, endPoint y: 292, distance: 15.4
click at [18, 304] on span "Erase all" at bounding box center [13, 307] width 13 height 6
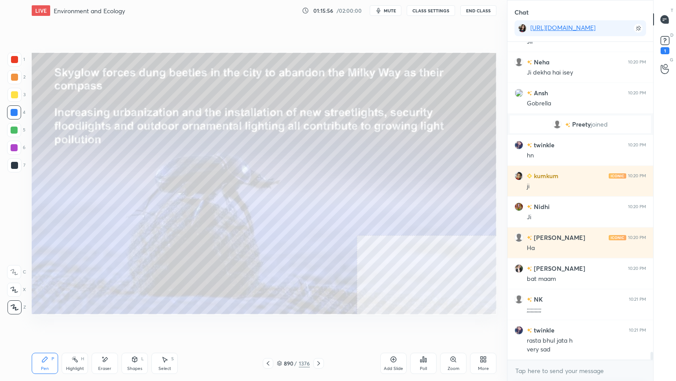
click at [320, 325] on icon at bounding box center [318, 362] width 7 height 7
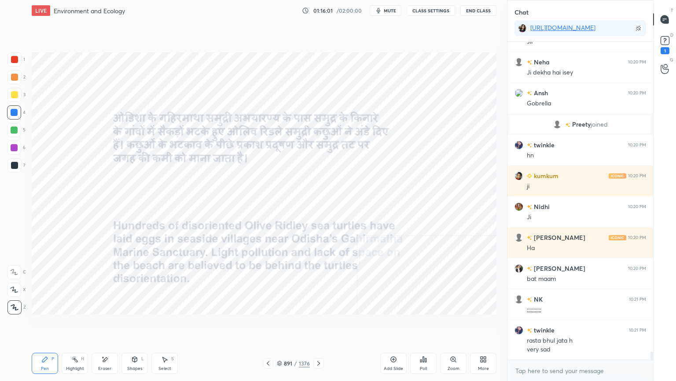
click at [321, 325] on icon at bounding box center [318, 362] width 7 height 7
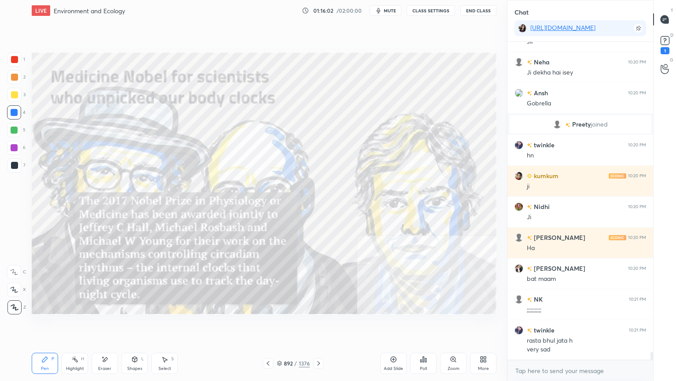
click at [280, 325] on icon at bounding box center [279, 362] width 5 height 5
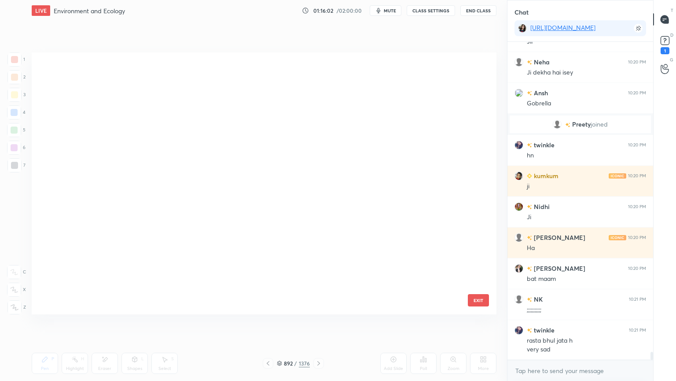
scroll to position [259, 461]
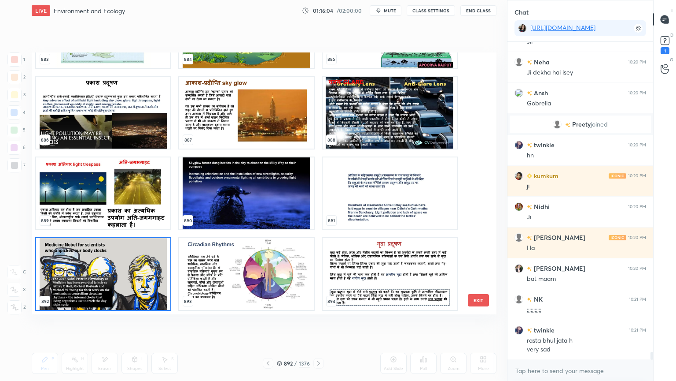
click at [390, 206] on img "grid" at bounding box center [390, 193] width 134 height 72
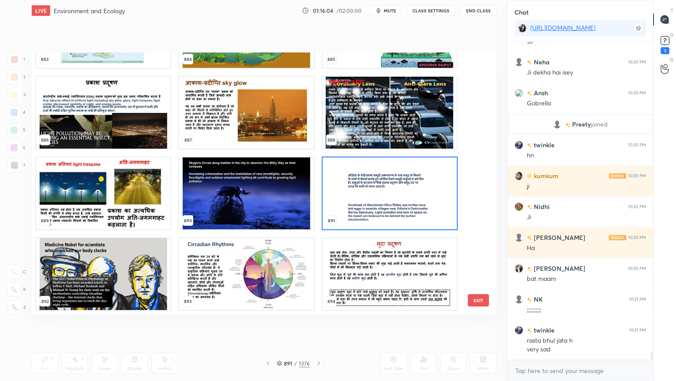
click at [390, 206] on img "grid" at bounding box center [390, 193] width 134 height 72
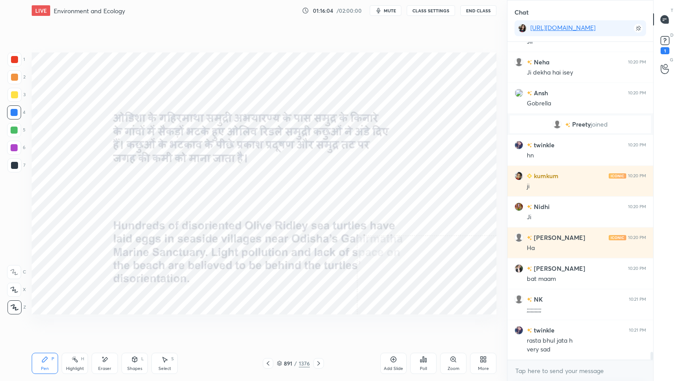
click at [391, 205] on img "grid" at bounding box center [390, 193] width 134 height 72
drag, startPoint x: 281, startPoint y: 362, endPoint x: 292, endPoint y: 352, distance: 15.3
click at [281, 325] on icon at bounding box center [279, 362] width 4 height 2
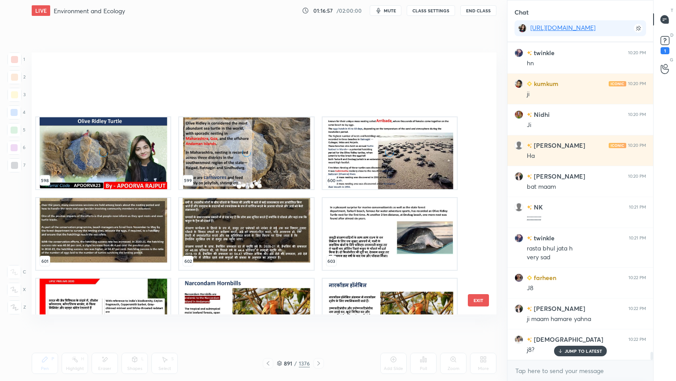
scroll to position [16039, 0]
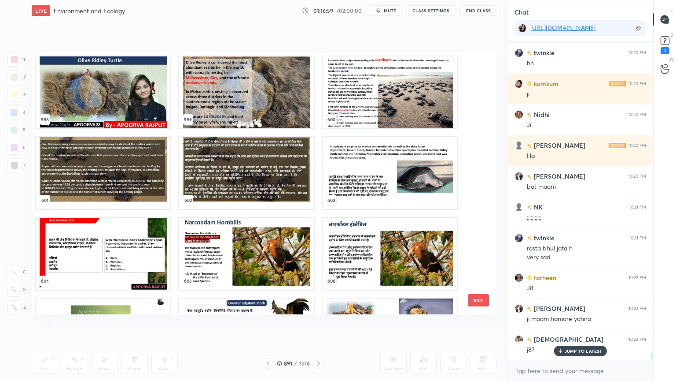
click at [90, 106] on img "grid" at bounding box center [103, 92] width 134 height 72
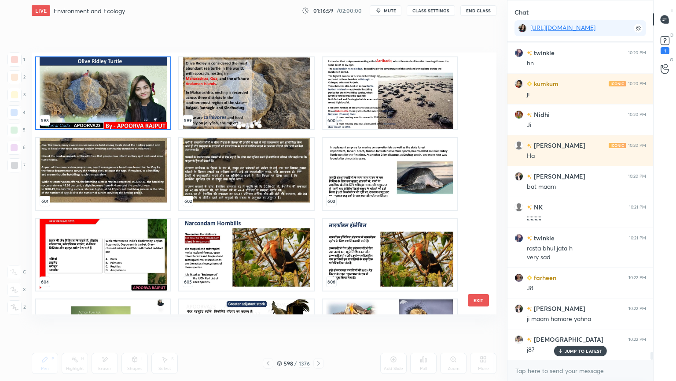
click at [90, 106] on div "592 593 594 595 596 597 598 599 600 601 602 603 604 605 606 607 608 609" at bounding box center [257, 183] width 450 height 262
click at [90, 106] on img "grid" at bounding box center [103, 93] width 134 height 72
click at [89, 106] on img "grid" at bounding box center [103, 93] width 134 height 72
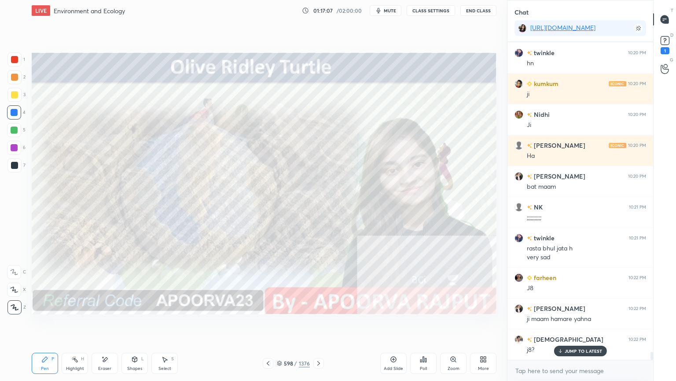
click at [321, 325] on icon at bounding box center [318, 362] width 7 height 7
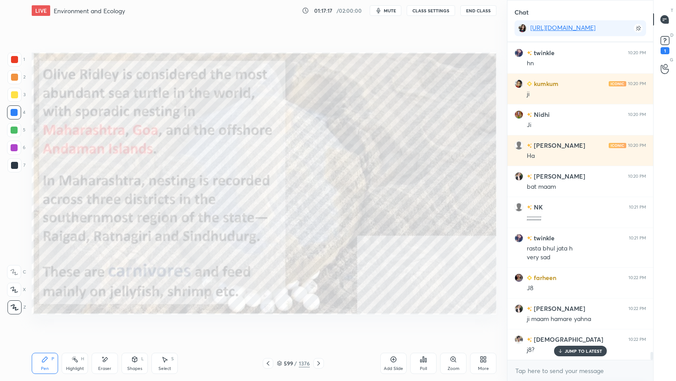
click at [319, 325] on icon at bounding box center [319, 363] width 3 height 4
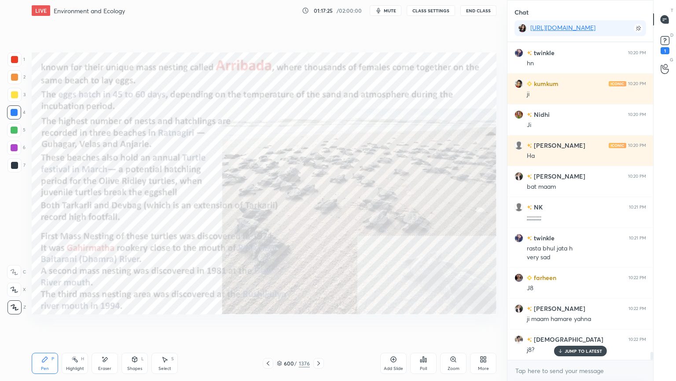
click at [321, 325] on icon at bounding box center [318, 362] width 7 height 7
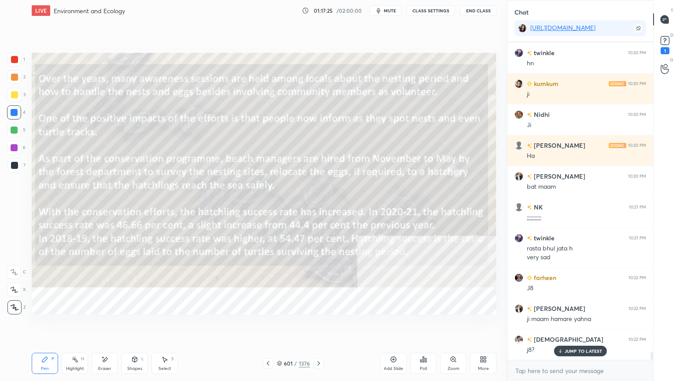
click at [319, 325] on icon at bounding box center [318, 362] width 7 height 7
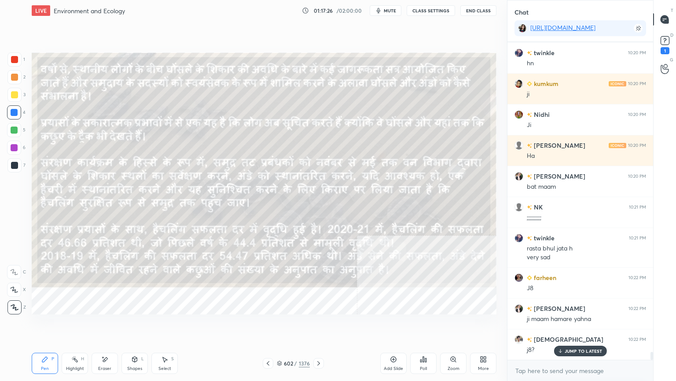
click at [319, 325] on icon at bounding box center [318, 362] width 7 height 7
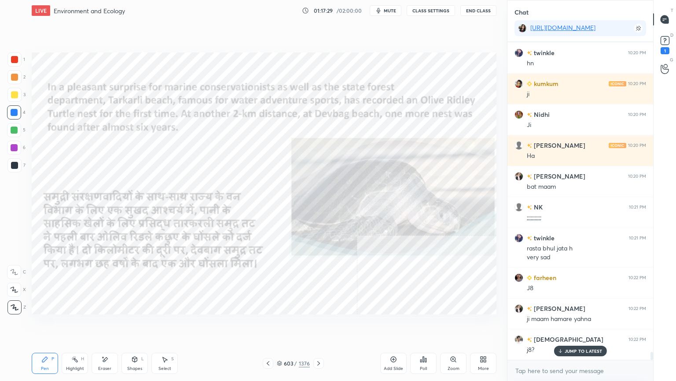
click at [318, 325] on icon at bounding box center [318, 362] width 7 height 7
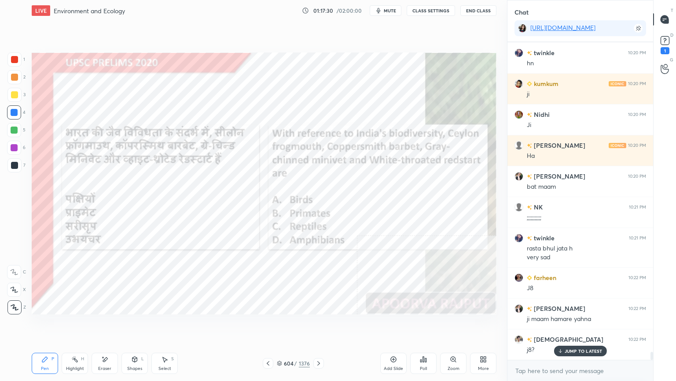
click at [270, 325] on icon at bounding box center [268, 362] width 7 height 7
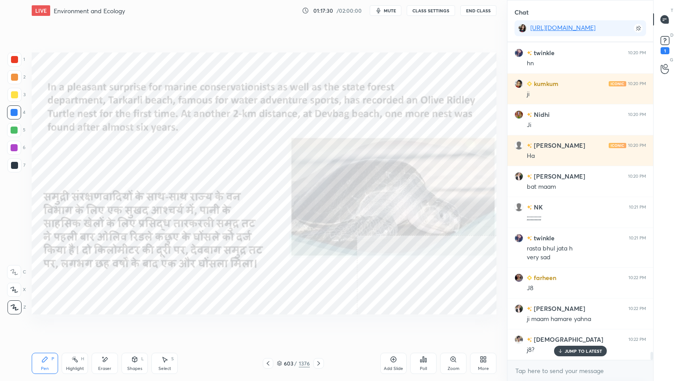
click at [286, 325] on div "603" at bounding box center [288, 362] width 9 height 5
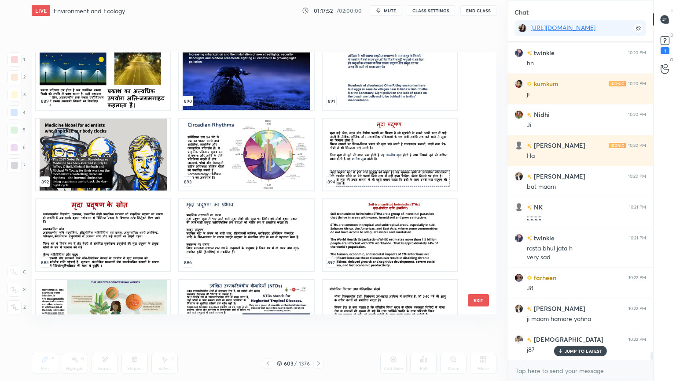
scroll to position [23753, 0]
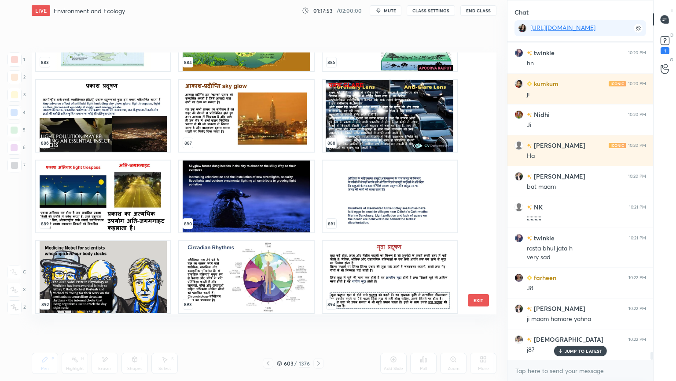
click at [252, 217] on img "grid" at bounding box center [246, 196] width 134 height 72
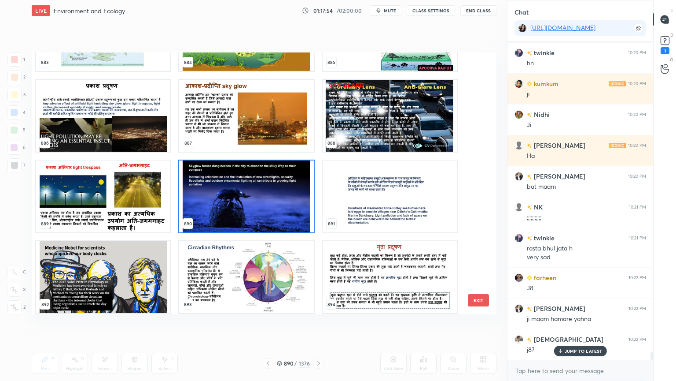
click at [252, 218] on img "grid" at bounding box center [246, 196] width 134 height 72
click at [253, 217] on img "grid" at bounding box center [246, 196] width 134 height 72
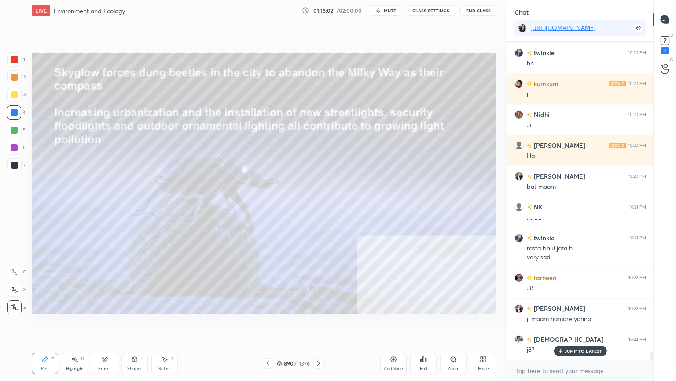
click at [322, 325] on div at bounding box center [319, 363] width 11 height 11
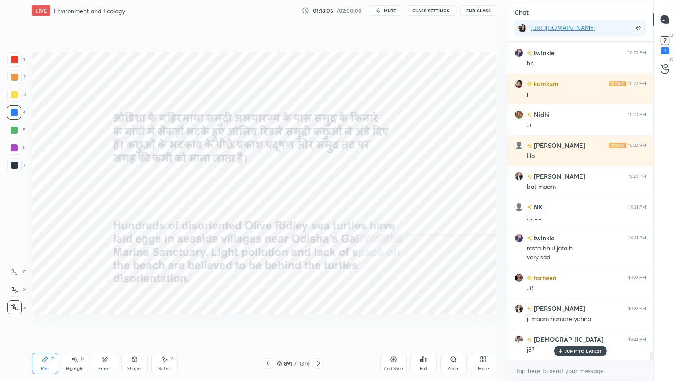
click at [321, 325] on icon at bounding box center [318, 362] width 7 height 7
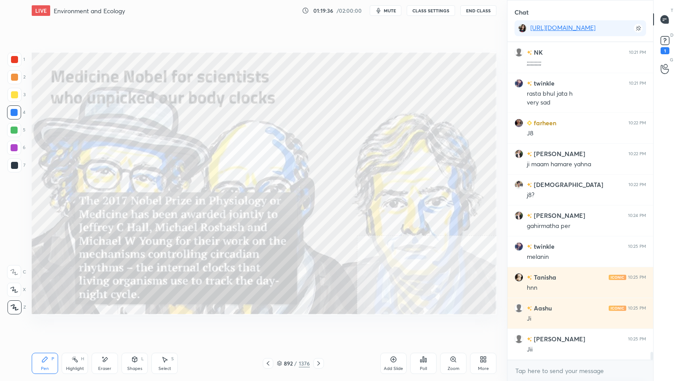
scroll to position [12439, 0]
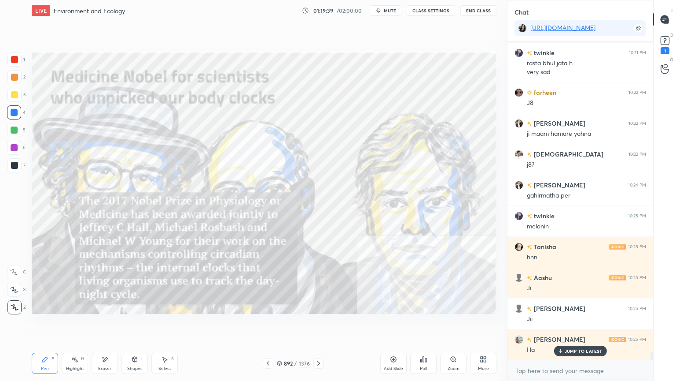
click at [319, 325] on icon at bounding box center [318, 362] width 7 height 7
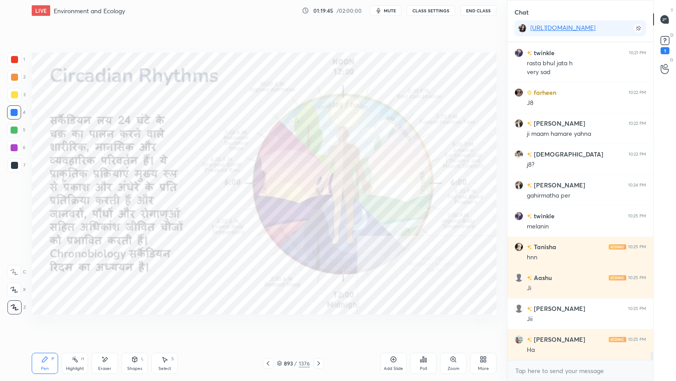
scroll to position [12470, 0]
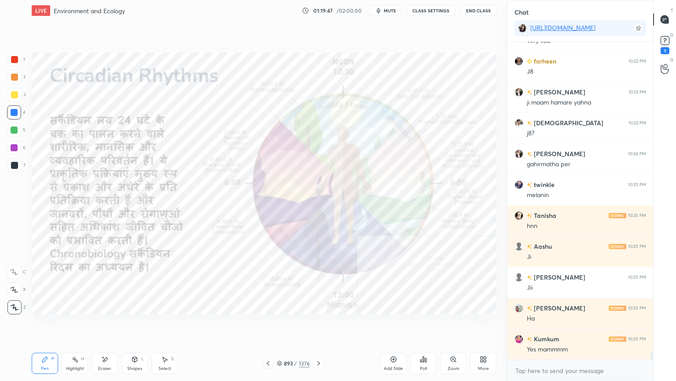
click at [269, 325] on icon at bounding box center [268, 362] width 7 height 7
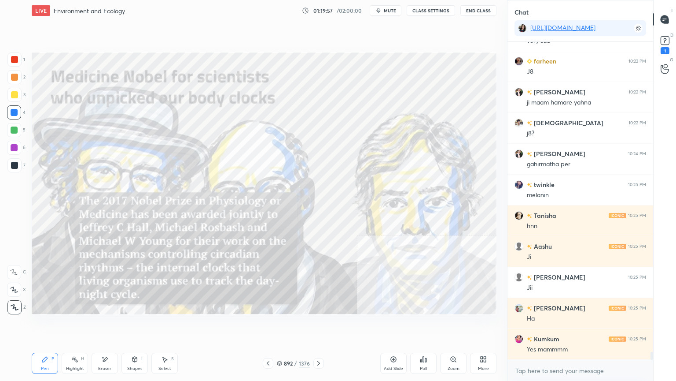
click at [314, 325] on div at bounding box center [319, 363] width 11 height 11
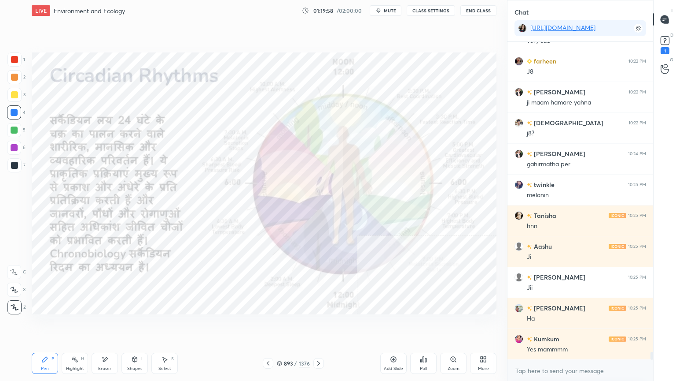
click at [319, 325] on icon at bounding box center [318, 362] width 7 height 7
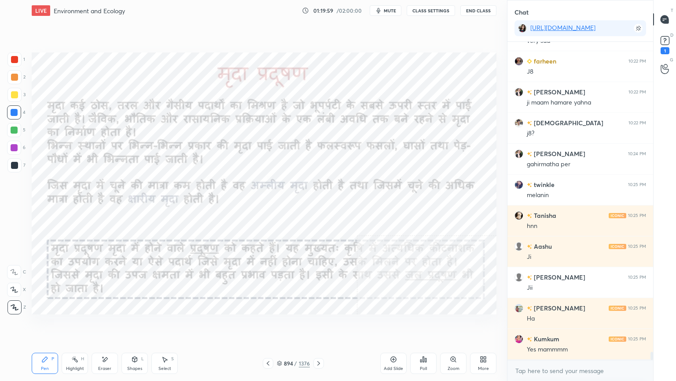
drag, startPoint x: 268, startPoint y: 363, endPoint x: 274, endPoint y: 361, distance: 7.0
click at [268, 325] on icon at bounding box center [268, 362] width 7 height 7
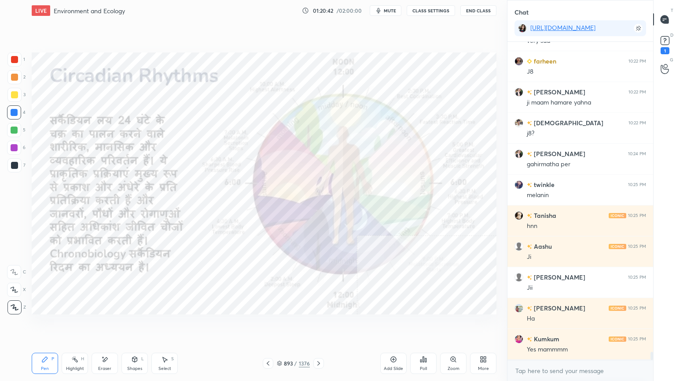
click at [277, 325] on icon at bounding box center [279, 362] width 5 height 5
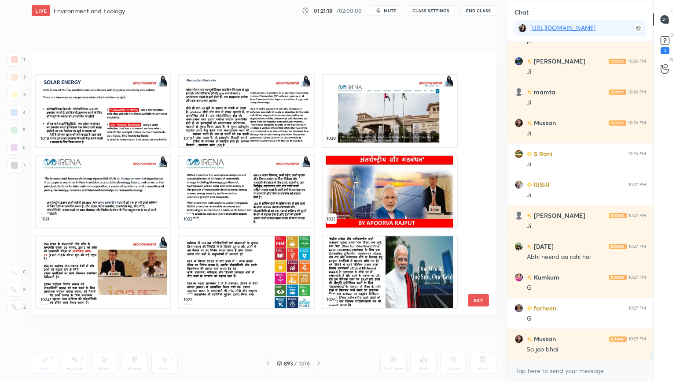
scroll to position [12932, 0]
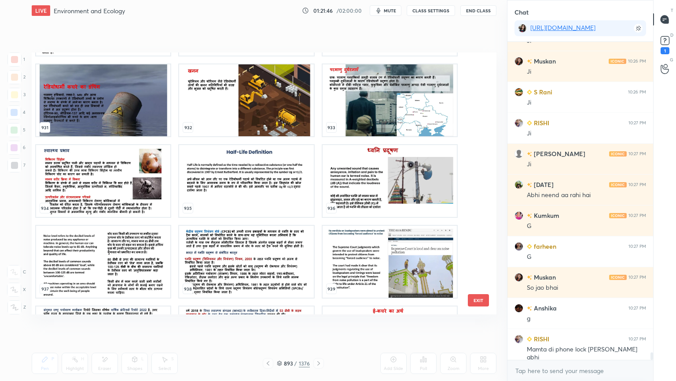
click at [390, 186] on img "grid" at bounding box center [390, 181] width 134 height 72
click at [391, 186] on img "grid" at bounding box center [390, 181] width 134 height 72
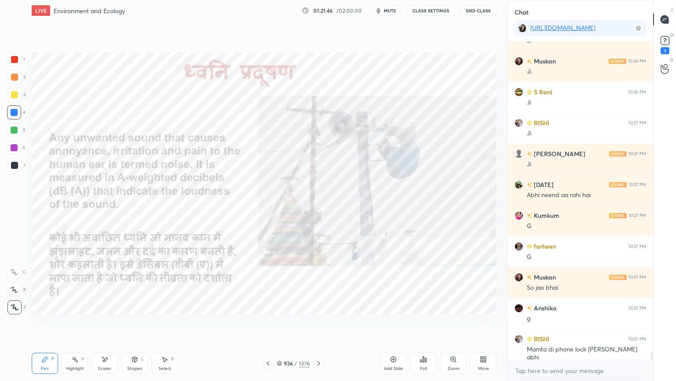
click at [390, 186] on img "grid" at bounding box center [390, 181] width 134 height 72
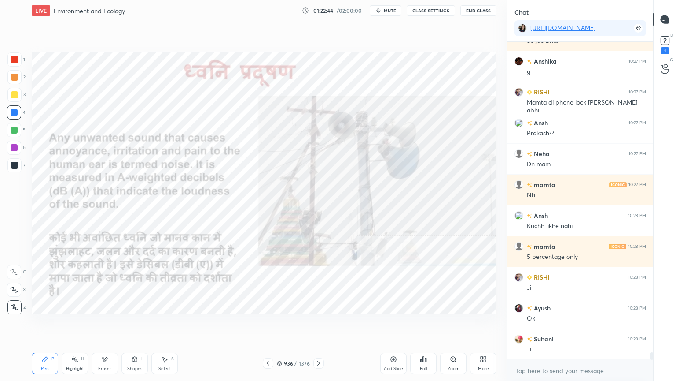
scroll to position [13241, 0]
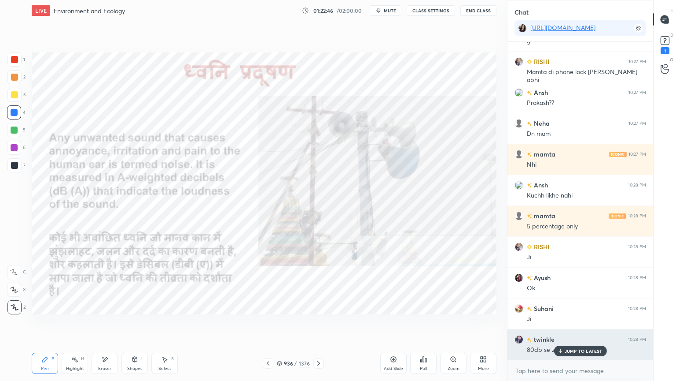
drag, startPoint x: 570, startPoint y: 349, endPoint x: 570, endPoint y: 356, distance: 6.6
click at [570, 325] on p "JUMP TO LATEST" at bounding box center [584, 350] width 38 height 5
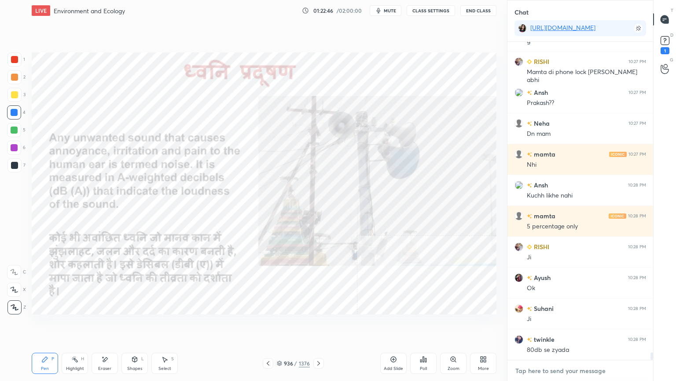
click at [569, 325] on textarea at bounding box center [581, 370] width 132 height 14
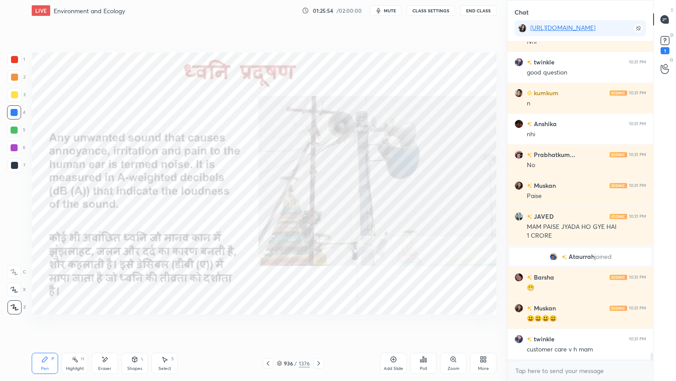
scroll to position [14195, 0]
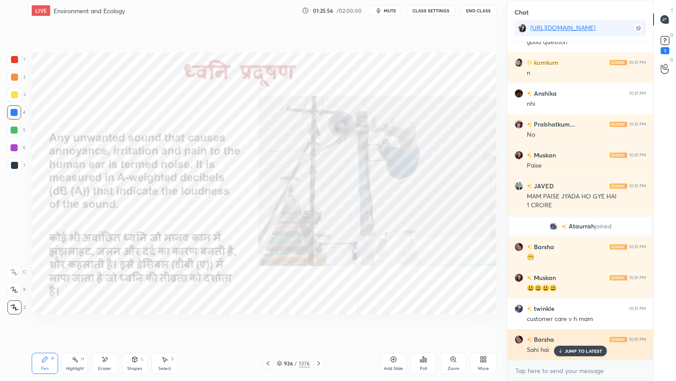
click at [569, 325] on p "JUMP TO LATEST" at bounding box center [584, 350] width 38 height 5
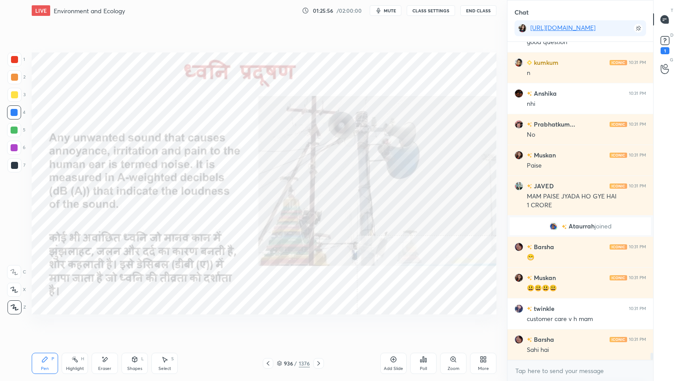
click at [567, 325] on div "x" at bounding box center [581, 370] width 146 height 21
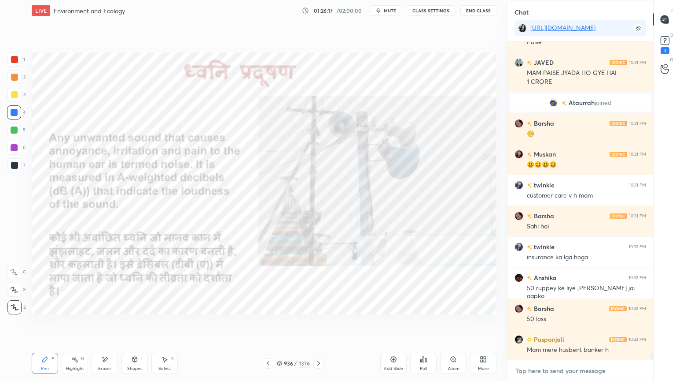
scroll to position [14350, 0]
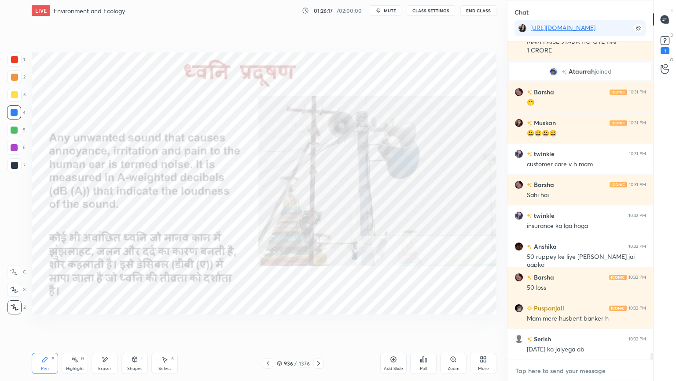
click at [550, 325] on textarea at bounding box center [581, 370] width 132 height 14
type textarea "x"
click at [427, 10] on button "CLASS SETTINGS" at bounding box center [431, 10] width 48 height 11
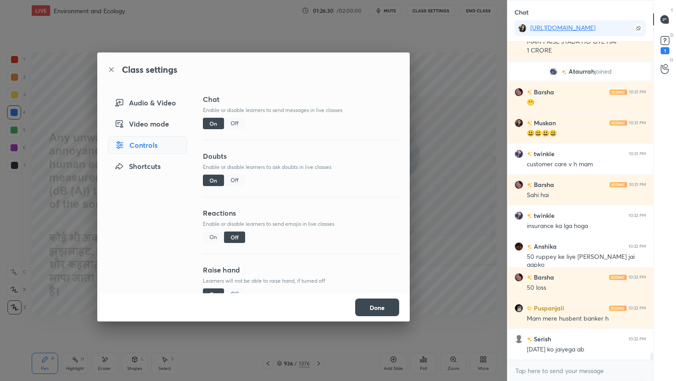
scroll to position [14380, 0]
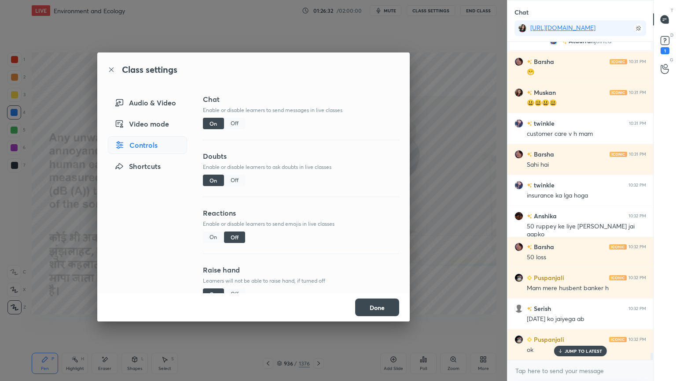
click at [232, 123] on div "Off" at bounding box center [234, 123] width 21 height 11
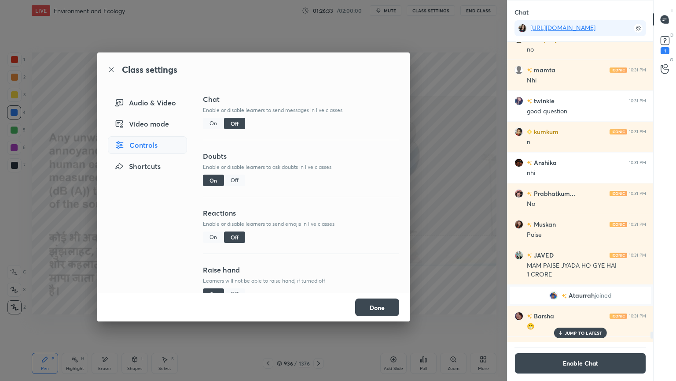
click at [584, 325] on p "JUMP TO LATEST" at bounding box center [584, 332] width 38 height 5
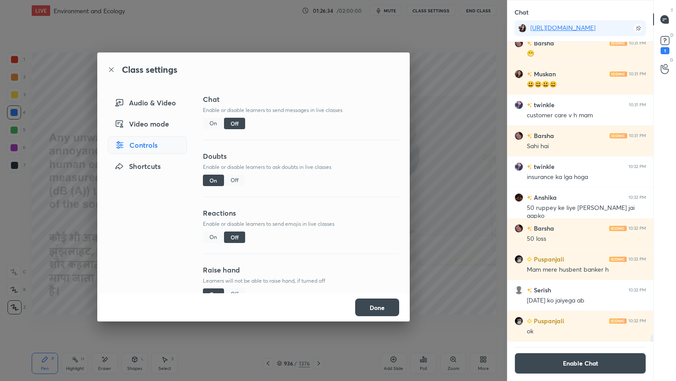
click at [384, 307] on button "Done" at bounding box center [377, 307] width 44 height 18
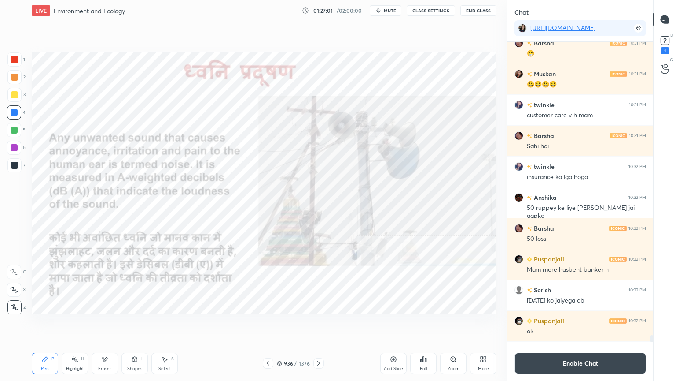
click at [321, 325] on icon at bounding box center [318, 362] width 7 height 7
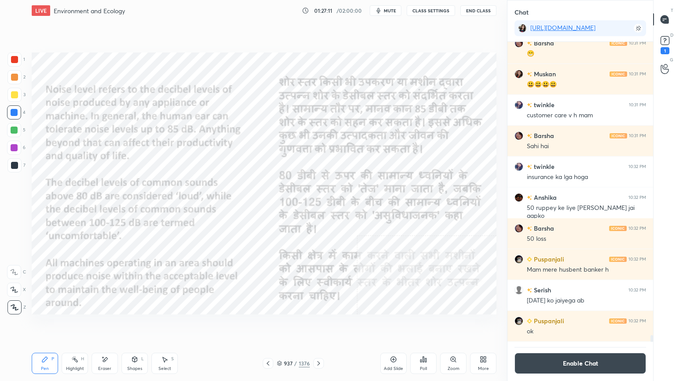
click at [100, 325] on div "Eraser" at bounding box center [104, 368] width 13 height 4
click at [16, 301] on div "Erase all" at bounding box center [14, 307] width 14 height 14
click at [575, 325] on button "Enable Chat" at bounding box center [581, 362] width 132 height 21
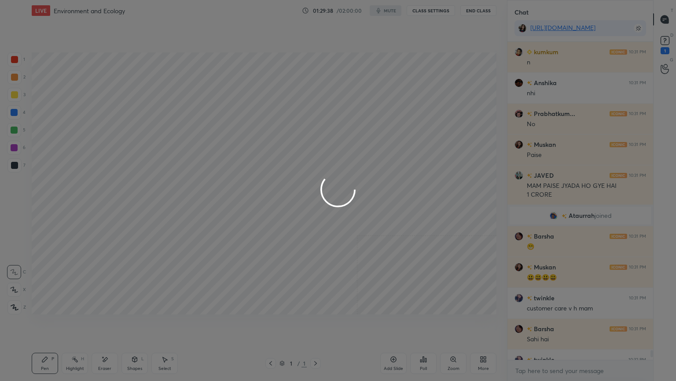
click at [574, 325] on div at bounding box center [338, 190] width 676 height 381
click at [575, 325] on div at bounding box center [338, 190] width 676 height 381
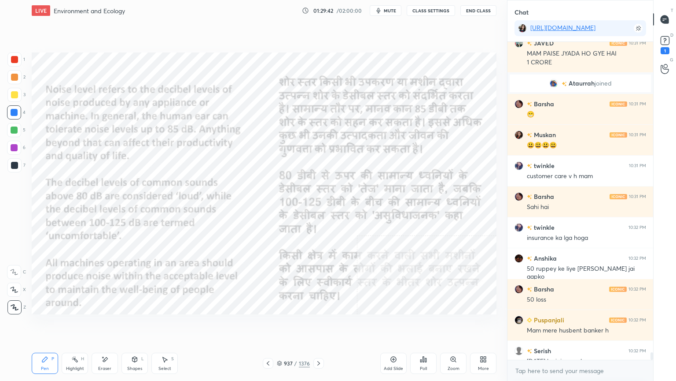
scroll to position [13277, 0]
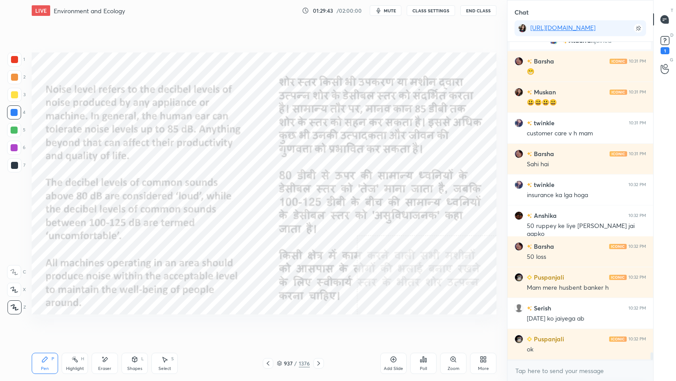
drag, startPoint x: 653, startPoint y: 351, endPoint x: 643, endPoint y: 364, distance: 16.4
click at [647, 325] on div "JAVED 10:31 PM MAM PAISE JYADA HO GYE HAI 1 CRORE [PERSON_NAME] joined Barsha 1…" at bounding box center [581, 211] width 146 height 339
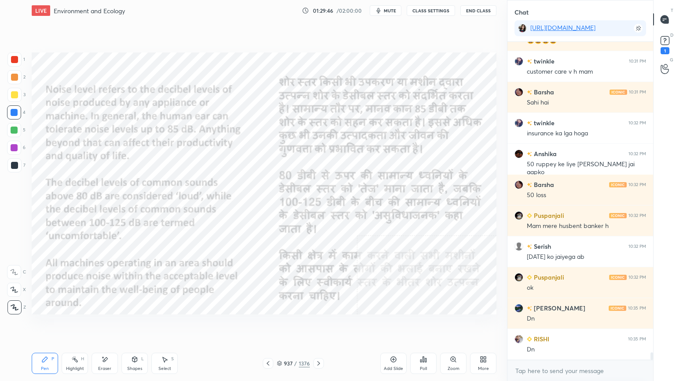
scroll to position [13369, 0]
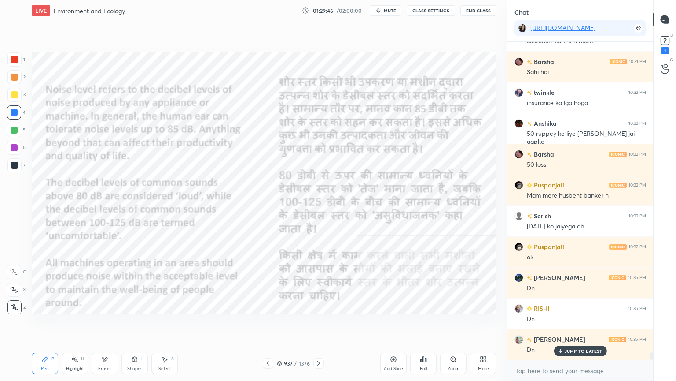
click at [321, 325] on icon at bounding box center [318, 362] width 7 height 7
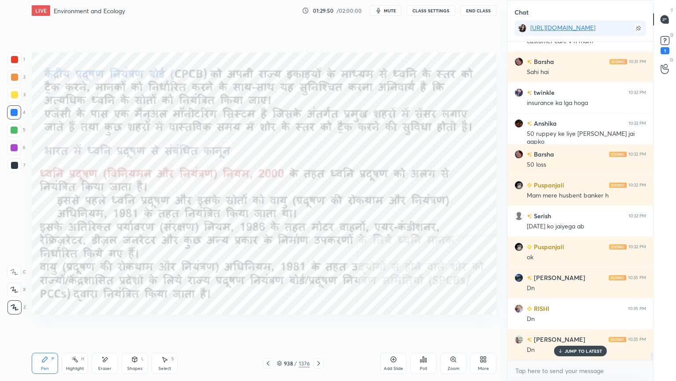
click at [268, 325] on icon at bounding box center [268, 362] width 7 height 7
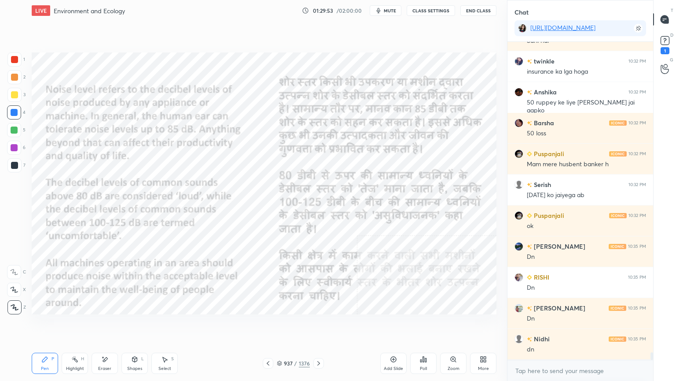
scroll to position [13438, 0]
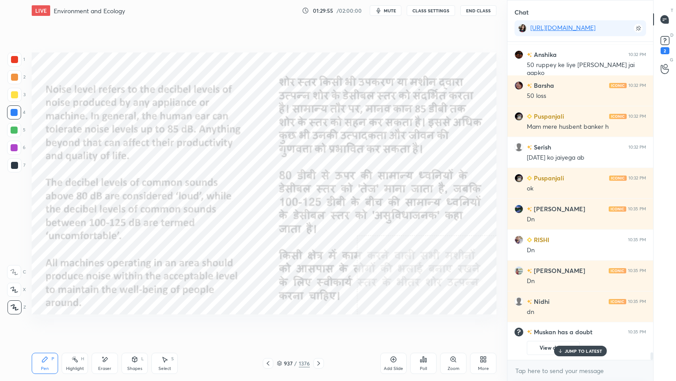
click at [587, 325] on p "JUMP TO LATEST" at bounding box center [584, 350] width 38 height 5
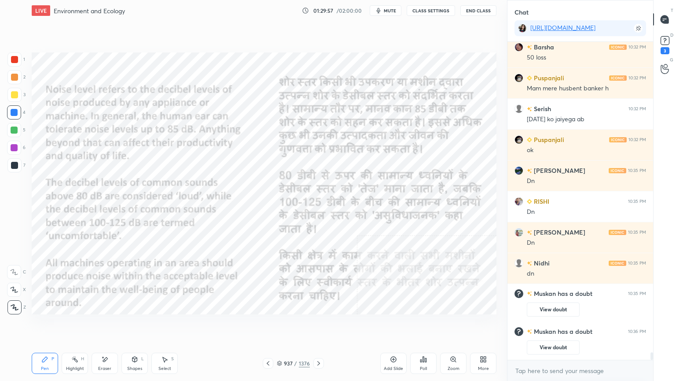
scroll to position [13401, 0]
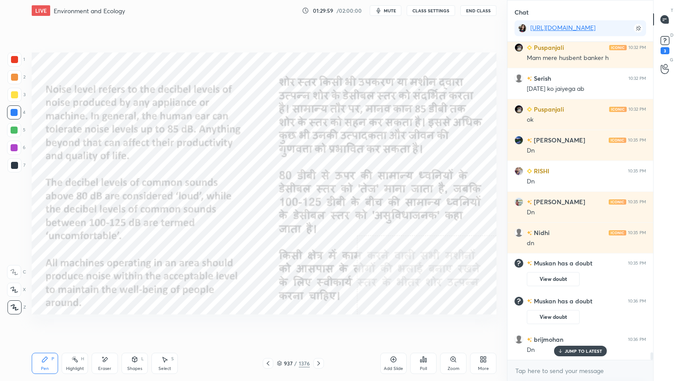
click at [318, 325] on icon at bounding box center [319, 363] width 3 height 4
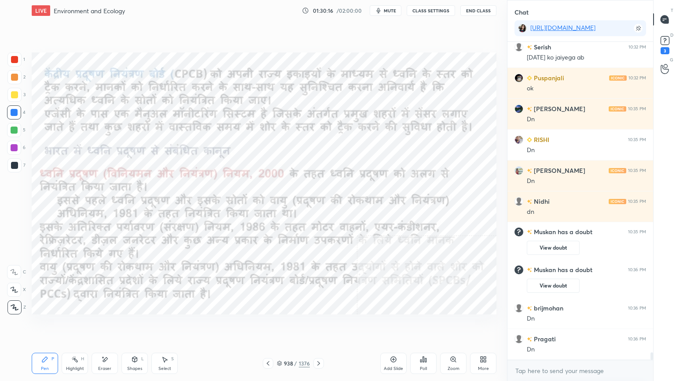
scroll to position [13463, 0]
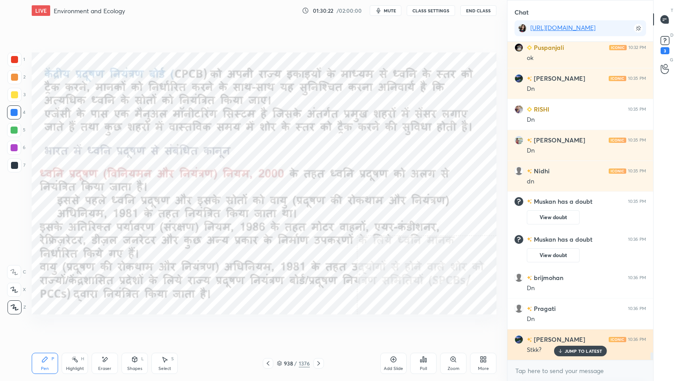
click at [587, 325] on p "JUMP TO LATEST" at bounding box center [584, 350] width 38 height 5
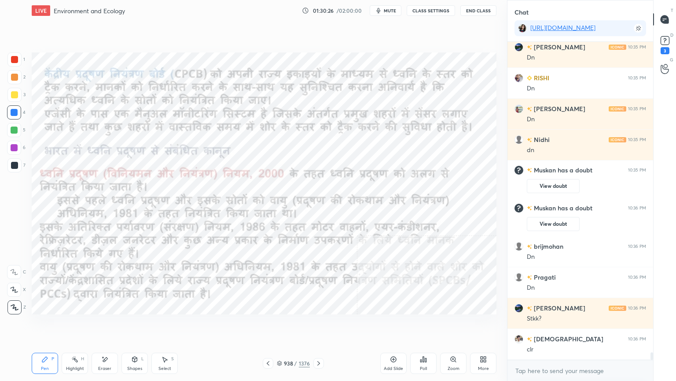
scroll to position [13524, 0]
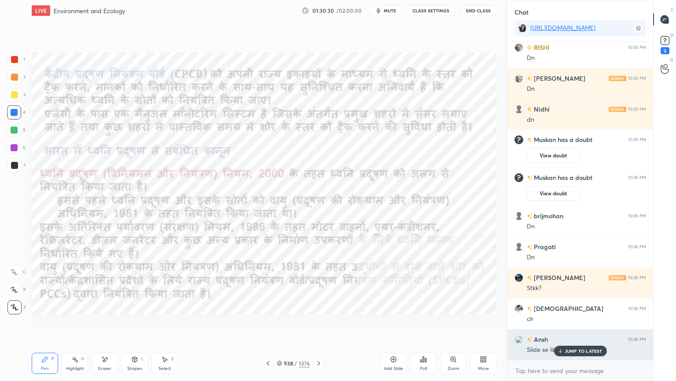
click at [590, 325] on p "JUMP TO LATEST" at bounding box center [584, 350] width 38 height 5
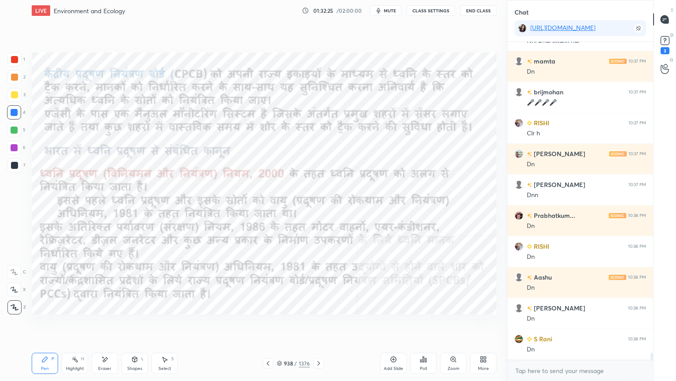
scroll to position [14079, 0]
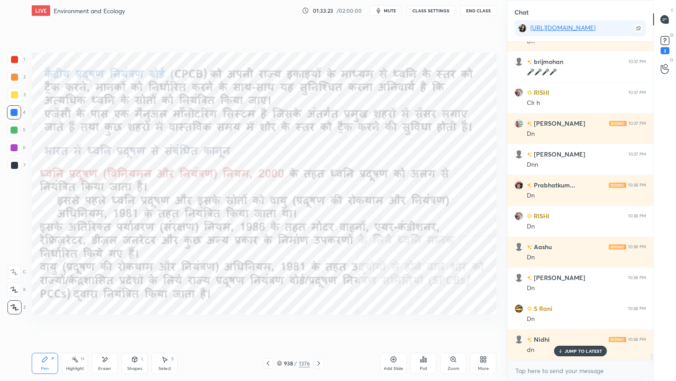
click at [104, 325] on div "Eraser" at bounding box center [104, 368] width 13 height 4
click at [12, 305] on span "Erase all" at bounding box center [13, 307] width 13 height 6
drag, startPoint x: 11, startPoint y: 307, endPoint x: 28, endPoint y: 289, distance: 23.7
click at [12, 306] on div "1 2 3 4 5 6 7 C X Z E E Erase all H H" at bounding box center [14, 183] width 28 height 262
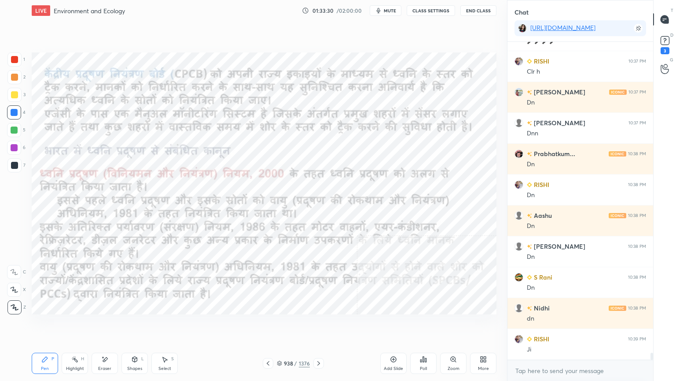
drag, startPoint x: 102, startPoint y: 365, endPoint x: 97, endPoint y: 364, distance: 4.9
click at [100, 325] on div "Eraser" at bounding box center [105, 362] width 26 height 21
click at [15, 304] on span "Erase all" at bounding box center [13, 307] width 13 height 6
click at [13, 303] on div "1 2 3 4 5 6 7 C X Z E E Erase all H H" at bounding box center [14, 183] width 28 height 262
click at [15, 303] on div at bounding box center [14, 307] width 14 height 14
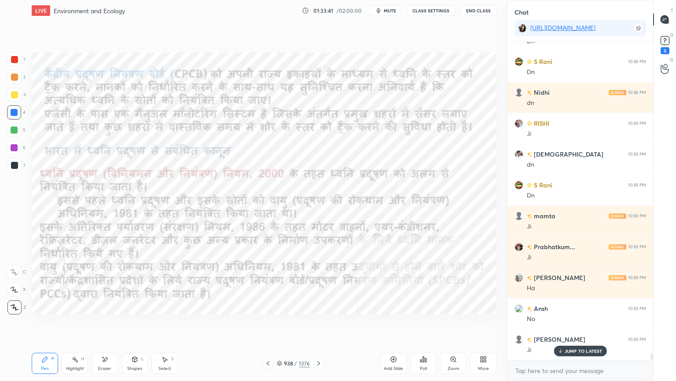
scroll to position [14357, 0]
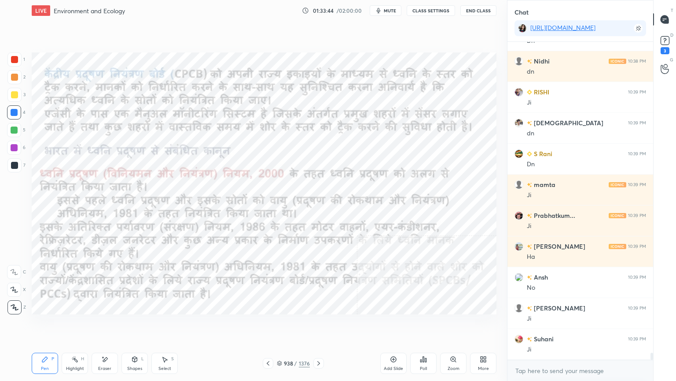
drag, startPoint x: 320, startPoint y: 375, endPoint x: 325, endPoint y: 373, distance: 5.7
click at [325, 325] on div "Pen P Highlight H Eraser Shapes L Select S 938 / 1376 Add Slide Poll Zoom More" at bounding box center [264, 362] width 465 height 35
click at [322, 325] on div "Pen P Highlight H Eraser Shapes L Select S 938 / 1376 Add Slide Poll Zoom More" at bounding box center [264, 362] width 465 height 35
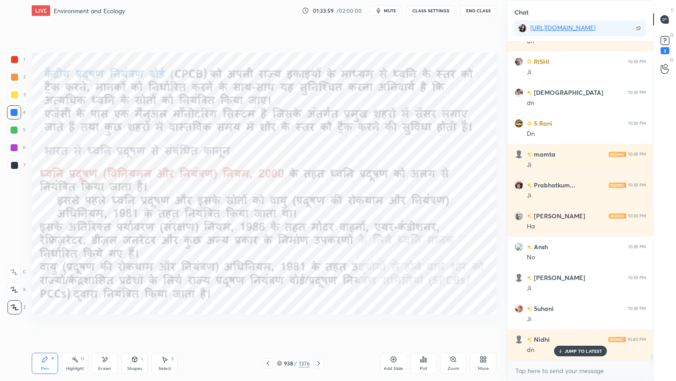
click at [320, 325] on icon at bounding box center [318, 362] width 7 height 7
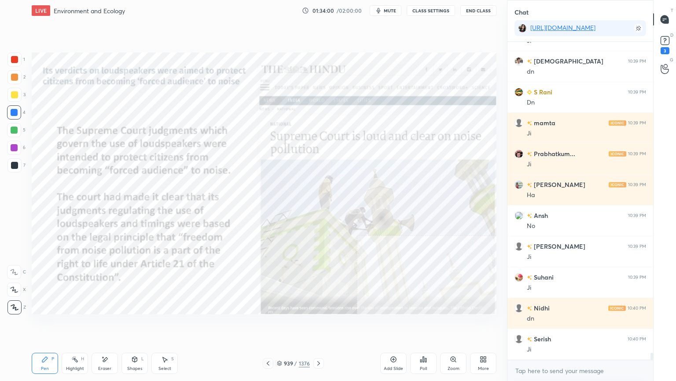
click at [320, 325] on icon at bounding box center [318, 362] width 7 height 7
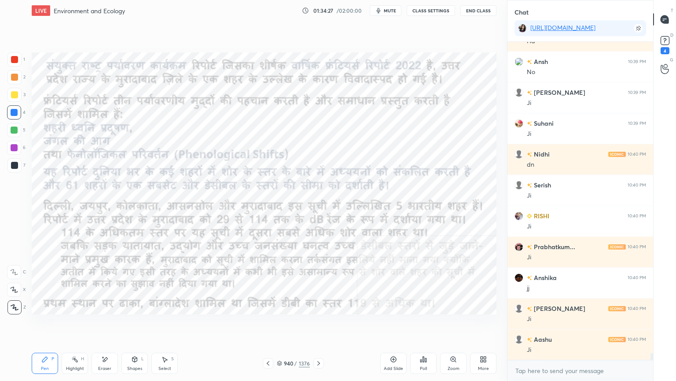
scroll to position [14604, 0]
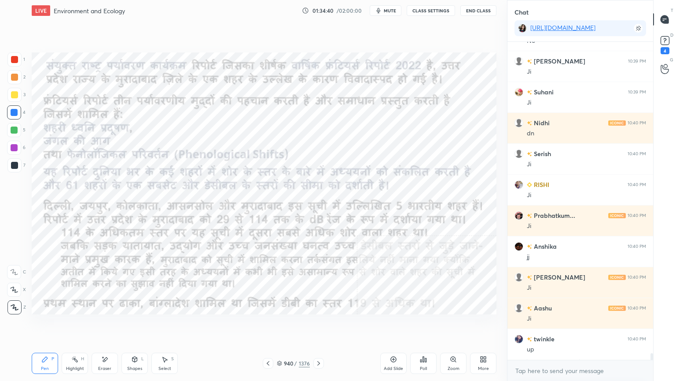
click at [105, 325] on div "Eraser" at bounding box center [104, 368] width 13 height 4
drag, startPoint x: 13, startPoint y: 306, endPoint x: 31, endPoint y: 306, distance: 18.1
click at [13, 305] on span "Erase all" at bounding box center [13, 307] width 13 height 6
click at [317, 325] on icon at bounding box center [318, 362] width 7 height 7
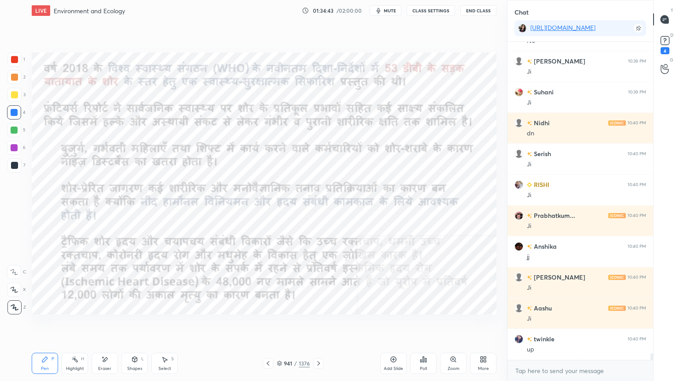
click at [317, 325] on icon at bounding box center [318, 362] width 7 height 7
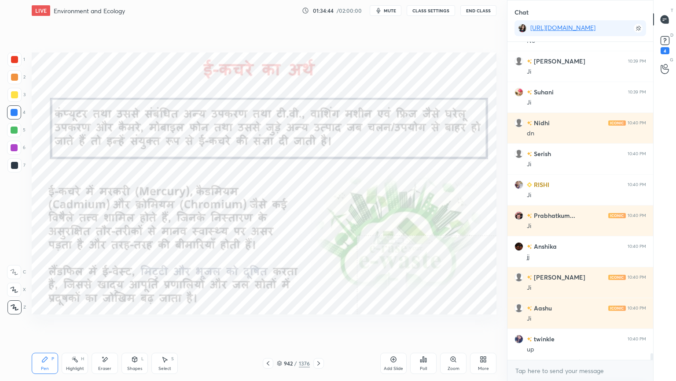
click at [280, 325] on icon at bounding box center [279, 364] width 4 height 1
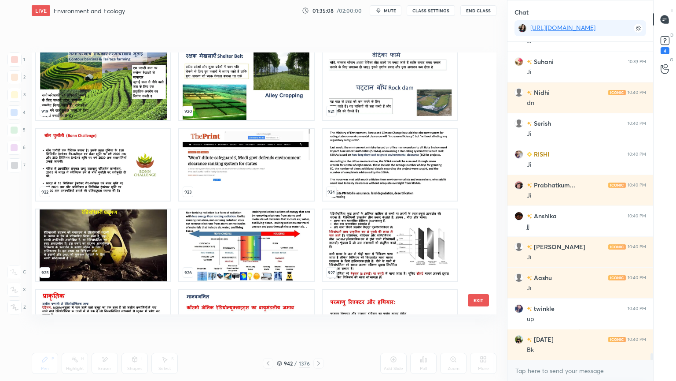
scroll to position [24732, 0]
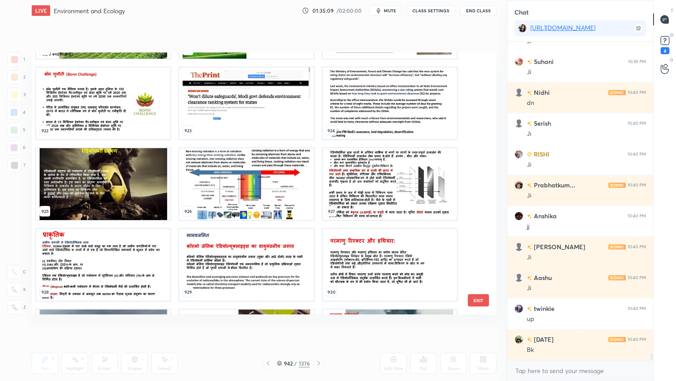
click at [93, 171] on img "grid" at bounding box center [103, 184] width 134 height 72
click at [93, 170] on img "grid" at bounding box center [103, 184] width 134 height 72
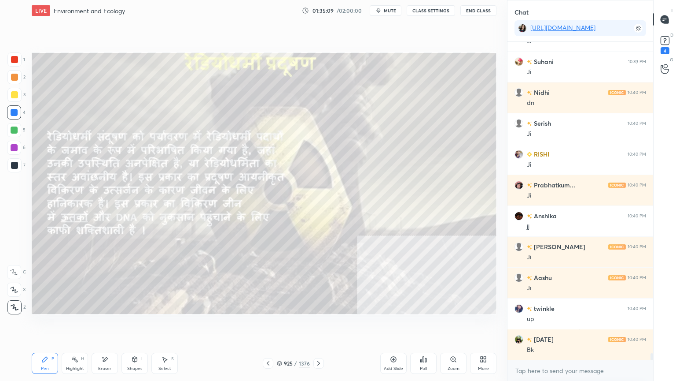
click at [93, 170] on img "grid" at bounding box center [103, 184] width 134 height 72
click at [92, 171] on img "grid" at bounding box center [103, 184] width 134 height 72
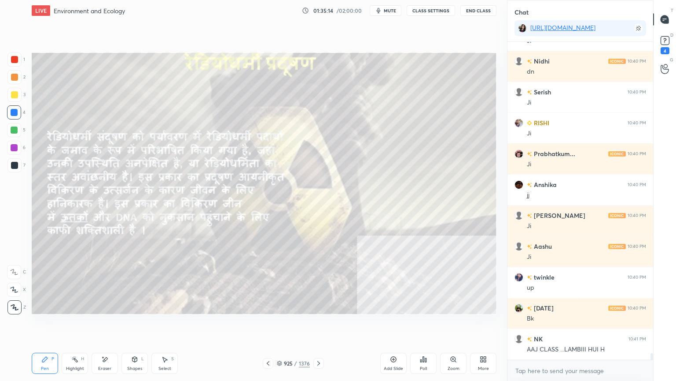
click at [285, 325] on div "925 / 1376" at bounding box center [293, 363] width 61 height 11
click at [278, 325] on icon at bounding box center [279, 362] width 5 height 5
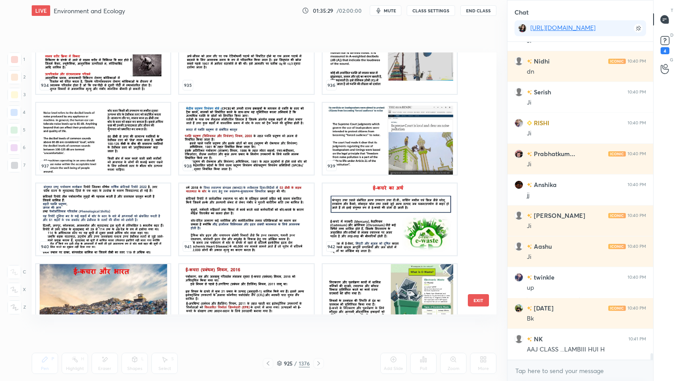
scroll to position [14696, 0]
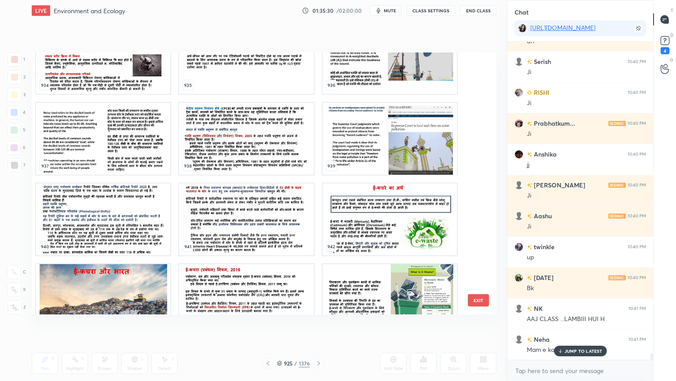
click at [477, 299] on button "EXIT" at bounding box center [478, 300] width 21 height 12
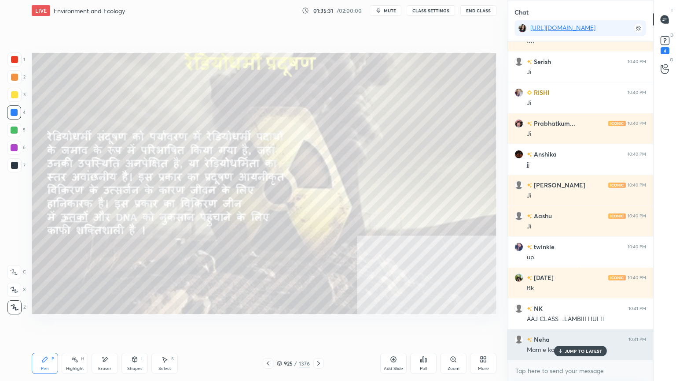
click at [578, 325] on div "JUMP TO LATEST" at bounding box center [580, 350] width 53 height 11
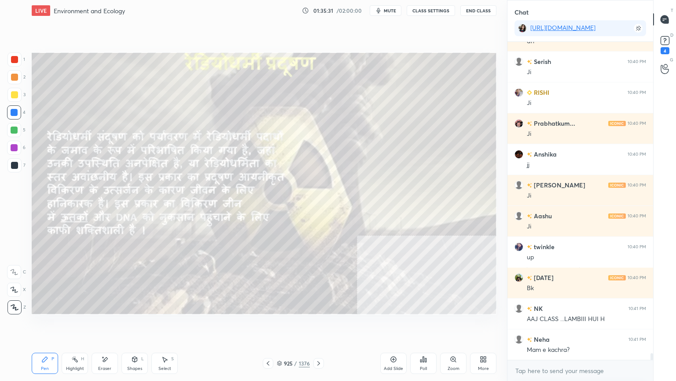
click at [571, 325] on div "x" at bounding box center [581, 370] width 146 height 21
click at [565, 325] on div "x" at bounding box center [581, 370] width 146 height 21
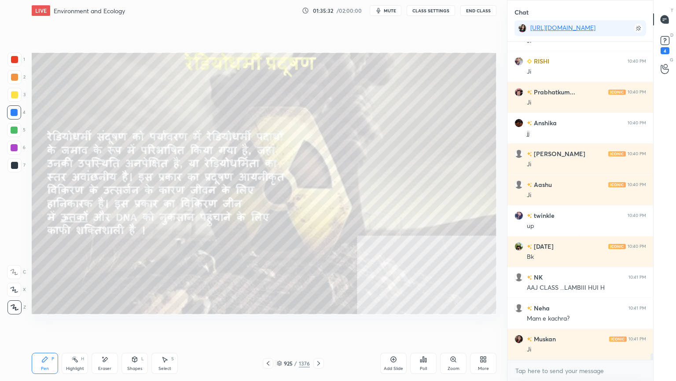
click at [567, 325] on div "x" at bounding box center [581, 370] width 146 height 21
click at [282, 325] on icon at bounding box center [279, 362] width 5 height 5
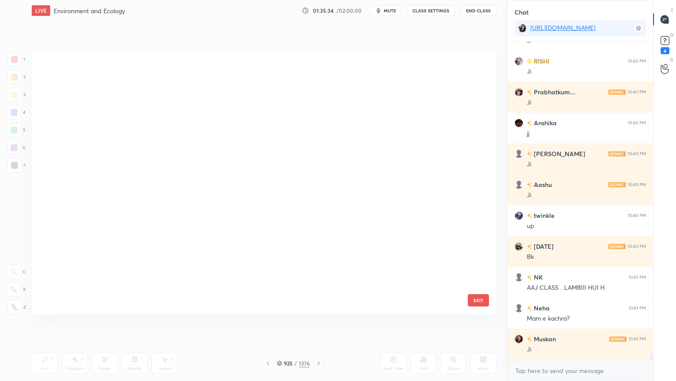
scroll to position [259, 461]
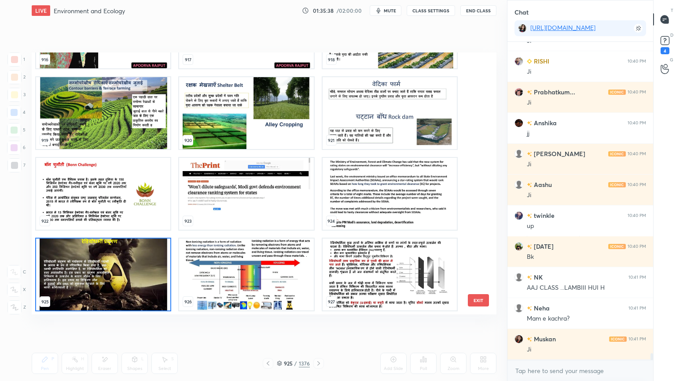
click at [477, 206] on div "913 914 915 916 917 918 919 920 921 922 923 924 925 926 927" at bounding box center [257, 183] width 450 height 262
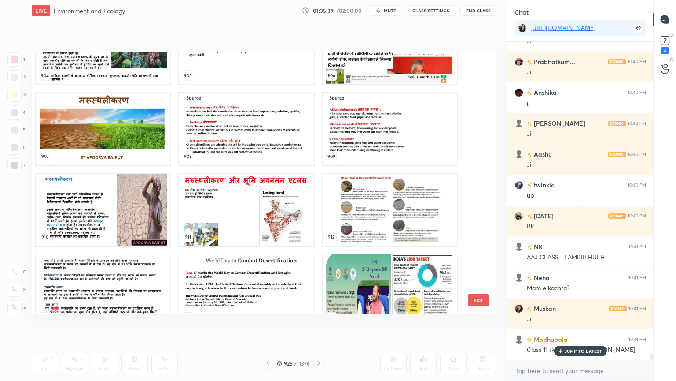
scroll to position [24243, 0]
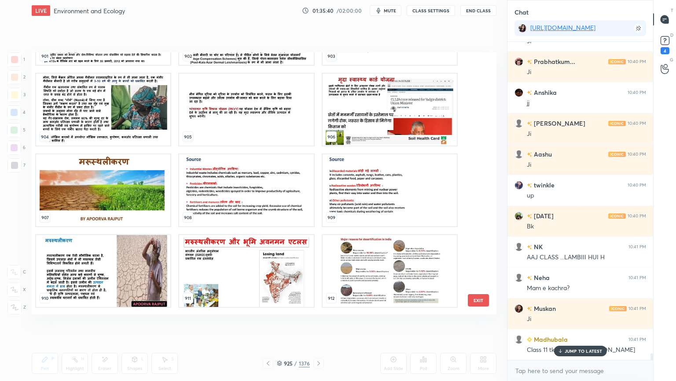
click at [474, 296] on button "EXIT" at bounding box center [478, 300] width 21 height 12
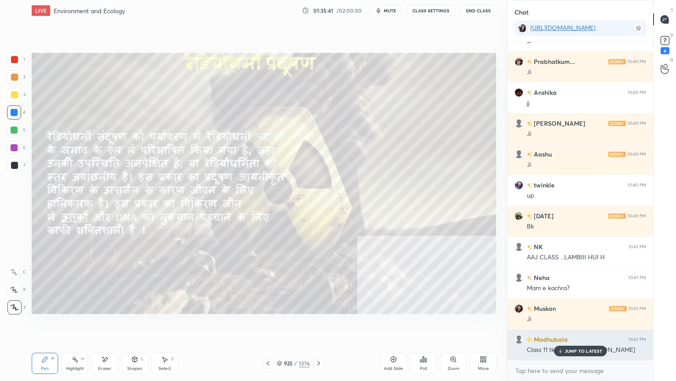
click at [560, 325] on icon at bounding box center [561, 350] width 6 height 5
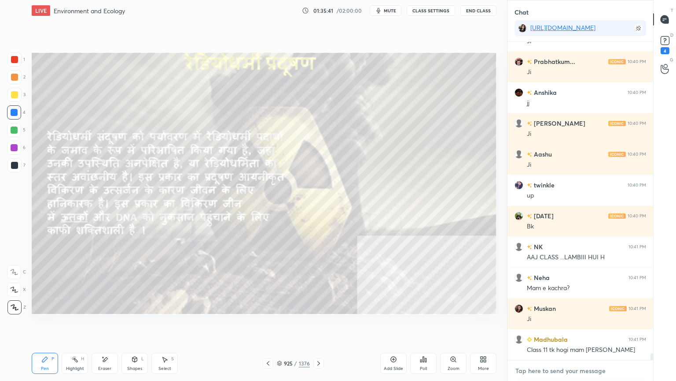
click at [558, 325] on textarea at bounding box center [581, 370] width 132 height 14
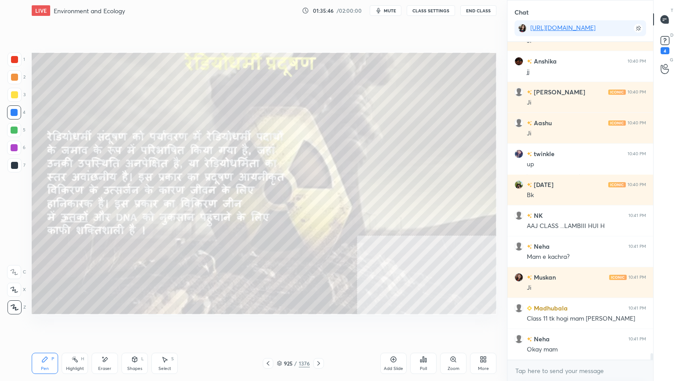
click at [282, 325] on div "925 / 1376" at bounding box center [293, 363] width 33 height 8
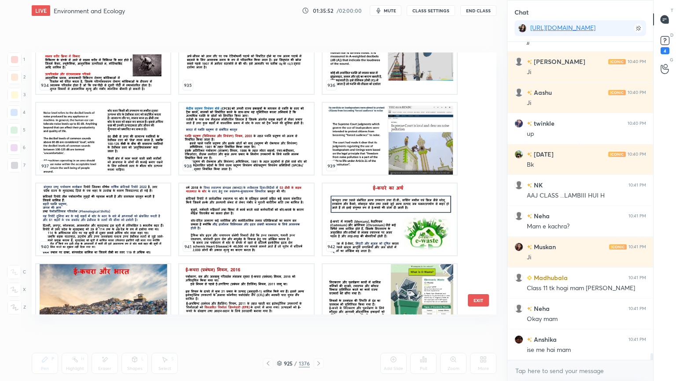
scroll to position [25161, 0]
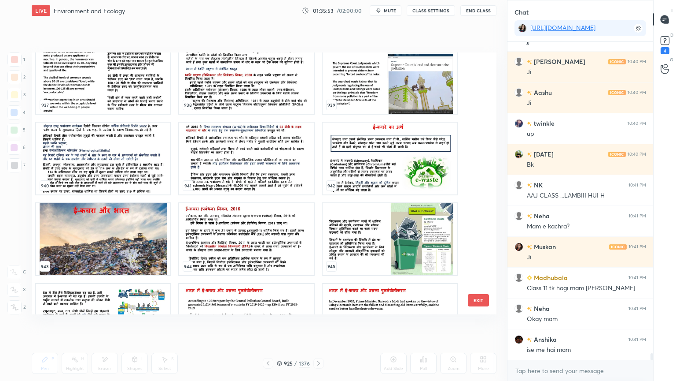
click at [354, 154] on img "grid" at bounding box center [390, 158] width 134 height 72
click at [355, 153] on img "grid" at bounding box center [390, 158] width 134 height 72
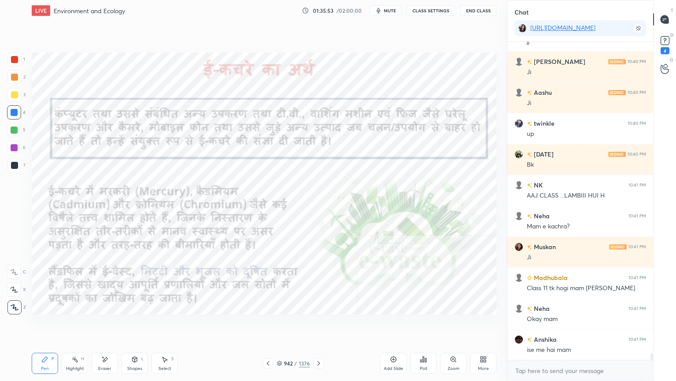
click at [355, 152] on img "grid" at bounding box center [390, 158] width 134 height 72
click at [356, 152] on img "grid" at bounding box center [390, 158] width 134 height 72
click at [281, 325] on icon at bounding box center [279, 362] width 5 height 5
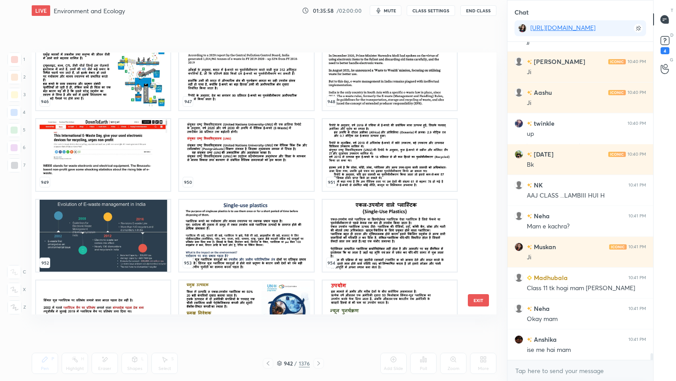
scroll to position [25467, 0]
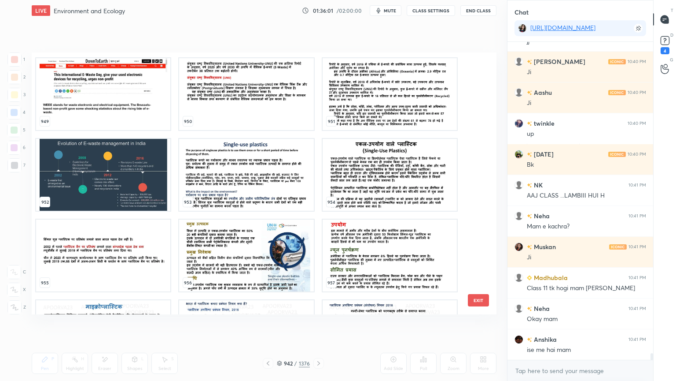
click at [243, 191] on img "grid" at bounding box center [246, 175] width 134 height 72
click at [246, 189] on img "grid" at bounding box center [246, 175] width 134 height 72
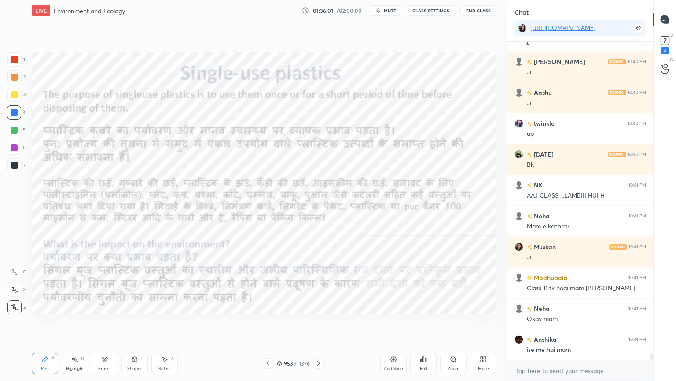
click at [247, 188] on img "grid" at bounding box center [246, 175] width 134 height 72
click at [278, 325] on icon at bounding box center [279, 362] width 5 height 5
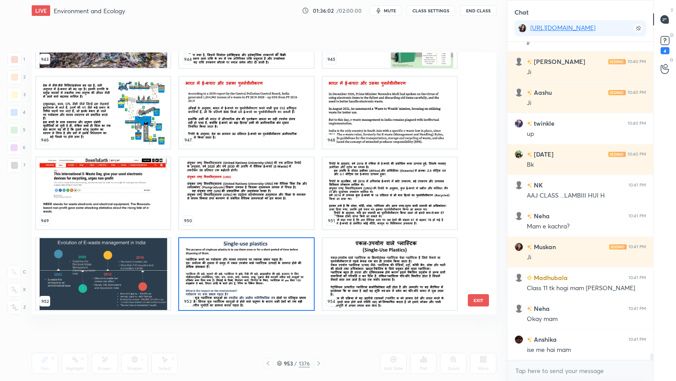
scroll to position [3, 4]
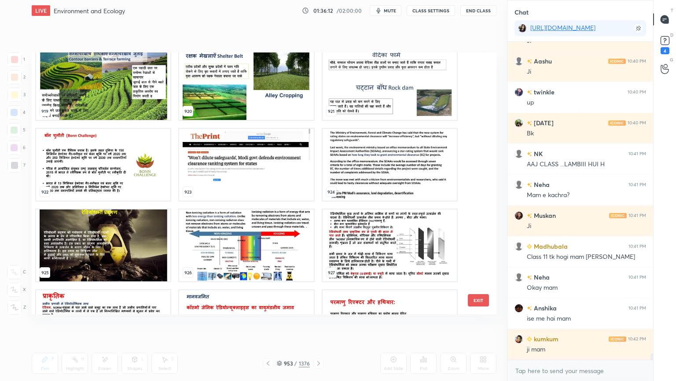
click at [96, 266] on img "grid" at bounding box center [103, 245] width 134 height 72
click at [95, 266] on img "grid" at bounding box center [103, 245] width 134 height 72
click at [95, 265] on img "grid" at bounding box center [103, 245] width 134 height 72
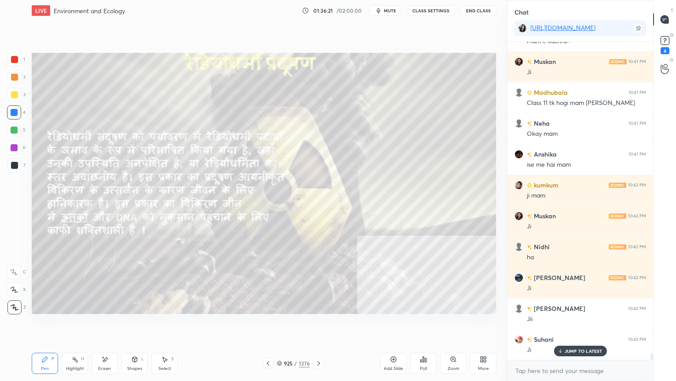
scroll to position [15035, 0]
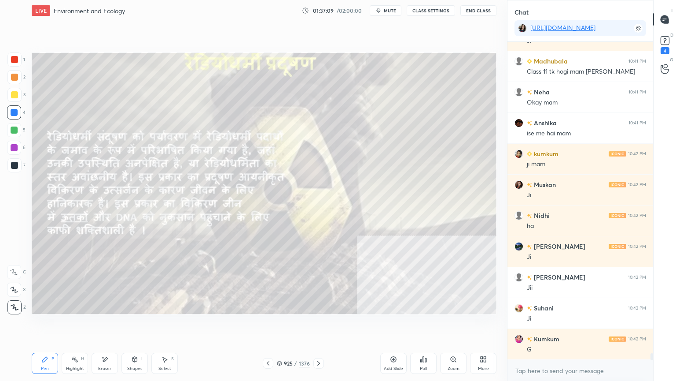
click at [319, 325] on div at bounding box center [319, 363] width 11 height 11
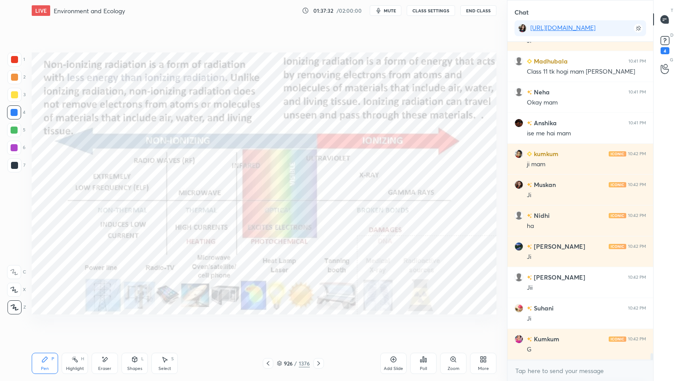
scroll to position [15066, 0]
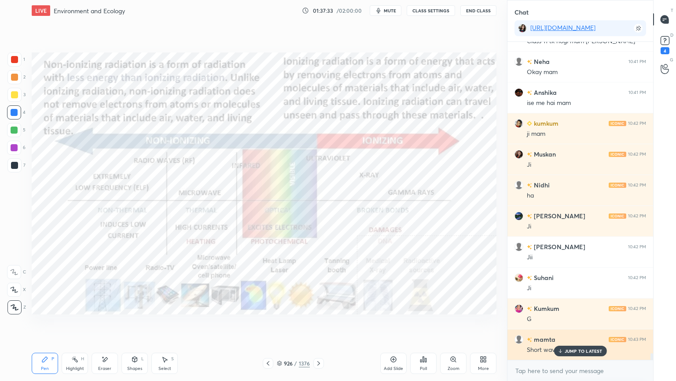
click at [580, 325] on p "JUMP TO LATEST" at bounding box center [584, 350] width 38 height 5
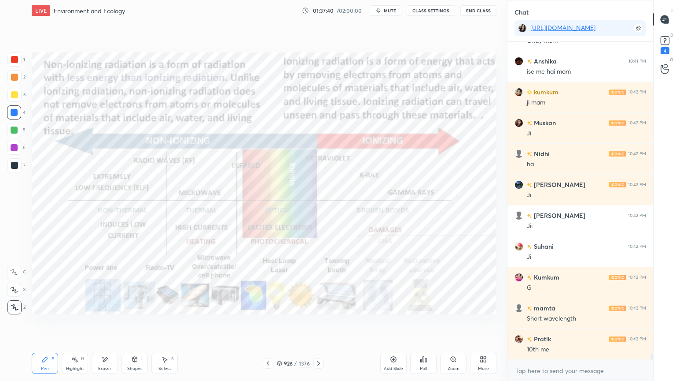
scroll to position [15143, 0]
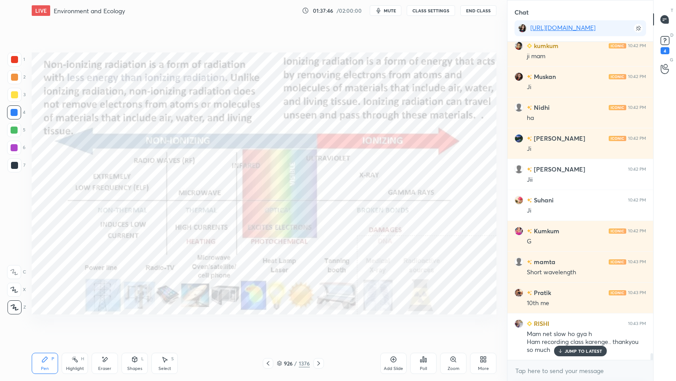
click at [102, 325] on div "Eraser" at bounding box center [105, 362] width 26 height 21
click at [14, 301] on div "Erase all" at bounding box center [14, 307] width 14 height 14
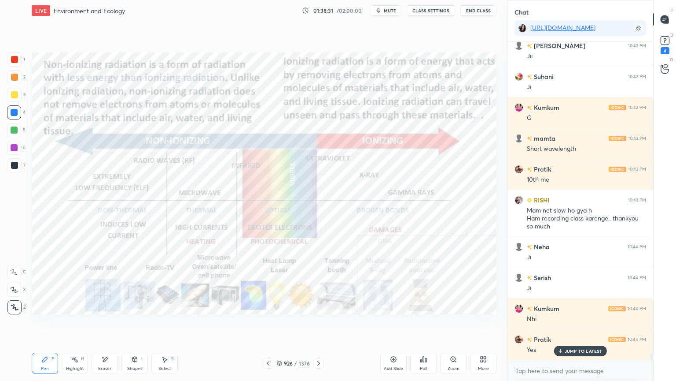
scroll to position [15328, 0]
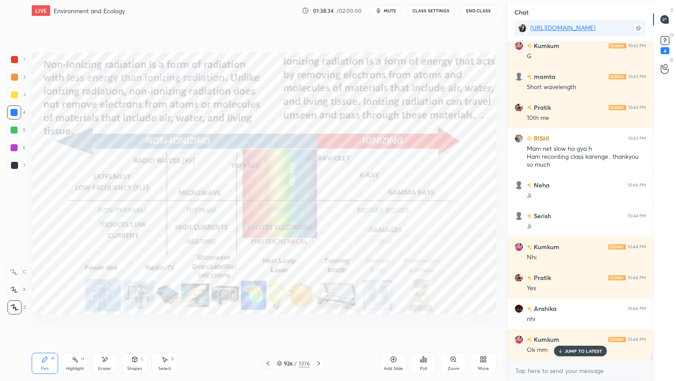
click at [318, 325] on icon at bounding box center [318, 362] width 7 height 7
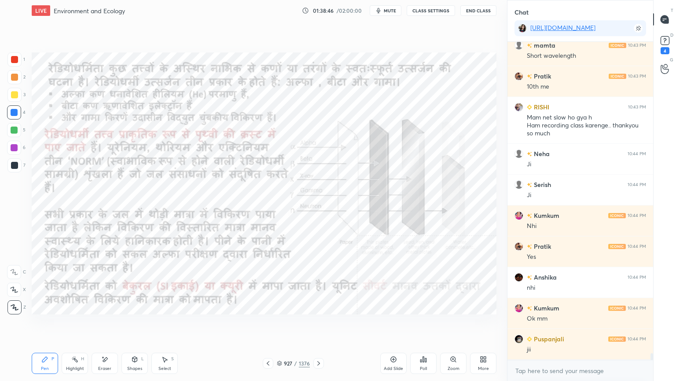
scroll to position [15390, 0]
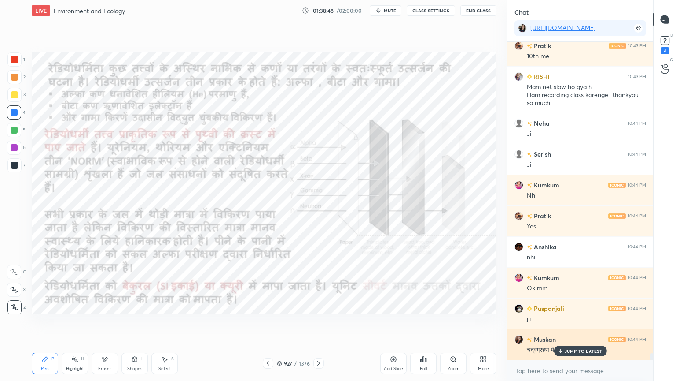
click at [579, 325] on p "JUMP TO LATEST" at bounding box center [584, 350] width 38 height 5
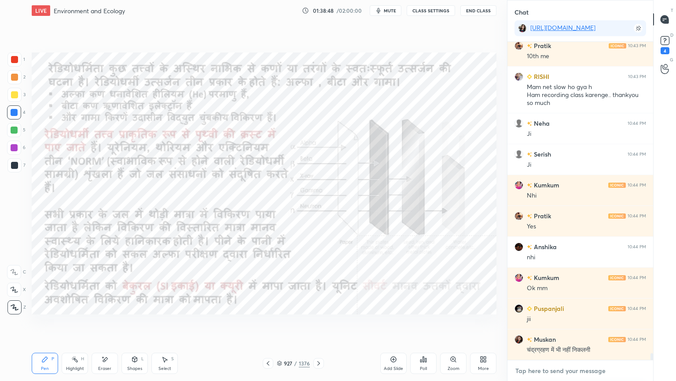
click at [578, 325] on textarea at bounding box center [581, 370] width 132 height 14
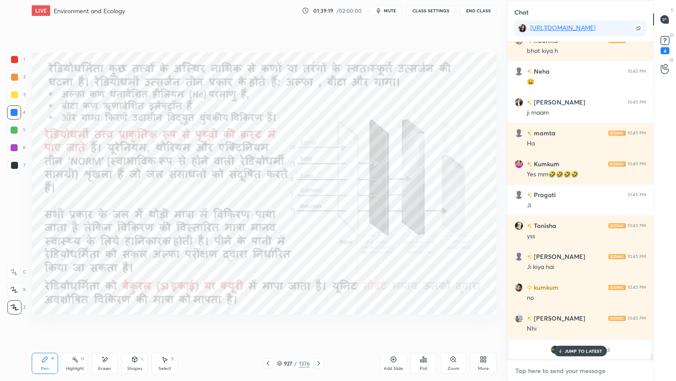
scroll to position [15936, 0]
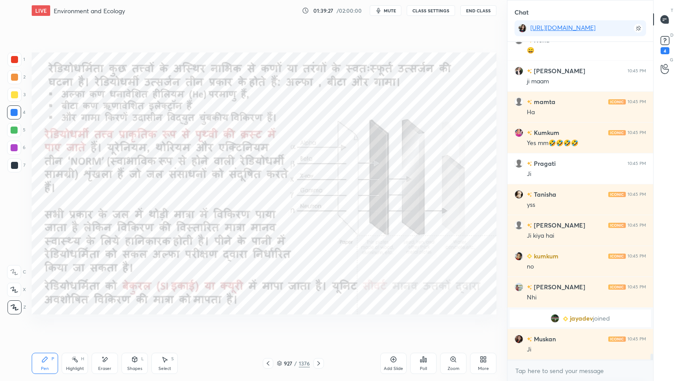
click at [270, 325] on icon at bounding box center [268, 362] width 7 height 7
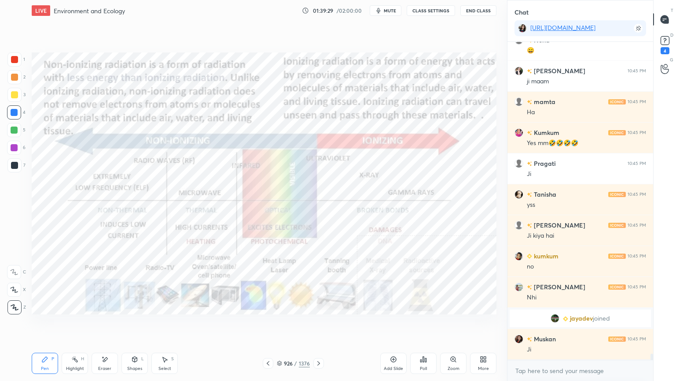
scroll to position [15966, 0]
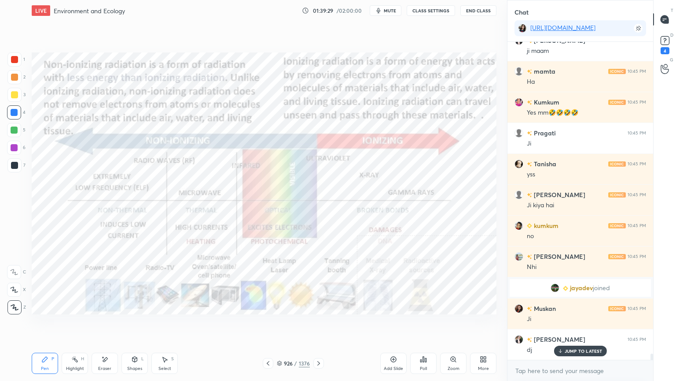
click at [272, 325] on div at bounding box center [268, 363] width 11 height 11
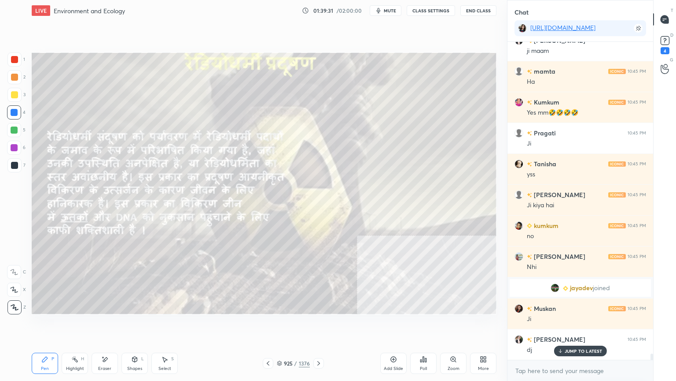
click at [588, 325] on div "JUMP TO LATEST" at bounding box center [580, 350] width 53 height 11
click at [583, 325] on textarea at bounding box center [581, 370] width 132 height 14
click at [578, 325] on div "x" at bounding box center [581, 370] width 146 height 21
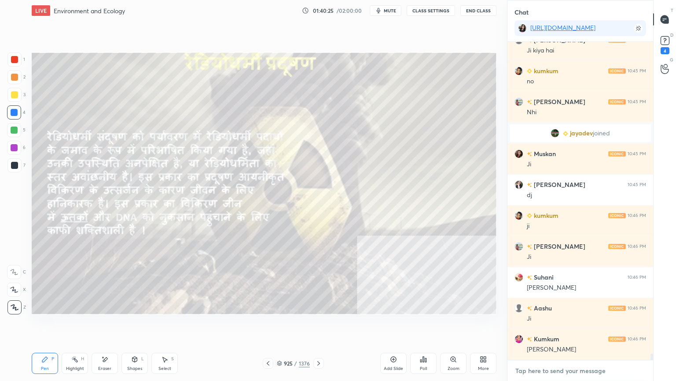
scroll to position [16151, 0]
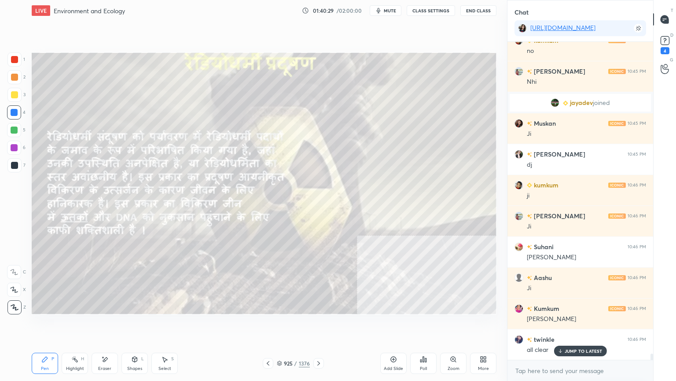
click at [316, 325] on icon at bounding box center [318, 362] width 7 height 7
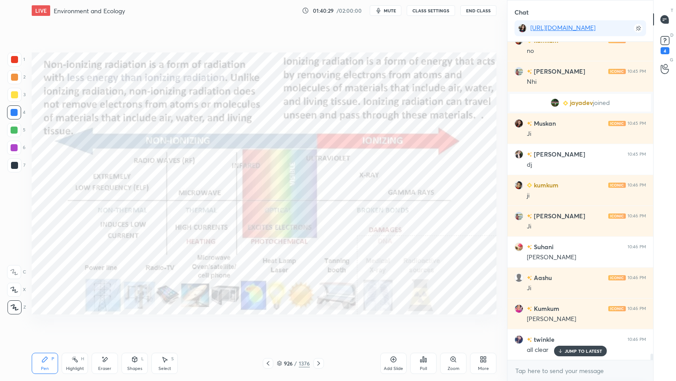
click at [319, 325] on icon at bounding box center [318, 362] width 7 height 7
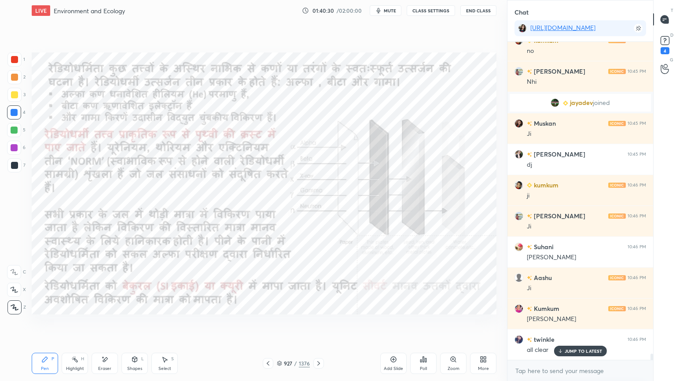
click at [320, 325] on icon at bounding box center [318, 362] width 7 height 7
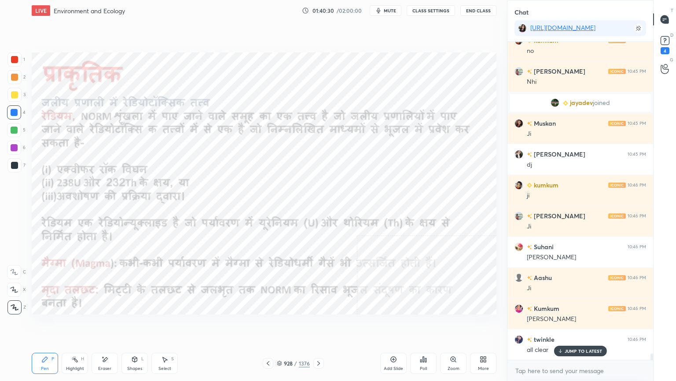
click at [321, 325] on icon at bounding box center [318, 362] width 7 height 7
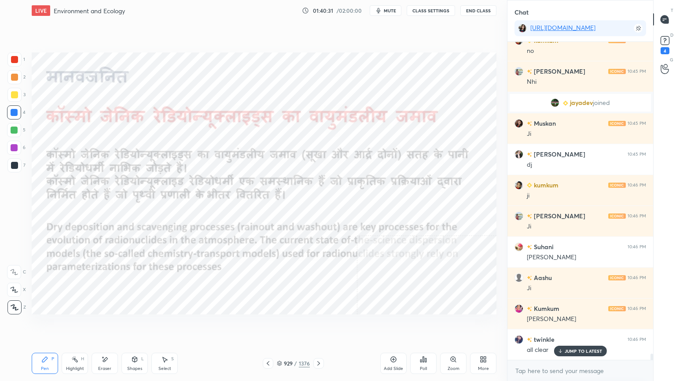
click at [320, 325] on icon at bounding box center [318, 362] width 7 height 7
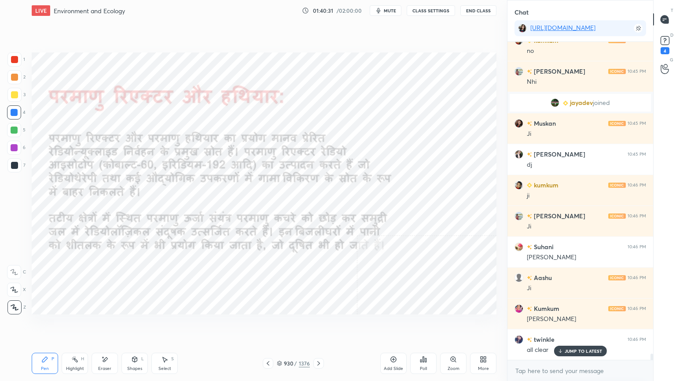
click at [321, 325] on icon at bounding box center [318, 362] width 7 height 7
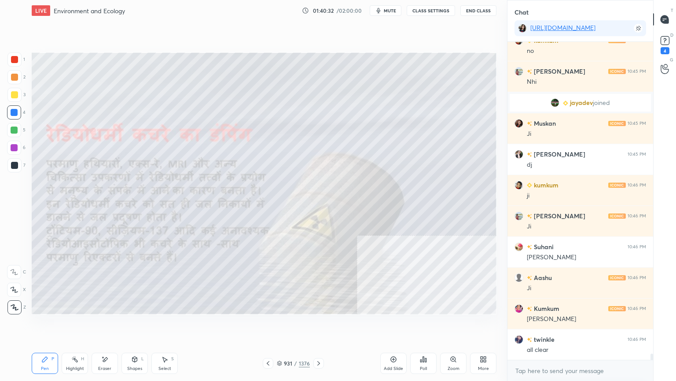
scroll to position [16182, 0]
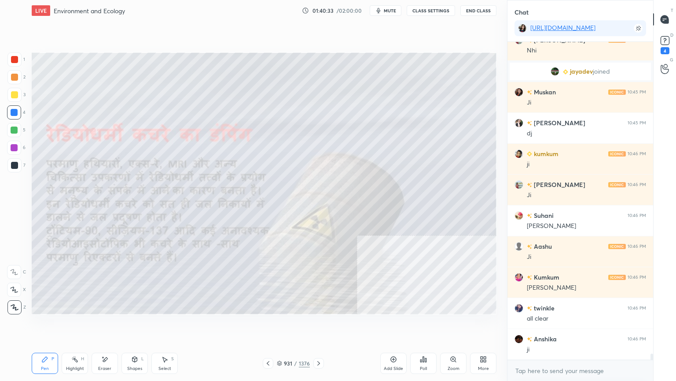
drag, startPoint x: 319, startPoint y: 363, endPoint x: 324, endPoint y: 346, distance: 17.6
click at [324, 325] on div "Pen P Highlight H Eraser Shapes L Select S 931 / 1376 Add Slide Poll Zoom More" at bounding box center [264, 362] width 465 height 35
click at [280, 325] on icon at bounding box center [279, 364] width 4 height 1
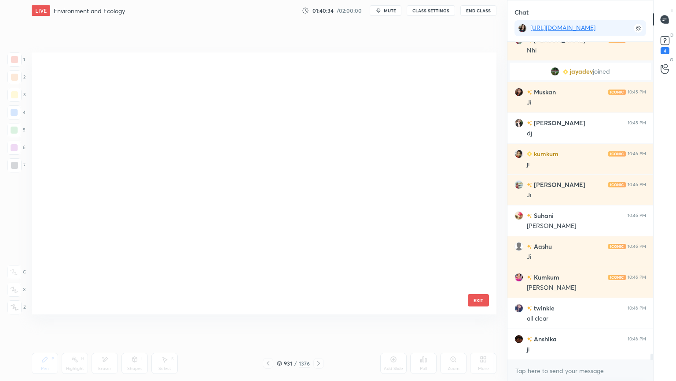
scroll to position [259, 461]
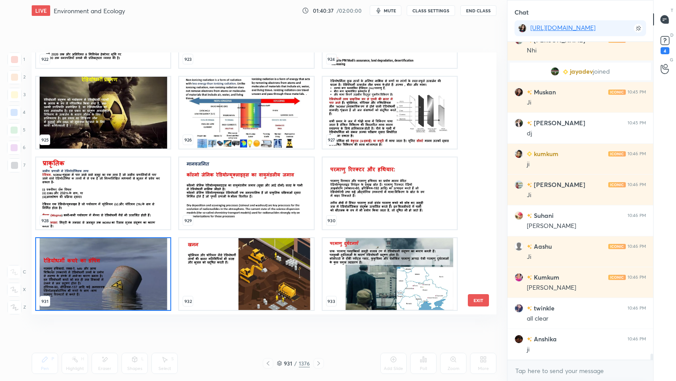
click at [120, 108] on img "grid" at bounding box center [103, 113] width 134 height 72
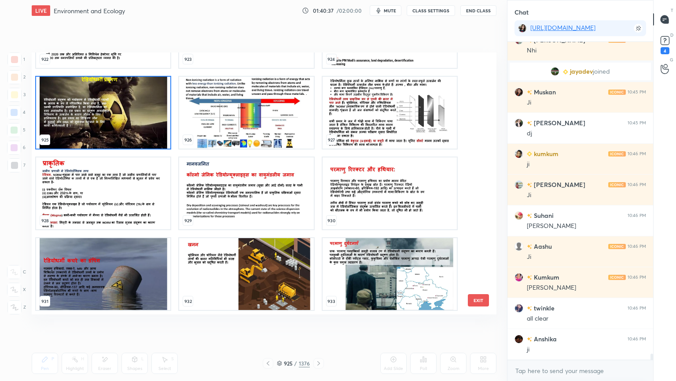
click at [120, 107] on img "grid" at bounding box center [103, 113] width 134 height 72
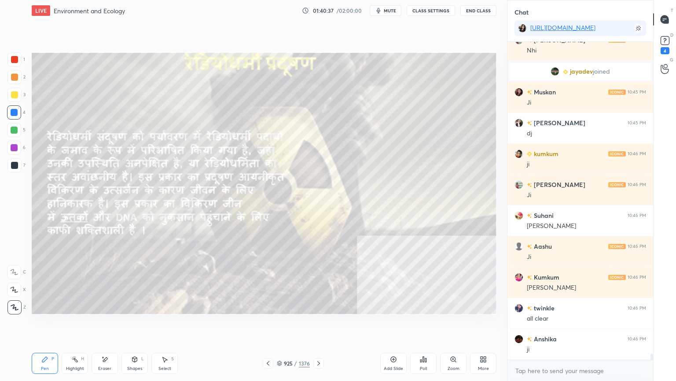
click at [120, 107] on img "grid" at bounding box center [103, 113] width 134 height 72
click at [281, 325] on icon at bounding box center [279, 363] width 4 height 1
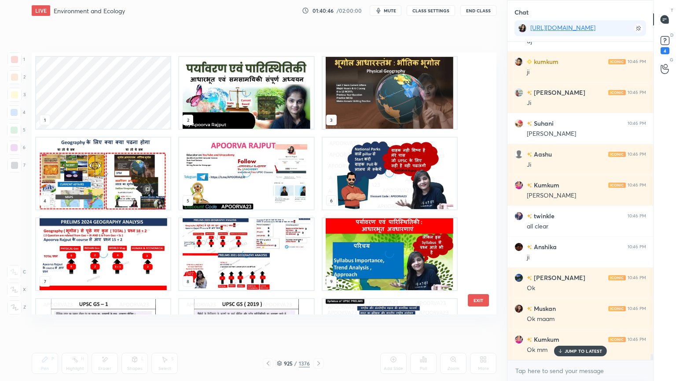
scroll to position [16336, 0]
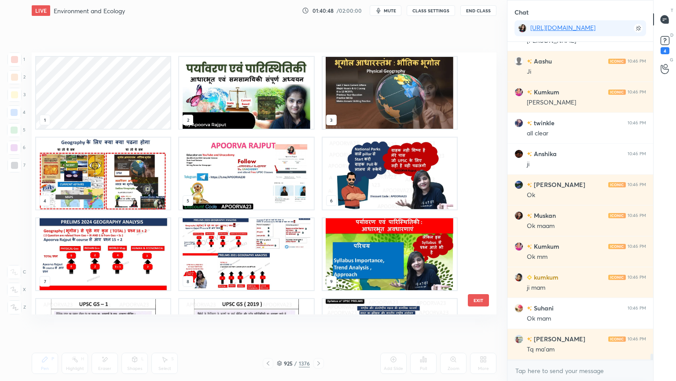
click at [223, 94] on img "grid" at bounding box center [246, 93] width 134 height 72
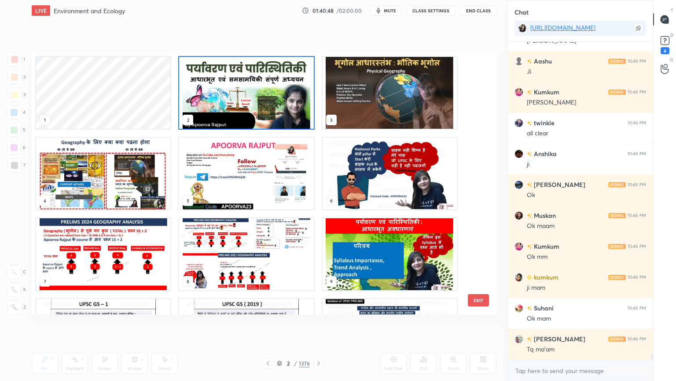
click at [224, 94] on img "grid" at bounding box center [246, 93] width 134 height 72
click at [224, 93] on img "grid" at bounding box center [246, 93] width 134 height 72
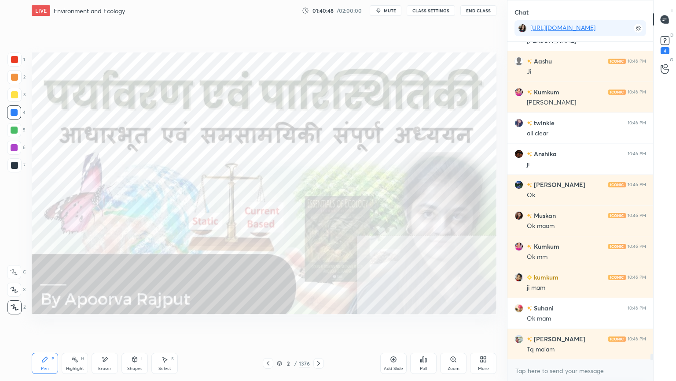
click at [224, 93] on img "grid" at bounding box center [246, 93] width 134 height 72
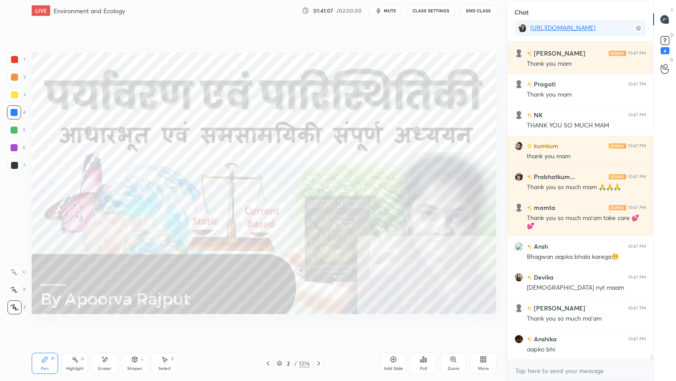
scroll to position [17176, 0]
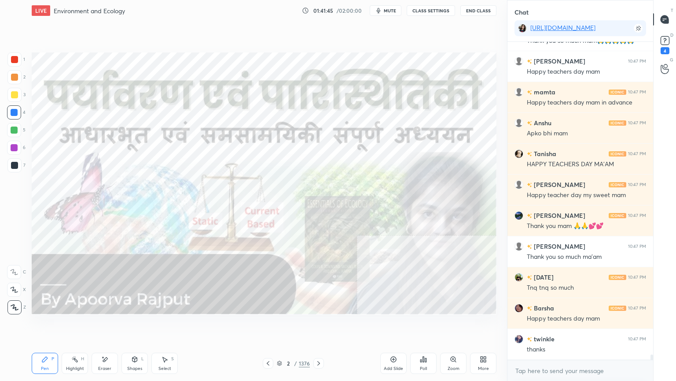
click at [481, 10] on button "End Class" at bounding box center [479, 10] width 36 height 11
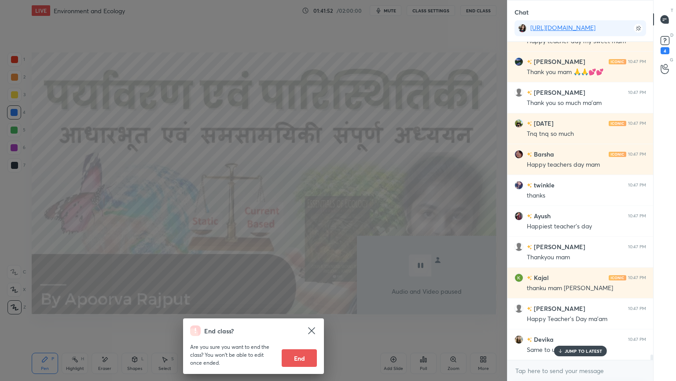
click at [306, 325] on button "End" at bounding box center [299, 358] width 35 height 18
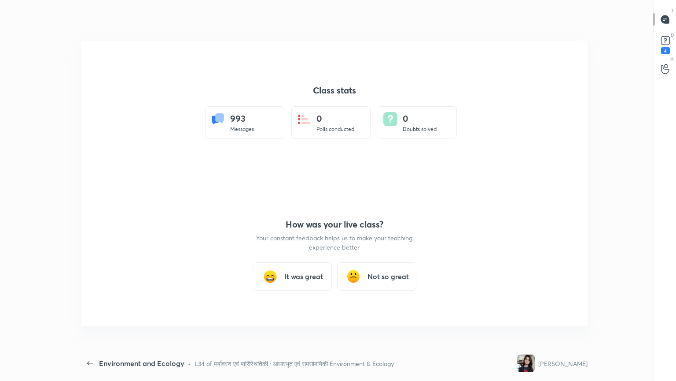
scroll to position [3, 0]
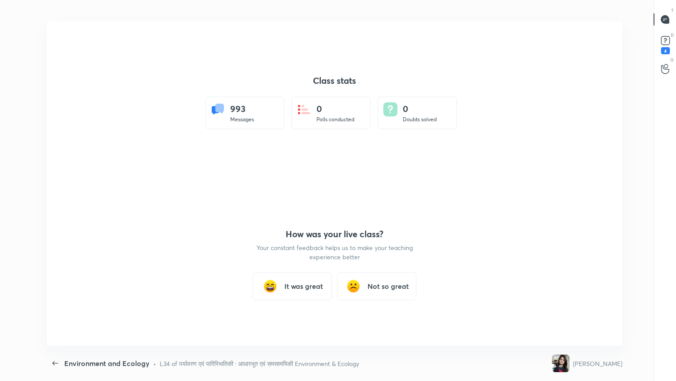
click at [303, 280] on div "It was great" at bounding box center [292, 286] width 79 height 28
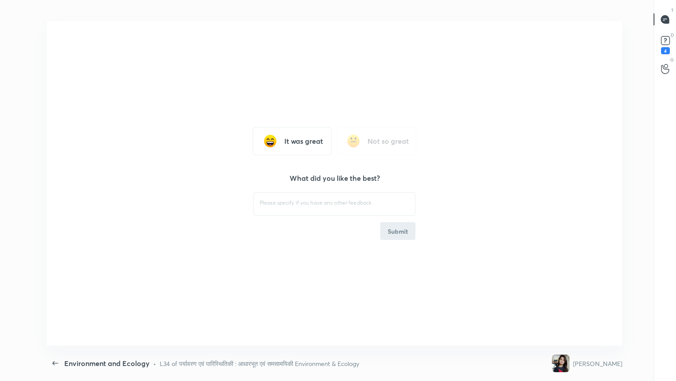
click at [305, 136] on h3 "It was great" at bounding box center [304, 141] width 39 height 11
click at [313, 144] on h3 "It was great" at bounding box center [304, 141] width 39 height 11
click at [310, 142] on h3 "It was great" at bounding box center [304, 141] width 39 height 11
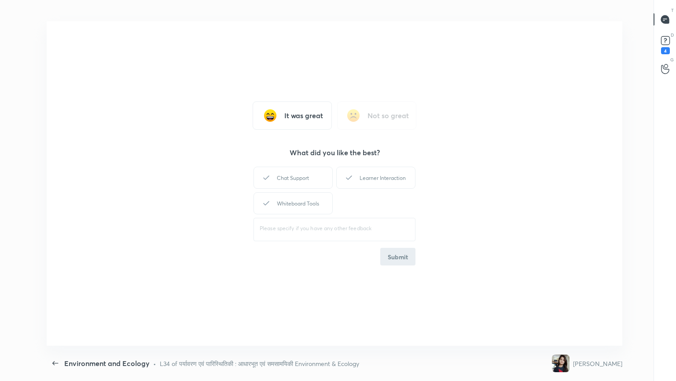
drag, startPoint x: 310, startPoint y: 142, endPoint x: 307, endPoint y: 138, distance: 4.9
click at [310, 139] on div "It was great Not so great What did you like the best? Chat Support Learner Inte…" at bounding box center [335, 183] width 576 height 324
click at [396, 180] on div "Learner Interaction" at bounding box center [375, 177] width 79 height 22
drag, startPoint x: 397, startPoint y: 246, endPoint x: 401, endPoint y: 248, distance: 4.5
click at [397, 246] on div "Chat Support Learner Interaction Whiteboard Tools ​ Submit" at bounding box center [335, 215] width 162 height 100
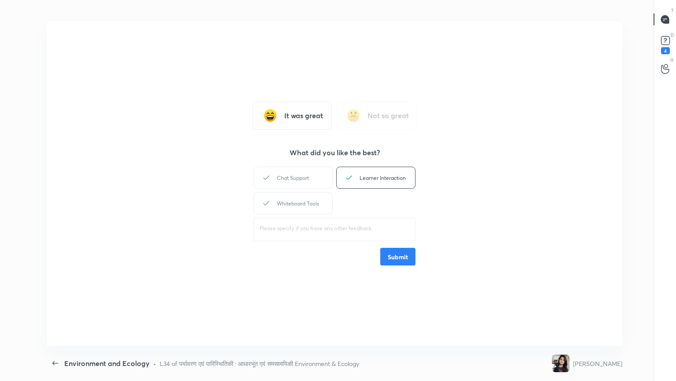
click at [400, 257] on button "Submit" at bounding box center [398, 257] width 35 height 18
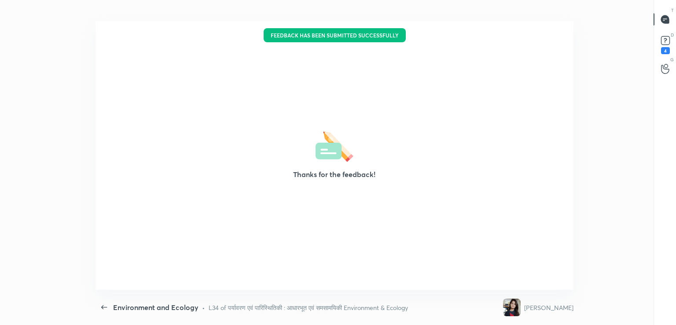
type textarea "x"
